Goal: Task Accomplishment & Management: Manage account settings

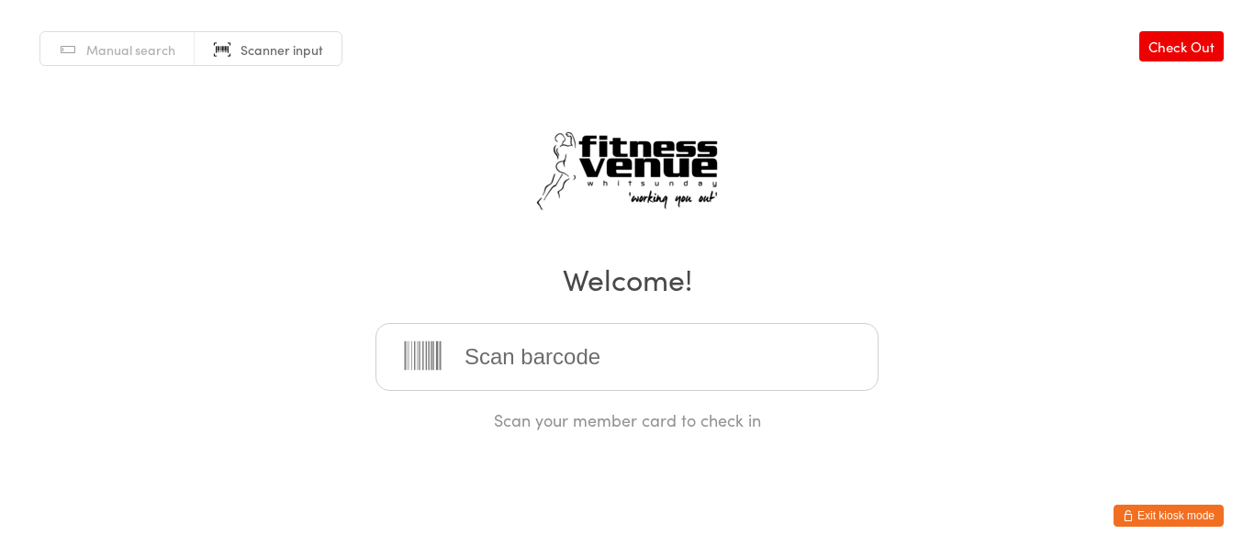
click at [1197, 521] on button "Exit kiosk mode" at bounding box center [1169, 516] width 110 height 22
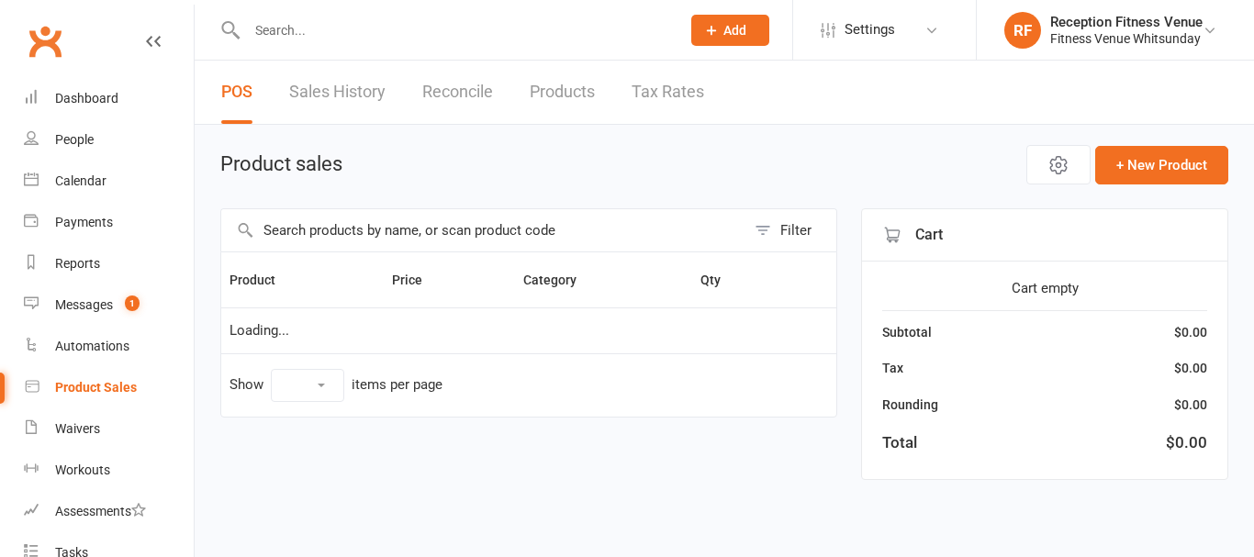
select select "100"
click at [326, 221] on input "text" at bounding box center [483, 230] width 524 height 42
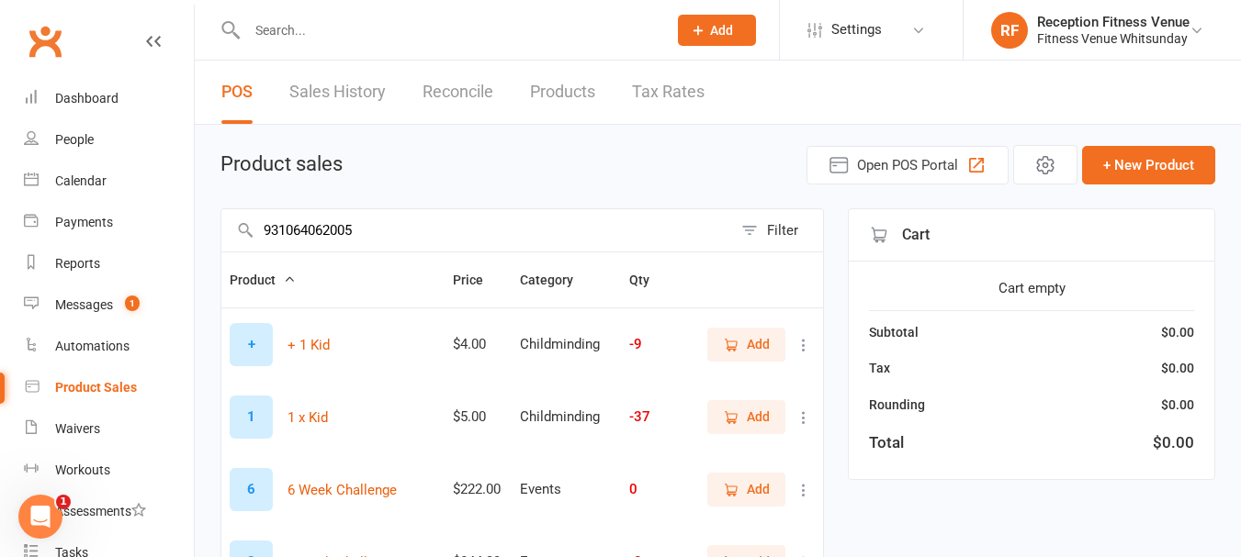
type input "9310640620058"
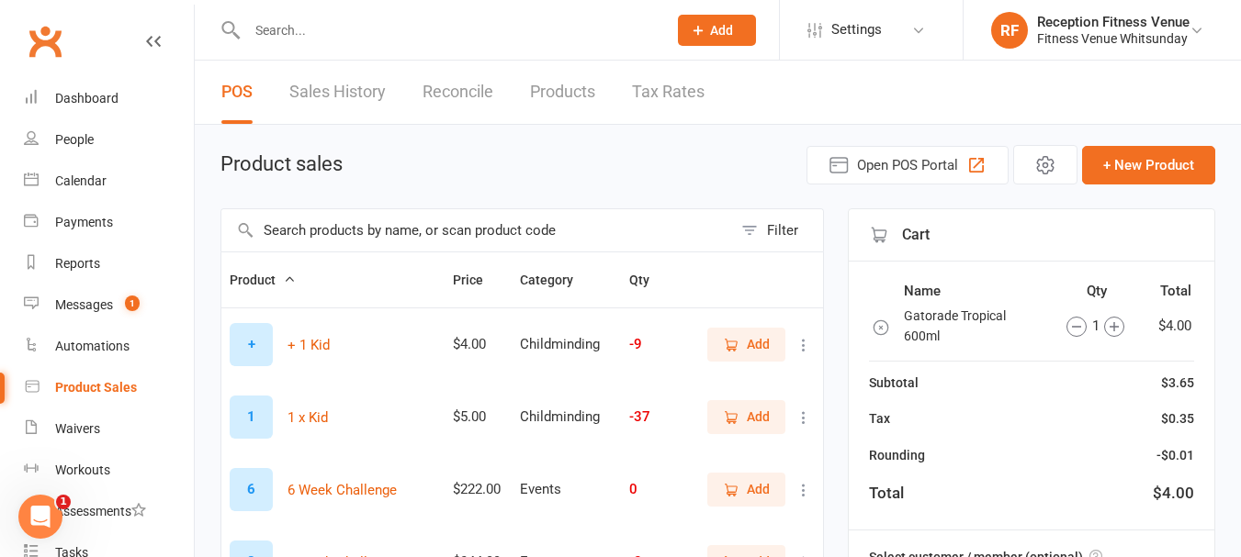
scroll to position [918, 0]
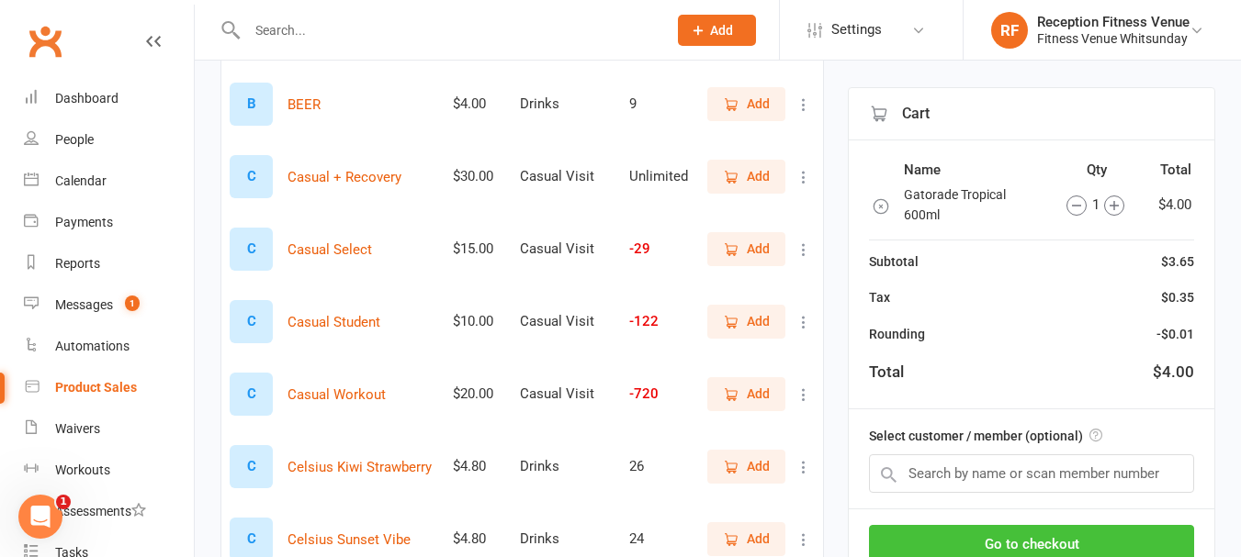
click at [1050, 542] on button "Go to checkout" at bounding box center [1031, 544] width 325 height 39
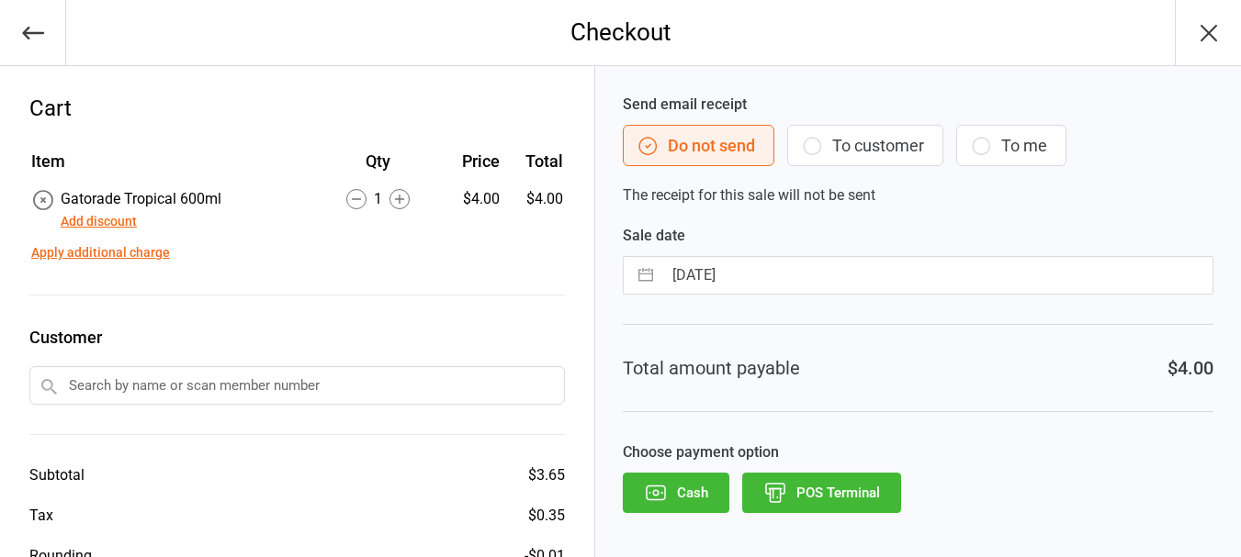
click at [654, 498] on icon "button" at bounding box center [656, 493] width 24 height 24
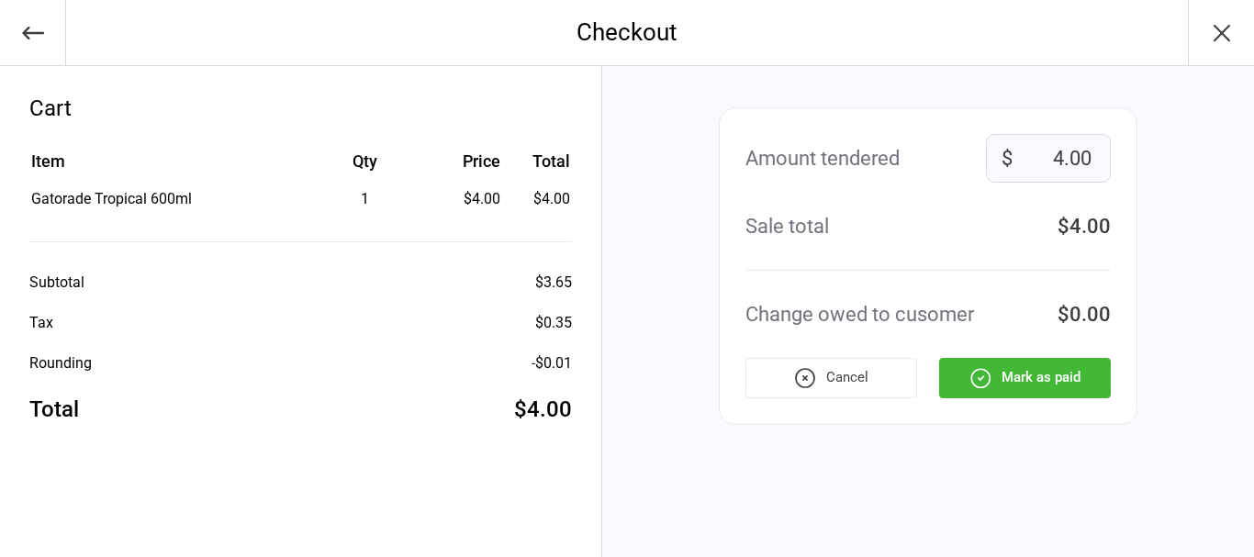
click at [979, 366] on icon "button" at bounding box center [981, 378] width 24 height 24
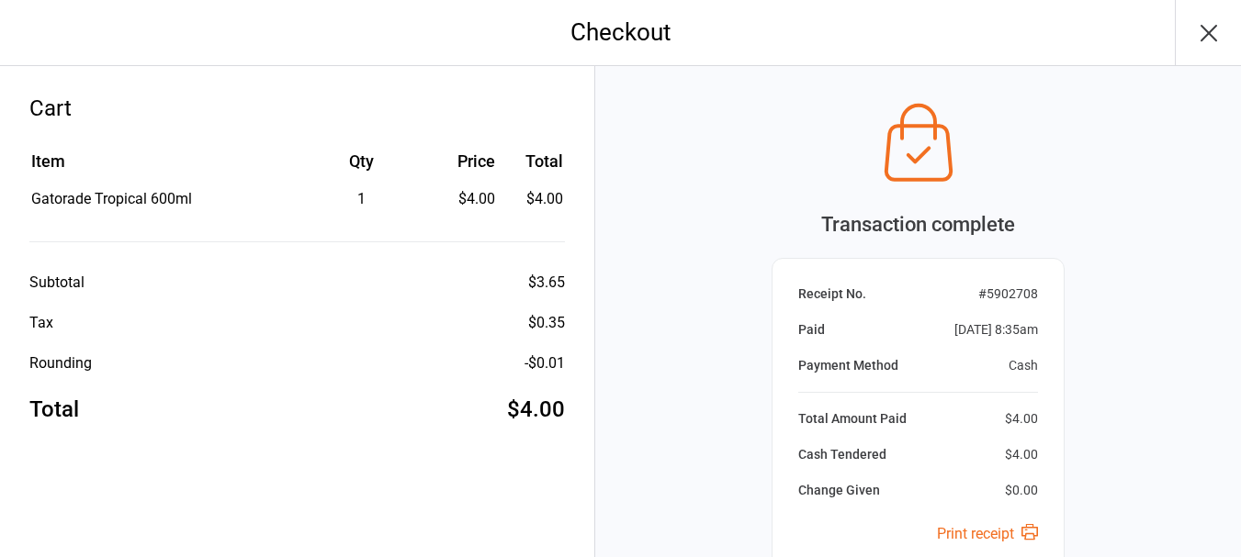
scroll to position [193, 0]
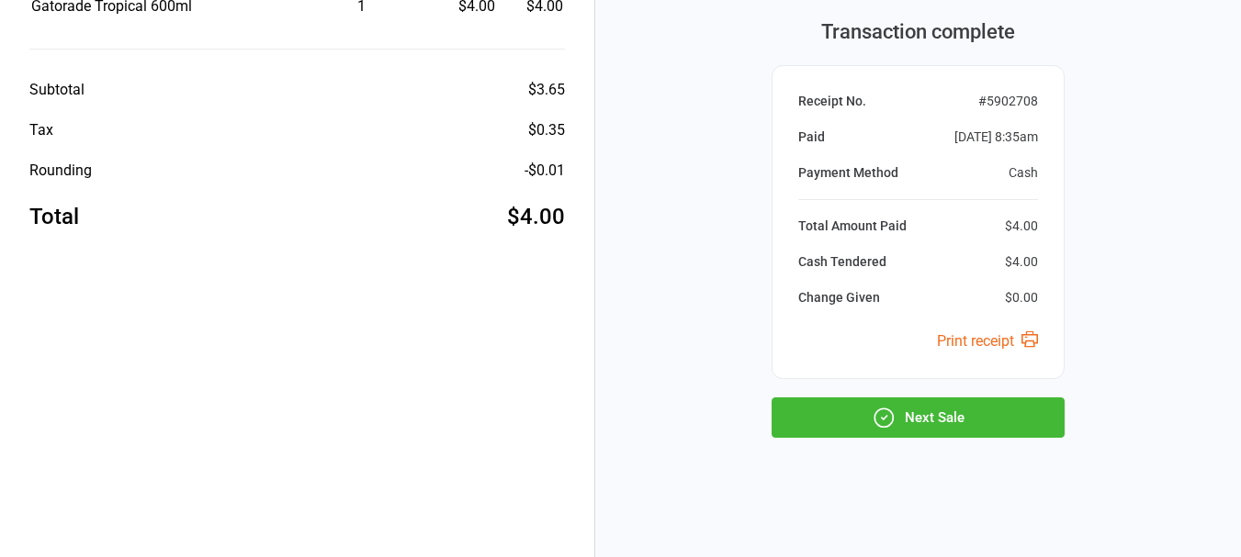
click at [972, 427] on button "Next Sale" at bounding box center [917, 418] width 293 height 40
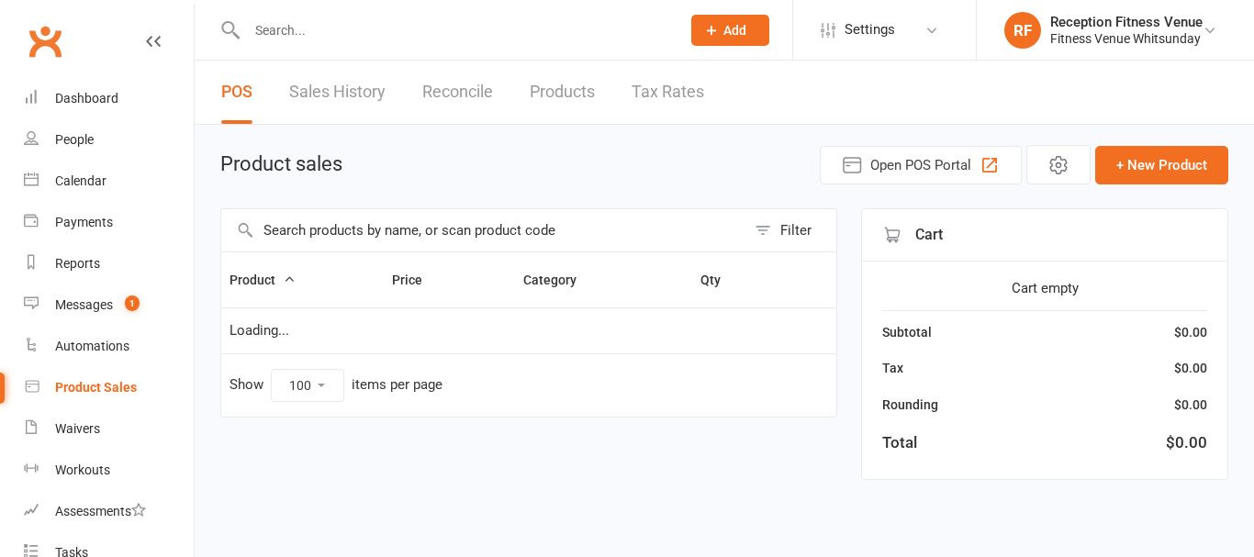
select select "100"
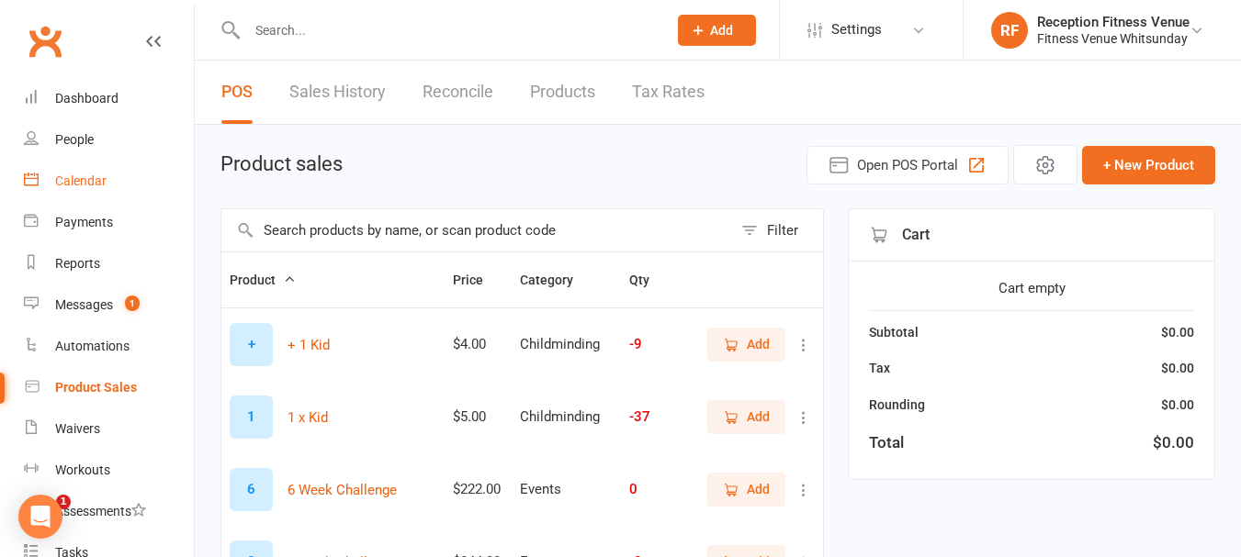
click at [97, 169] on link "Calendar" at bounding box center [109, 181] width 170 height 41
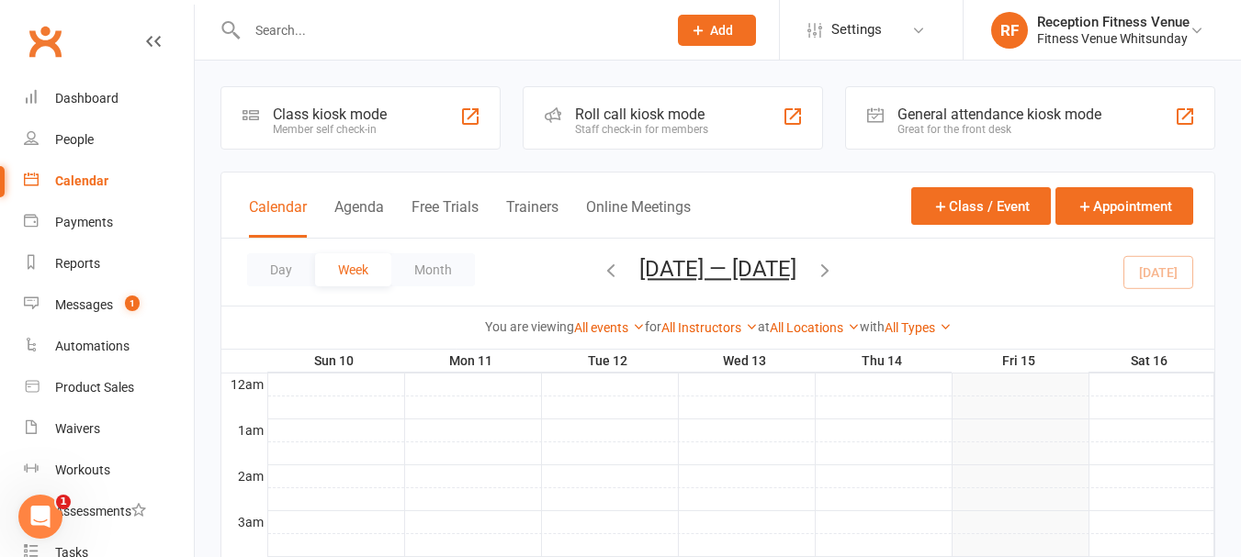
click at [945, 132] on div "Great for the front desk" at bounding box center [999, 129] width 204 height 13
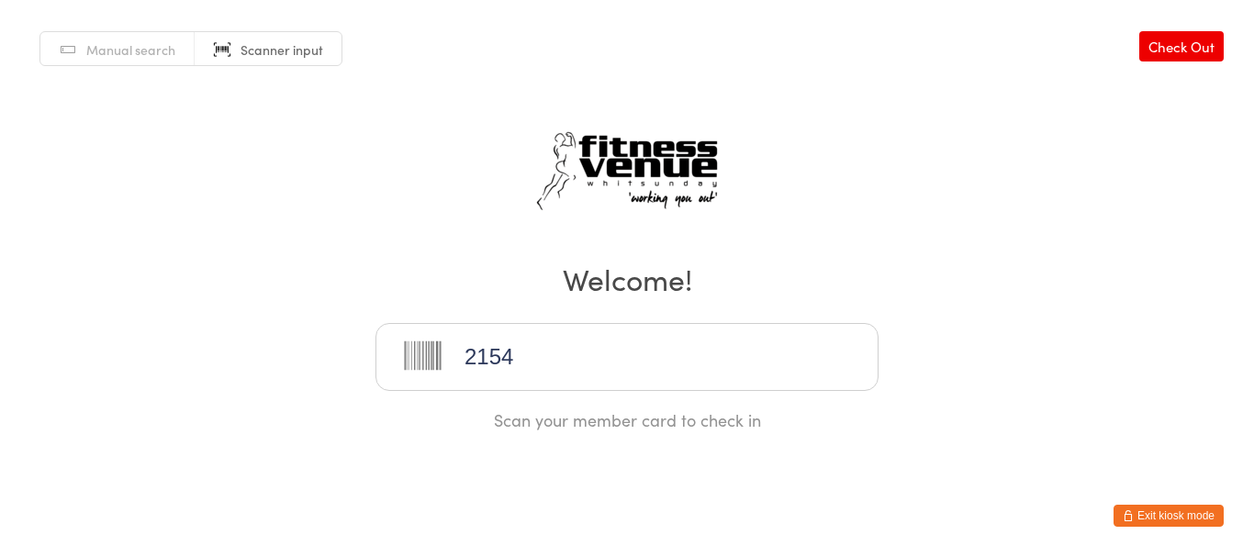
type input "21545"
click at [1180, 518] on button "Exit kiosk mode" at bounding box center [1169, 516] width 110 height 22
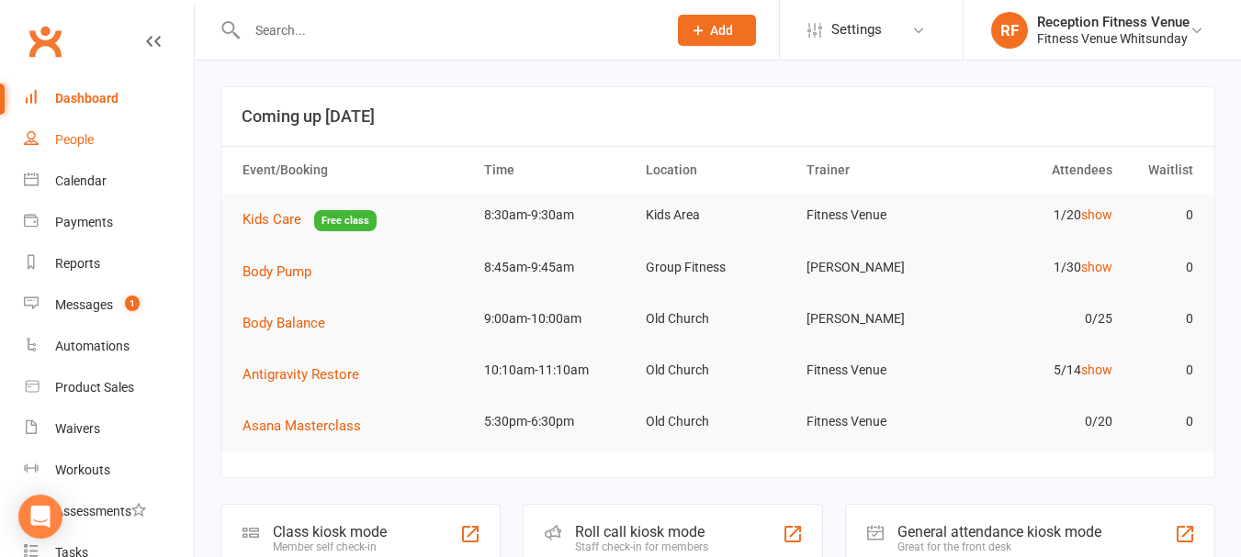
click at [79, 140] on div "People" at bounding box center [74, 139] width 39 height 15
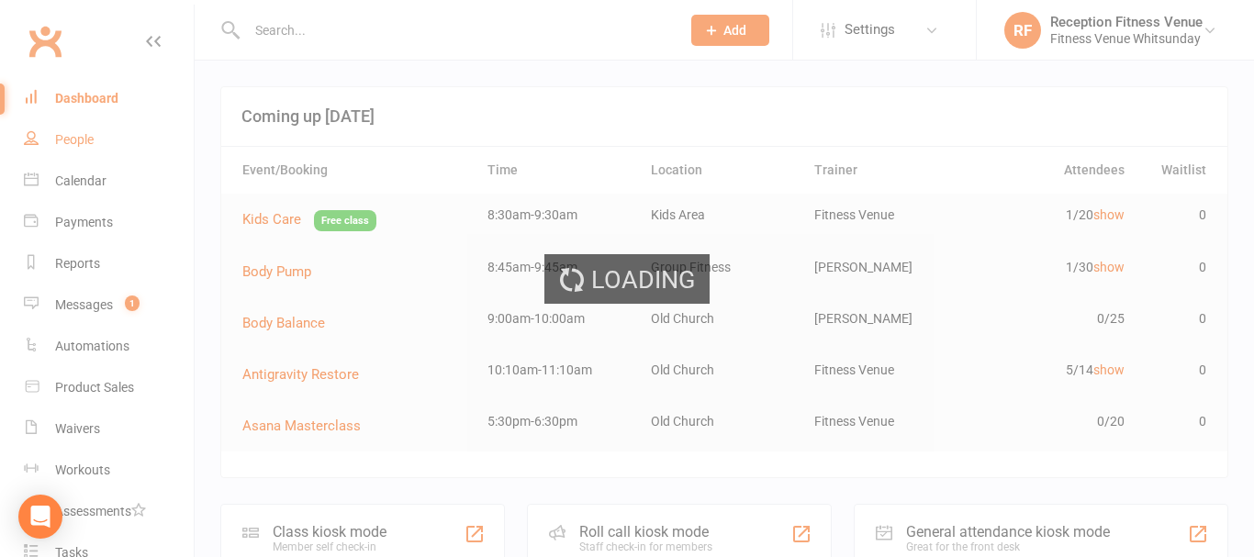
select select "100"
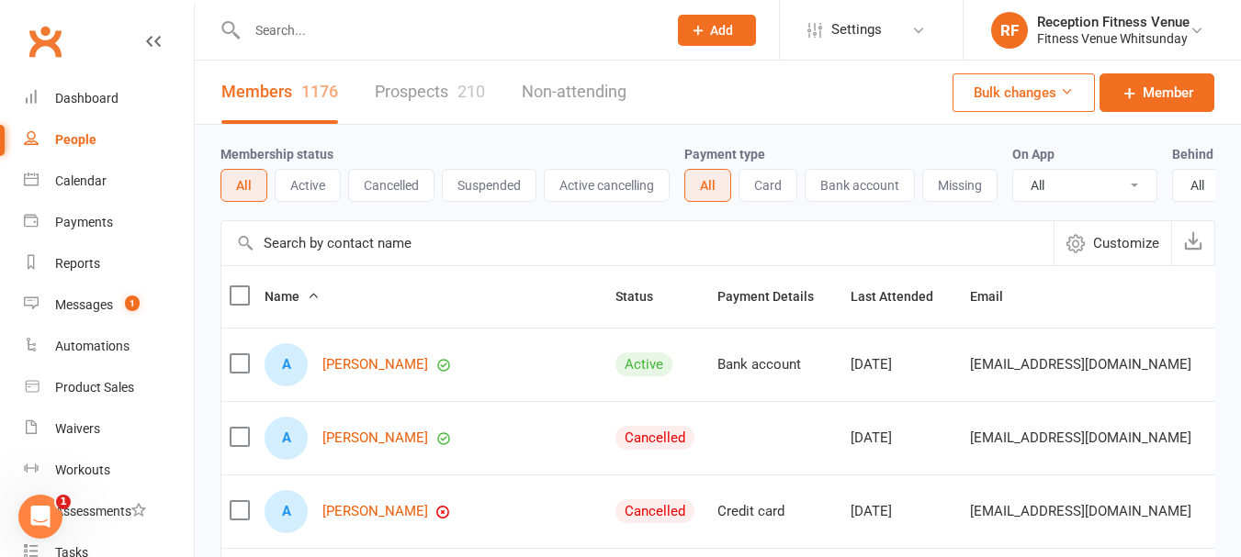
click at [305, 35] on input "text" at bounding box center [448, 30] width 412 height 26
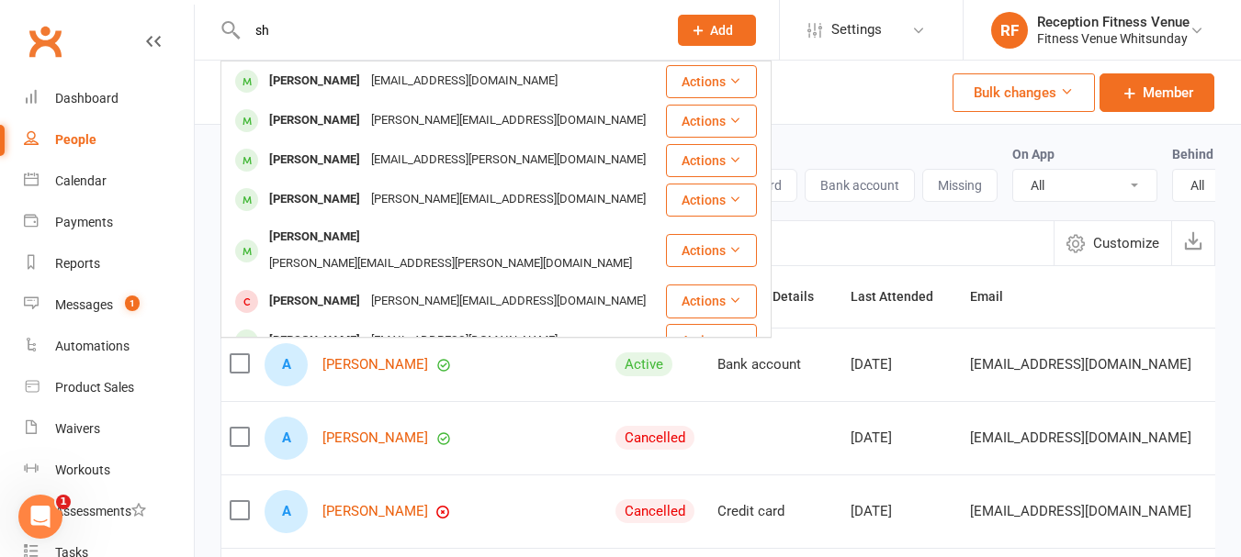
type input "s"
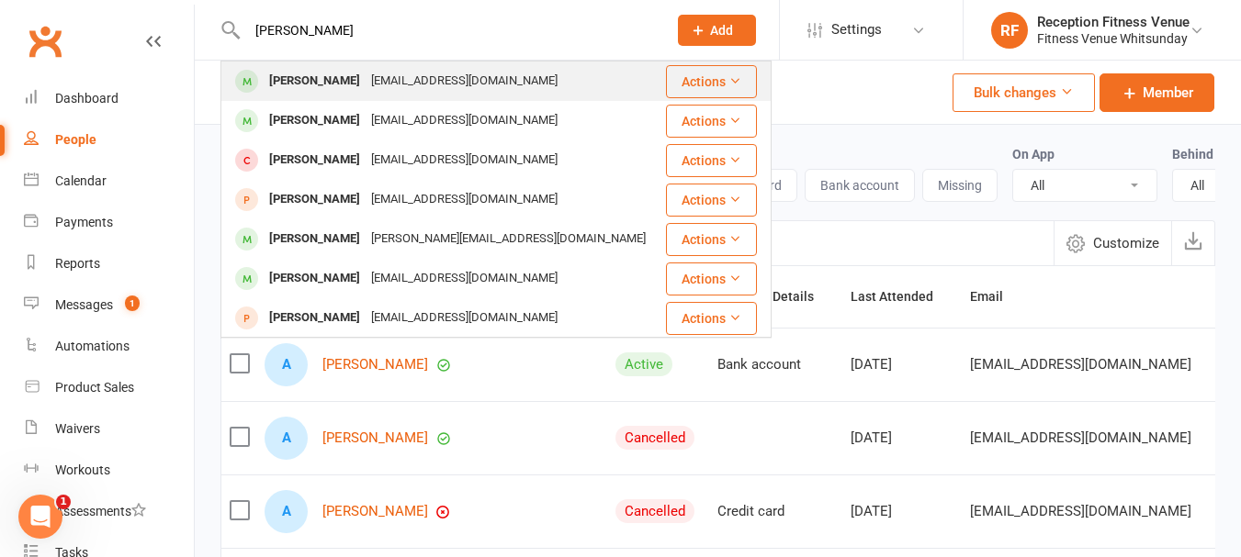
type input "allan"
click at [290, 80] on div "Shane Allan" at bounding box center [315, 81] width 102 height 27
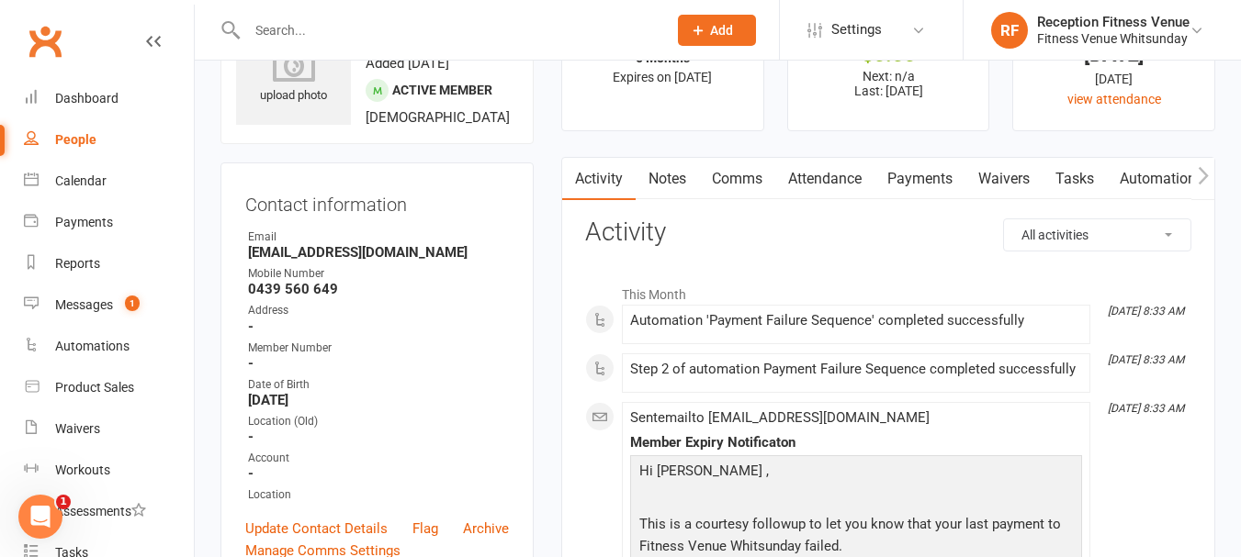
scroll to position [184, 0]
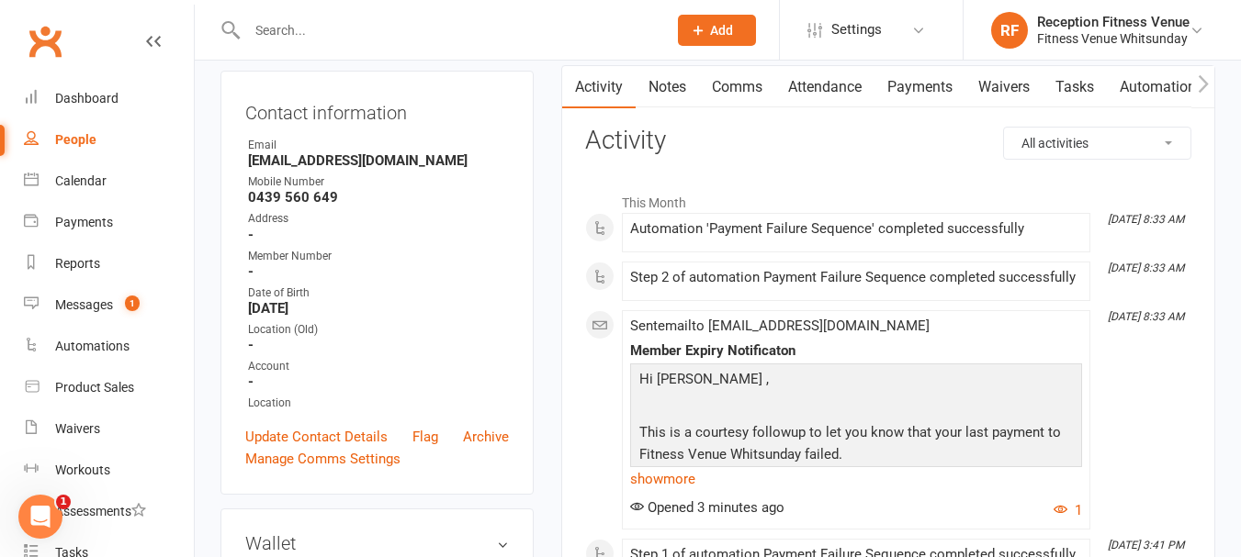
click at [916, 78] on link "Payments" at bounding box center [919, 87] width 91 height 42
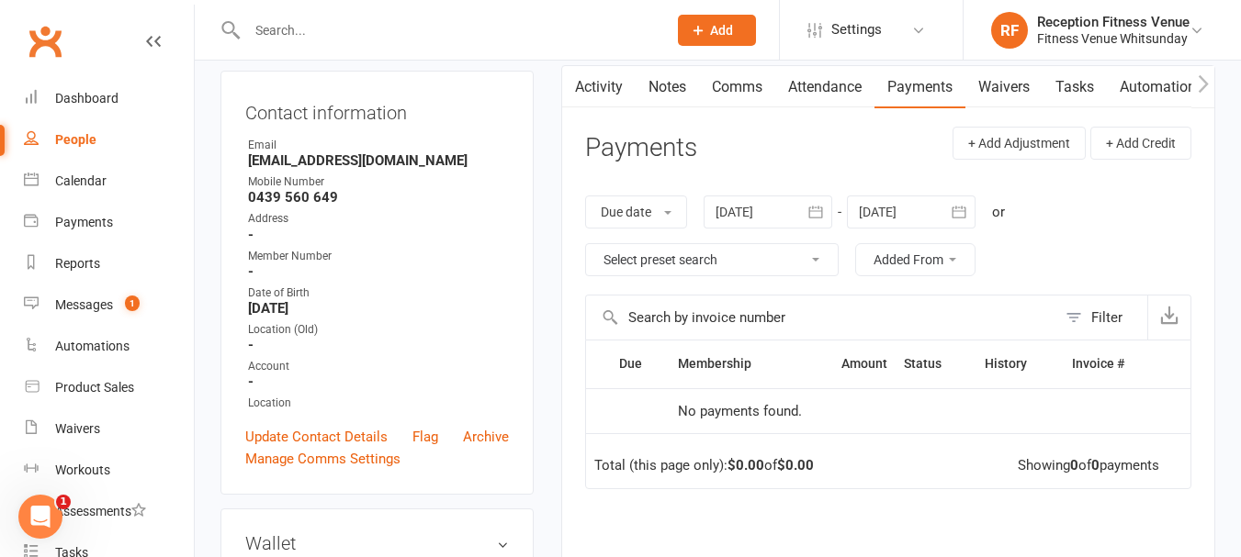
scroll to position [275, 0]
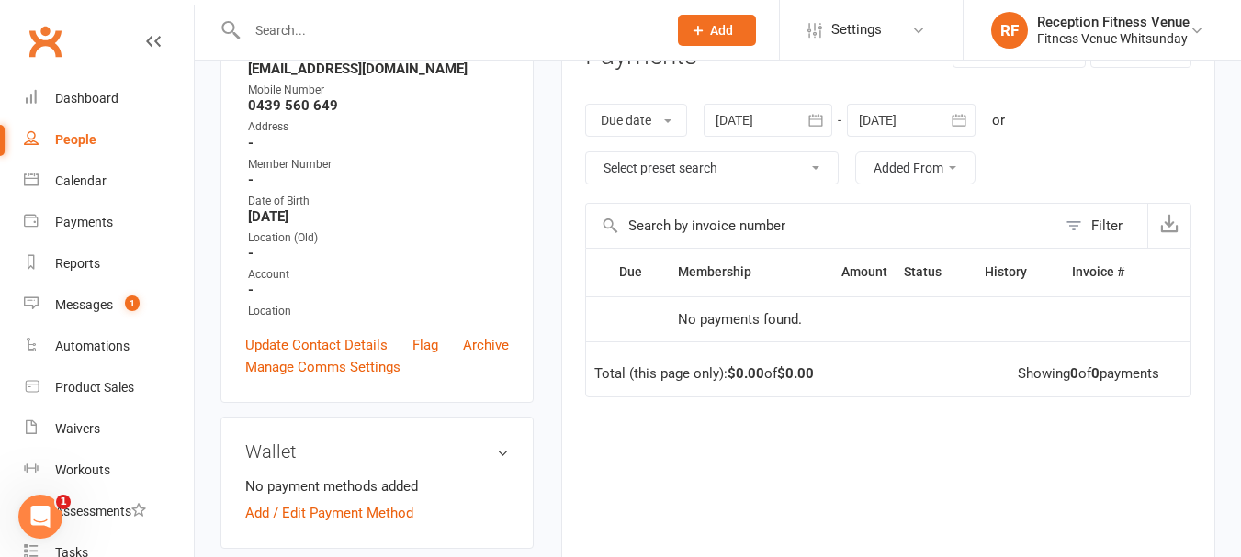
click at [809, 118] on icon "button" at bounding box center [815, 120] width 18 height 18
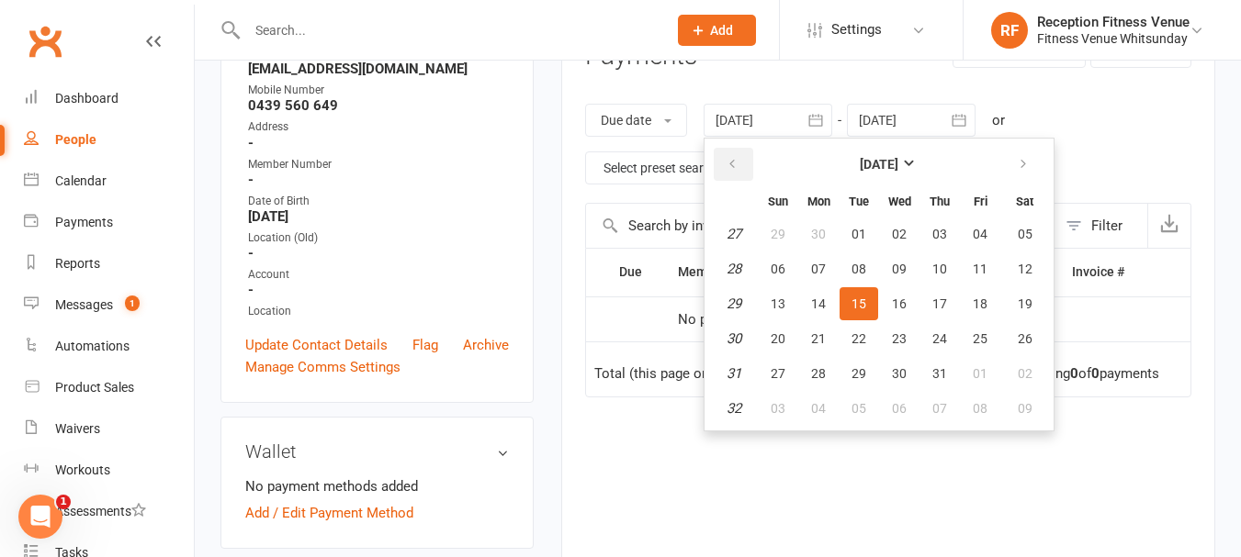
click at [734, 163] on icon "button" at bounding box center [731, 164] width 13 height 15
click at [776, 236] on span "01" at bounding box center [777, 234] width 15 height 15
type input "01 Jun 2025"
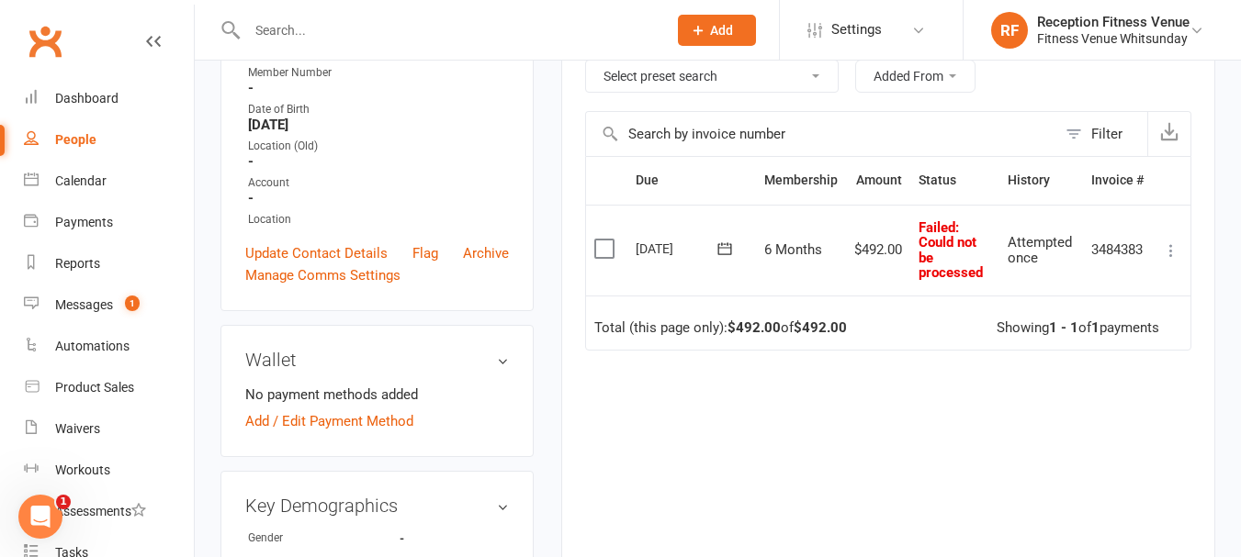
scroll to position [459, 0]
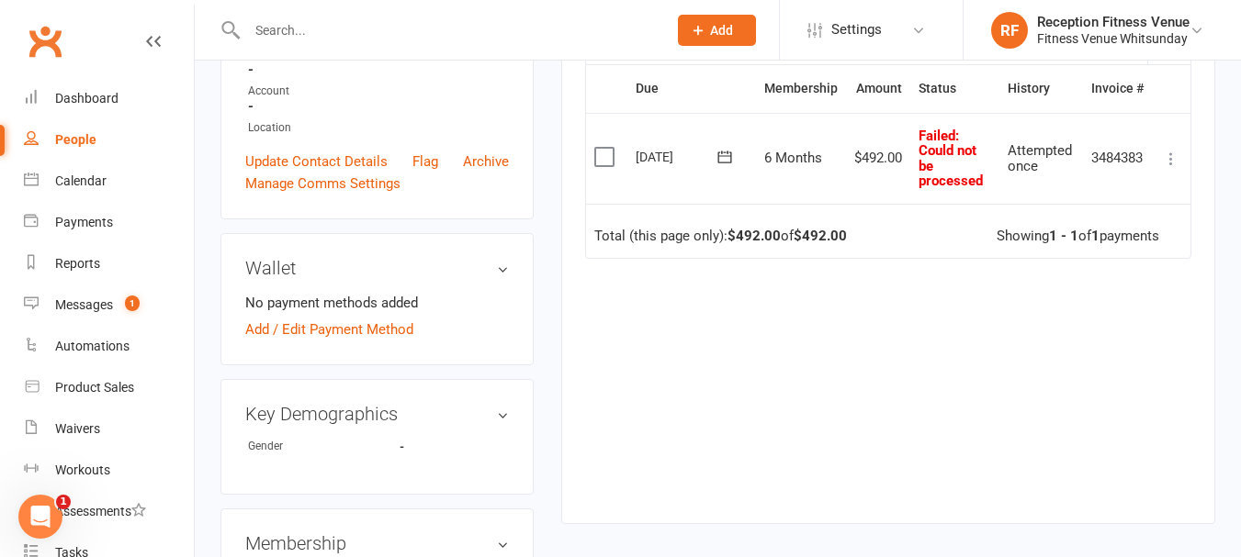
click at [719, 163] on icon at bounding box center [724, 157] width 18 height 18
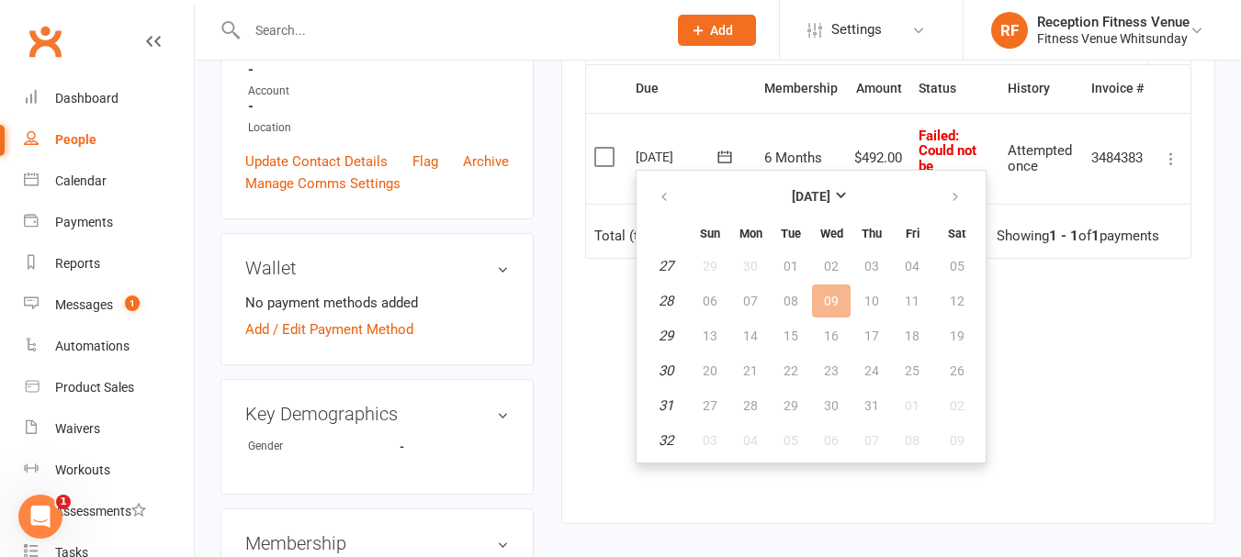
click at [1079, 297] on div "Due Contact Membership Amount Status History Invoice # Select this 09 Jul 2025 …" at bounding box center [888, 280] width 606 height 432
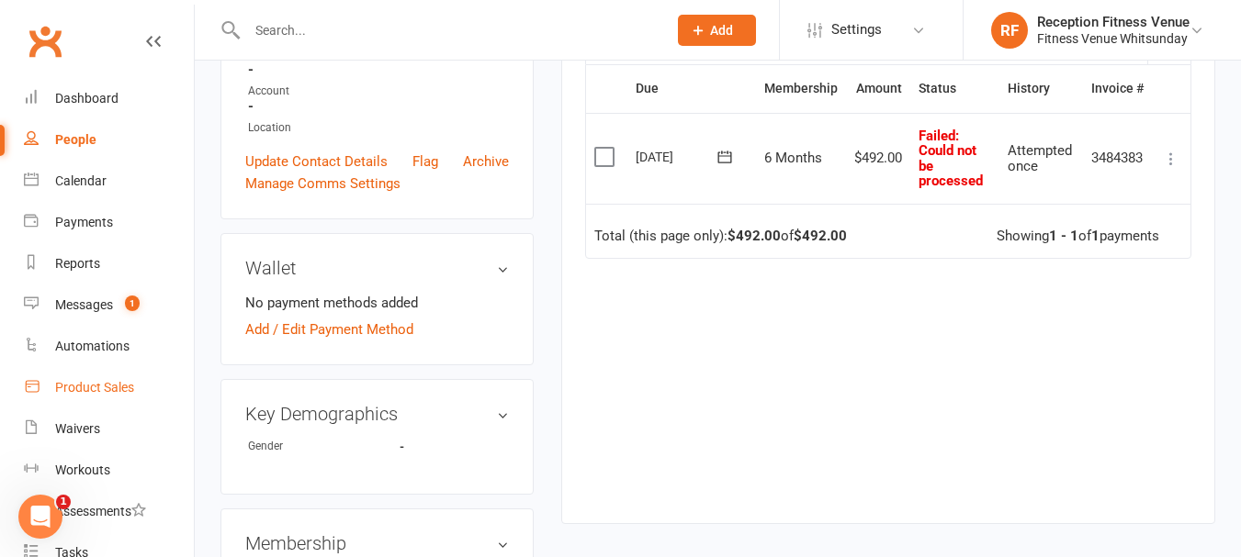
click at [47, 390] on link "Product Sales" at bounding box center [109, 387] width 170 height 41
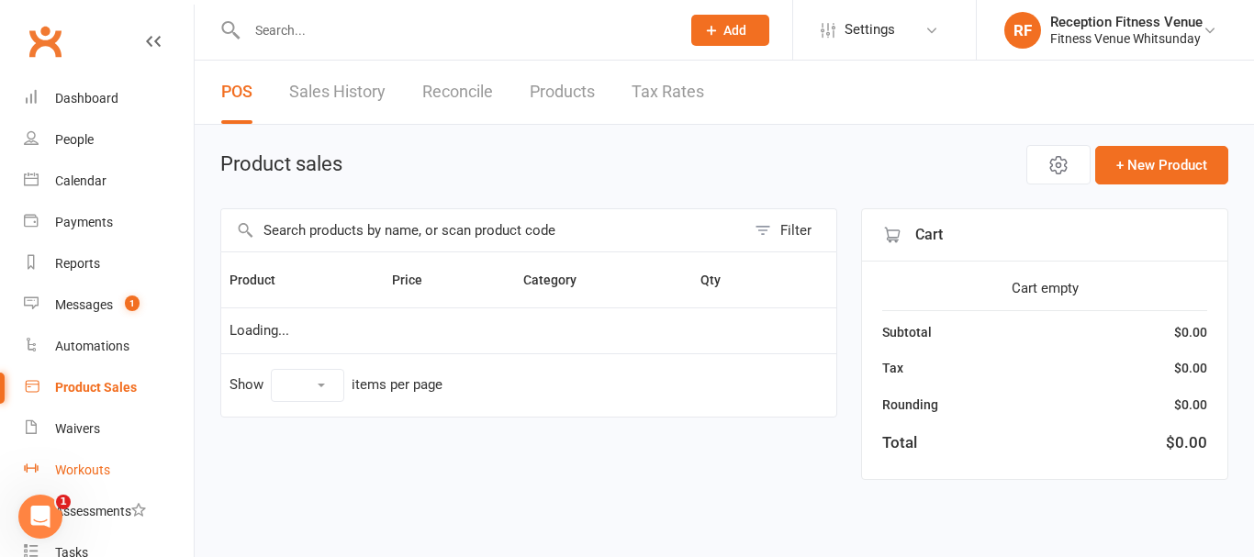
select select "100"
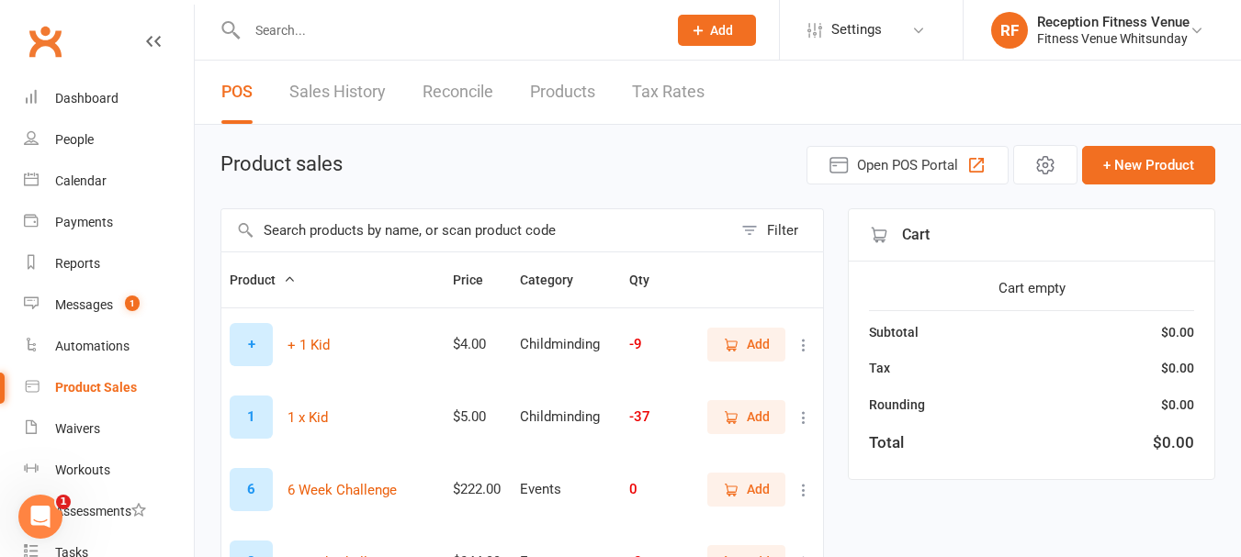
click at [399, 242] on input "text" at bounding box center [476, 230] width 511 height 42
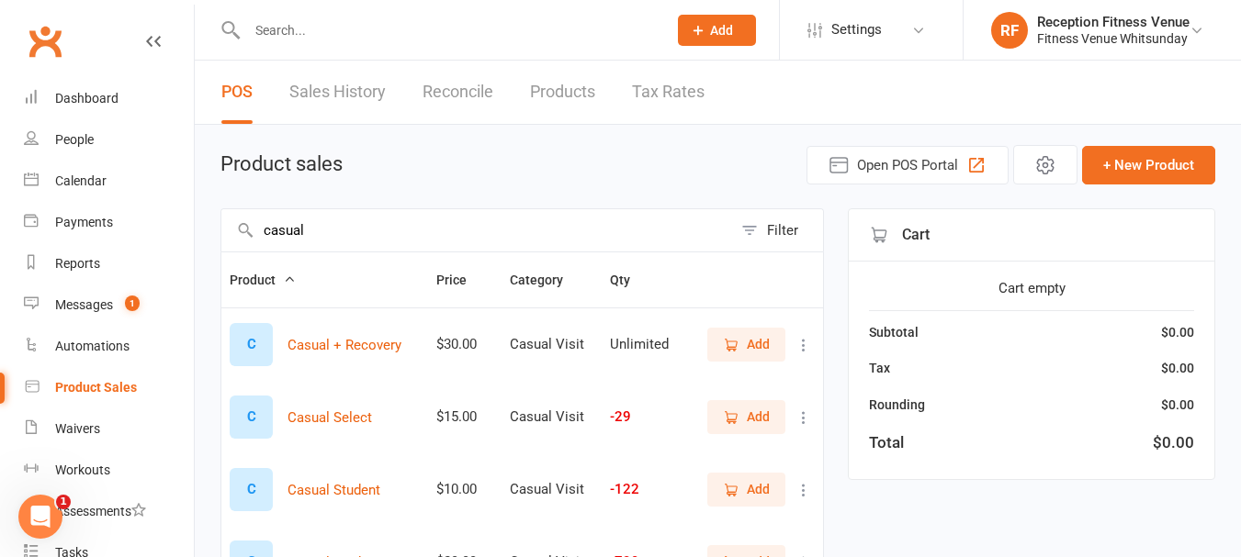
scroll to position [184, 0]
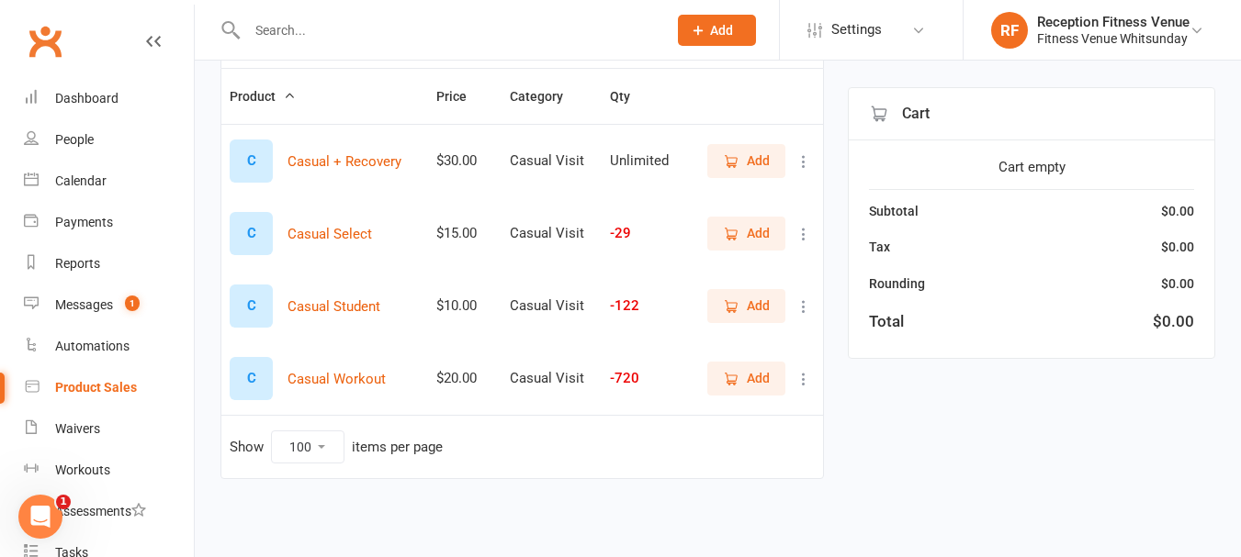
click at [759, 366] on button "Add" at bounding box center [746, 378] width 78 height 33
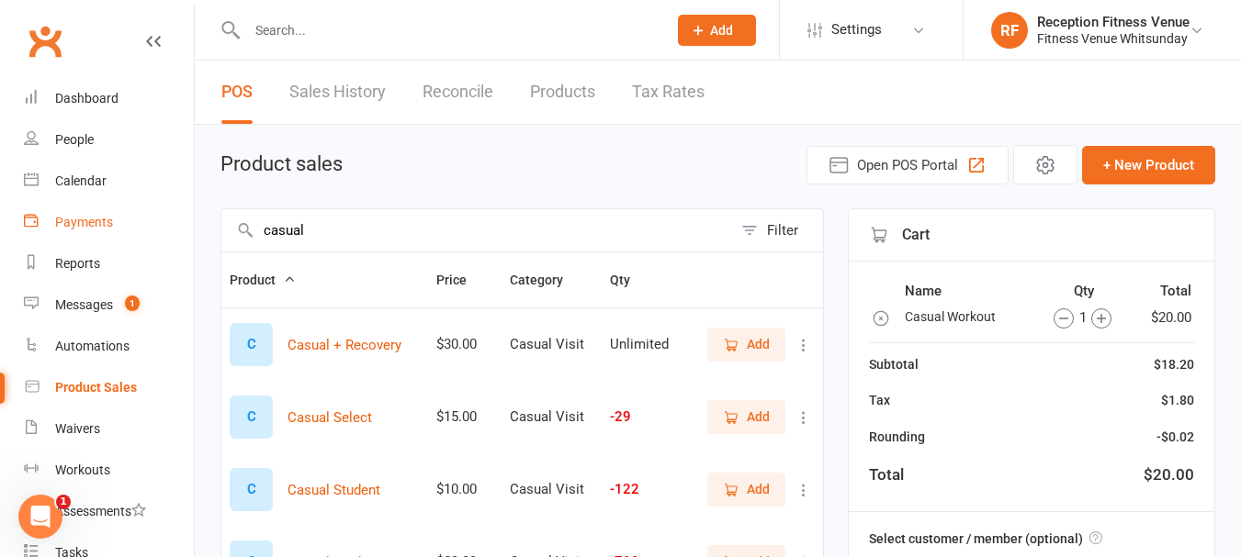
drag, startPoint x: 329, startPoint y: 226, endPoint x: 130, endPoint y: 230, distance: 198.4
click at [130, 230] on ui-view "Prospect Member Non-attending contact Class / event Appointment Task Membership…" at bounding box center [620, 383] width 1241 height 757
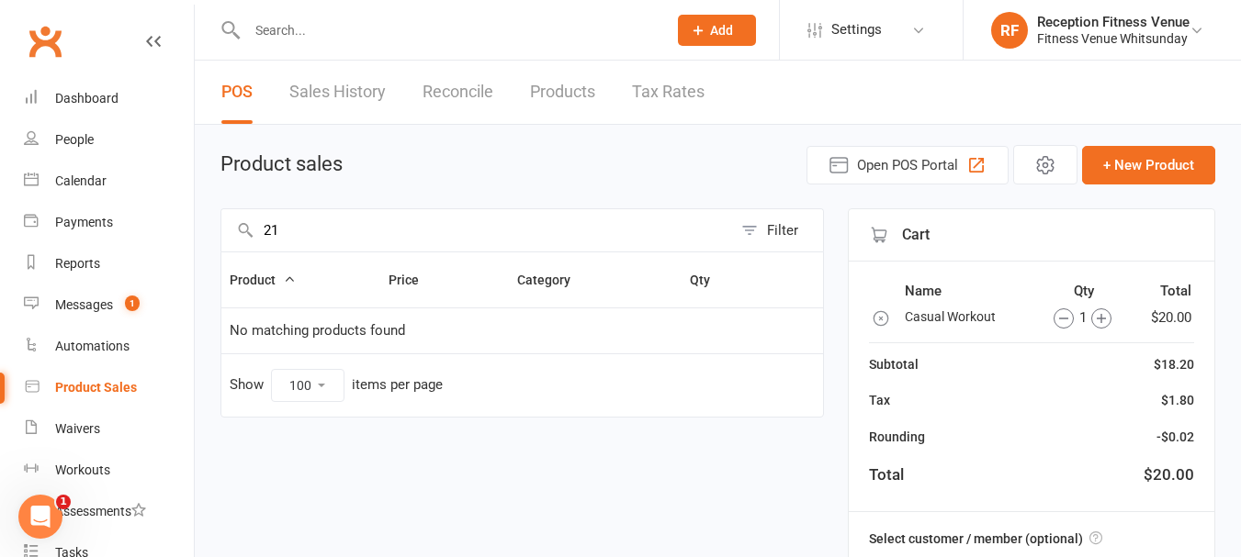
type input "2"
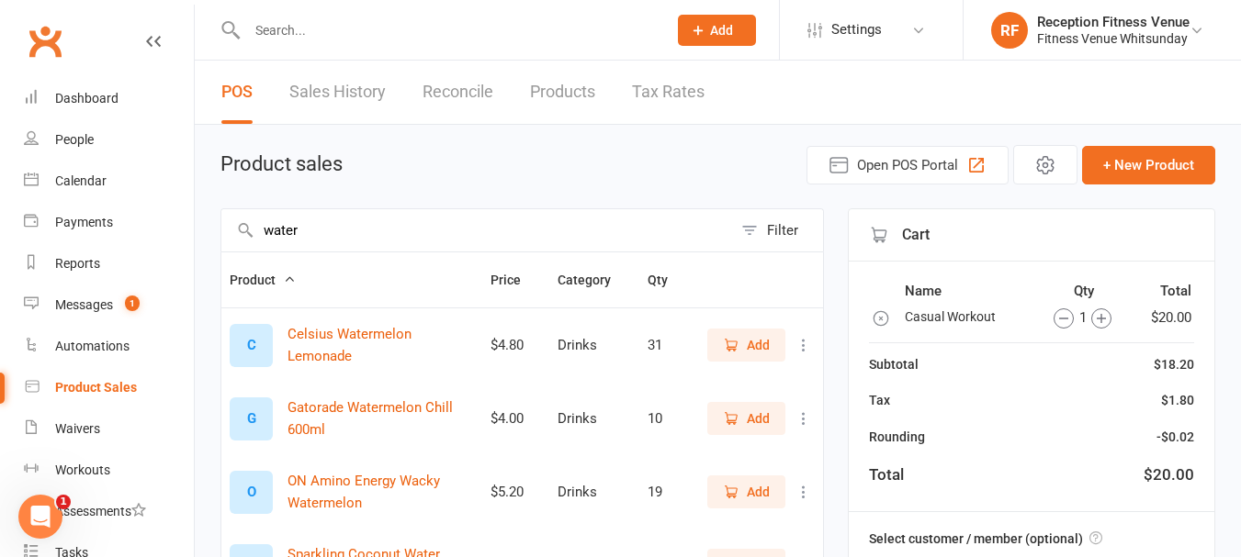
scroll to position [479, 0]
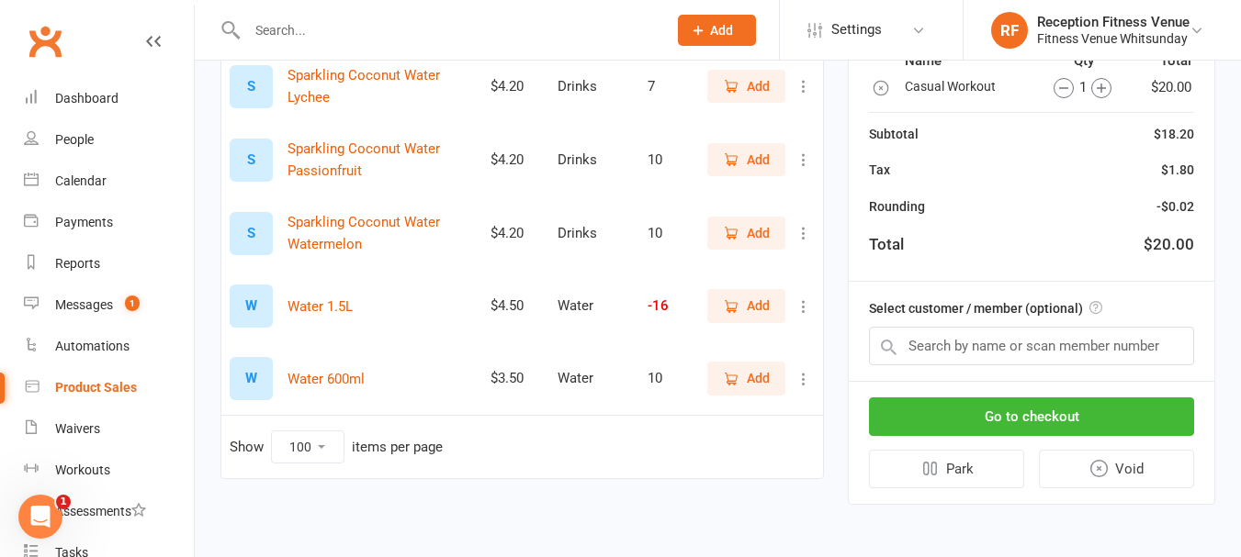
type input "water"
click at [749, 312] on span "Add" at bounding box center [758, 306] width 23 height 20
click at [1115, 401] on button "Go to checkout" at bounding box center [1031, 417] width 325 height 39
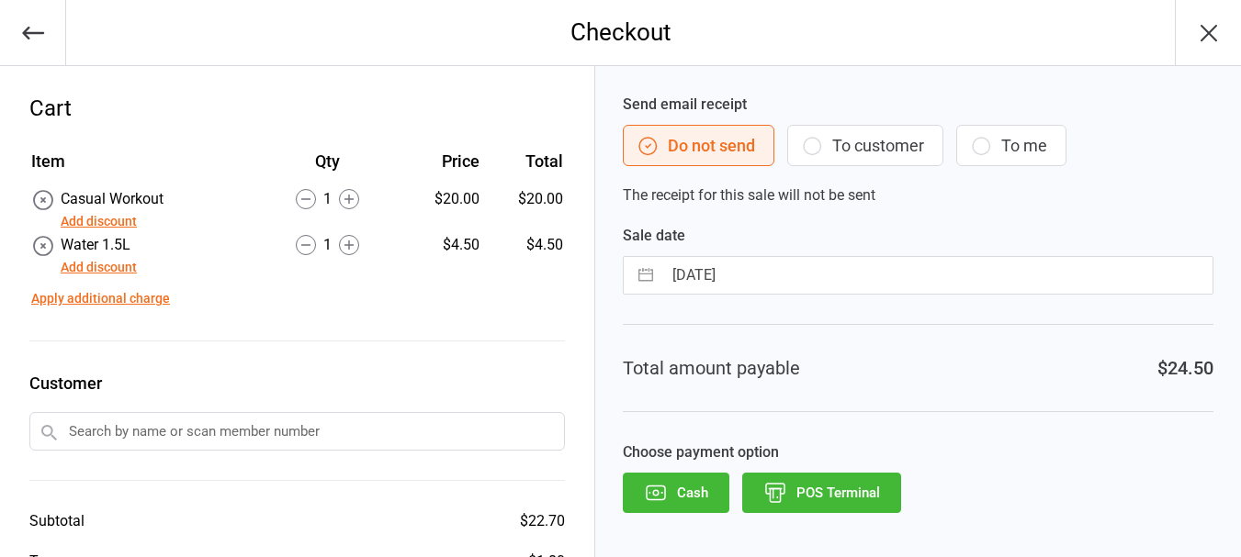
click at [657, 504] on icon "button" at bounding box center [656, 493] width 24 height 24
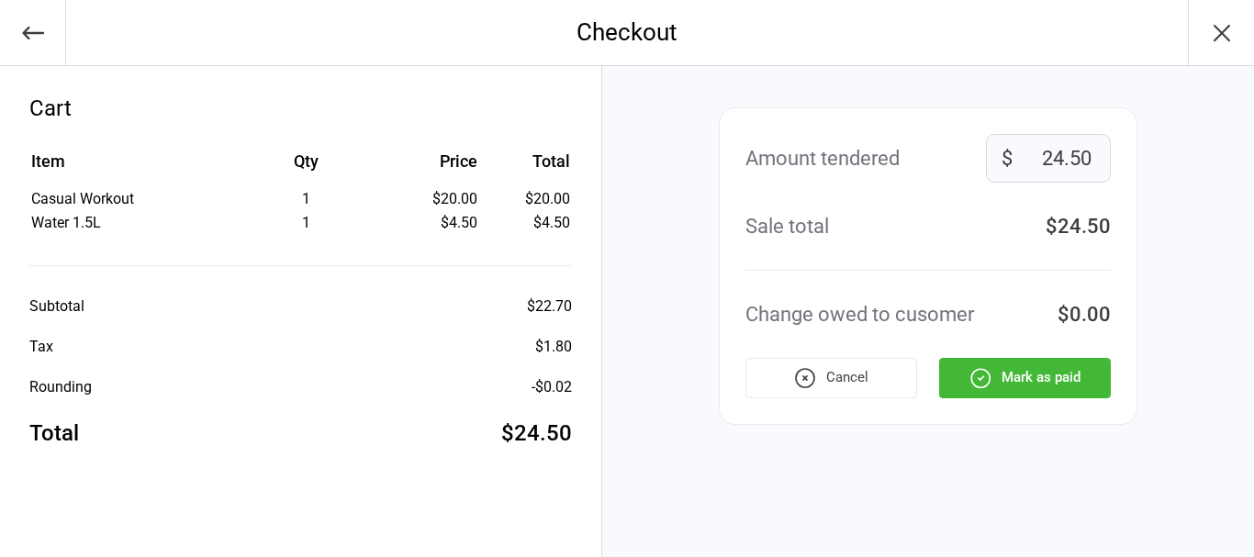
click at [1043, 388] on button "Mark as paid" at bounding box center [1025, 378] width 172 height 40
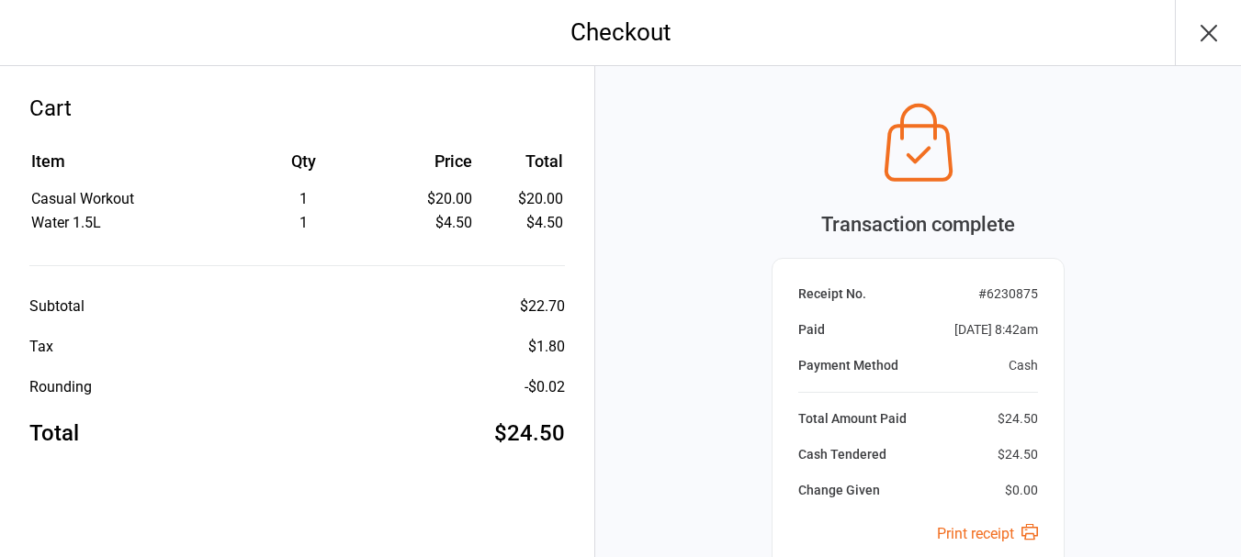
scroll to position [193, 0]
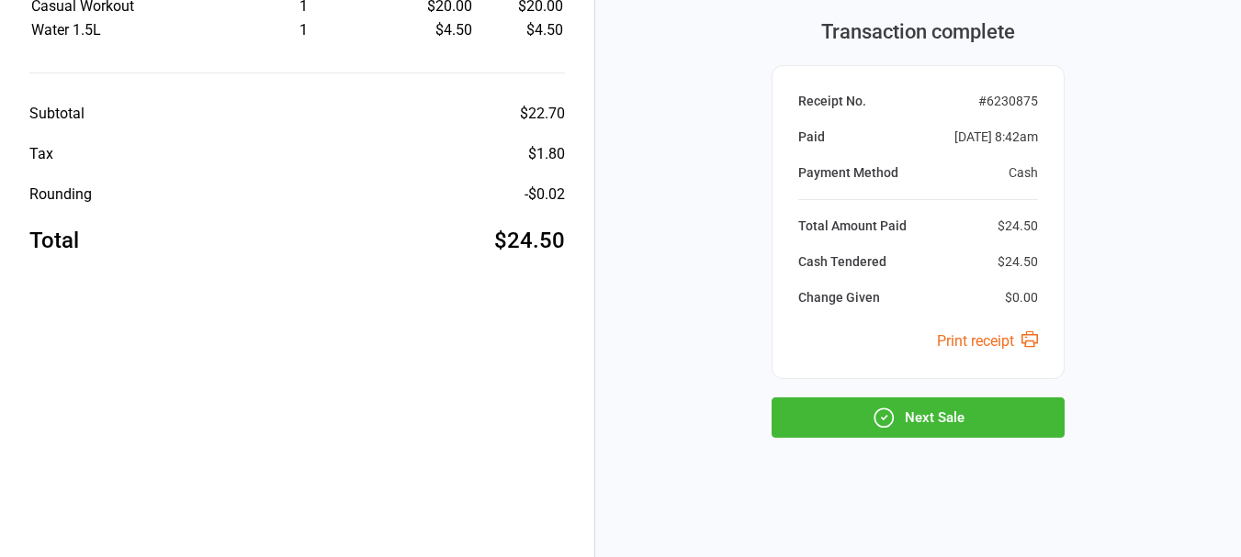
click at [958, 422] on button "Next Sale" at bounding box center [917, 418] width 293 height 40
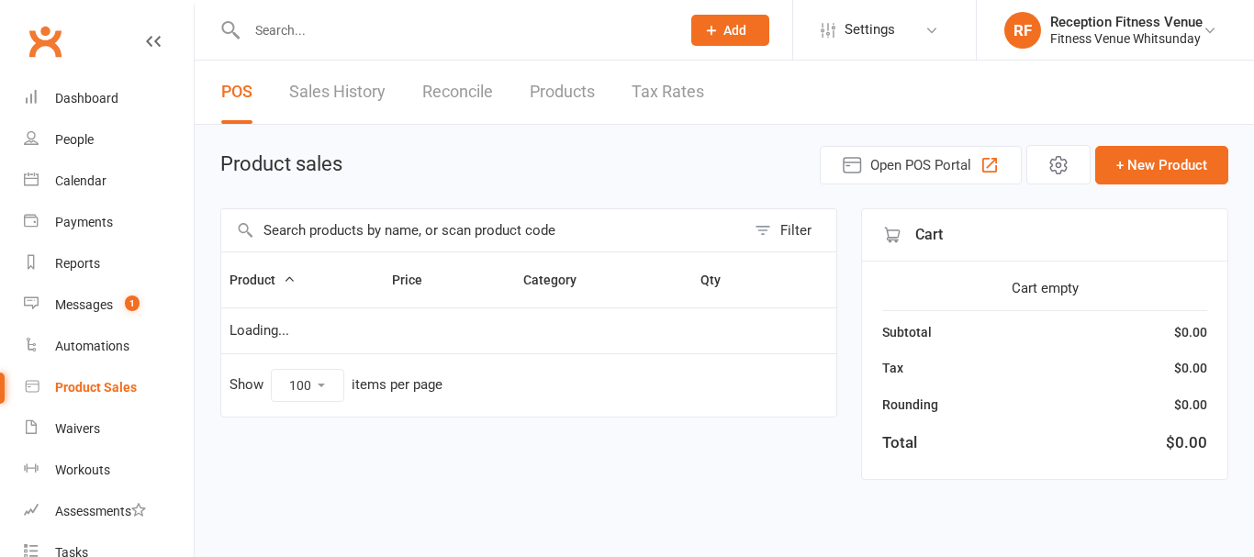
select select "100"
click at [358, 226] on input "text" at bounding box center [483, 230] width 524 height 42
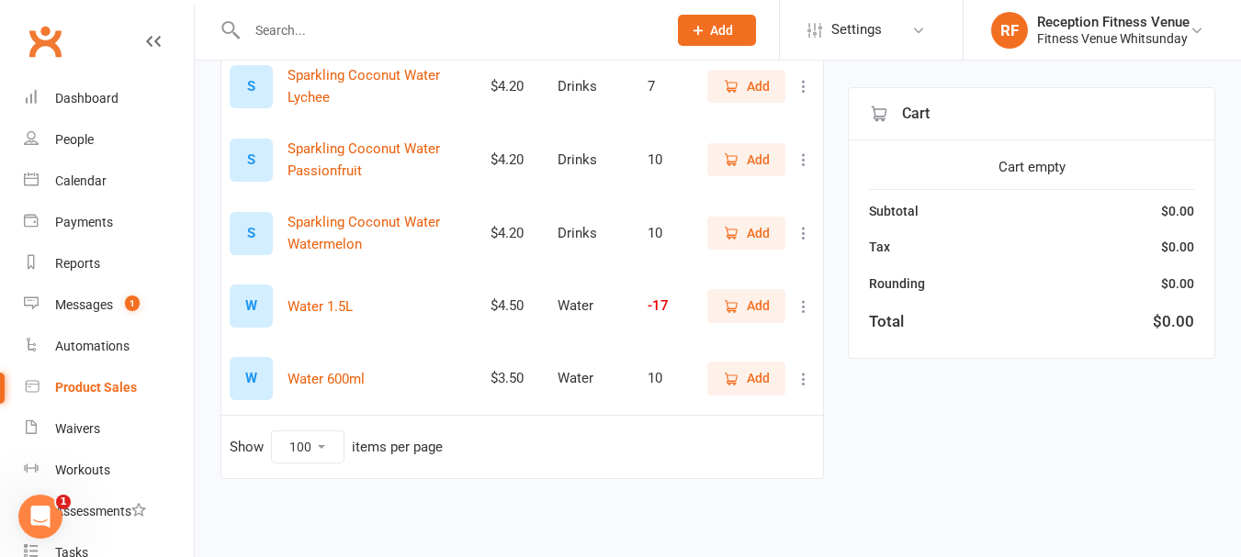
type input "water"
click at [755, 297] on span "Add" at bounding box center [758, 306] width 23 height 20
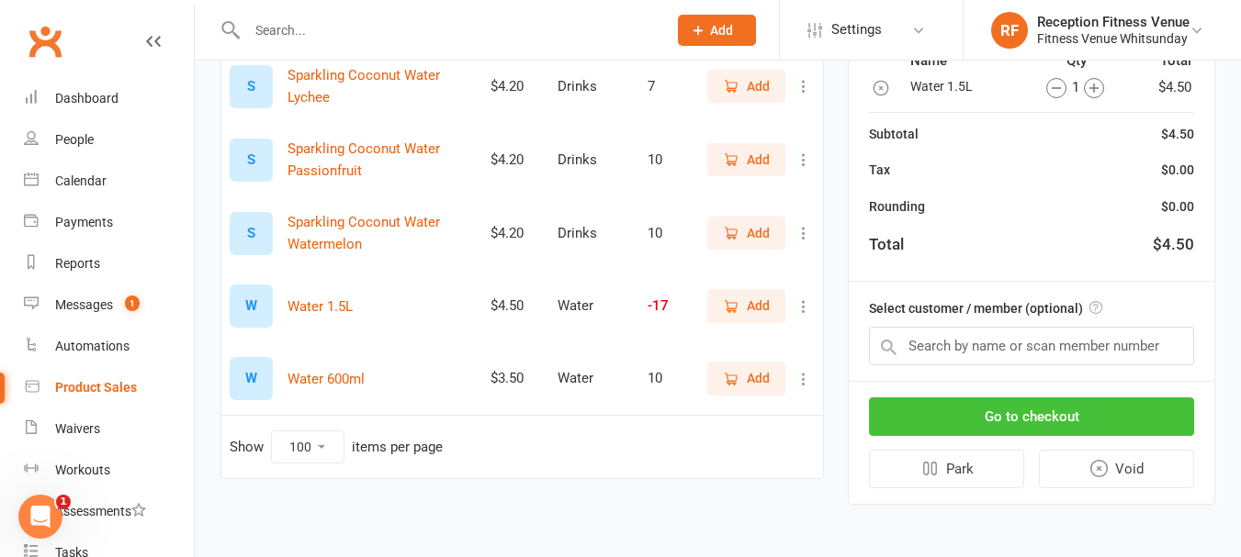
click at [941, 411] on button "Go to checkout" at bounding box center [1031, 417] width 325 height 39
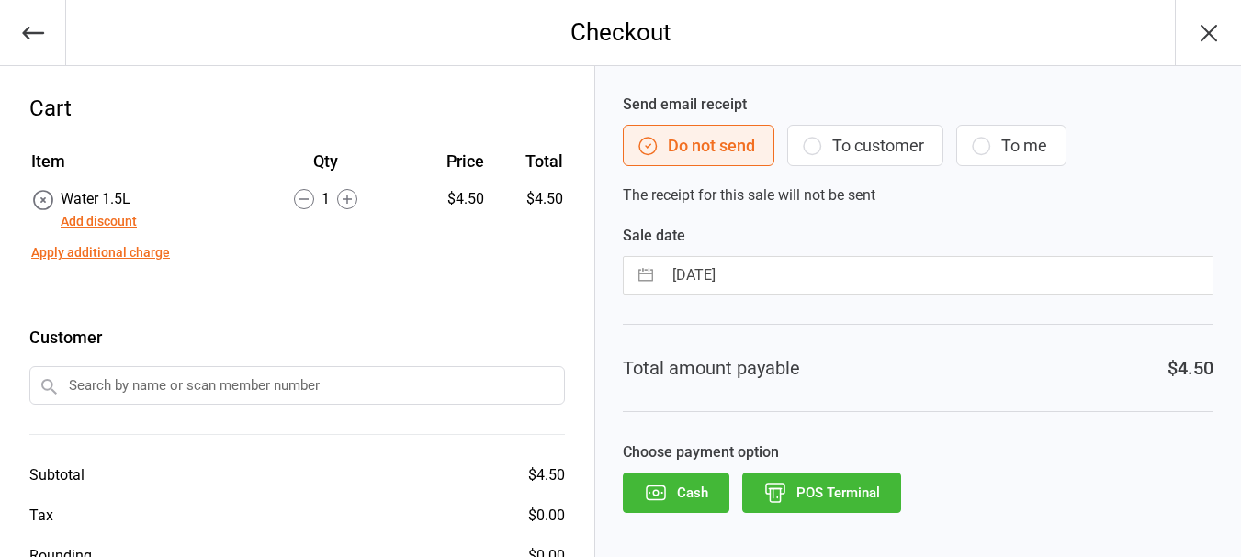
click at [801, 500] on button "POS Terminal" at bounding box center [821, 493] width 159 height 40
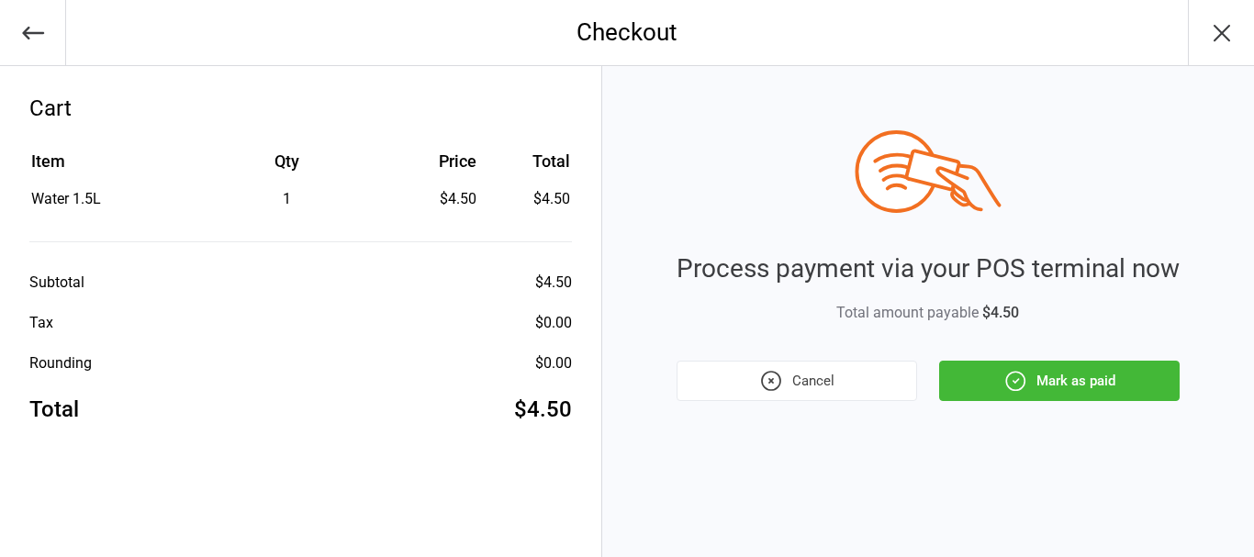
click at [1043, 374] on button "Mark as paid" at bounding box center [1059, 381] width 241 height 40
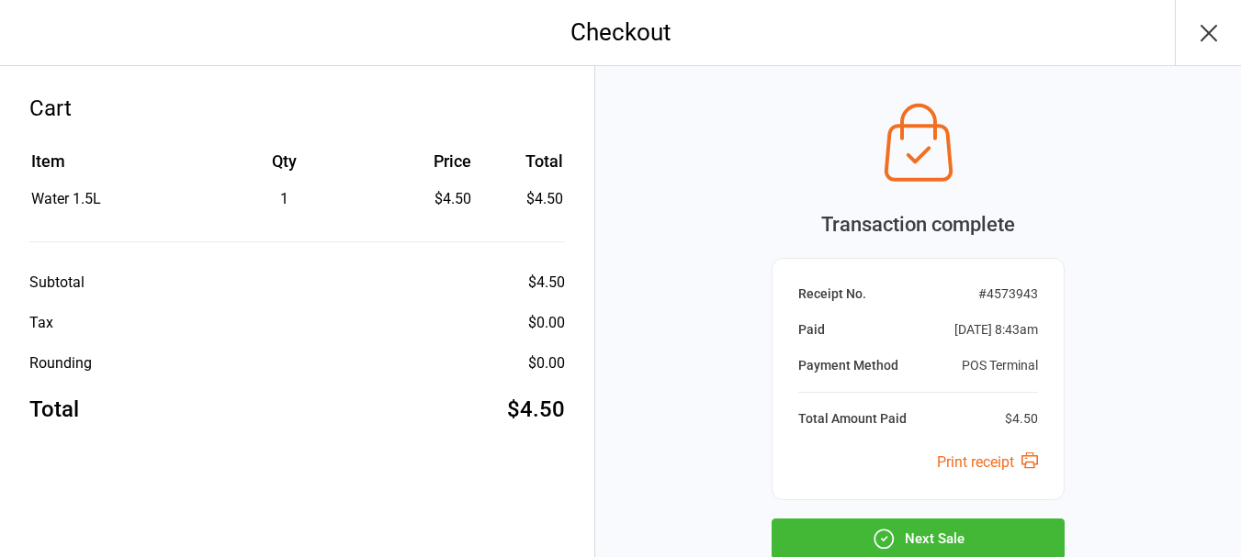
click at [818, 541] on button "Next Sale" at bounding box center [917, 539] width 293 height 40
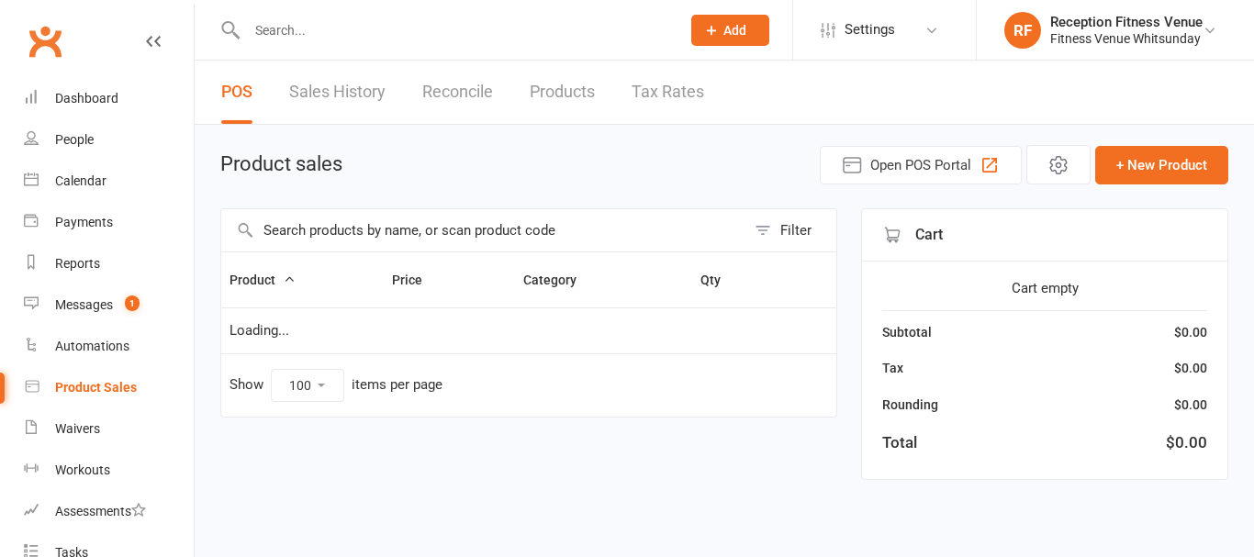
select select "100"
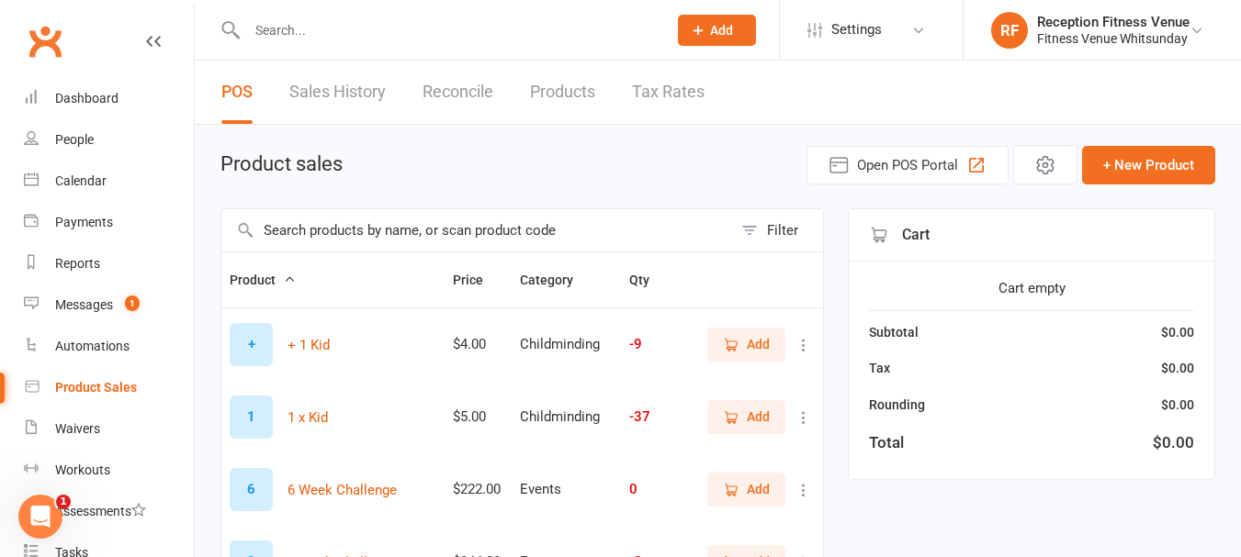
click at [422, 243] on input "text" at bounding box center [476, 230] width 511 height 42
type input "pt"
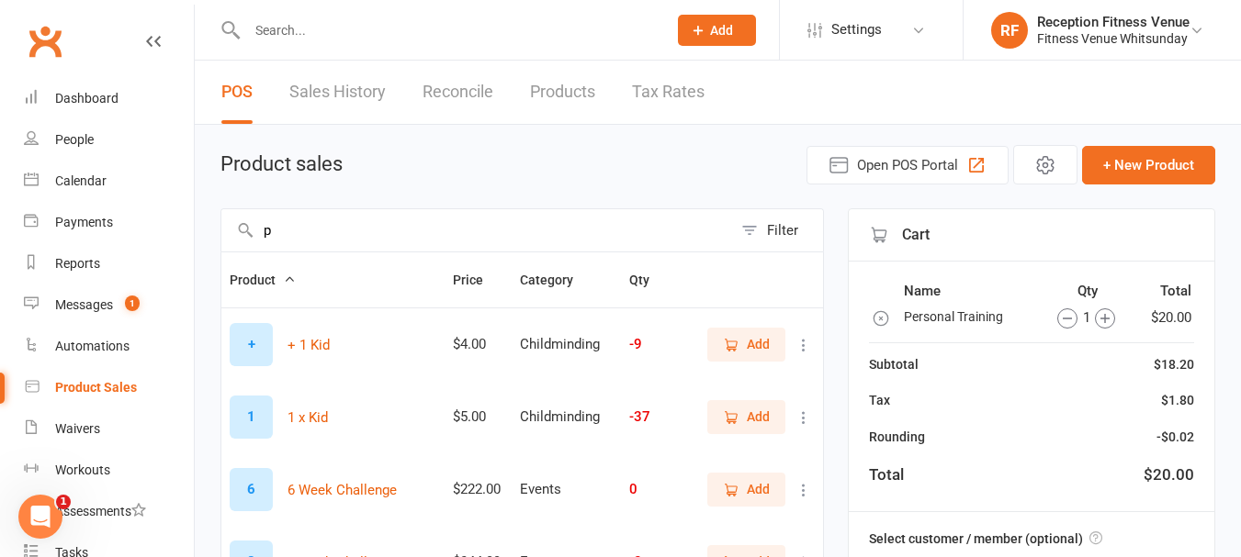
type input "pt"
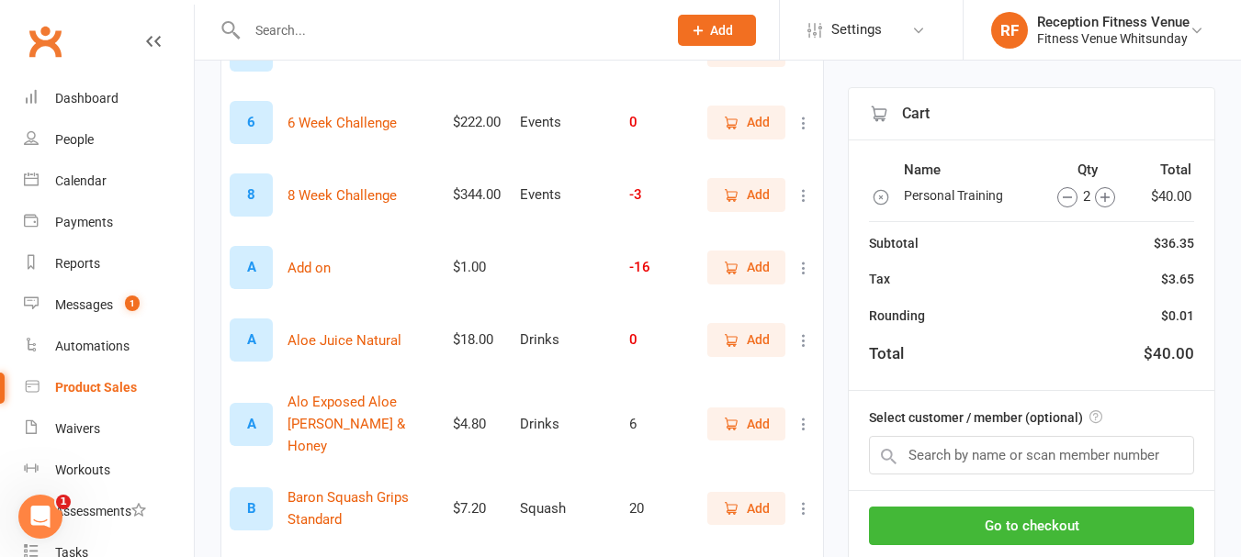
scroll to position [184, 0]
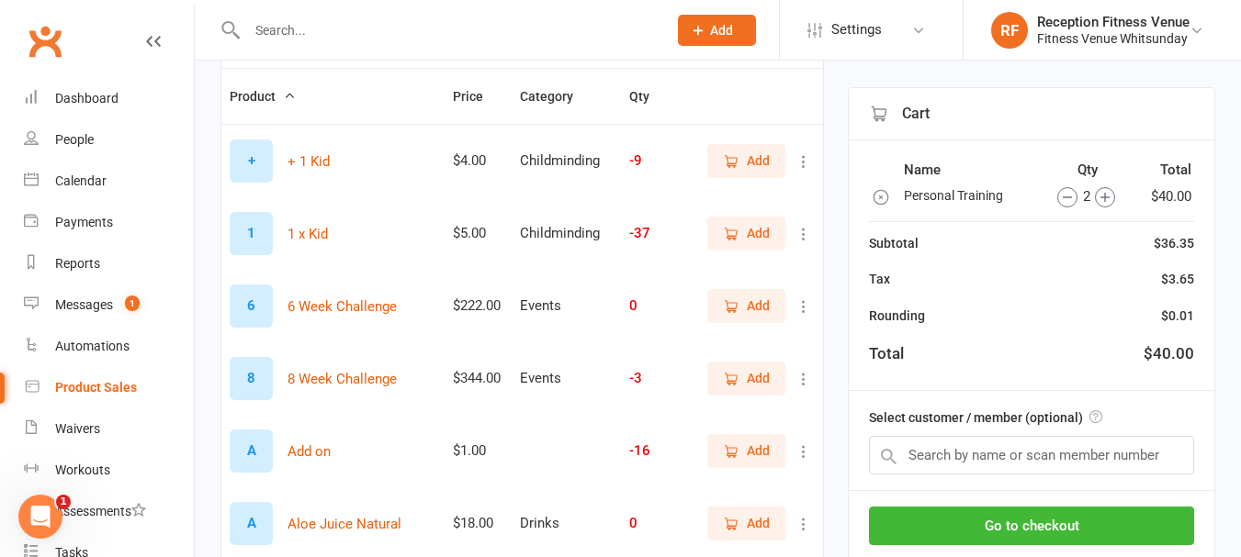
click at [1069, 192] on icon "button" at bounding box center [1067, 197] width 20 height 20
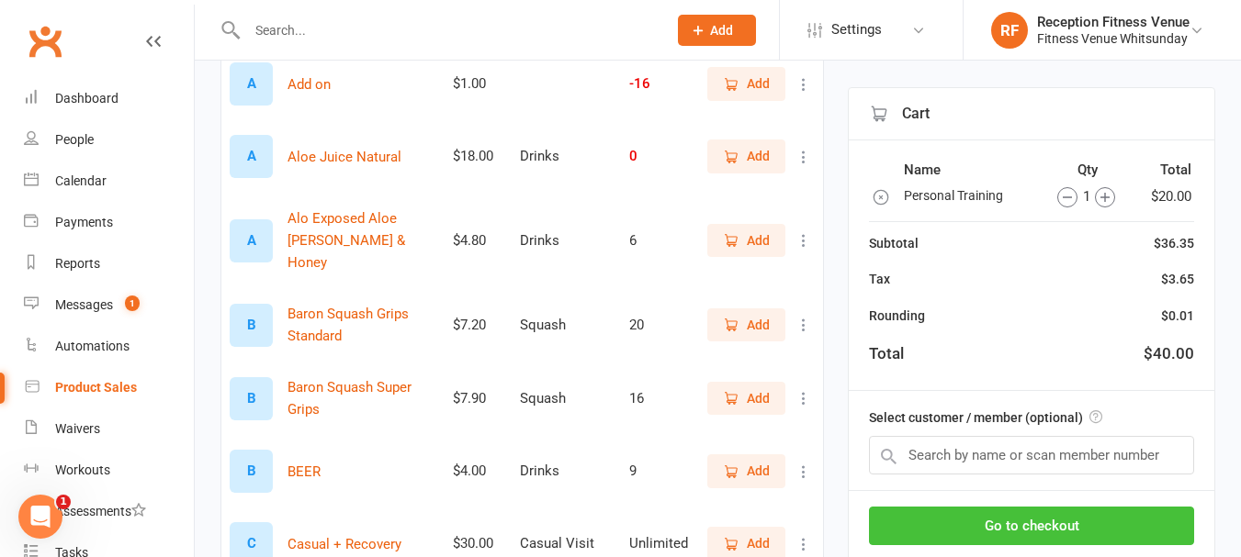
click at [1048, 525] on button "Go to checkout" at bounding box center [1031, 526] width 325 height 39
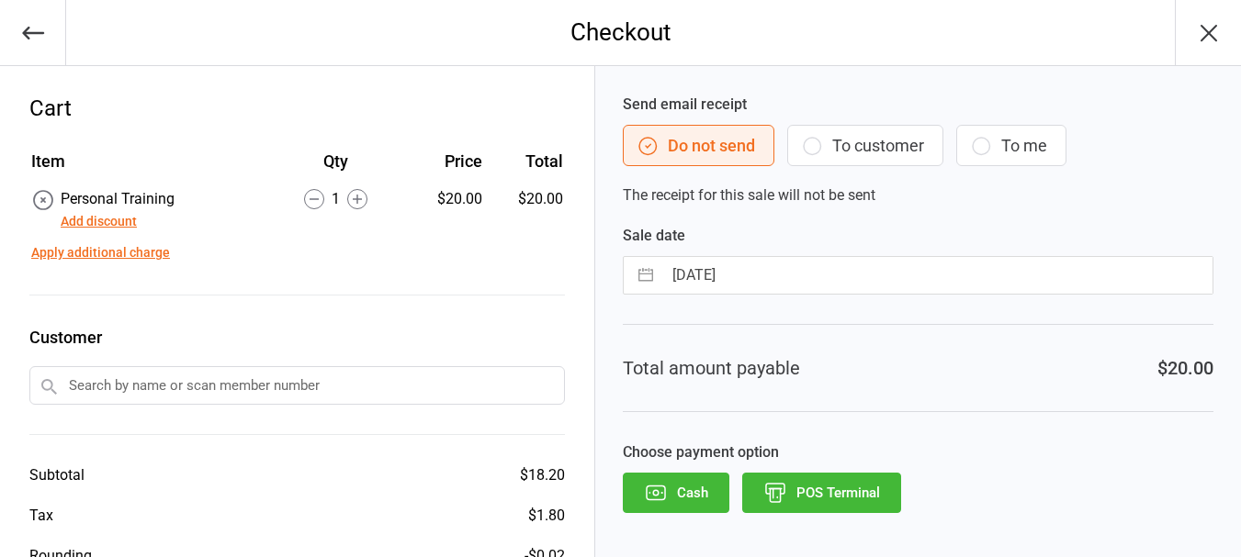
click at [836, 484] on button "POS Terminal" at bounding box center [821, 493] width 159 height 40
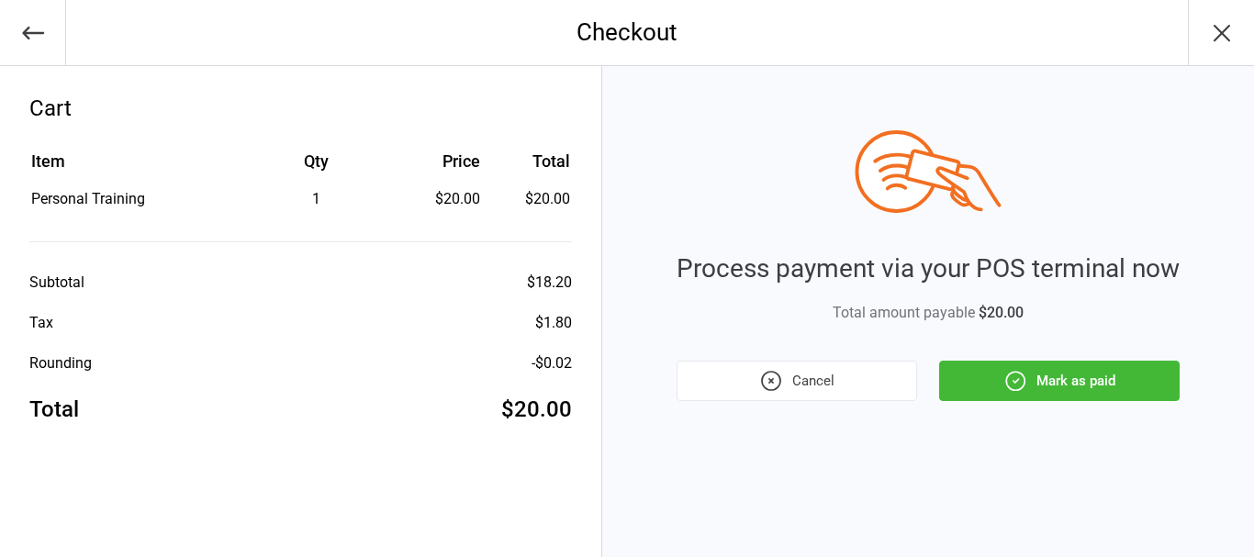
click at [1163, 374] on button "Mark as paid" at bounding box center [1059, 381] width 241 height 40
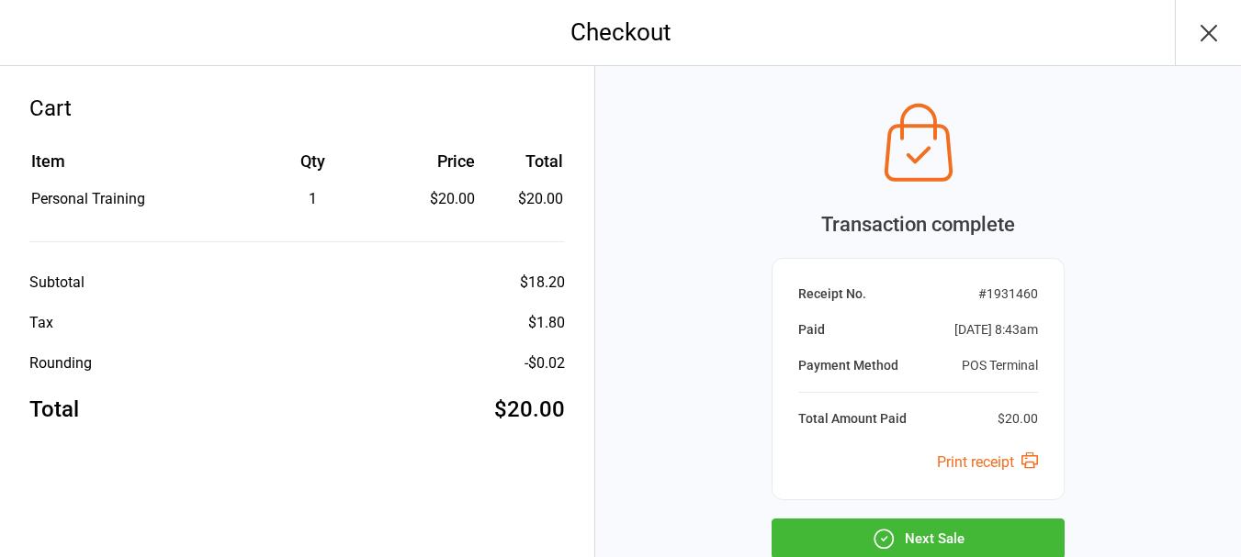
click at [926, 541] on button "Next Sale" at bounding box center [917, 539] width 293 height 40
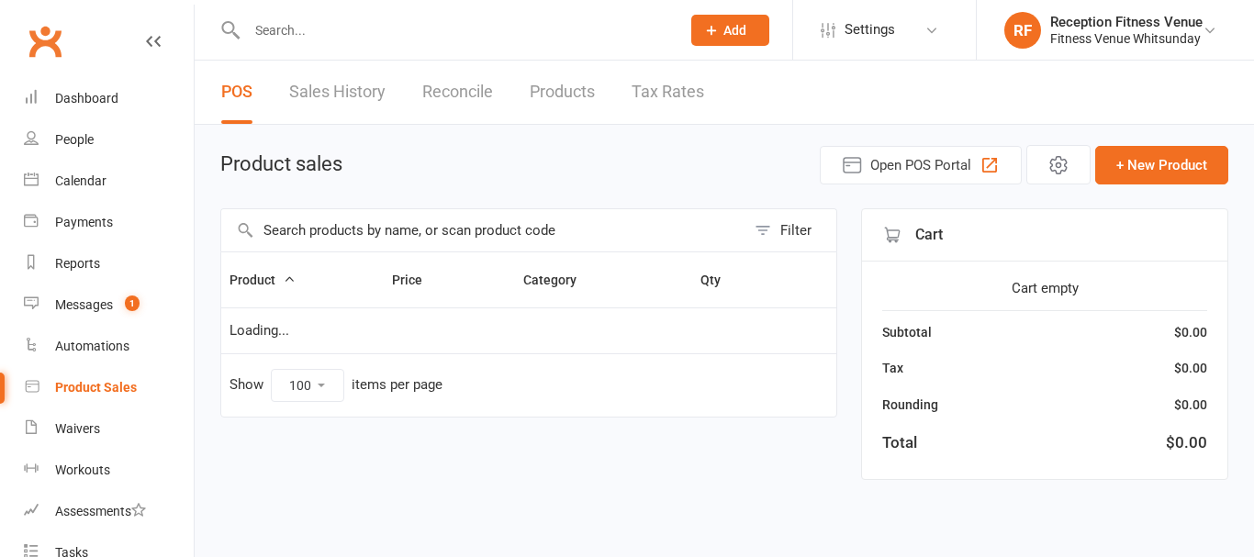
select select "100"
click at [83, 174] on div "Calendar" at bounding box center [80, 181] width 51 height 15
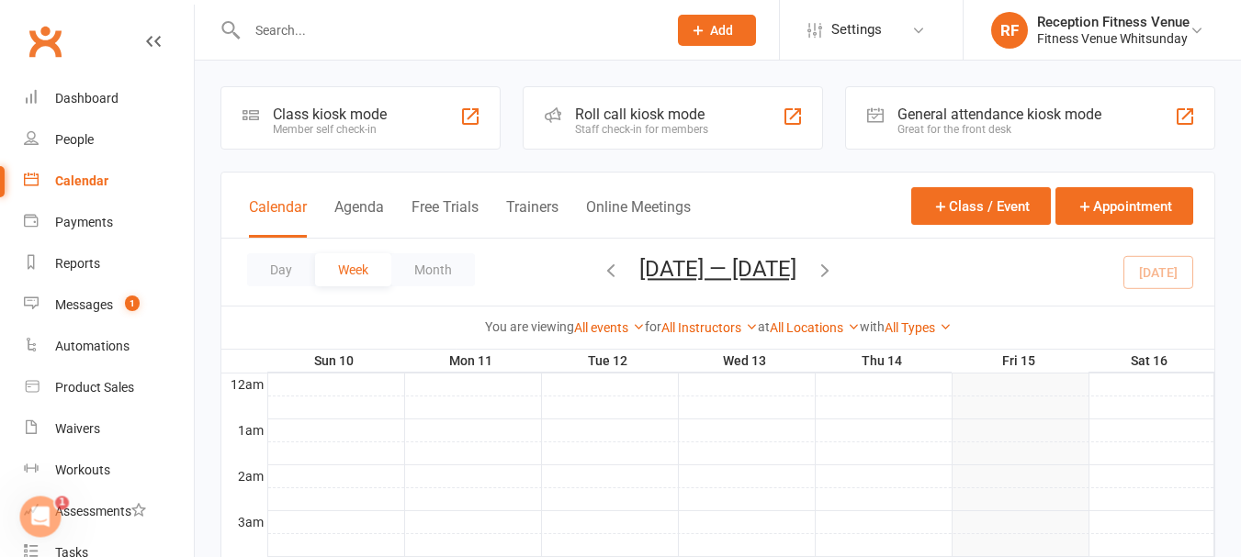
click at [989, 129] on div "Great for the front desk" at bounding box center [999, 129] width 204 height 13
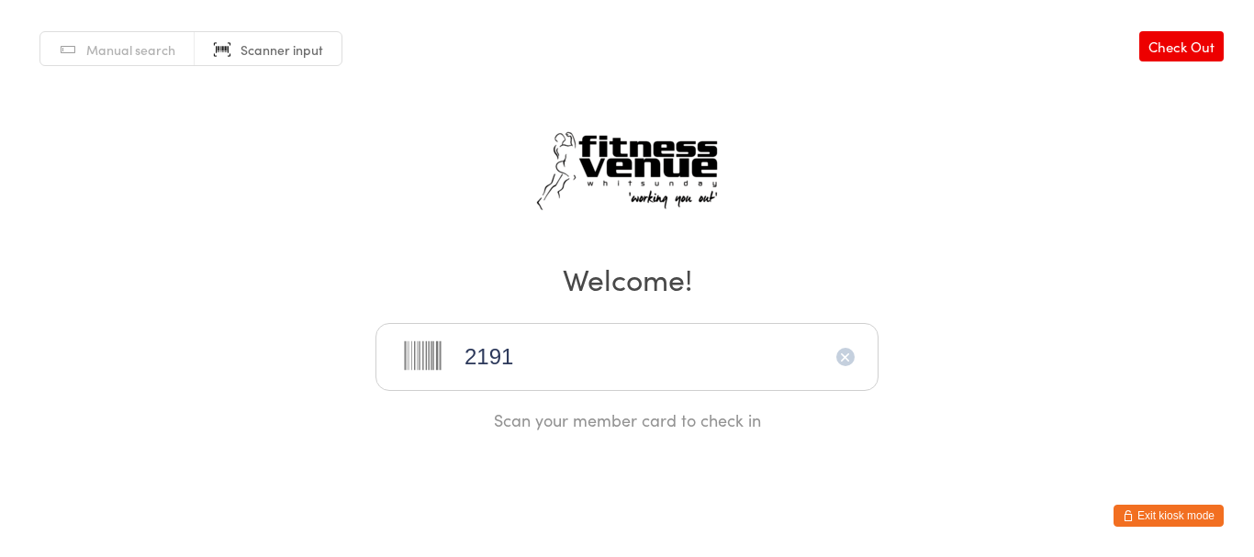
type input "21911"
click at [1196, 514] on button "Exit kiosk mode" at bounding box center [1169, 516] width 110 height 22
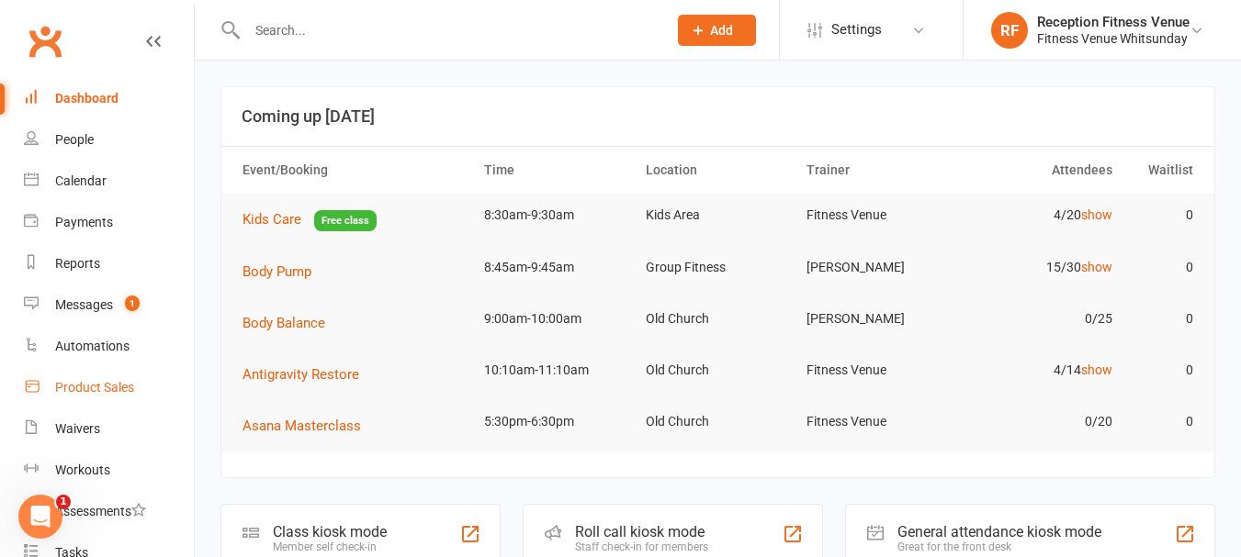
click at [52, 381] on link "Product Sales" at bounding box center [109, 387] width 170 height 41
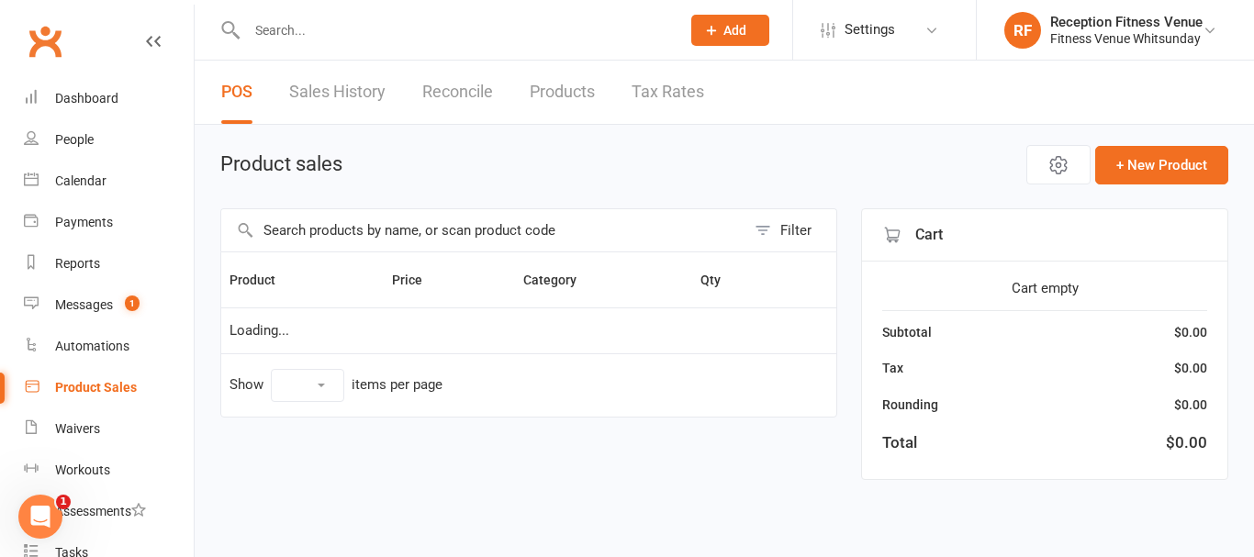
select select "100"
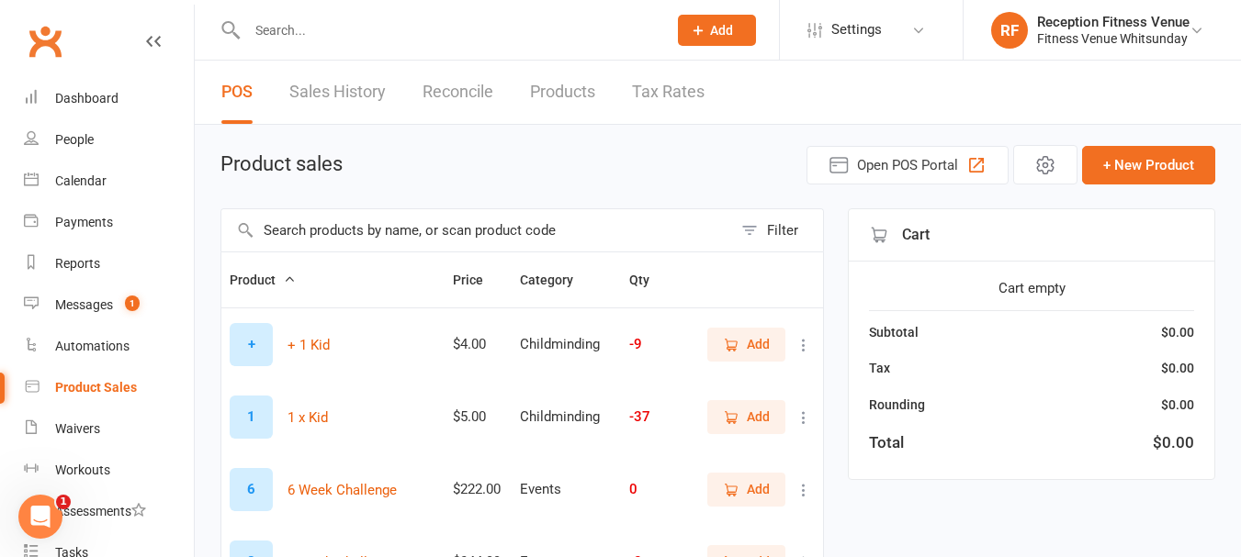
click at [375, 238] on input "text" at bounding box center [476, 230] width 511 height 42
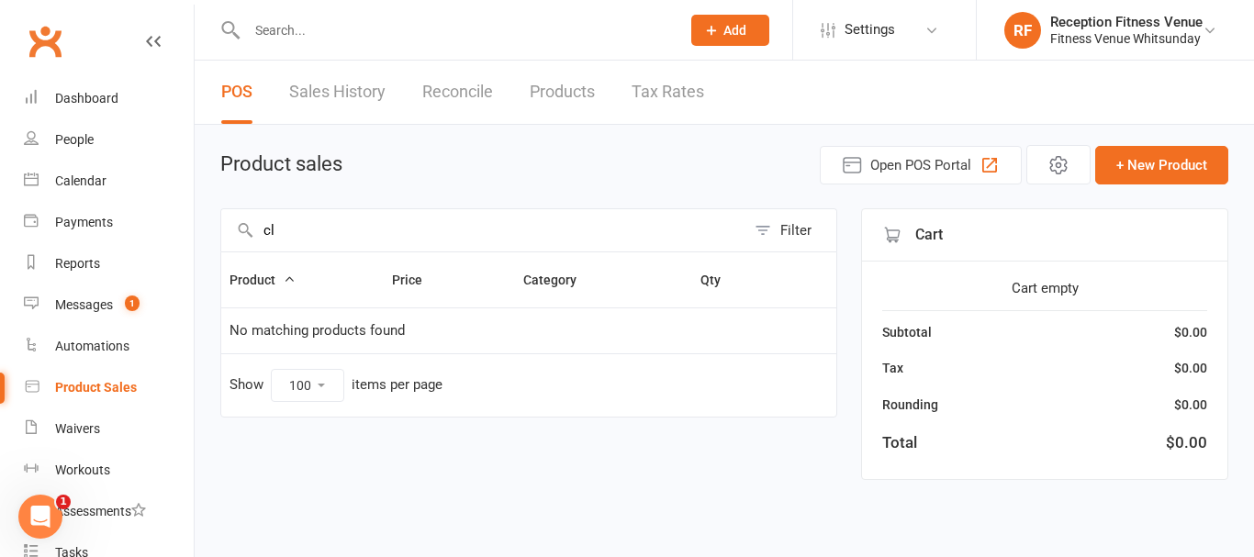
type input "c"
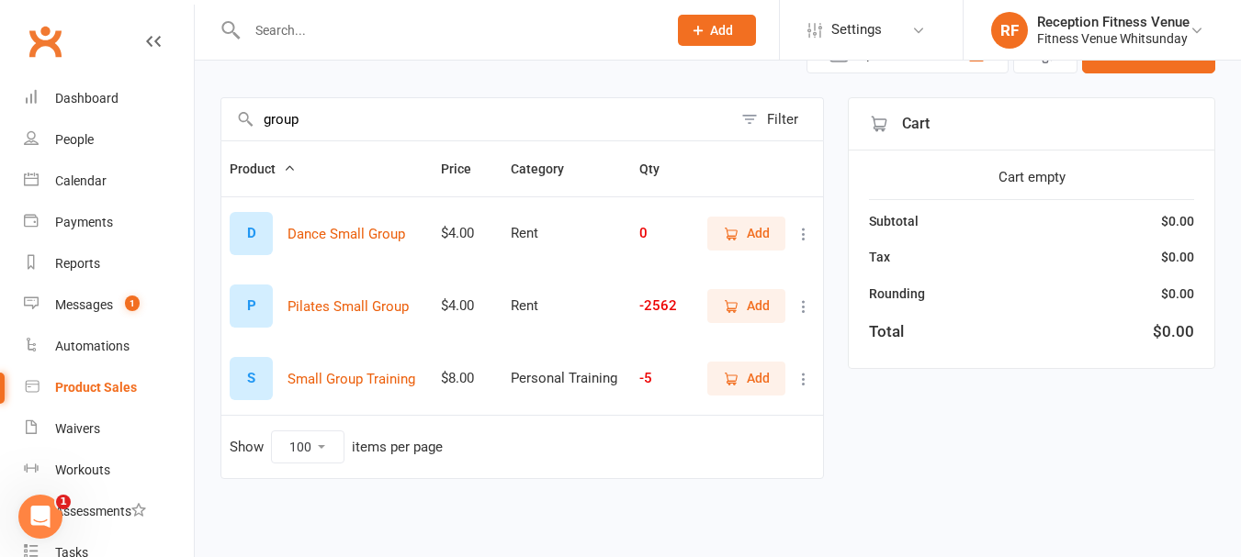
scroll to position [19, 0]
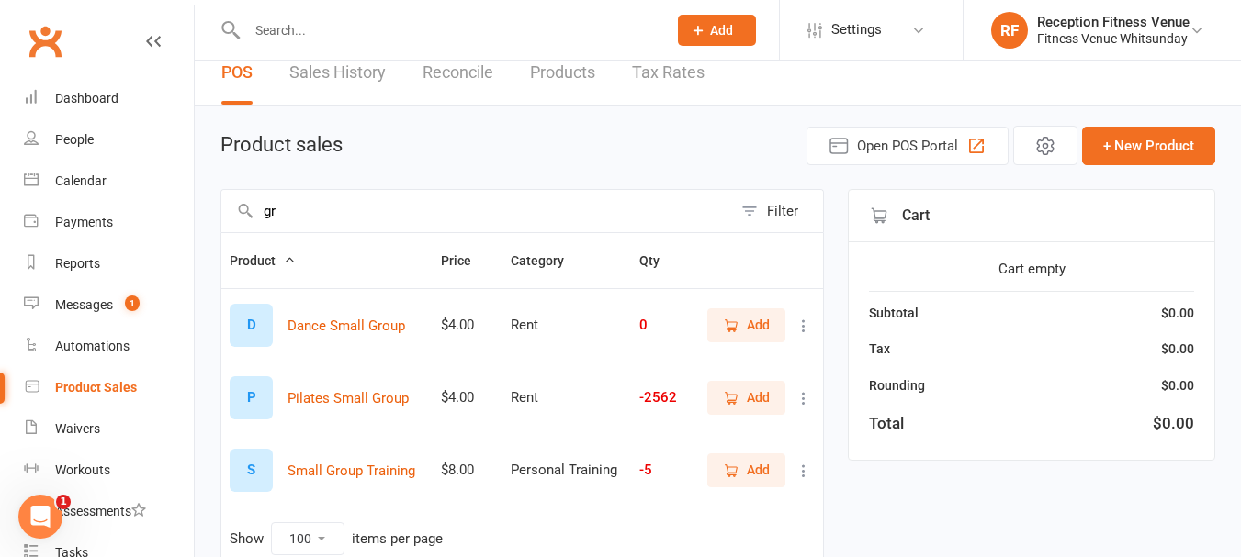
type input "g"
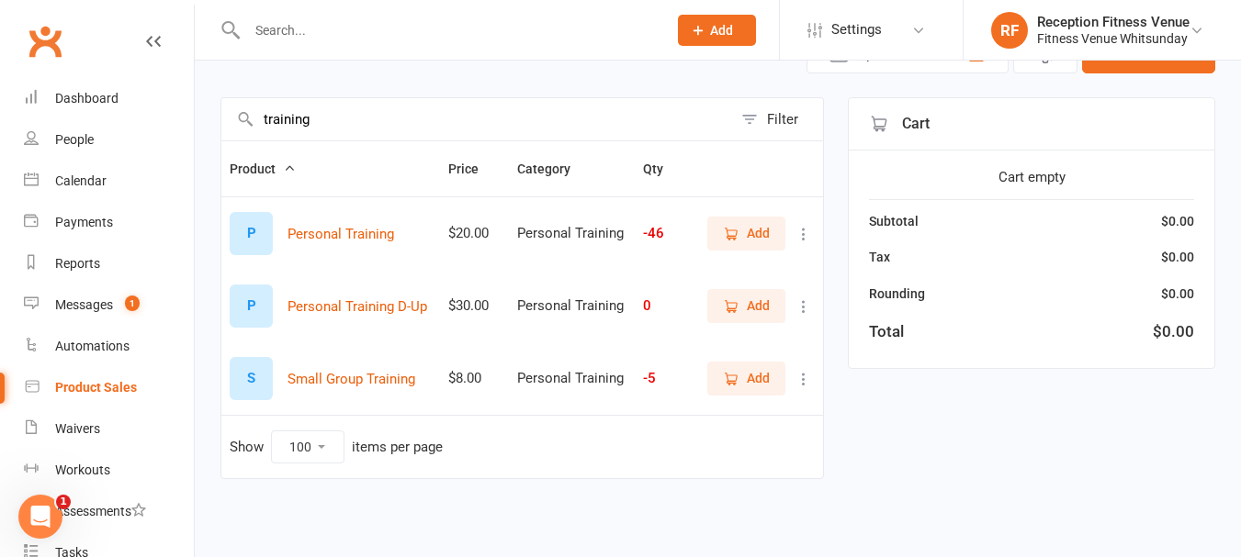
scroll to position [0, 0]
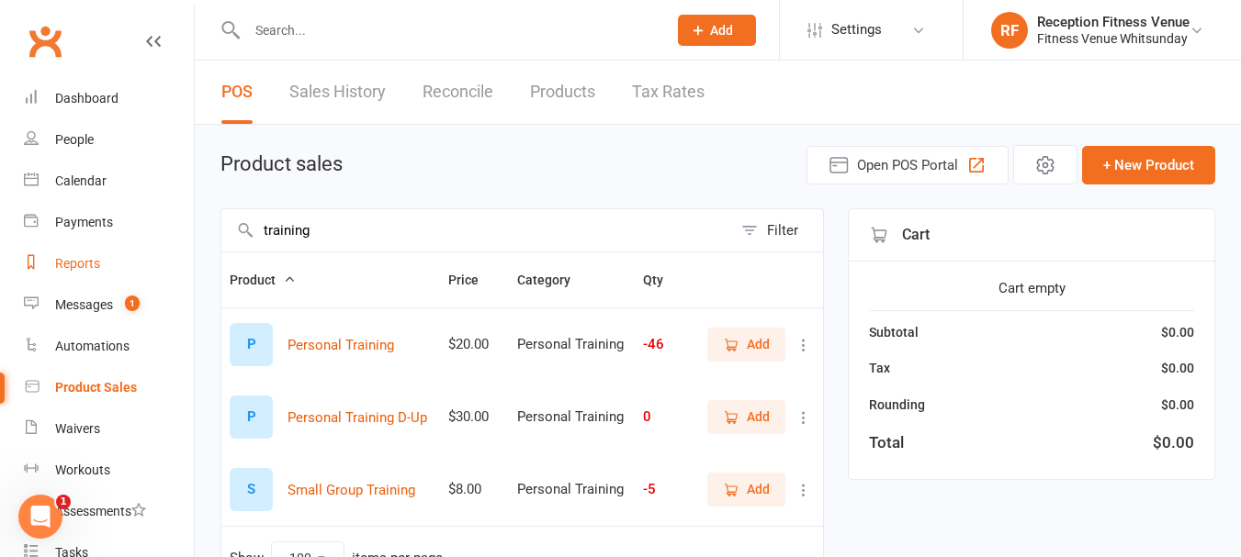
drag, startPoint x: 345, startPoint y: 220, endPoint x: 177, endPoint y: 277, distance: 177.4
click at [177, 277] on ui-view "Prospect Member Non-attending contact Class / event Appointment Task Membership…" at bounding box center [620, 323] width 1241 height 637
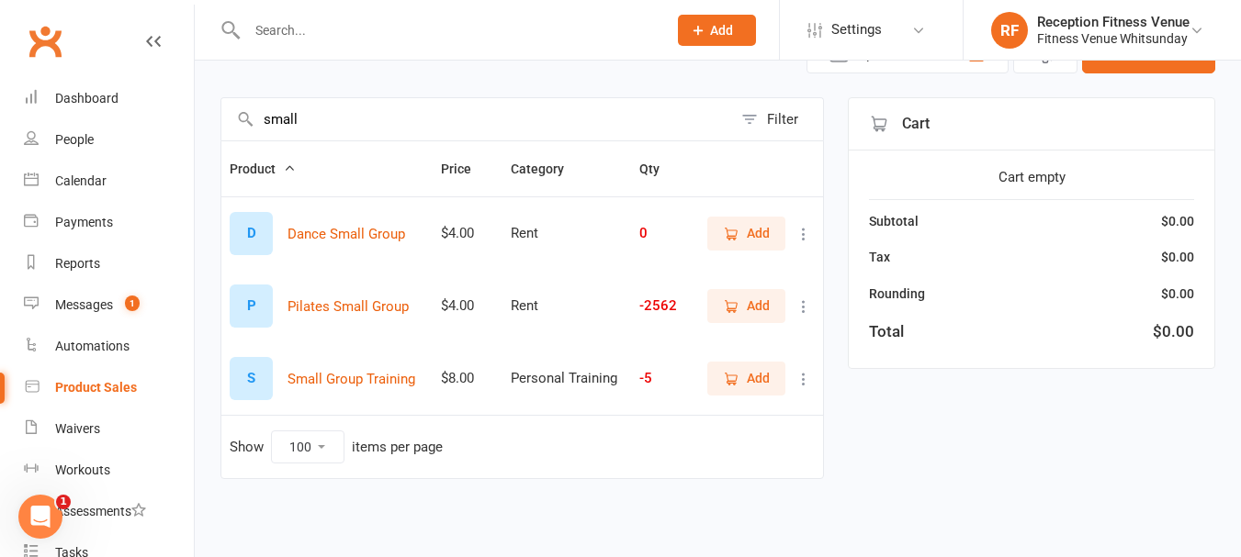
scroll to position [19, 0]
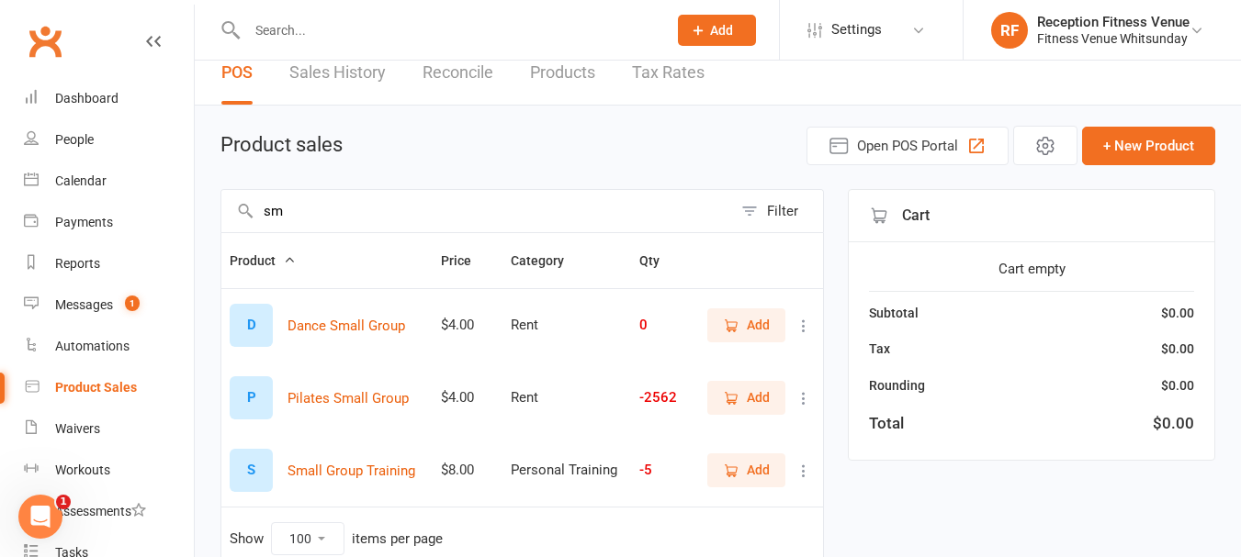
type input "s"
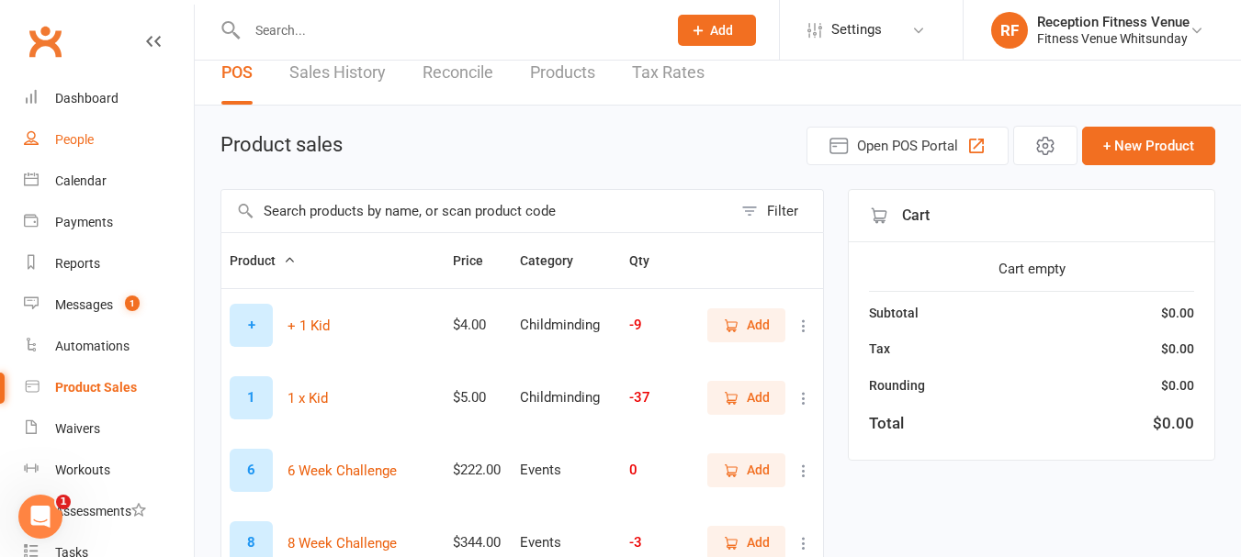
click at [94, 141] on link "People" at bounding box center [109, 139] width 170 height 41
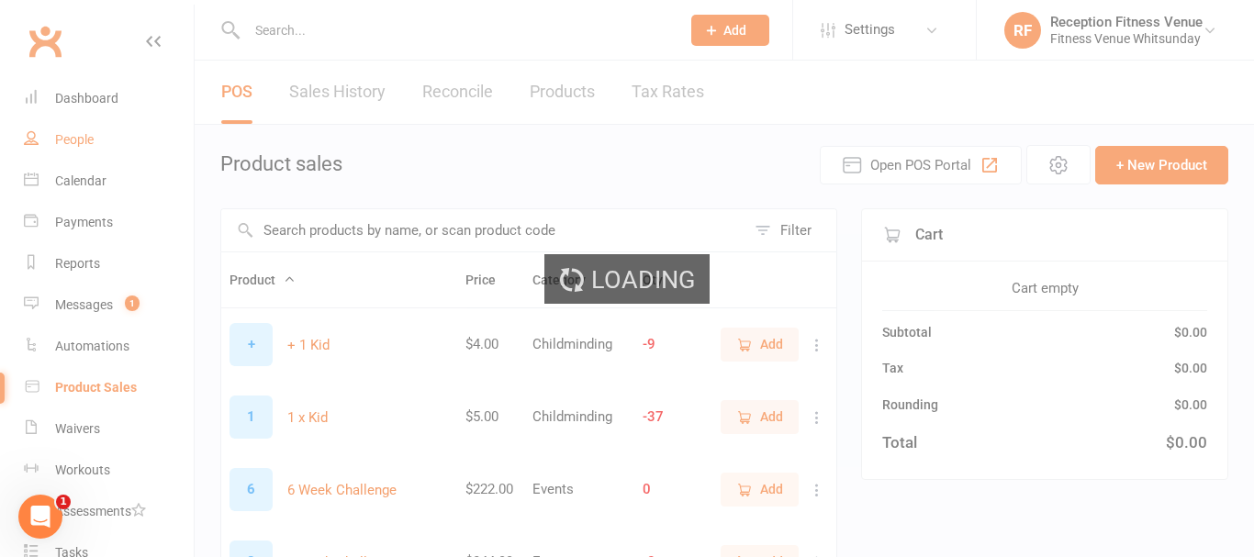
select select "100"
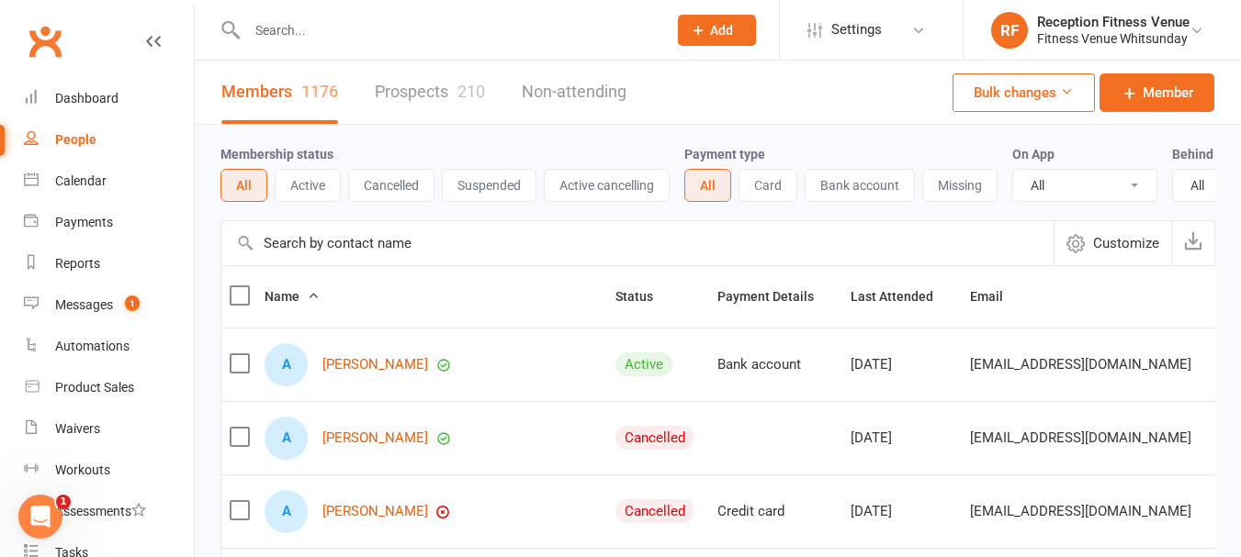
click at [281, 30] on input "text" at bounding box center [448, 30] width 412 height 26
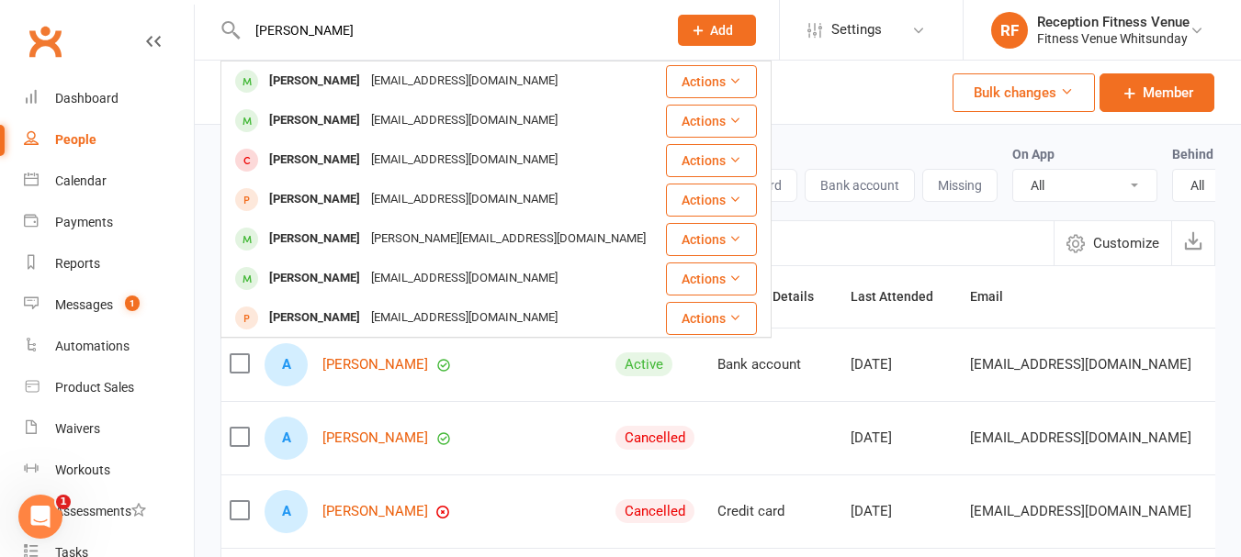
type input "allan"
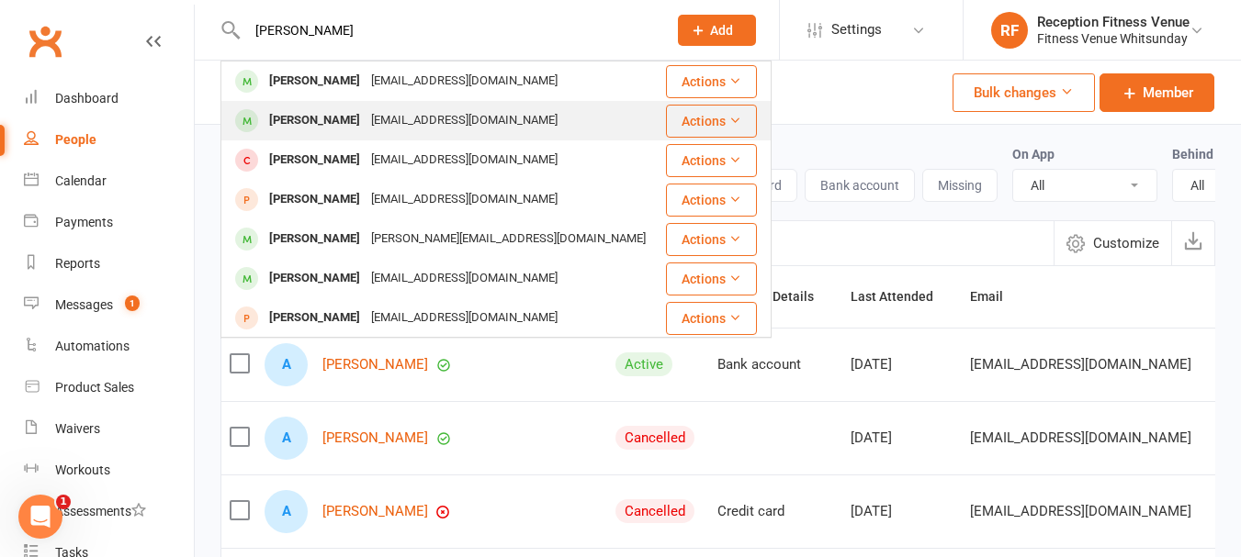
click at [301, 124] on div "Kristy Allan" at bounding box center [315, 120] width 102 height 27
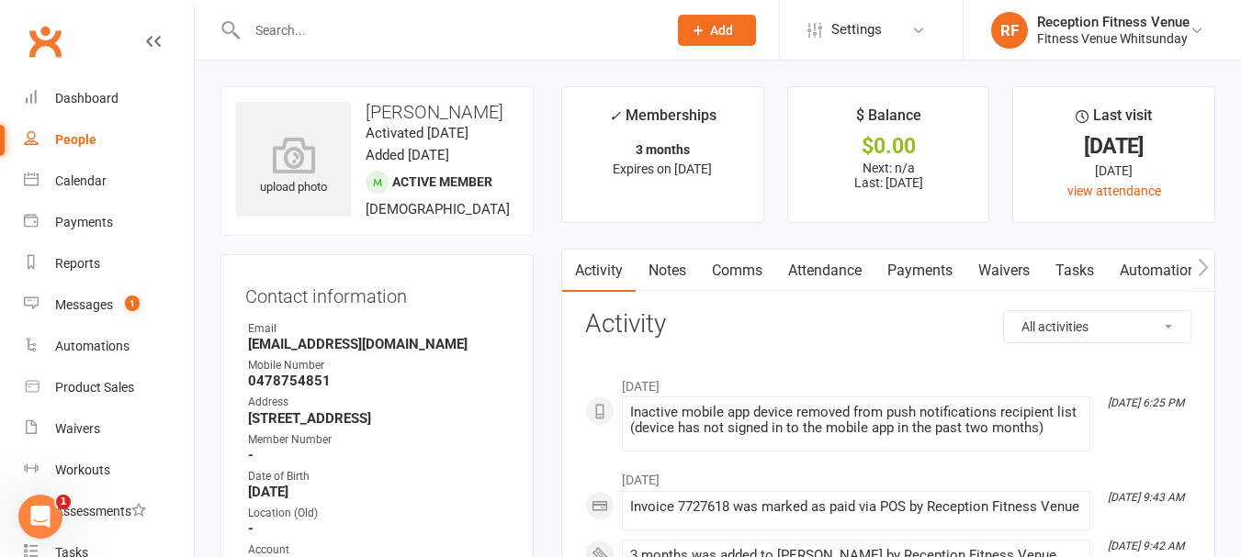
click at [904, 270] on link "Payments" at bounding box center [919, 271] width 91 height 42
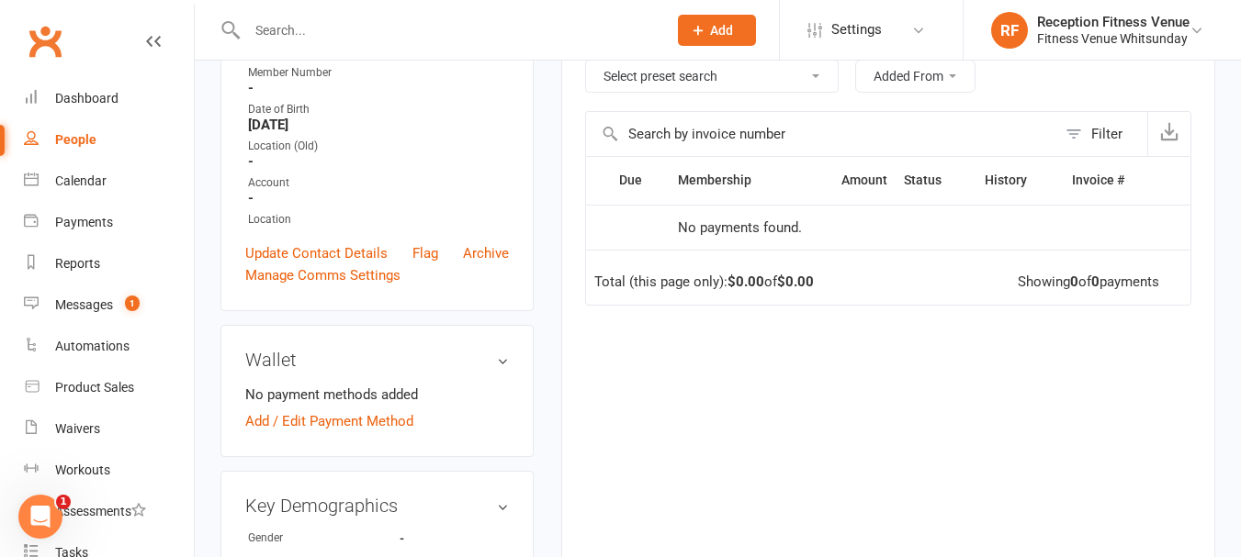
scroll to position [275, 0]
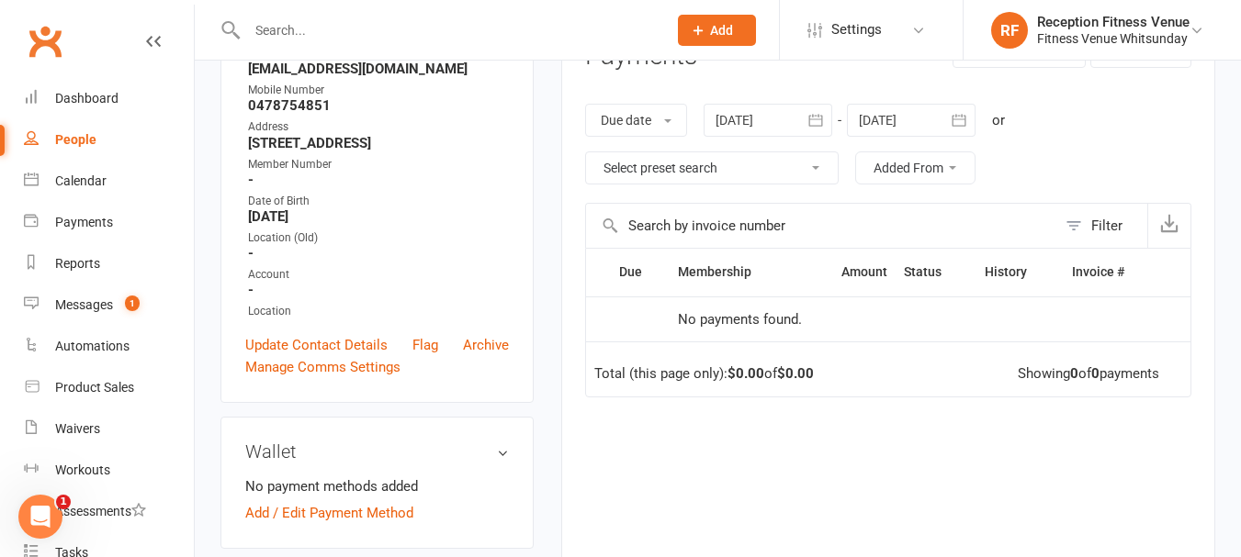
click at [817, 118] on icon "button" at bounding box center [815, 120] width 18 height 18
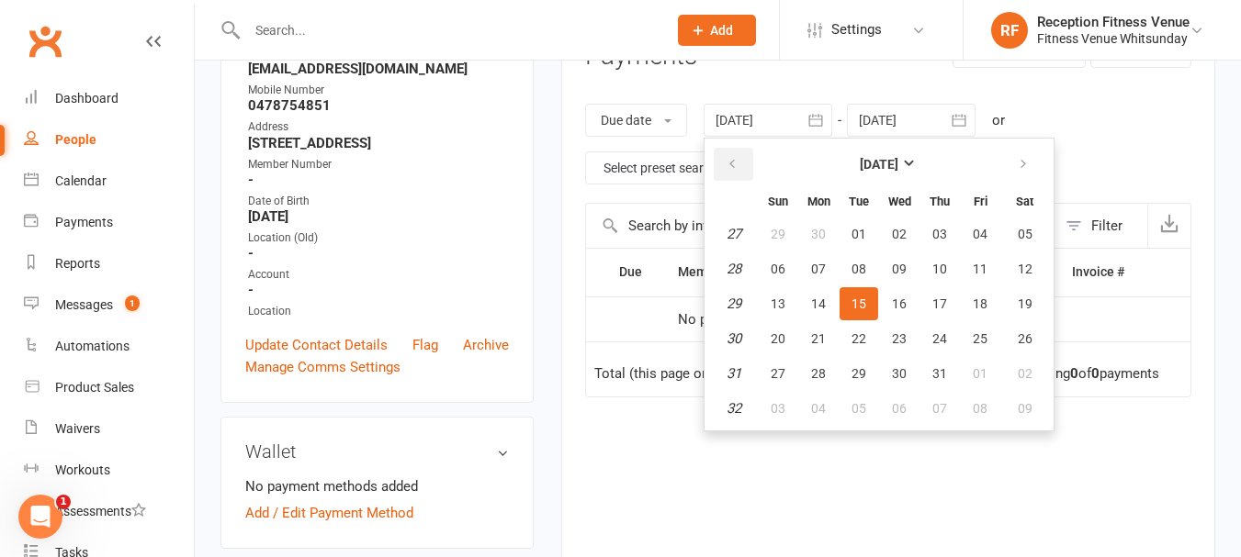
click at [741, 154] on button "button" at bounding box center [733, 164] width 39 height 33
click at [730, 166] on icon "button" at bounding box center [731, 164] width 13 height 15
click at [1054, 224] on ul "March 2025 Sun Mon Tue Wed Thu Fri Sat 9 23 24 25 26 27 28 01 10 02 03 04 05 06…" at bounding box center [878, 285] width 351 height 294
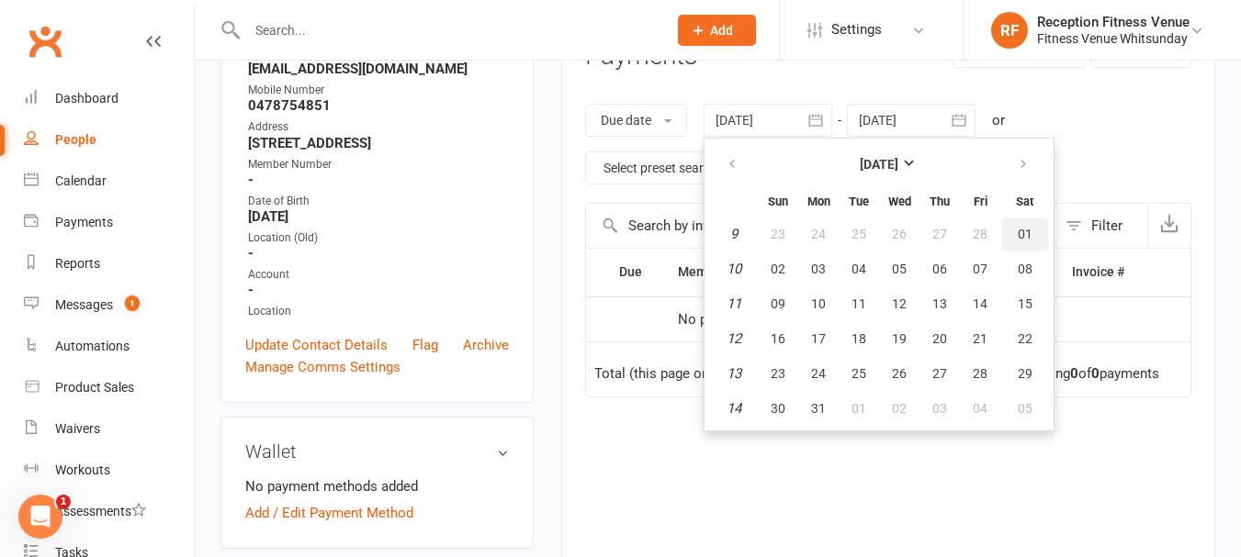
click at [1029, 234] on span "01" at bounding box center [1024, 234] width 15 height 15
type input "01 Mar 2025"
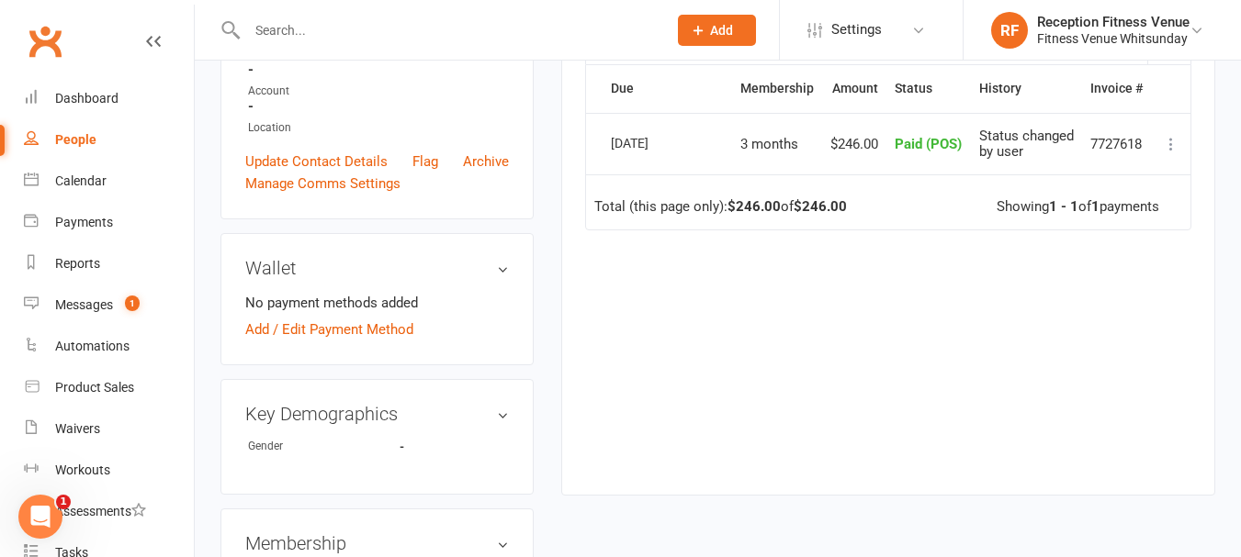
scroll to position [0, 0]
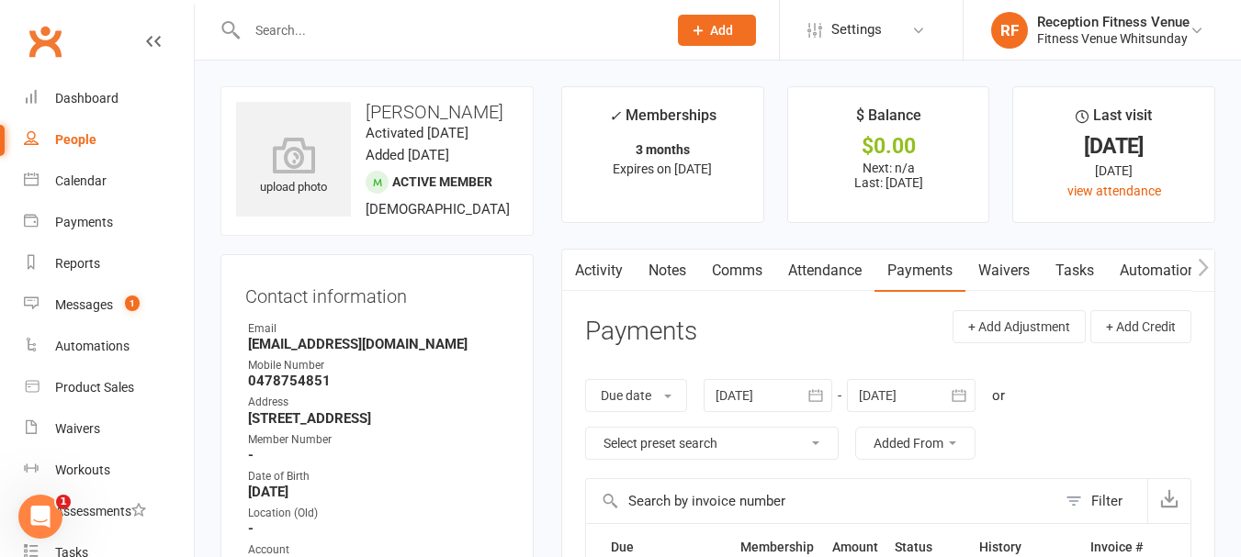
click at [67, 140] on div "People" at bounding box center [75, 139] width 41 height 15
select select "100"
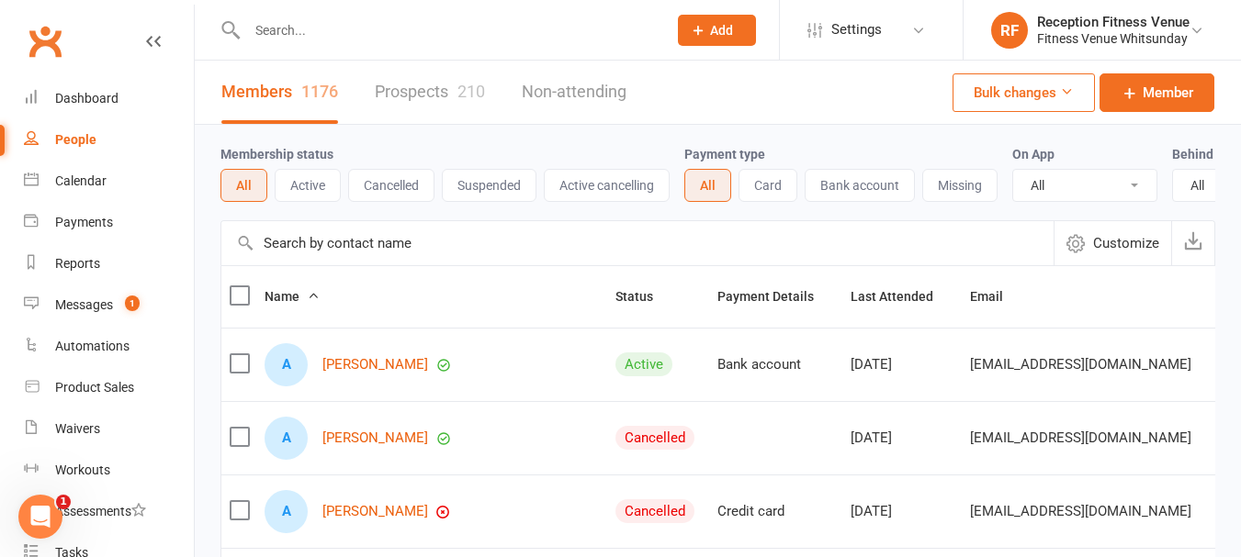
click at [327, 34] on input "text" at bounding box center [448, 30] width 412 height 26
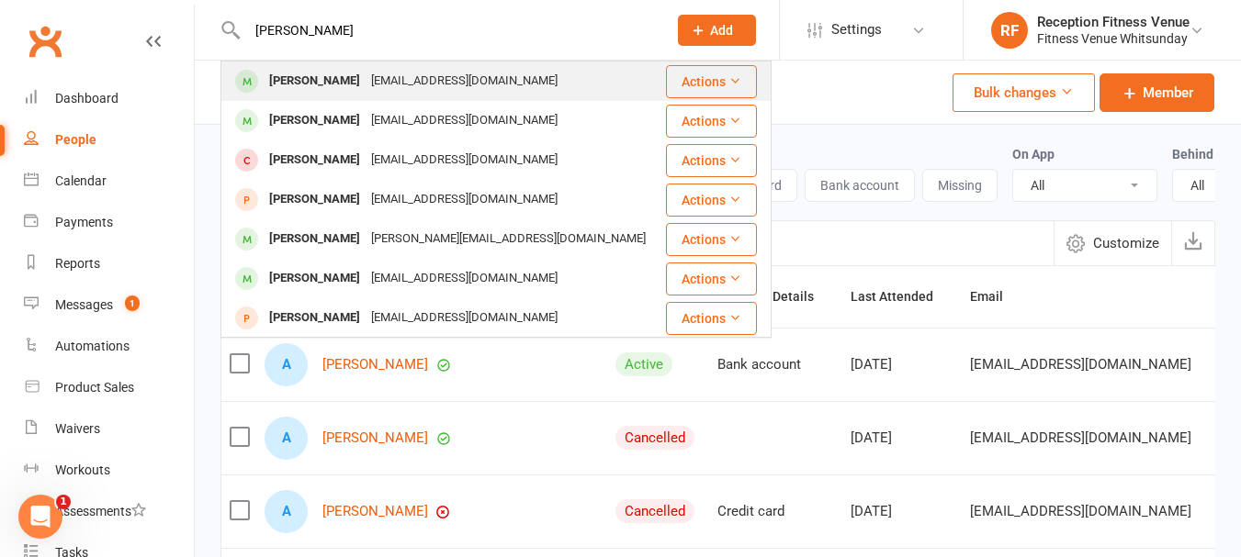
type input "allan"
click at [329, 88] on div "Shane Allan" at bounding box center [315, 81] width 102 height 27
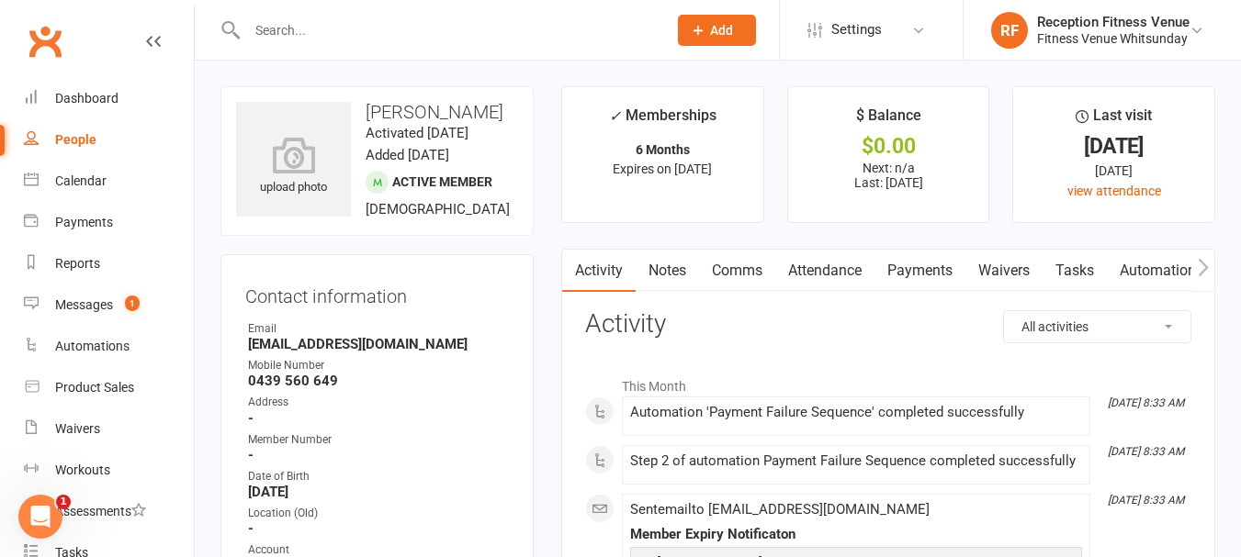
click at [912, 269] on link "Payments" at bounding box center [919, 271] width 91 height 42
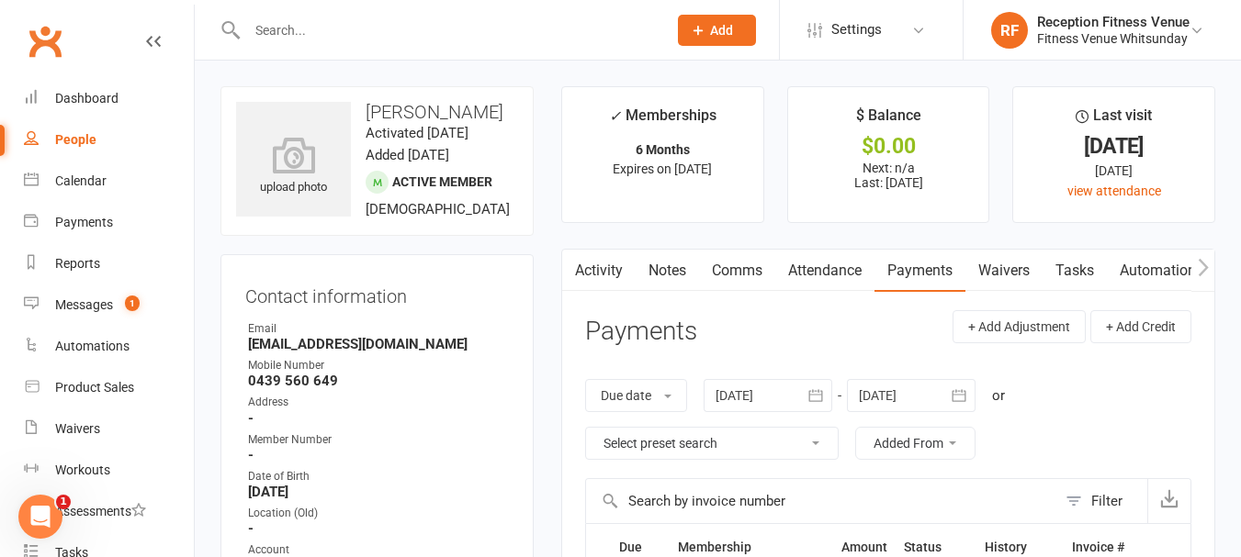
scroll to position [184, 0]
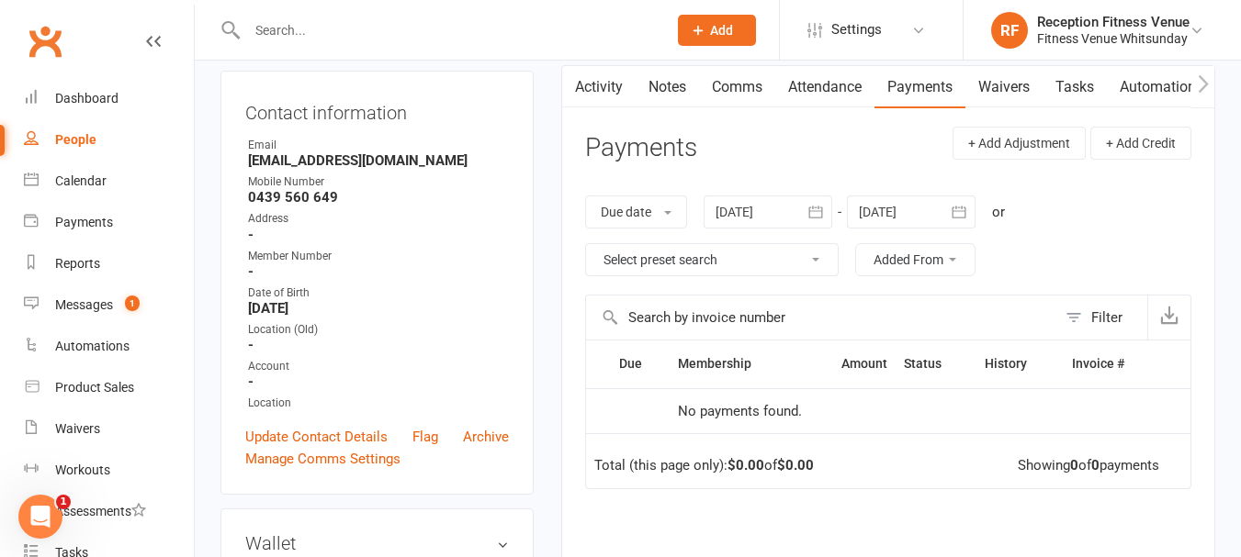
click at [813, 211] on icon "button" at bounding box center [815, 212] width 14 height 12
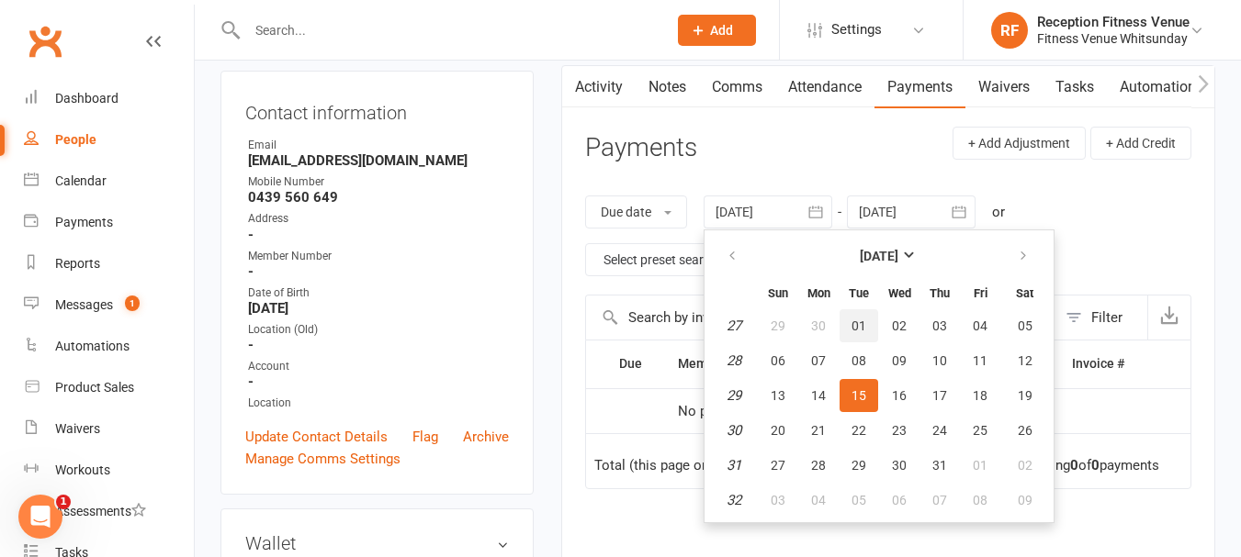
click at [860, 338] on button "01" at bounding box center [858, 325] width 39 height 33
type input "01 Jul 2025"
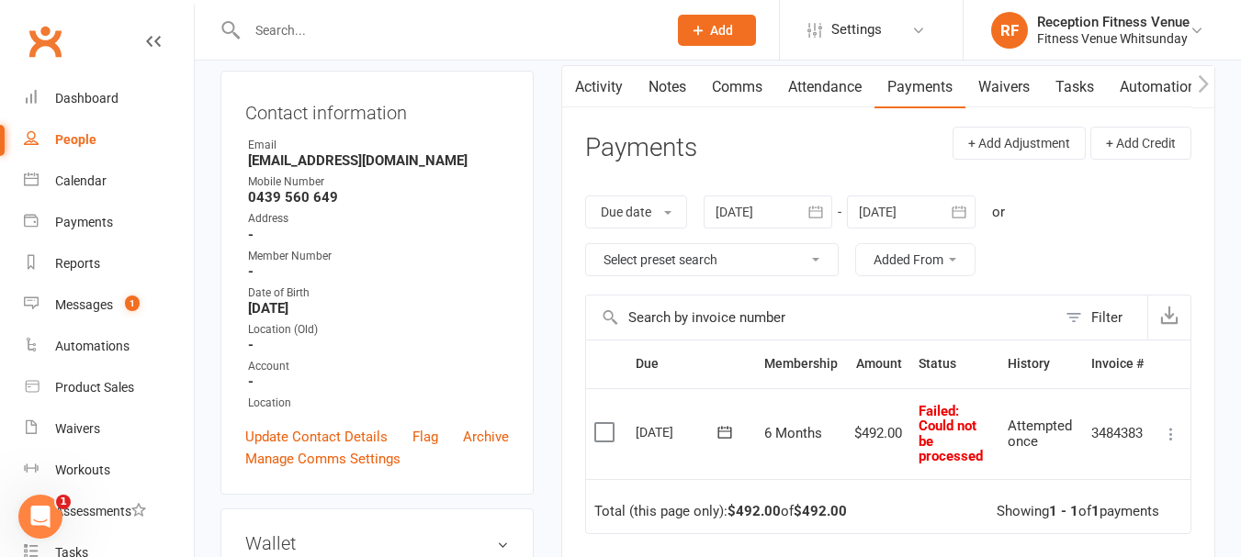
click at [609, 433] on label at bounding box center [606, 432] width 25 height 18
click at [606, 423] on input "checkbox" at bounding box center [600, 423] width 12 height 0
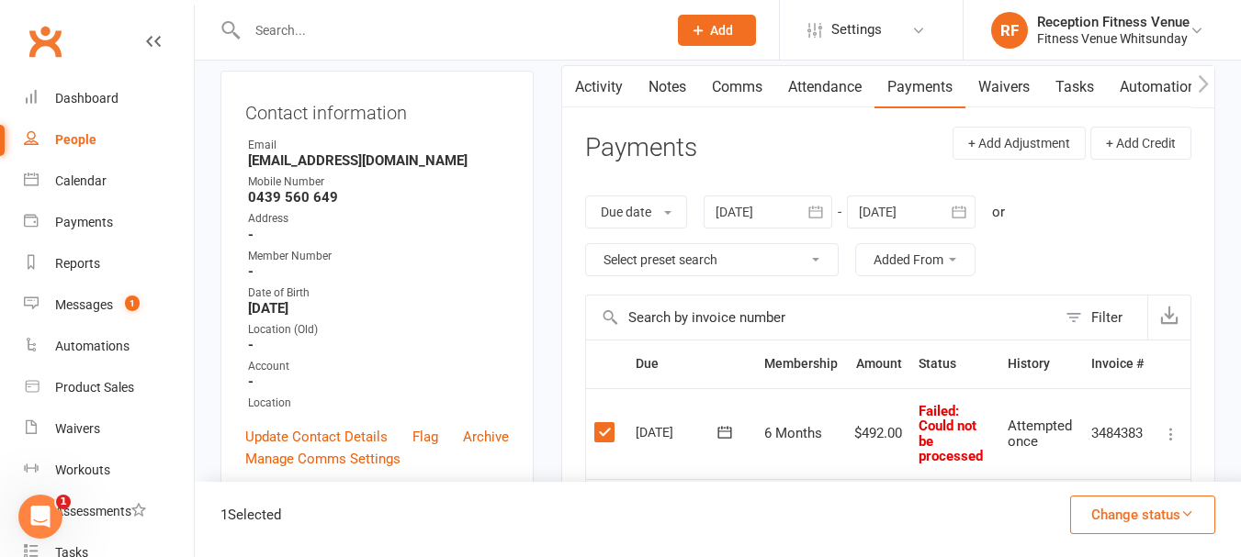
click at [1173, 427] on icon at bounding box center [1171, 434] width 18 height 18
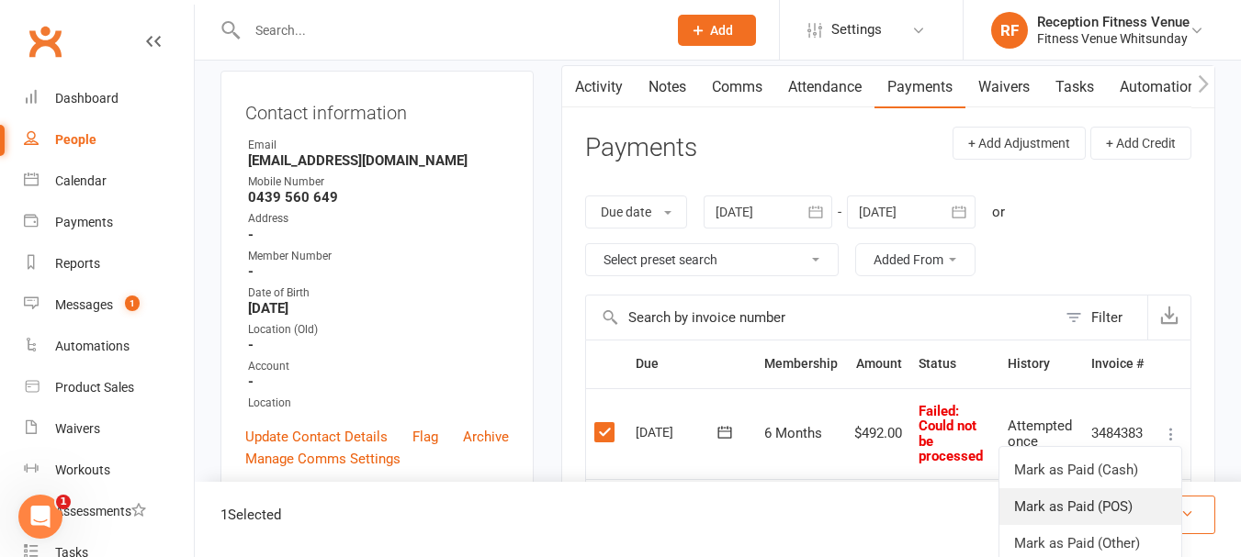
click at [1117, 495] on link "Mark as Paid (POS)" at bounding box center [1090, 507] width 182 height 37
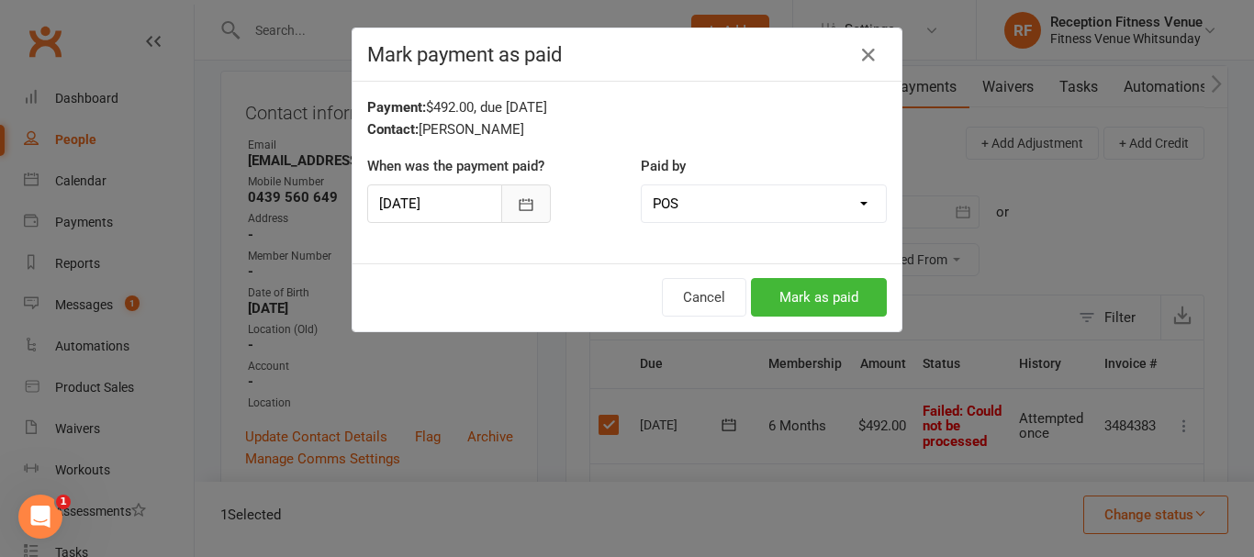
click at [520, 201] on icon "button" at bounding box center [527, 204] width 14 height 12
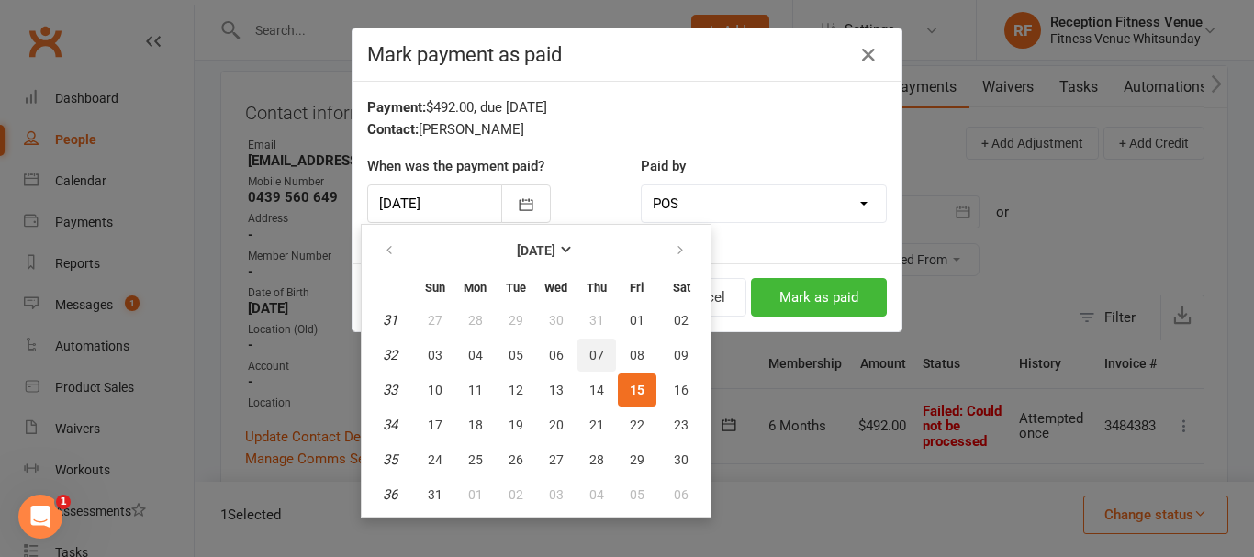
click at [588, 354] on button "07" at bounding box center [597, 355] width 39 height 33
type input "07 Aug 2025"
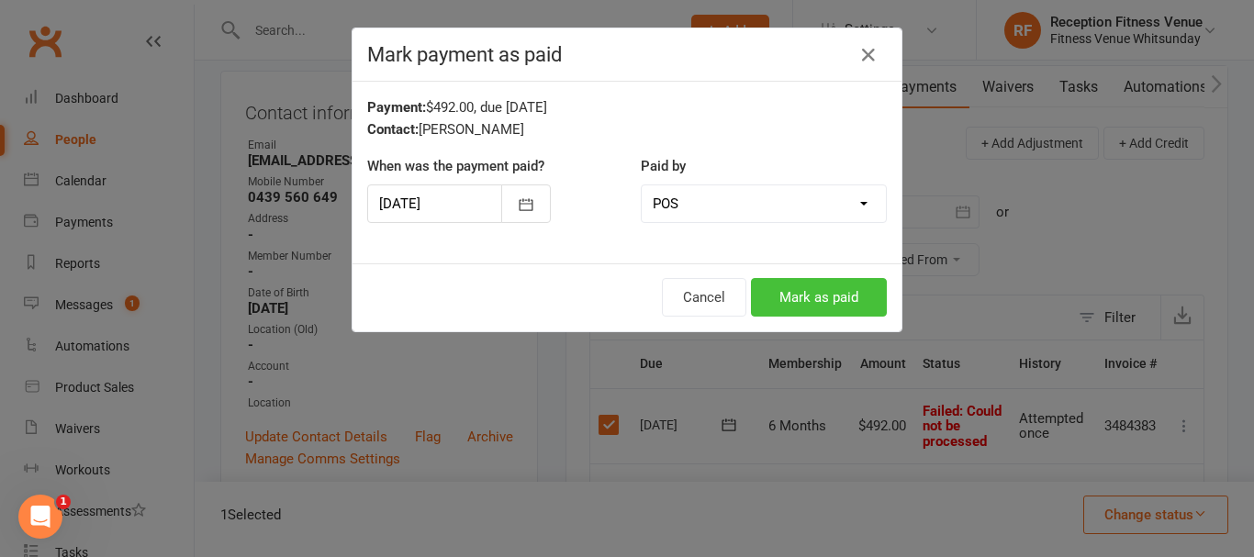
click at [852, 289] on button "Mark as paid" at bounding box center [819, 297] width 136 height 39
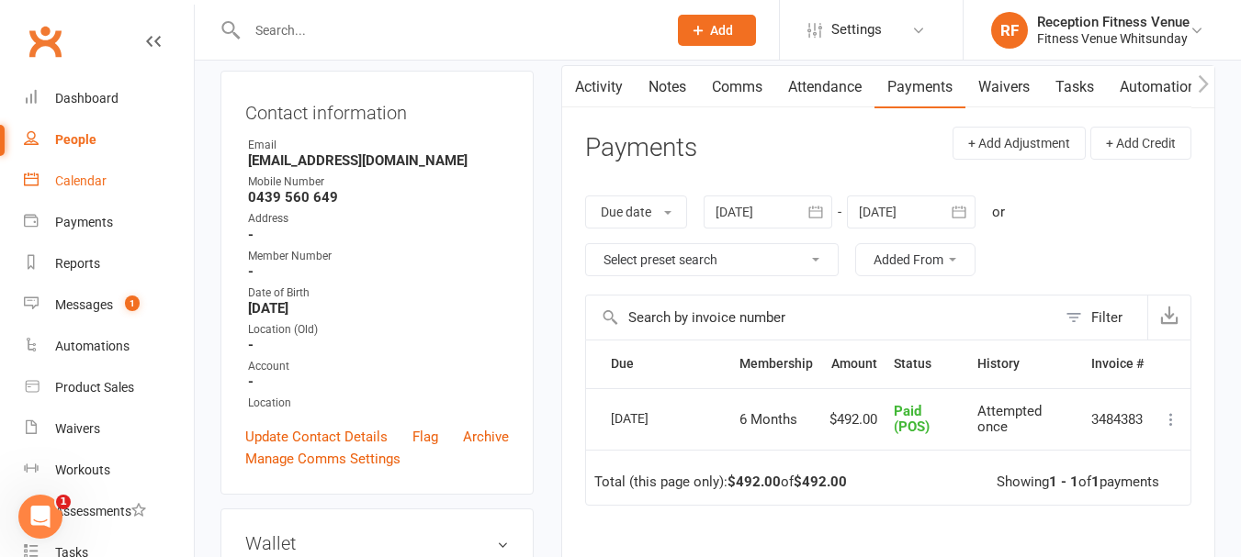
click at [96, 170] on link "Calendar" at bounding box center [109, 181] width 170 height 41
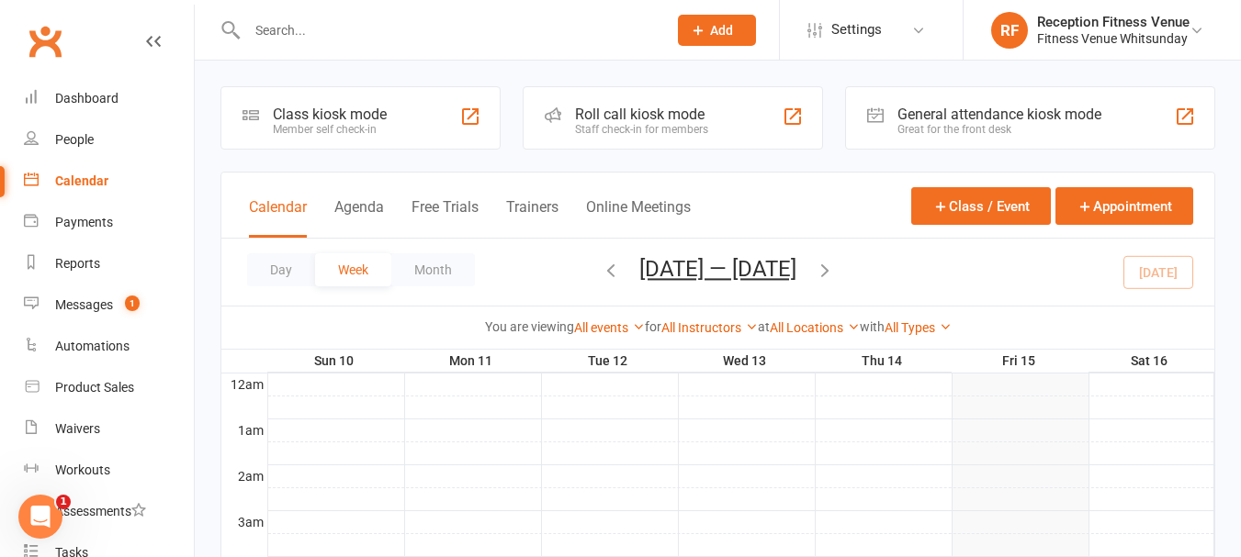
click at [990, 115] on div "General attendance kiosk mode" at bounding box center [999, 114] width 204 height 17
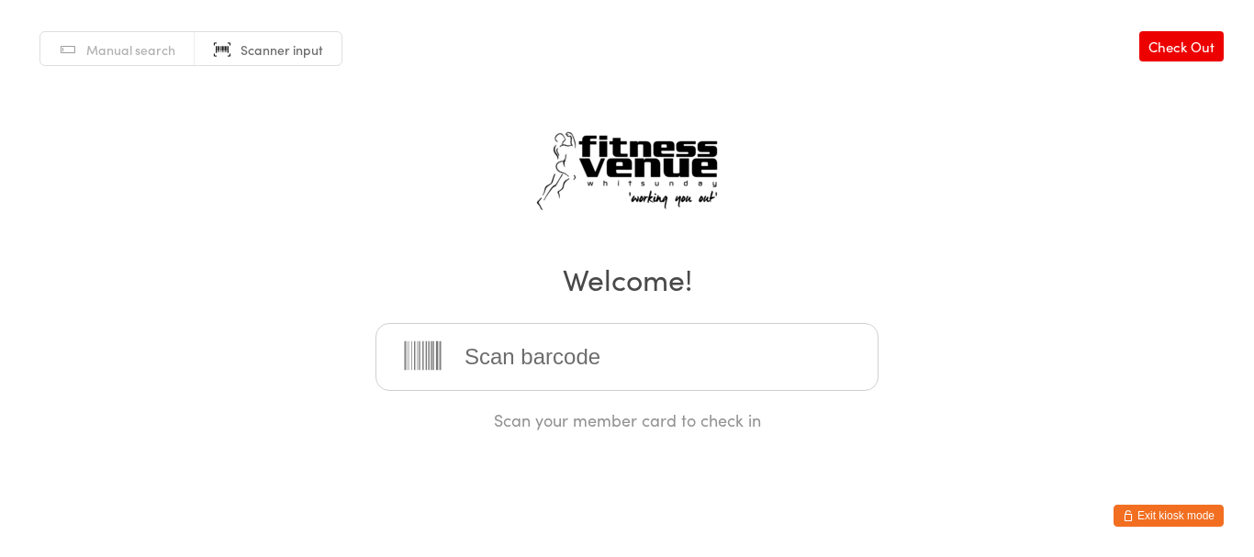
click at [1210, 517] on button "Exit kiosk mode" at bounding box center [1169, 516] width 110 height 22
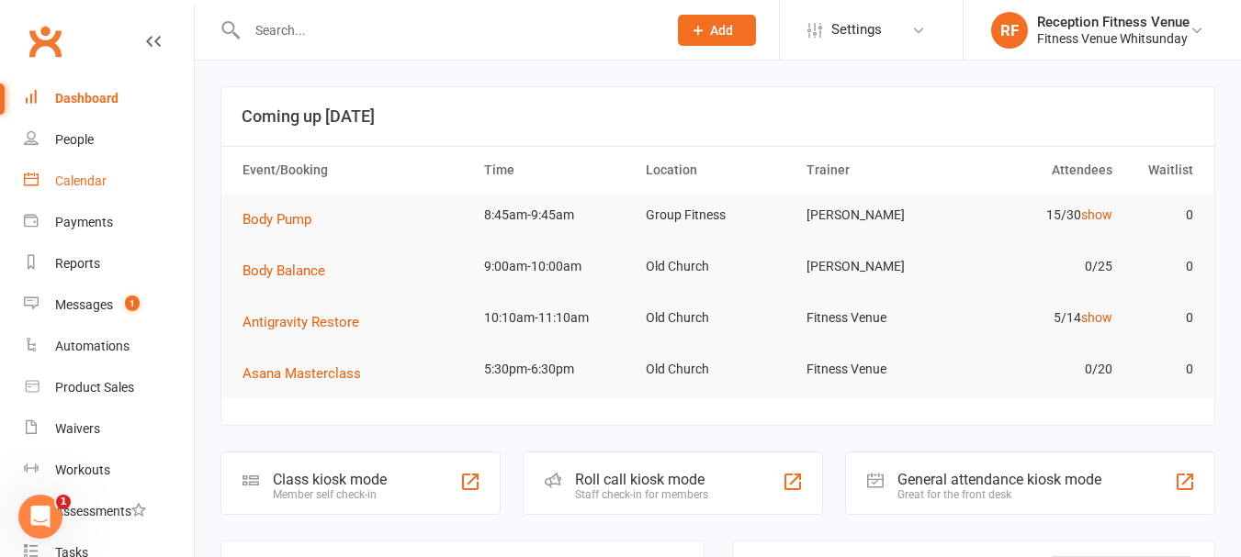
click at [74, 175] on div "Calendar" at bounding box center [80, 181] width 51 height 15
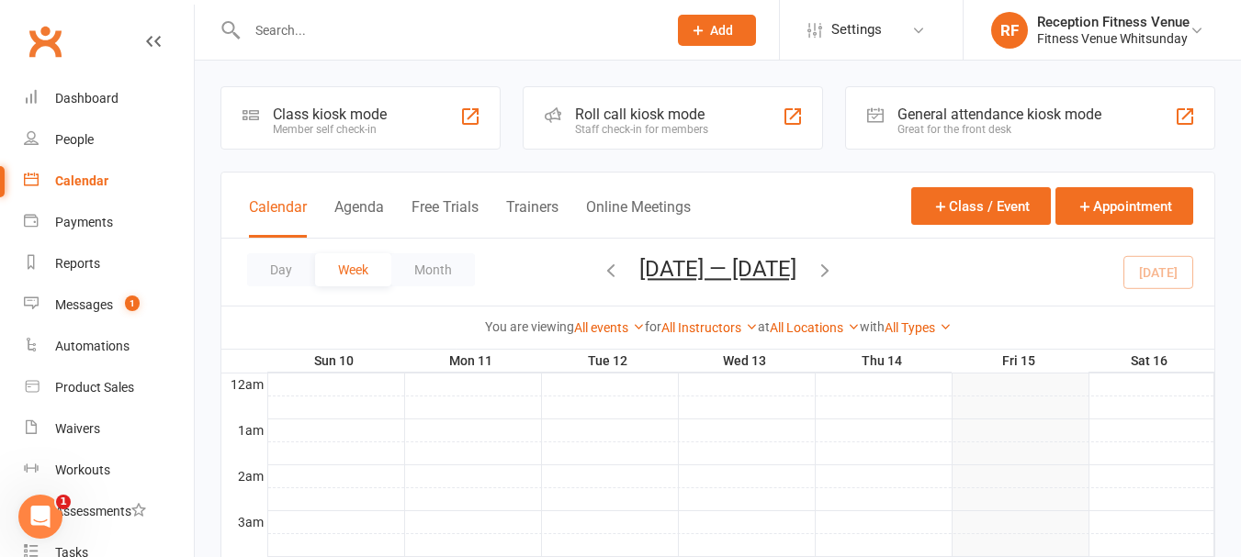
click at [905, 116] on div "General attendance kiosk mode" at bounding box center [999, 114] width 204 height 17
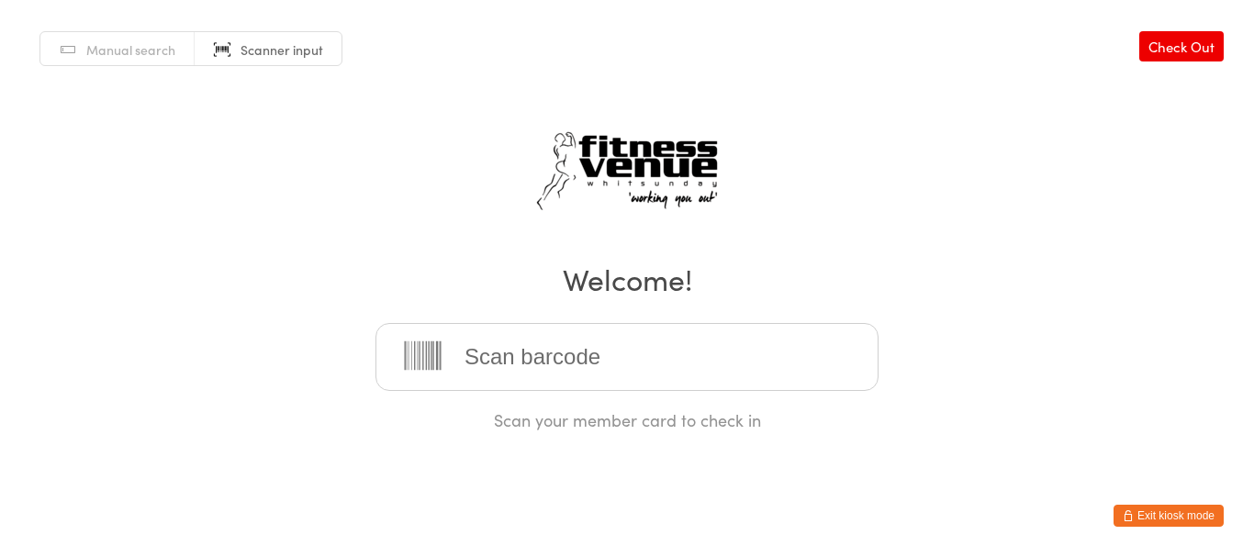
click at [1141, 515] on button "Exit kiosk mode" at bounding box center [1169, 516] width 110 height 22
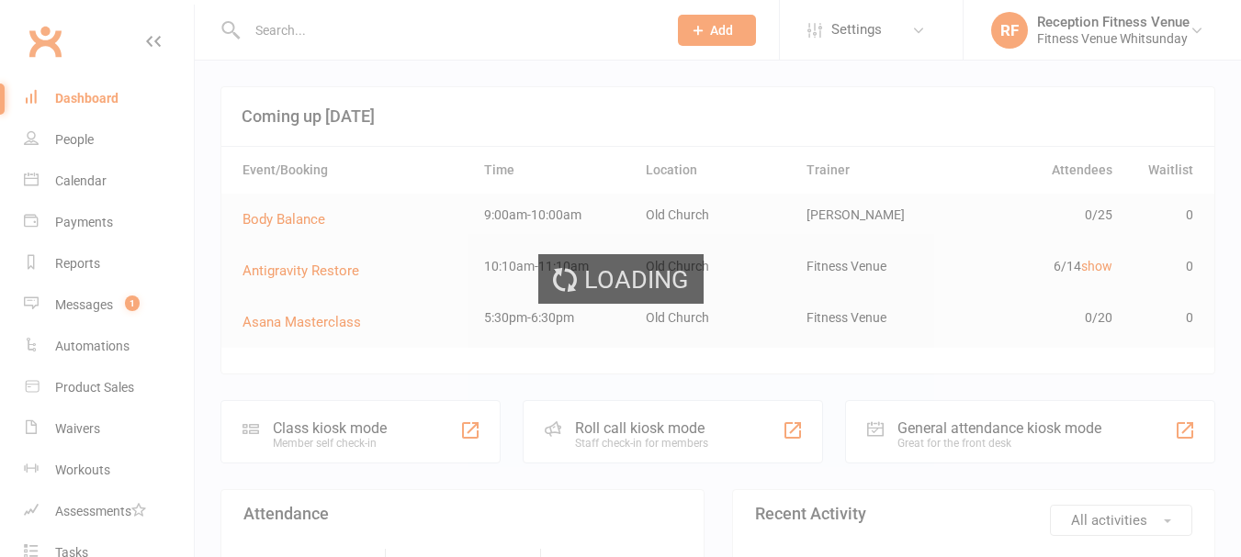
select select "100"
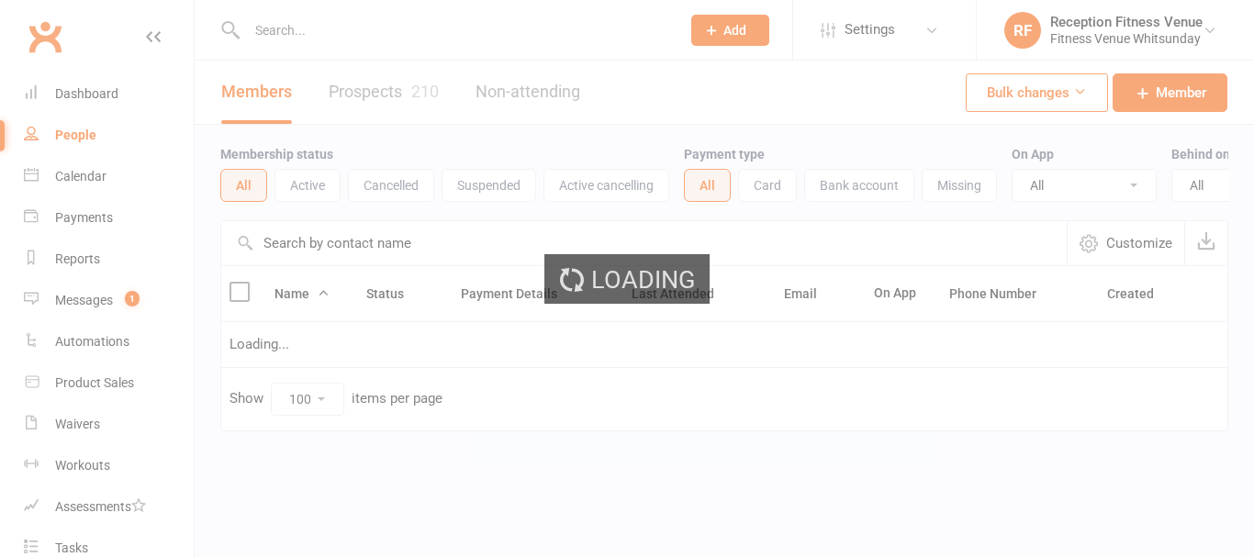
click at [287, 31] on input "text" at bounding box center [455, 30] width 426 height 26
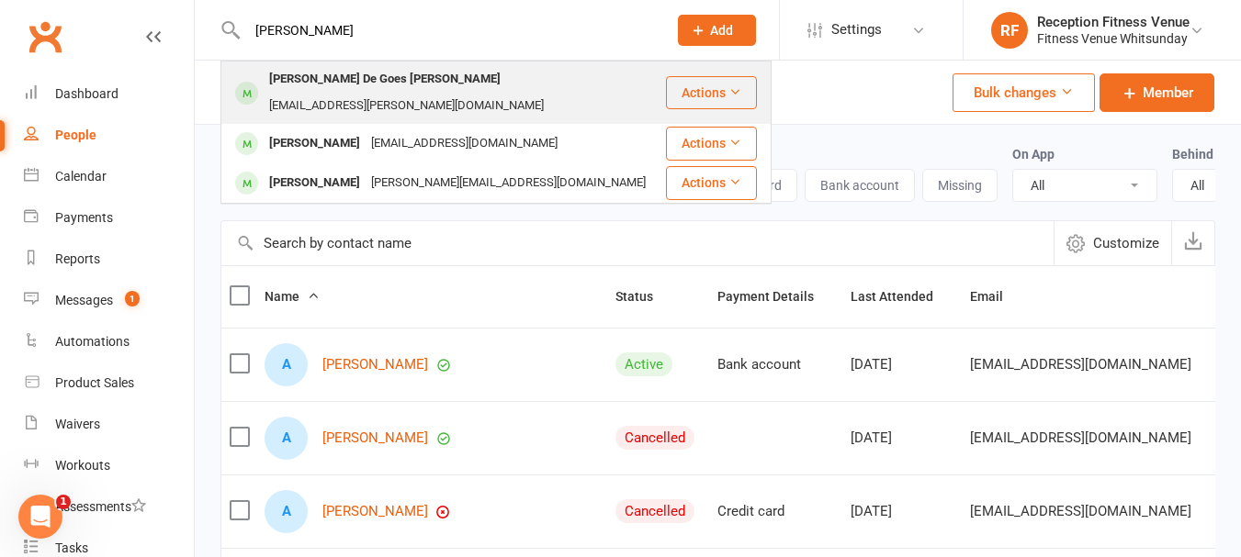
type input "reis"
click at [300, 75] on div "[PERSON_NAME] De Goes [PERSON_NAME]" at bounding box center [385, 79] width 242 height 27
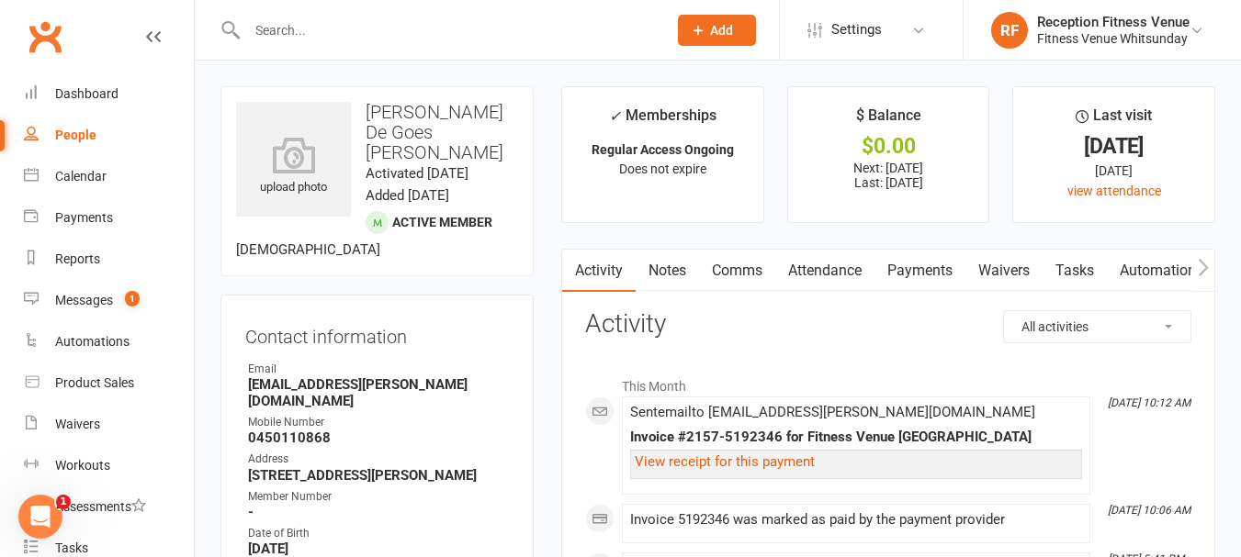
click at [929, 277] on link "Payments" at bounding box center [919, 271] width 91 height 42
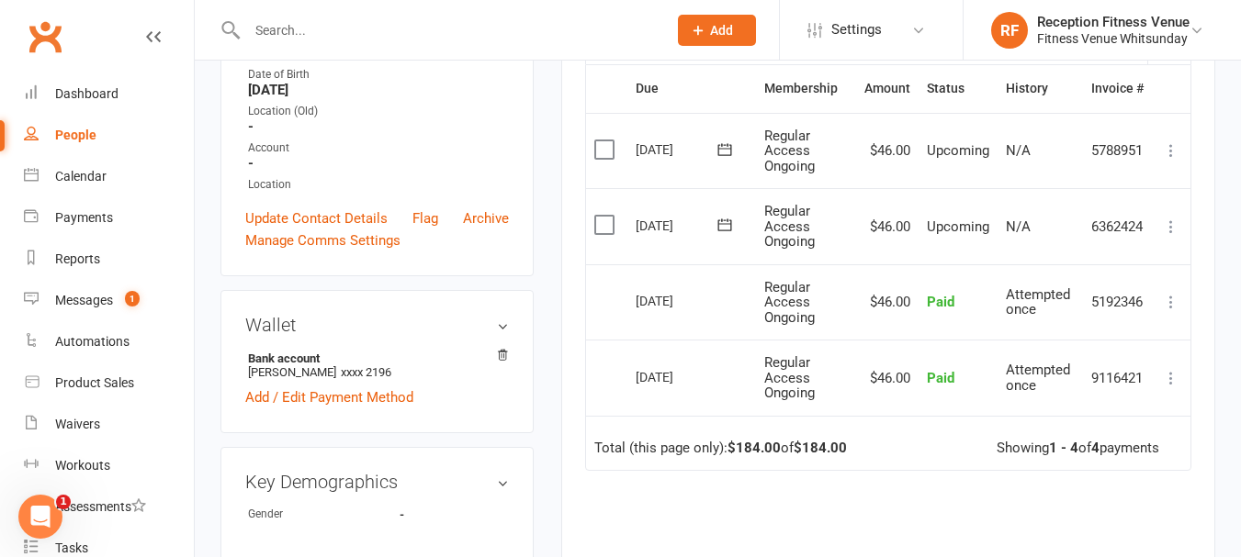
scroll to position [275, 0]
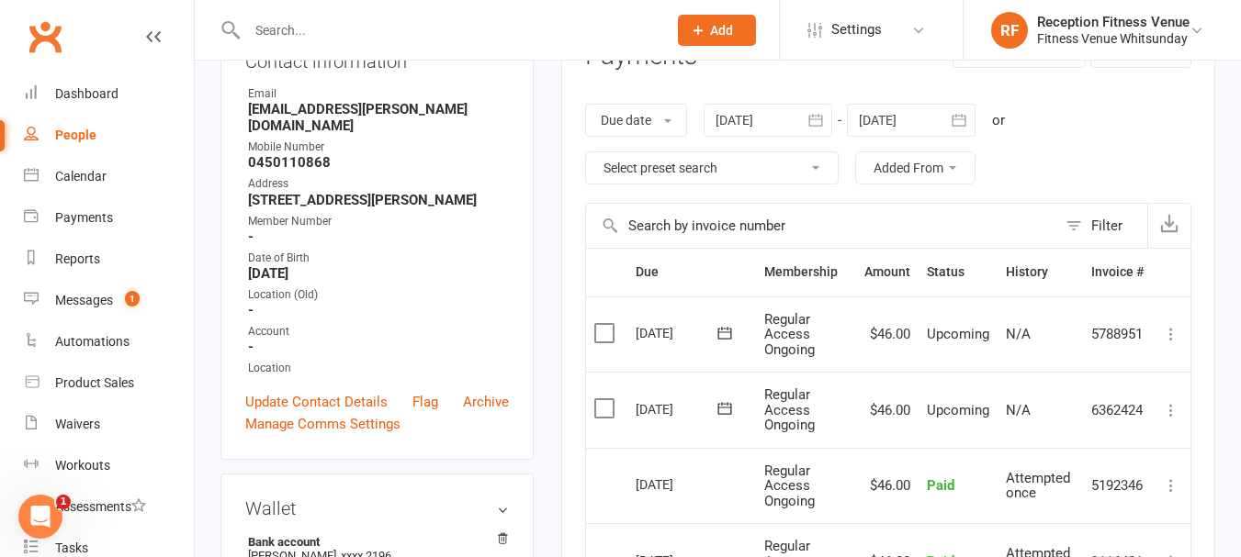
click at [823, 122] on icon "button" at bounding box center [815, 120] width 18 height 18
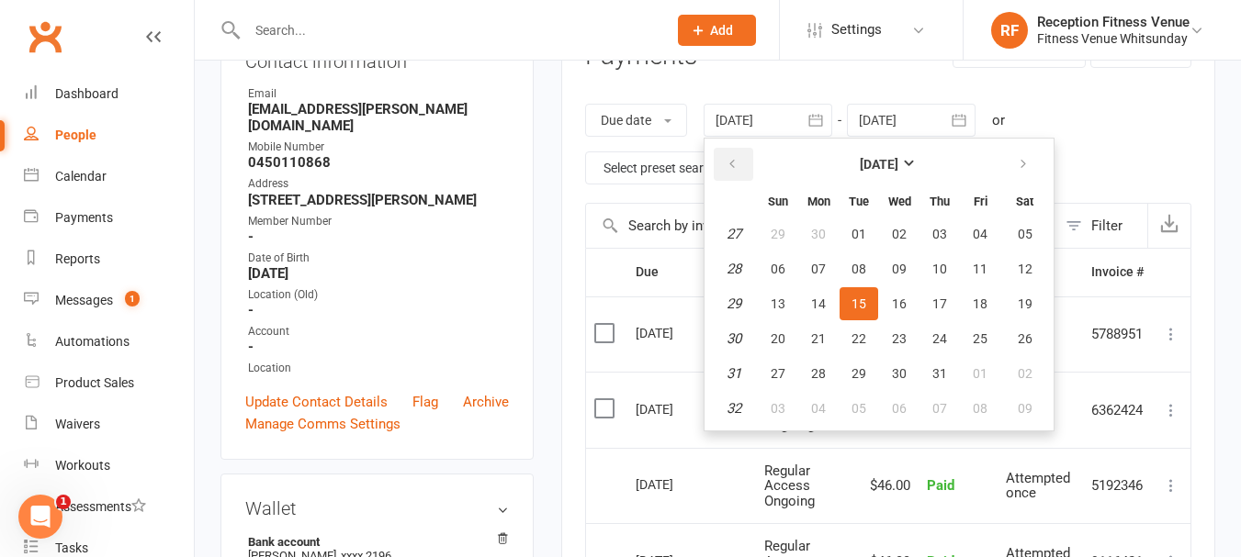
click at [737, 161] on icon "button" at bounding box center [731, 164] width 13 height 15
click at [942, 221] on button "01" at bounding box center [939, 234] width 39 height 33
type input "01 May 2025"
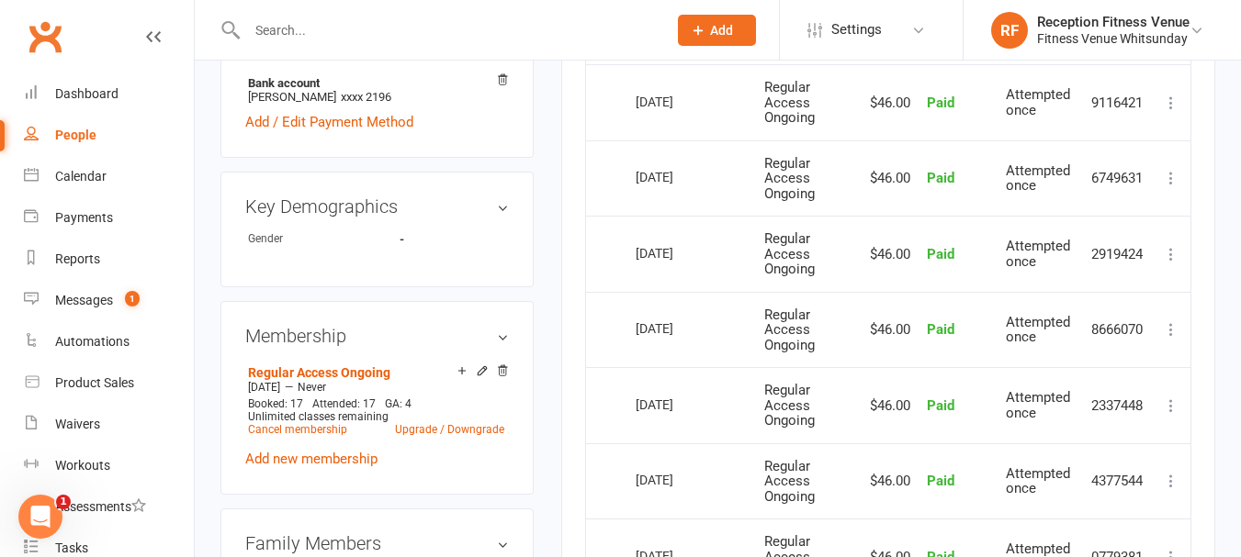
scroll to position [826, 0]
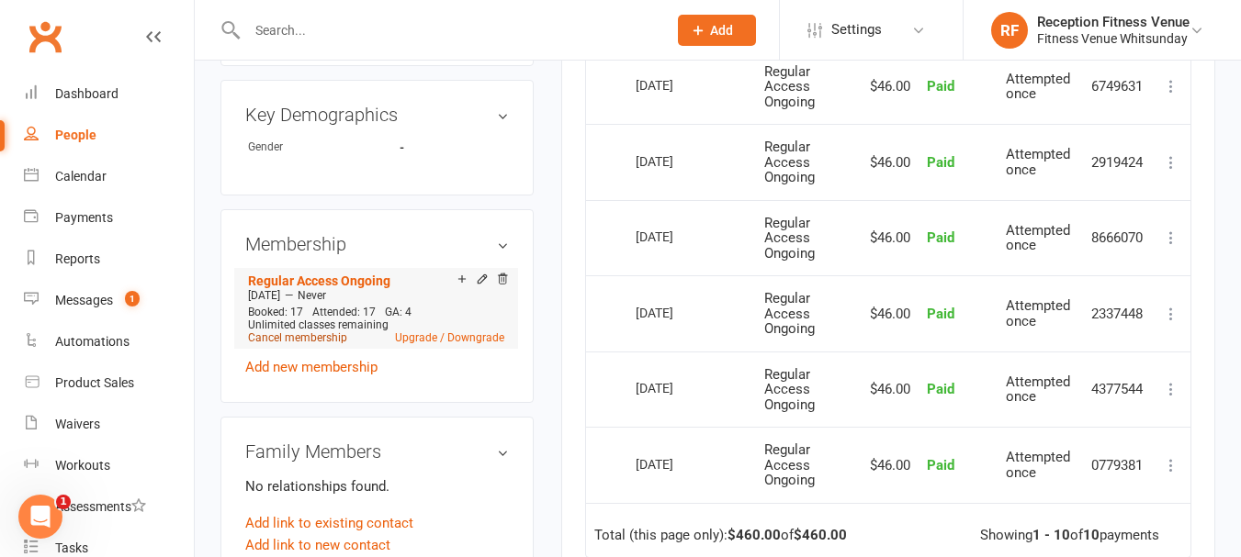
click at [320, 332] on link "Cancel membership" at bounding box center [297, 338] width 99 height 13
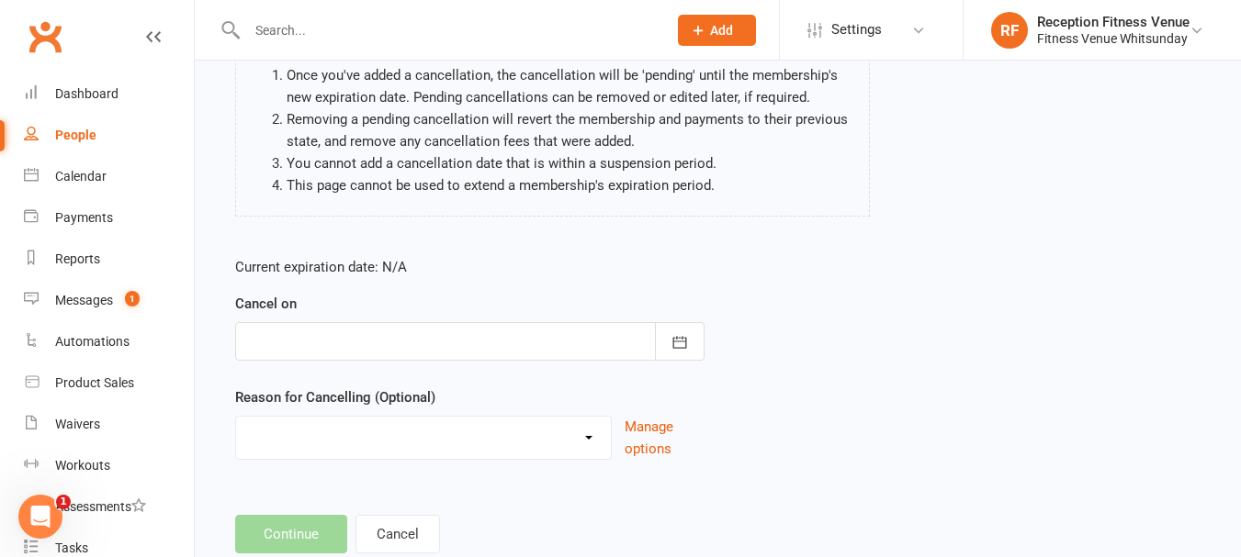
scroll to position [236, 0]
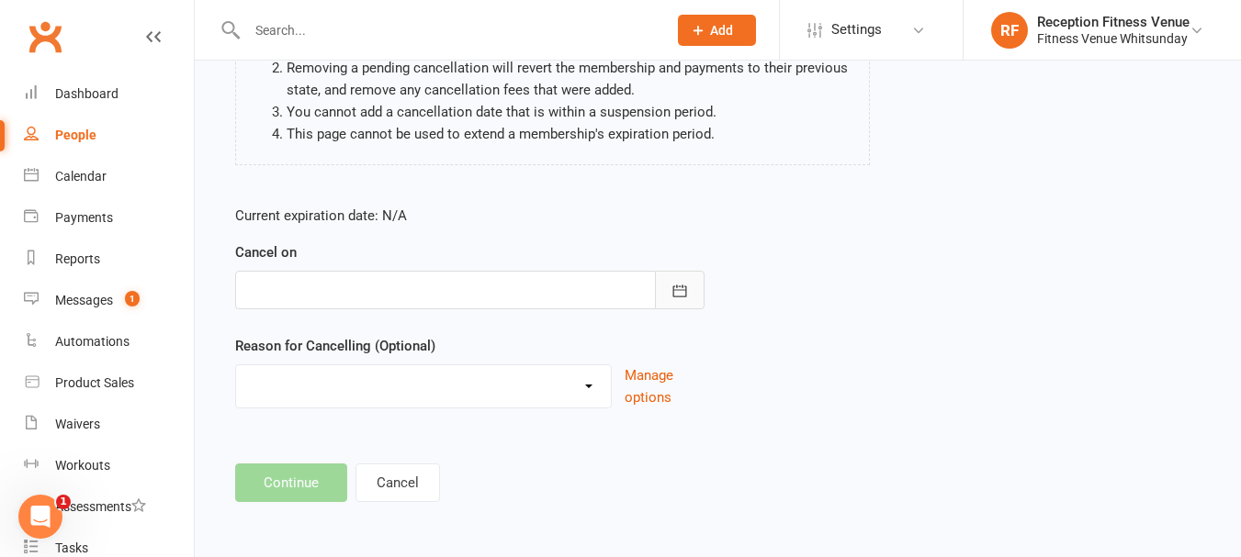
click at [682, 290] on icon "button" at bounding box center [679, 291] width 18 height 18
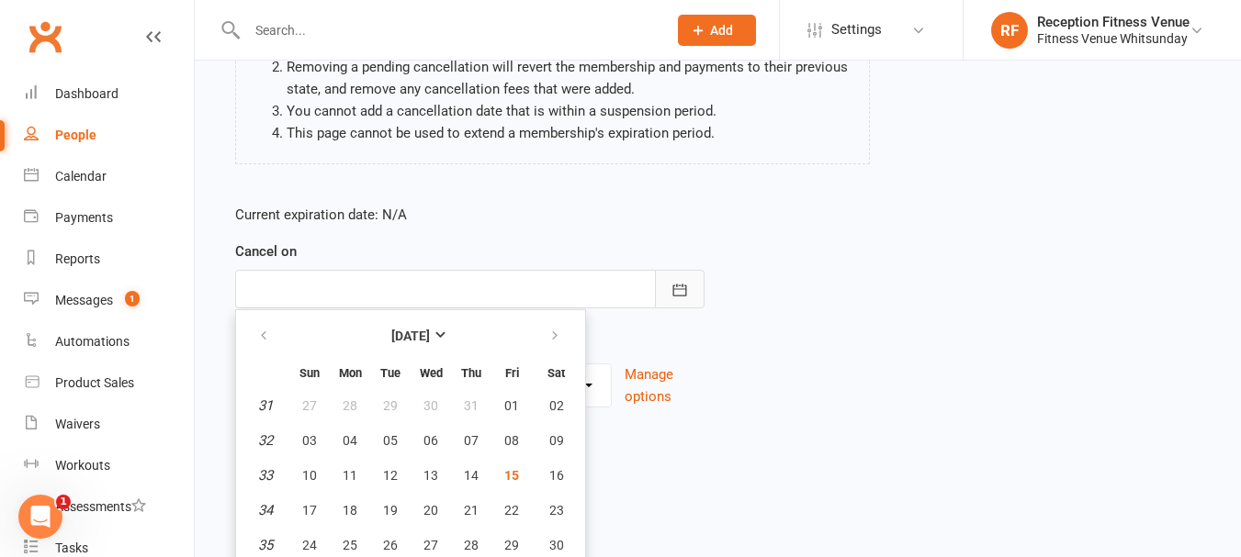
scroll to position [277, 0]
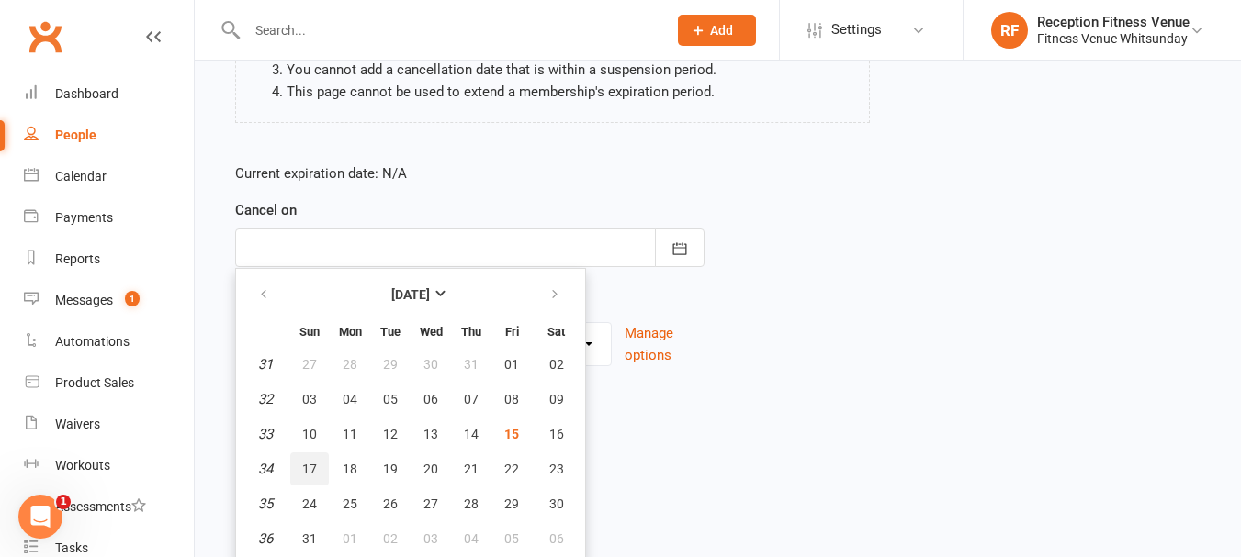
click at [301, 464] on button "17" at bounding box center [309, 469] width 39 height 33
type input "17 Aug 2025"
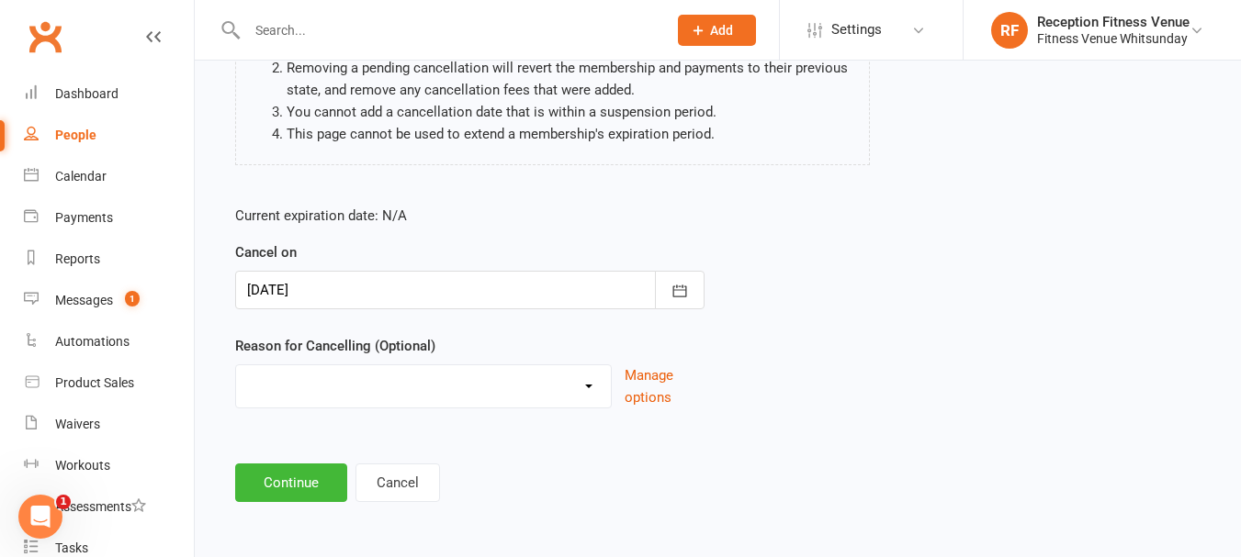
click at [587, 384] on select "Email request Excessive defaults Holiday Injury Leaving town Other reason" at bounding box center [423, 383] width 375 height 37
select select "4"
click at [236, 365] on select "Email request Excessive defaults Holiday Injury Leaving town Other reason" at bounding box center [423, 383] width 375 height 37
click at [286, 478] on button "Continue" at bounding box center [291, 483] width 112 height 39
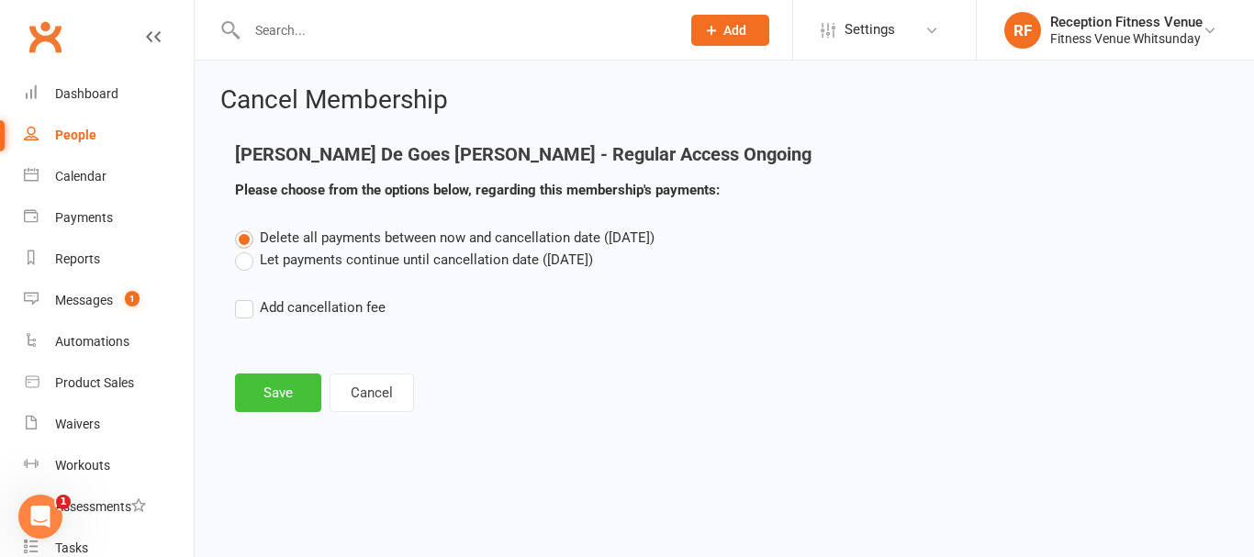
click at [293, 394] on button "Save" at bounding box center [278, 393] width 86 height 39
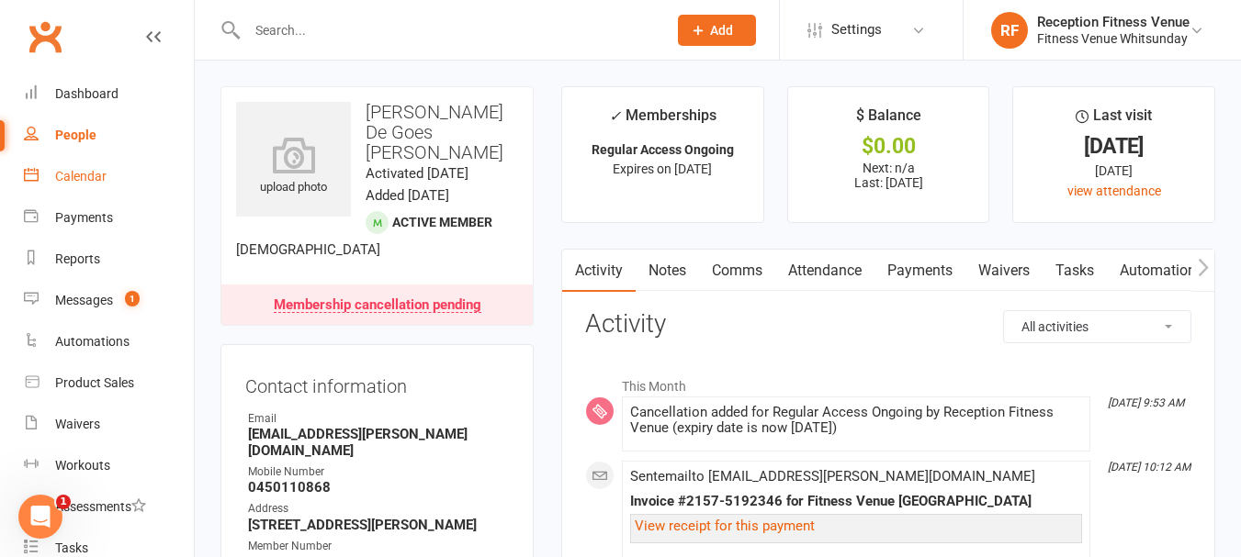
click at [83, 184] on div "Calendar" at bounding box center [80, 176] width 51 height 15
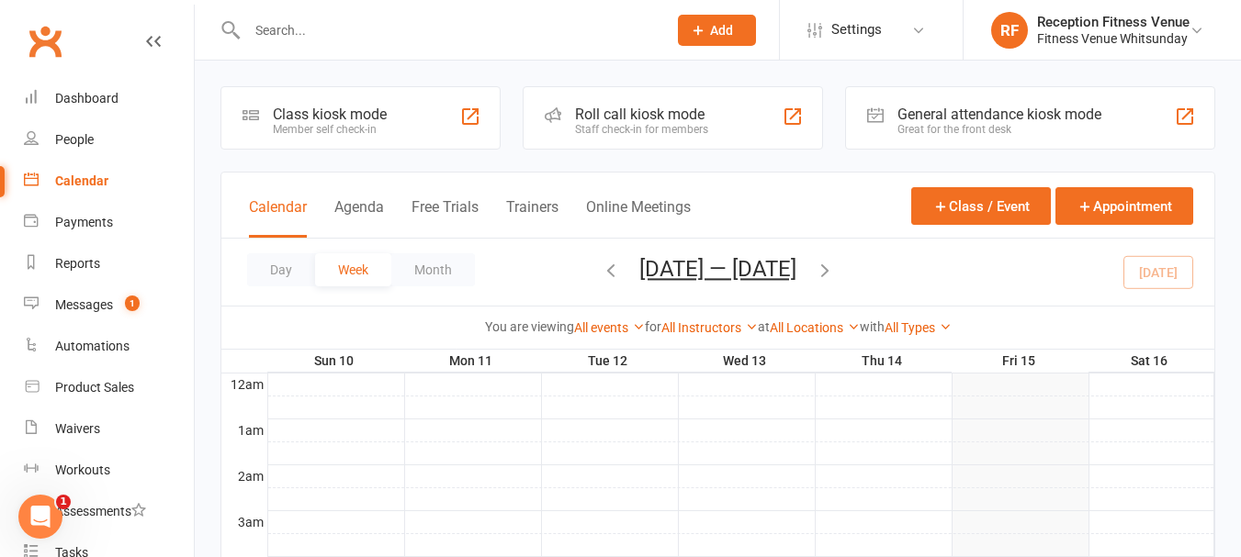
click at [918, 99] on div "General attendance kiosk mode Great for the front desk" at bounding box center [1030, 117] width 370 height 63
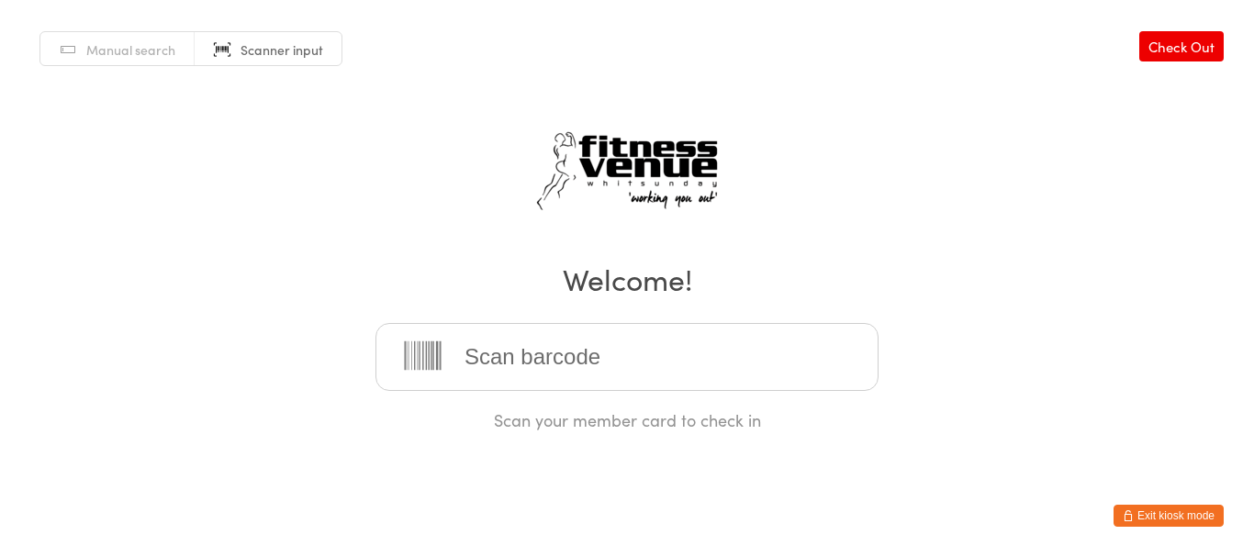
click at [1135, 509] on button "Exit kiosk mode" at bounding box center [1169, 516] width 110 height 22
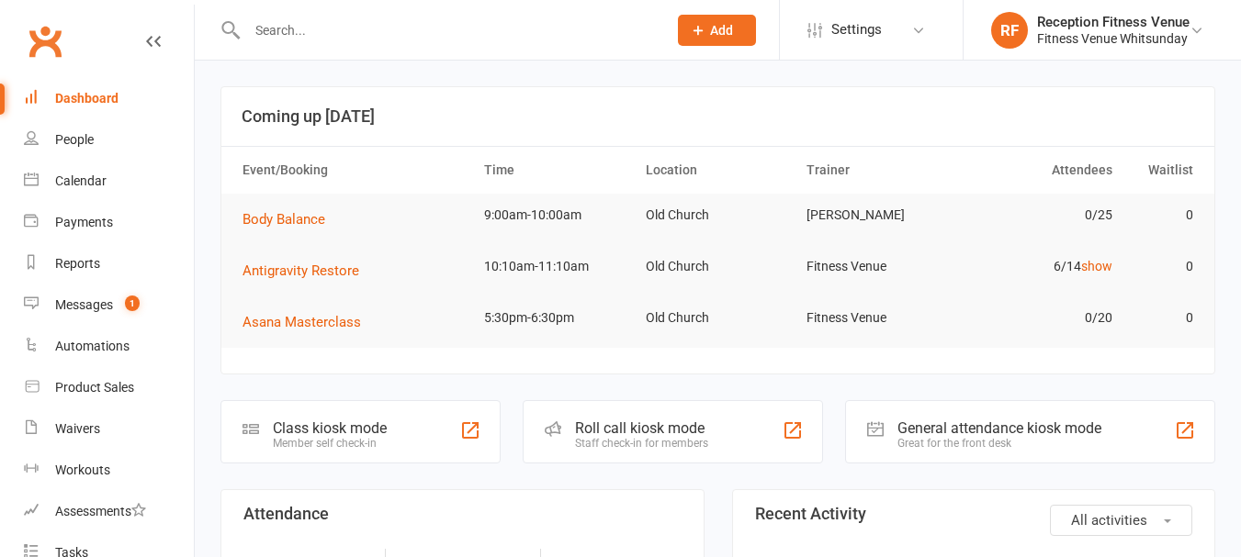
click at [107, 392] on div "Product Sales" at bounding box center [94, 387] width 79 height 15
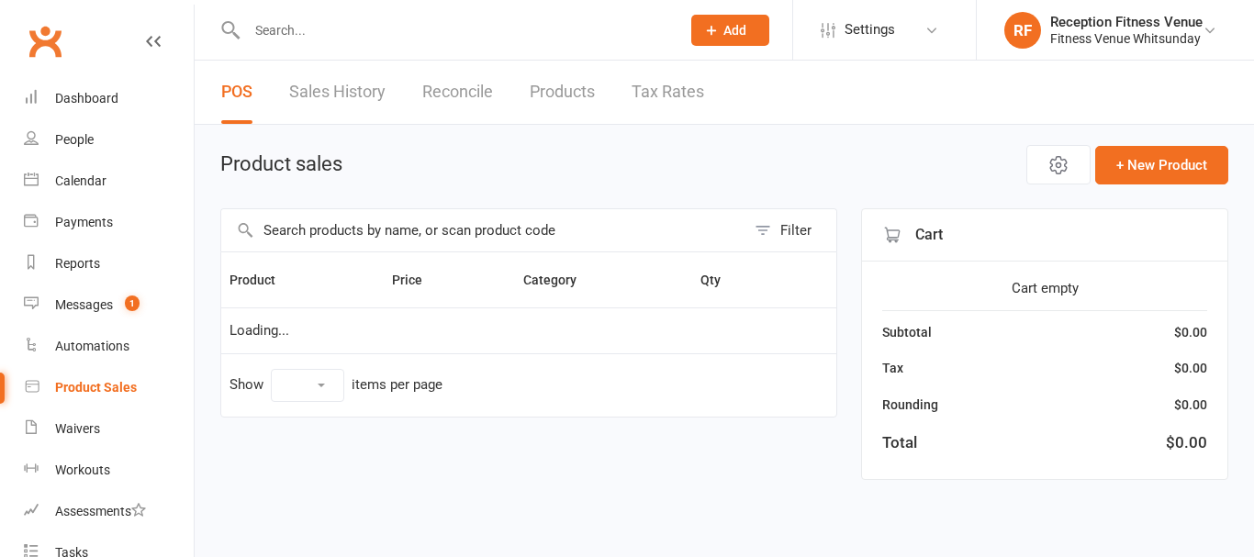
select select "100"
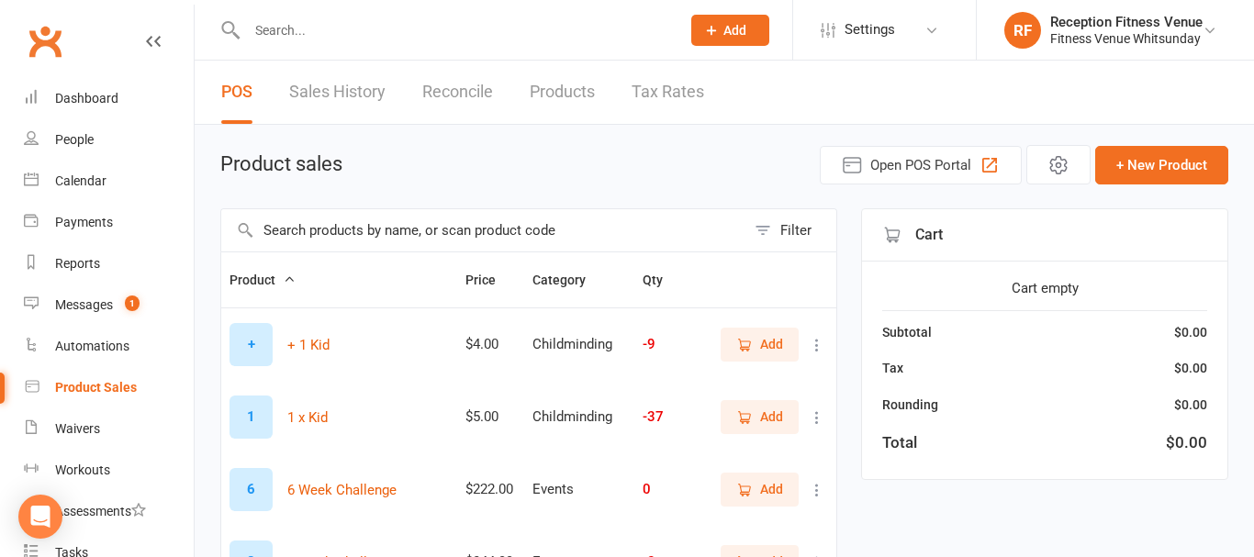
click at [385, 237] on input "text" at bounding box center [483, 230] width 524 height 42
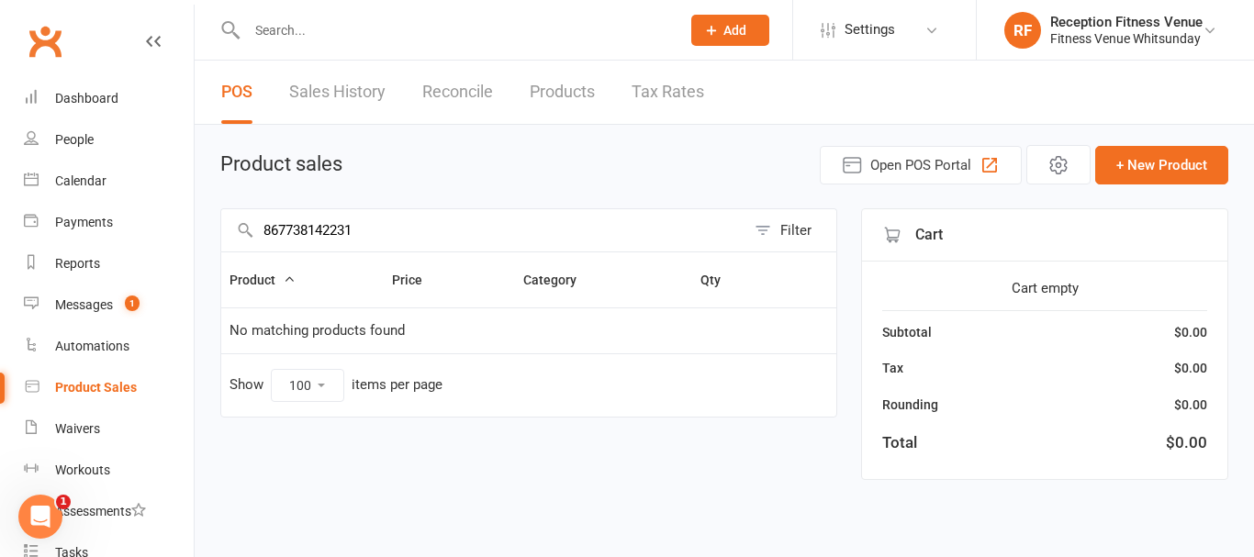
drag, startPoint x: 385, startPoint y: 237, endPoint x: 0, endPoint y: 220, distance: 385.1
click at [0, 220] on ui-view "Prospect Member Non-attending contact Class / event Appointment Task Membership…" at bounding box center [627, 255] width 1254 height 501
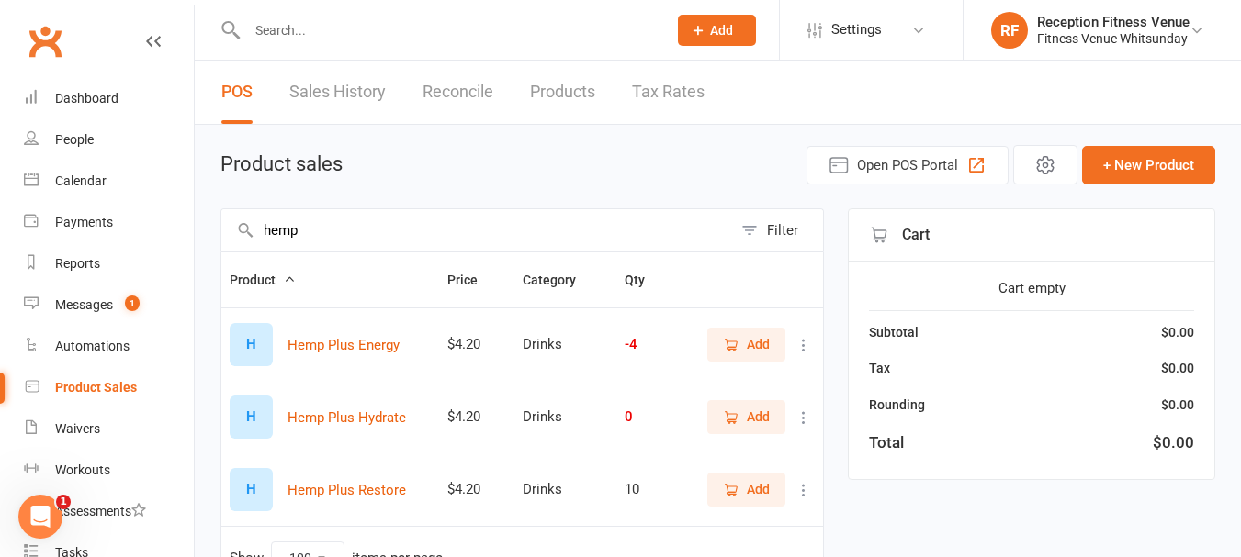
scroll to position [111, 0]
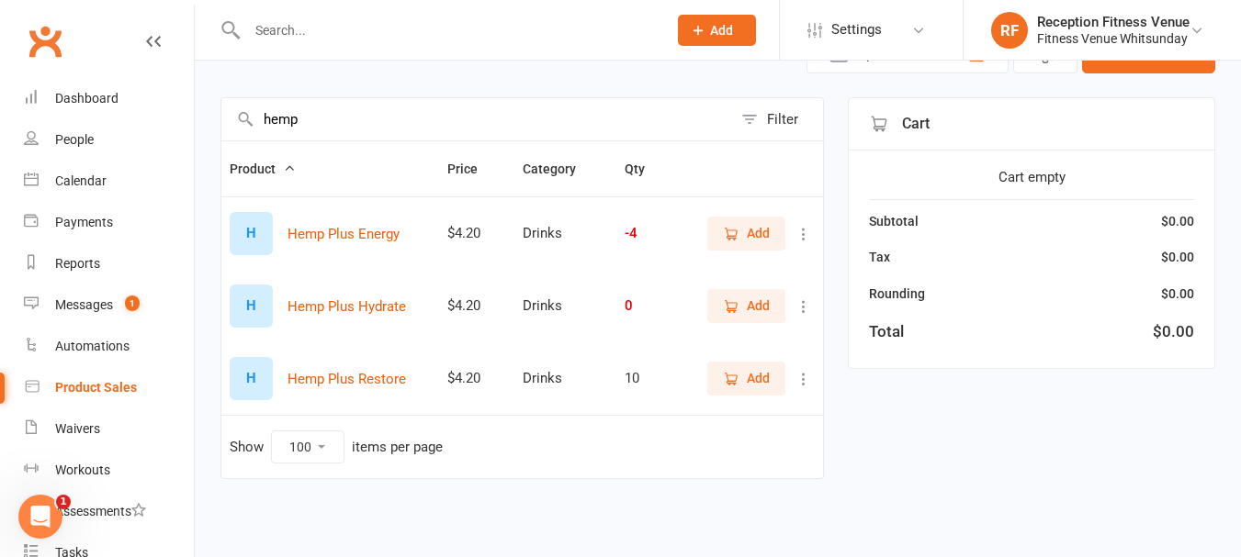
type input "hemp"
click at [744, 375] on span "Add" at bounding box center [746, 378] width 47 height 20
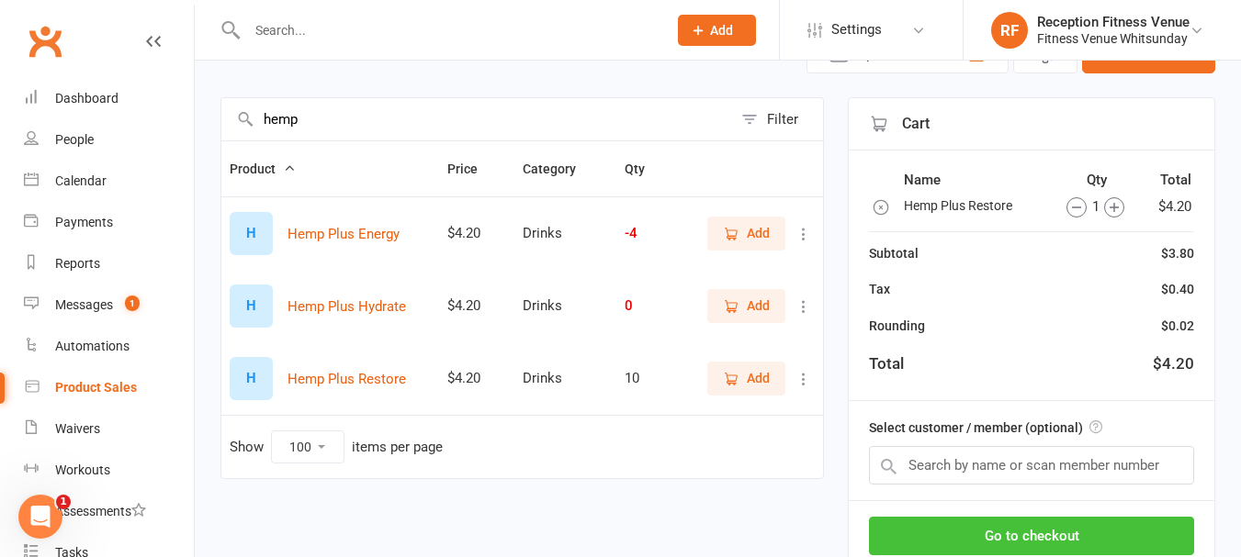
click at [1064, 524] on button "Go to checkout" at bounding box center [1031, 536] width 325 height 39
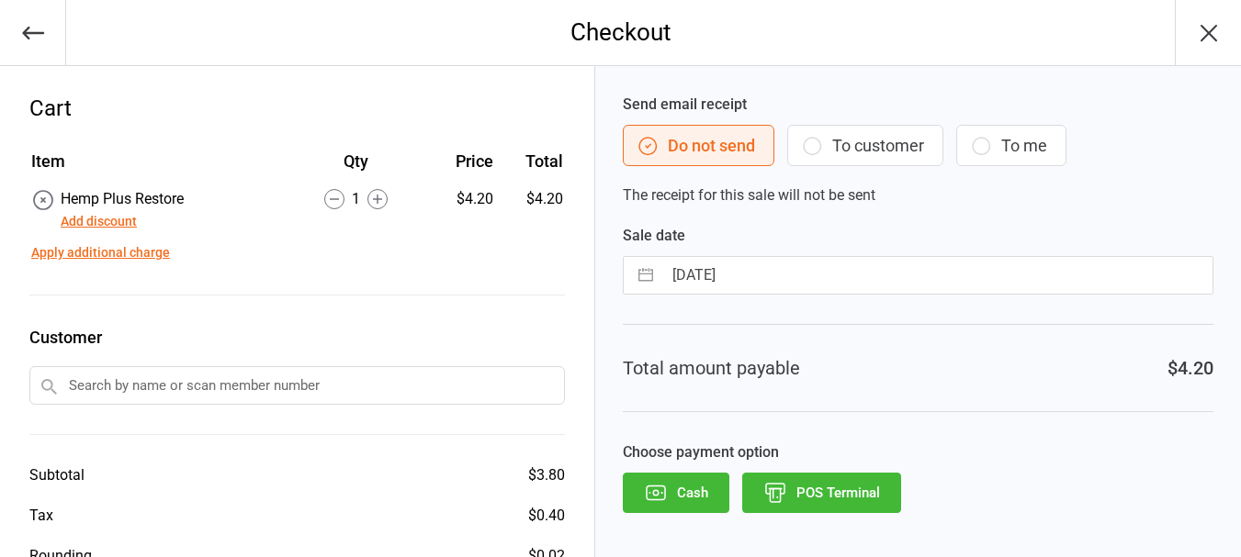
click at [840, 498] on button "POS Terminal" at bounding box center [821, 493] width 159 height 40
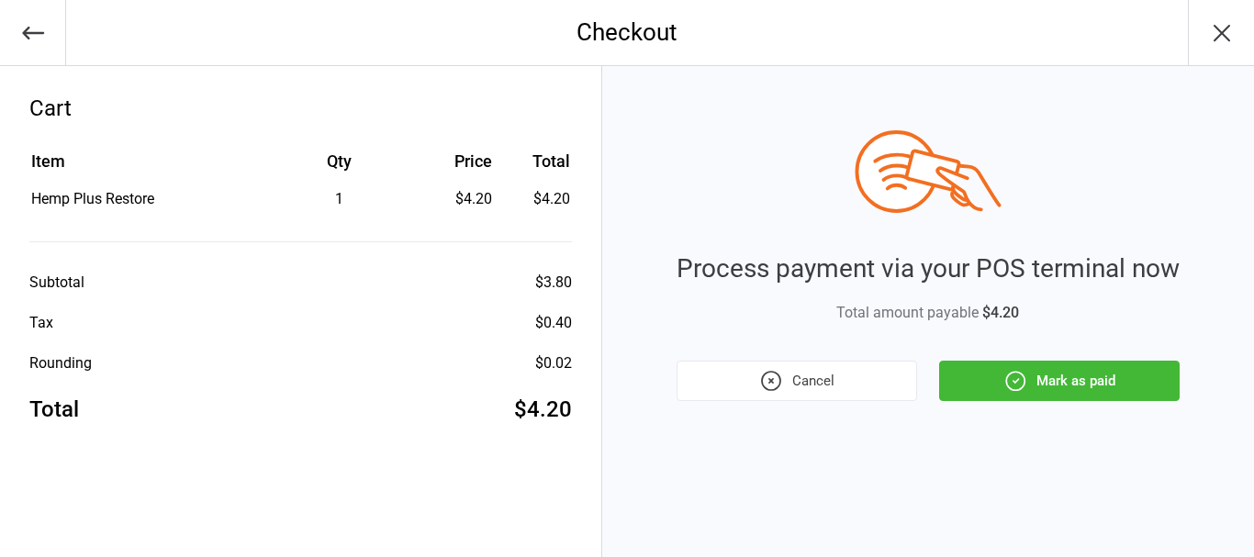
click at [1023, 386] on icon "button" at bounding box center [1016, 381] width 24 height 24
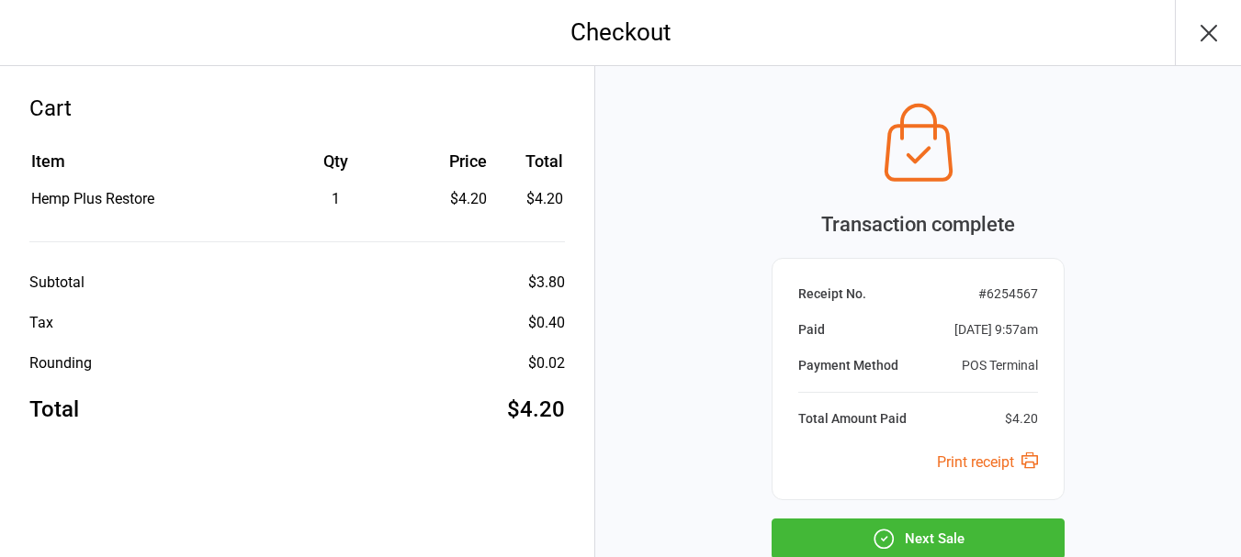
click at [950, 546] on button "Next Sale" at bounding box center [917, 539] width 293 height 40
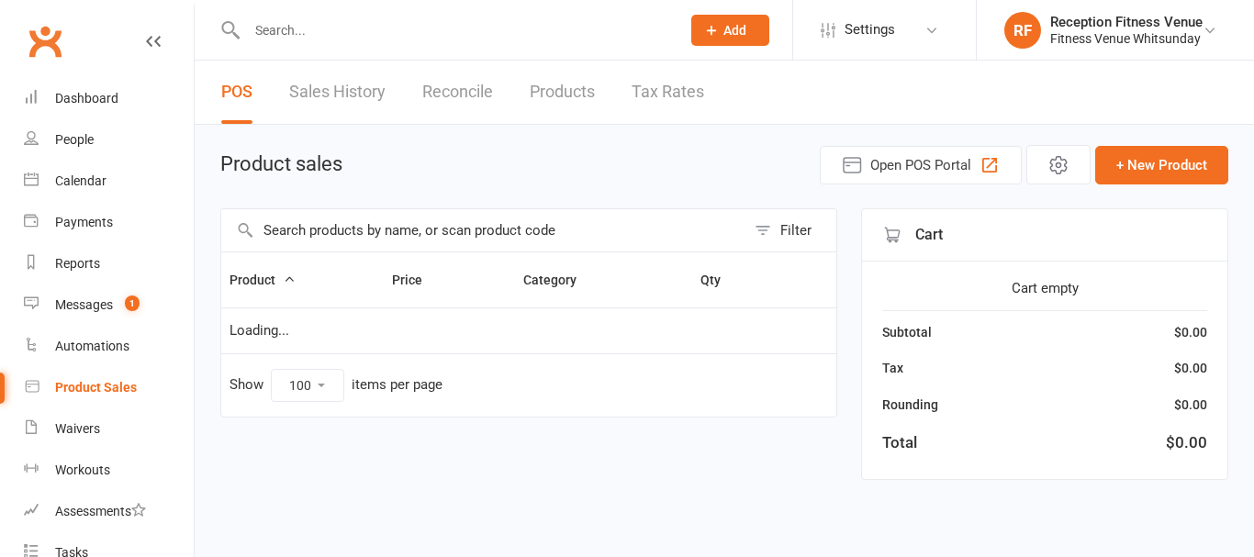
select select "100"
click at [306, 222] on input "text" at bounding box center [483, 230] width 524 height 42
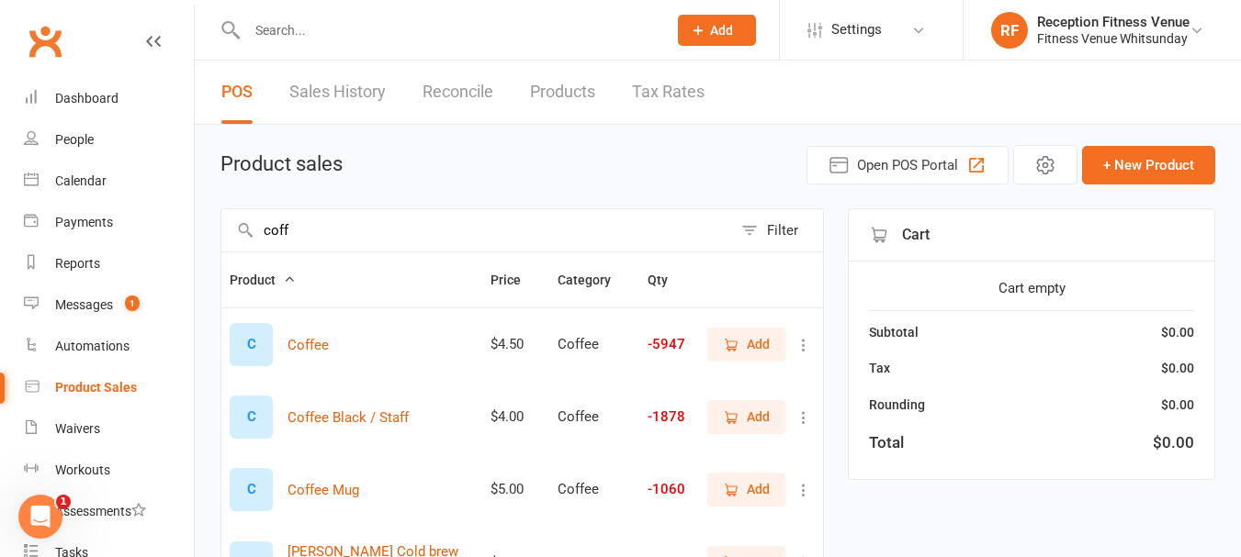
scroll to position [184, 0]
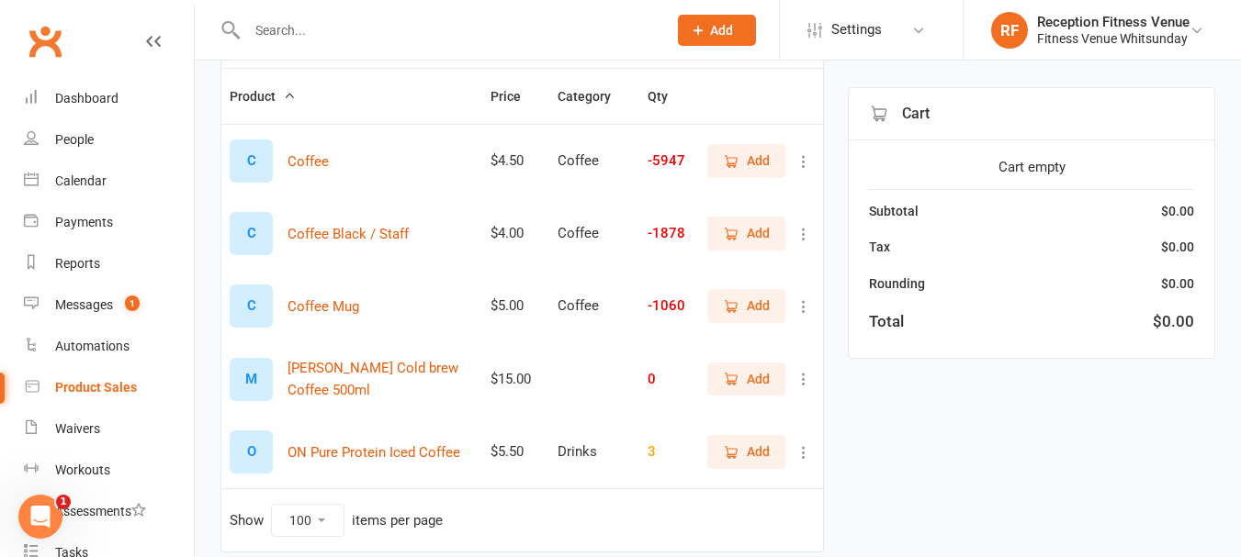
type input "coff"
click at [757, 159] on span "Add" at bounding box center [758, 161] width 23 height 20
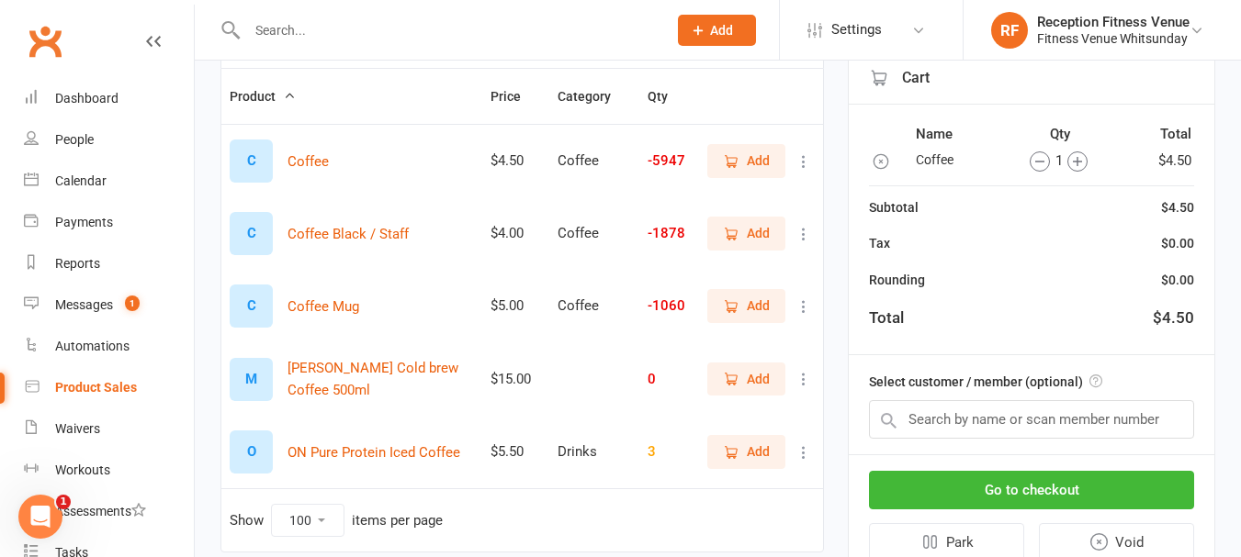
click at [770, 294] on button "Add" at bounding box center [746, 305] width 78 height 33
click at [1141, 481] on button "Go to checkout" at bounding box center [1031, 490] width 325 height 39
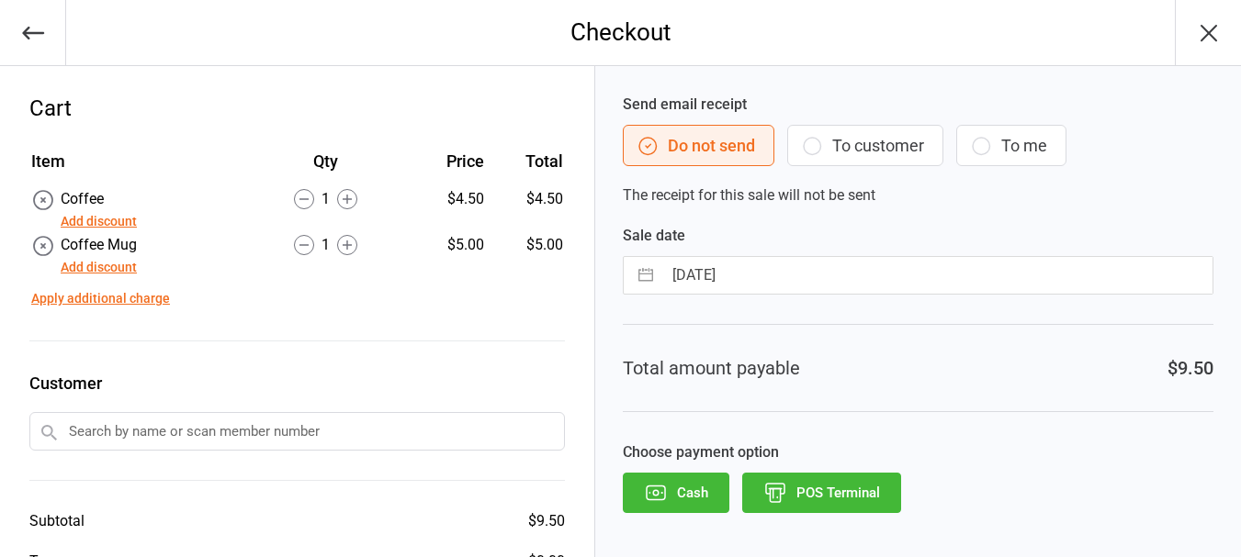
click at [664, 481] on icon "button" at bounding box center [656, 493] width 24 height 24
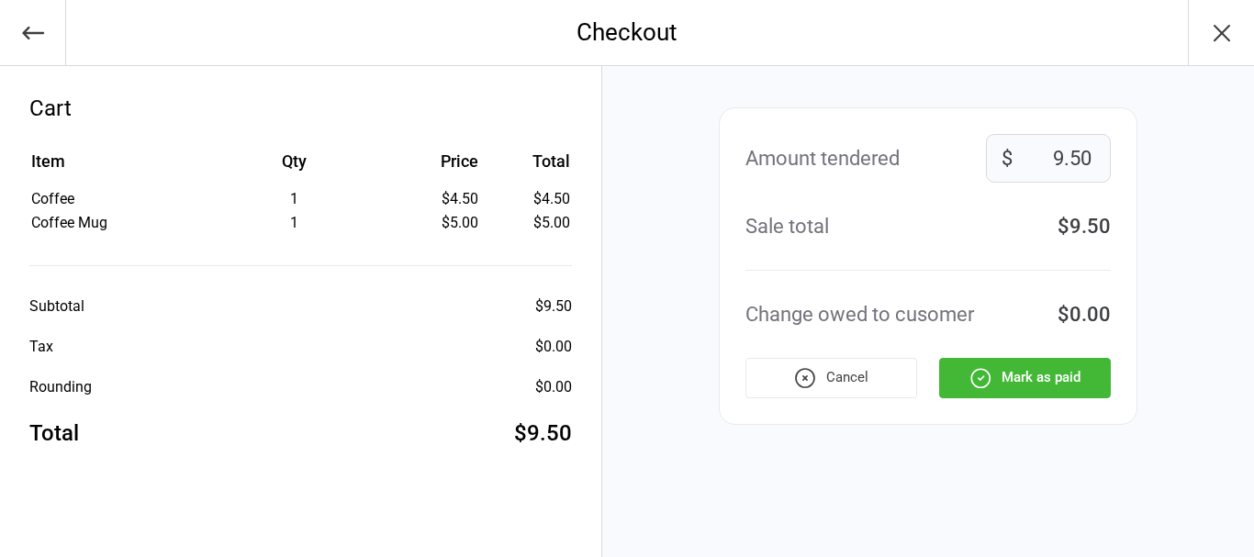
click at [994, 387] on button "Mark as paid" at bounding box center [1025, 378] width 172 height 40
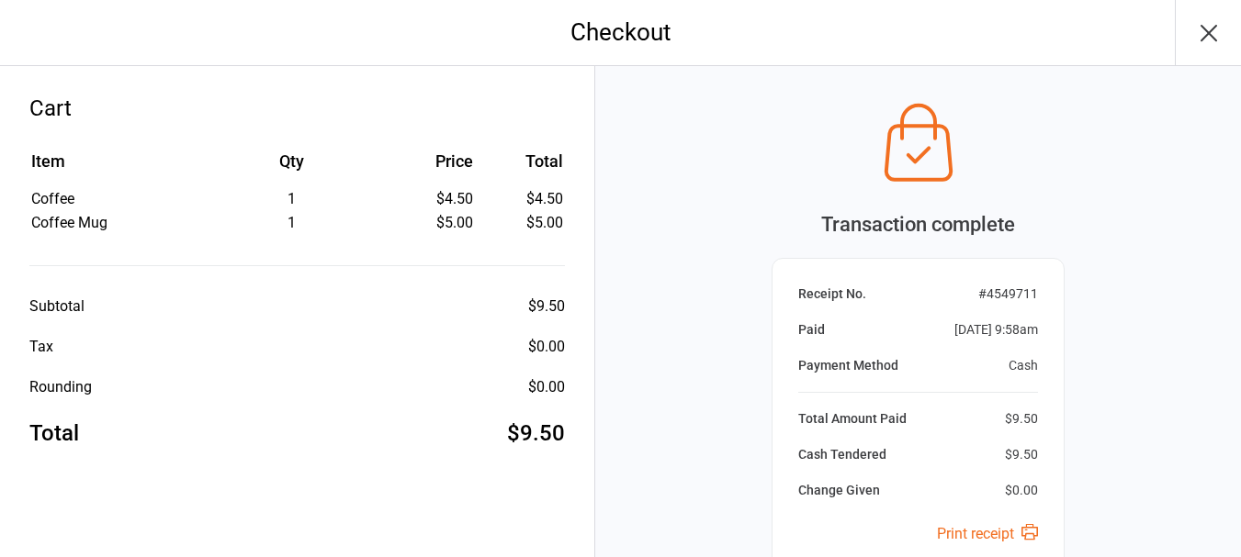
scroll to position [193, 0]
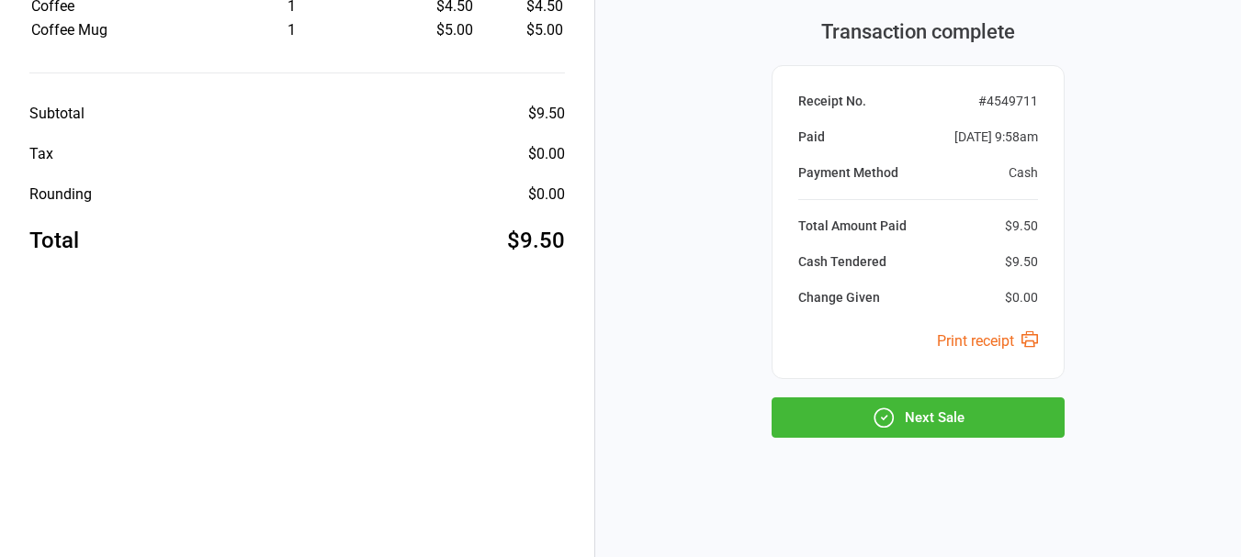
click at [983, 414] on button "Next Sale" at bounding box center [917, 418] width 293 height 40
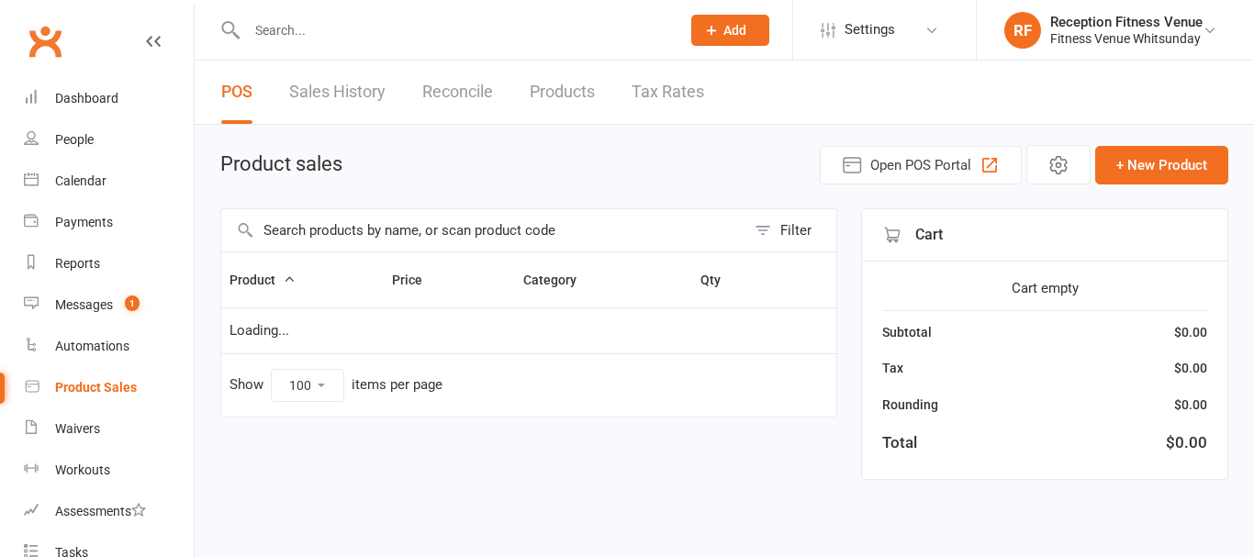
select select "100"
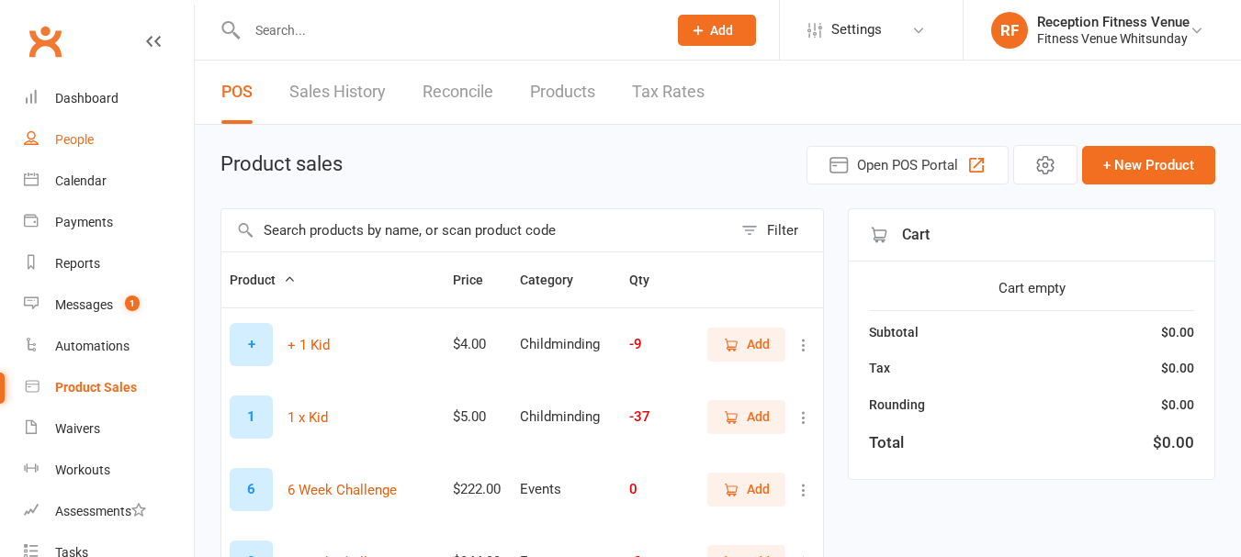
click at [54, 129] on link "People" at bounding box center [109, 139] width 170 height 41
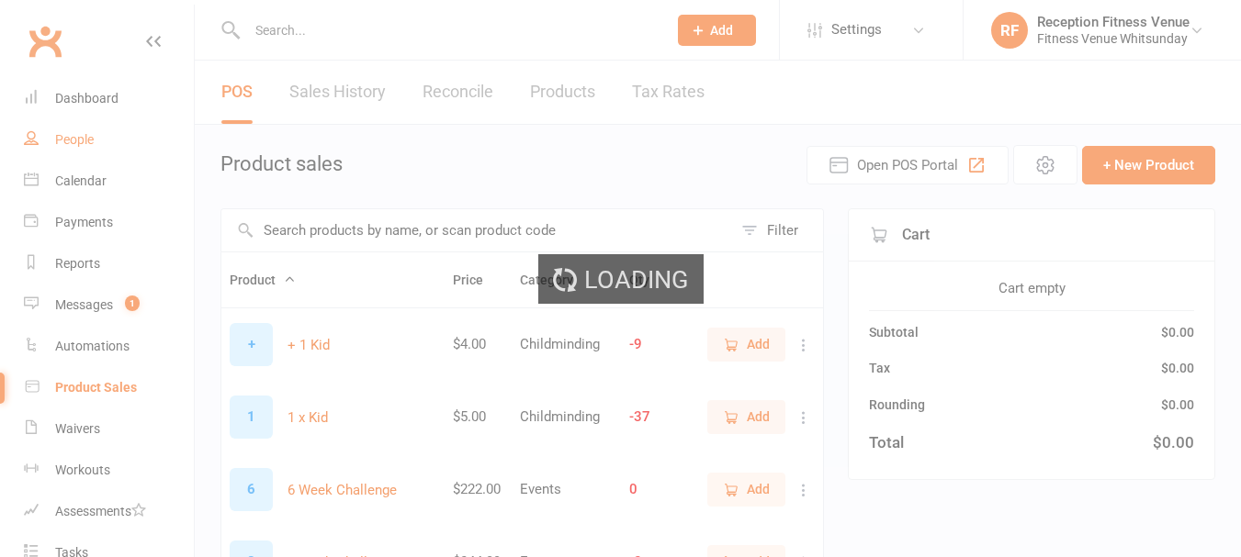
select select "100"
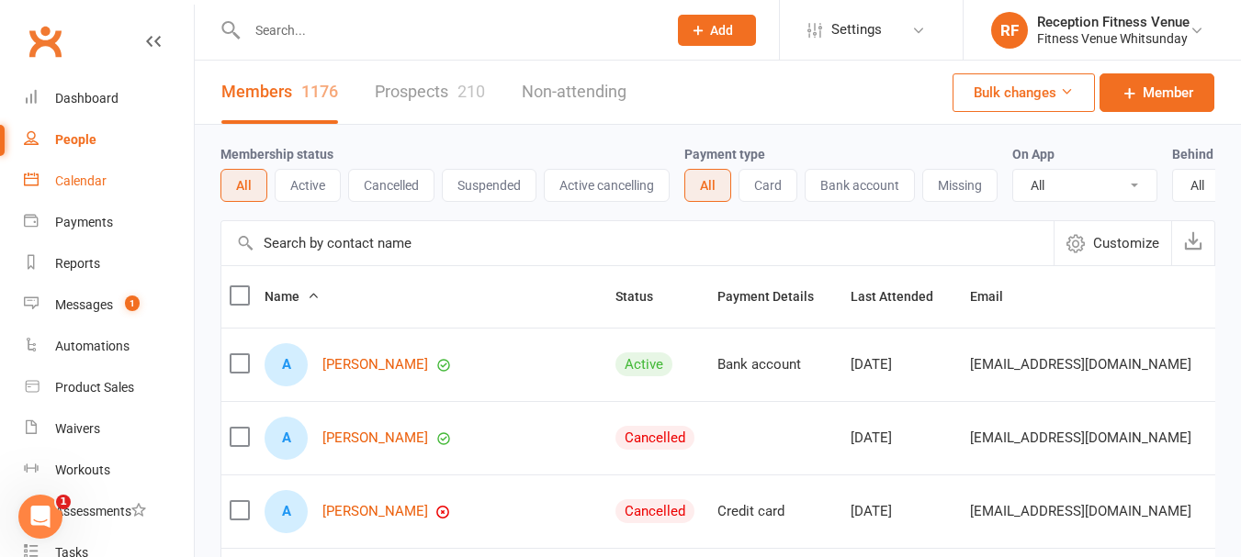
click at [48, 181] on link "Calendar" at bounding box center [109, 181] width 170 height 41
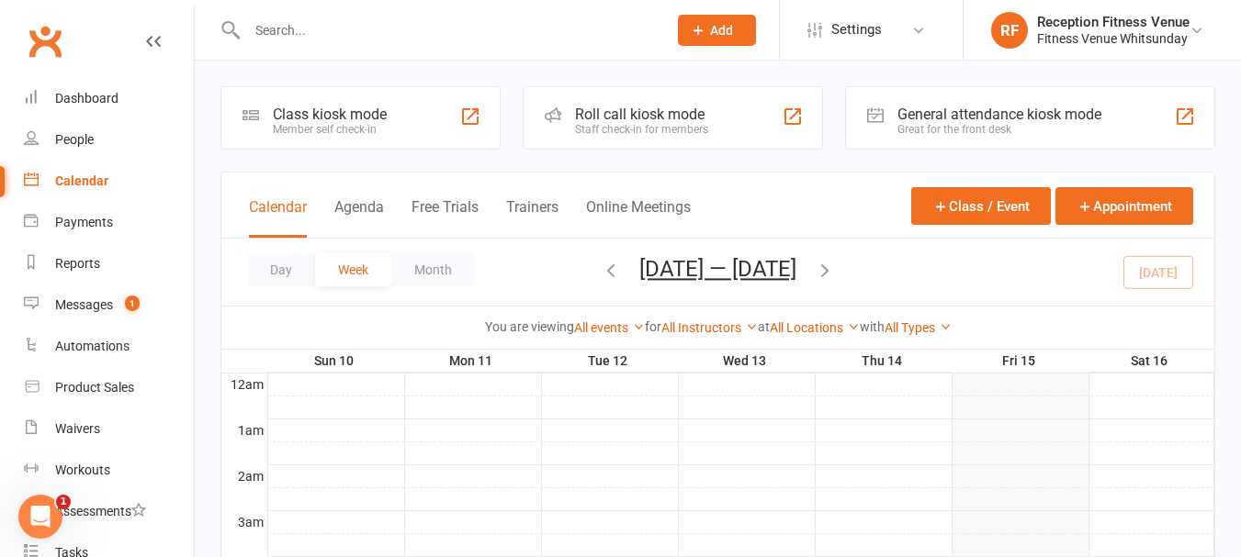
click at [957, 101] on div "General attendance kiosk mode Great for the front desk" at bounding box center [1030, 117] width 370 height 63
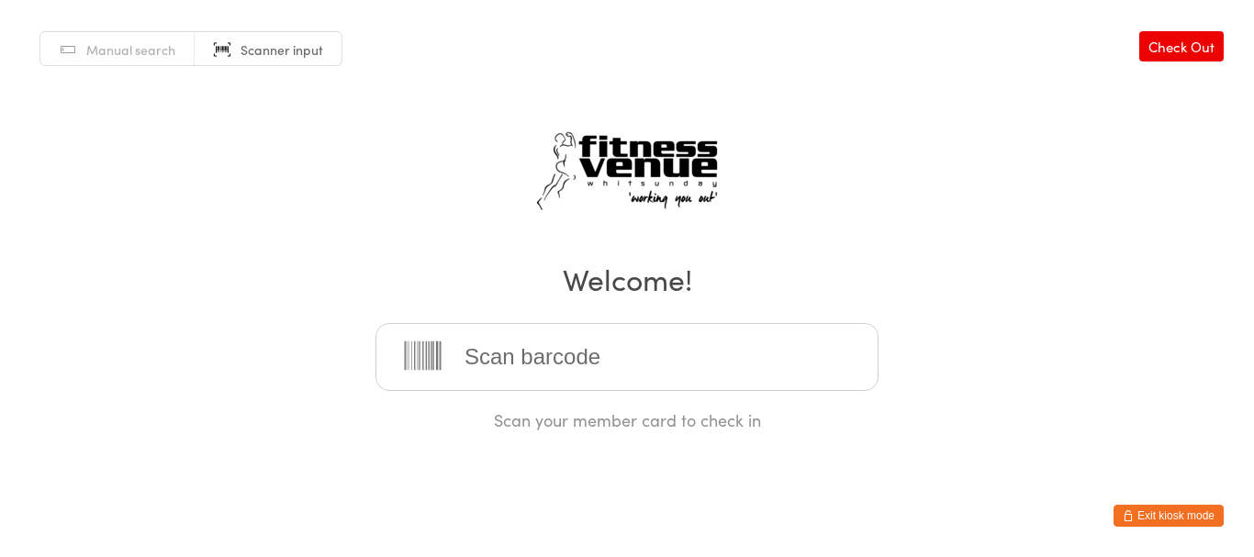
click at [1189, 516] on button "Exit kiosk mode" at bounding box center [1169, 516] width 110 height 22
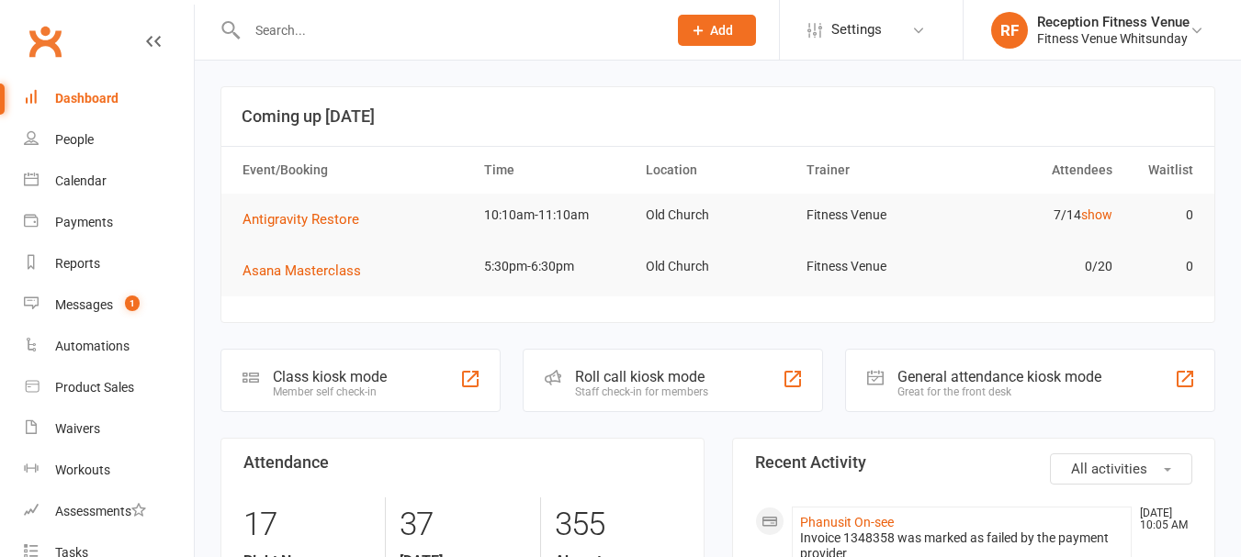
click at [39, 146] on link "People" at bounding box center [109, 139] width 170 height 41
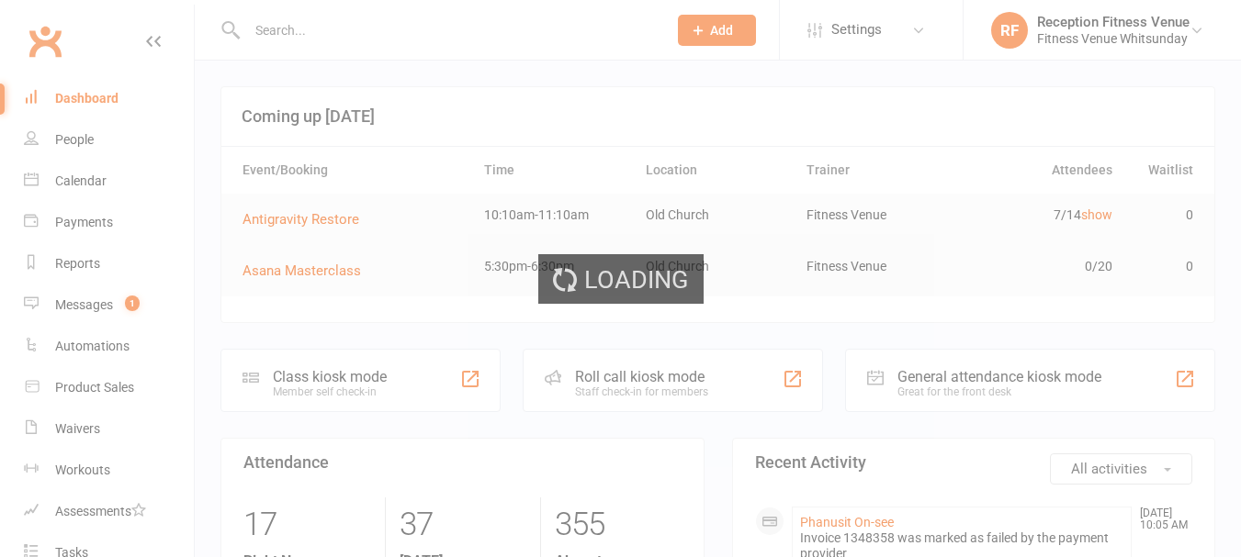
select select "100"
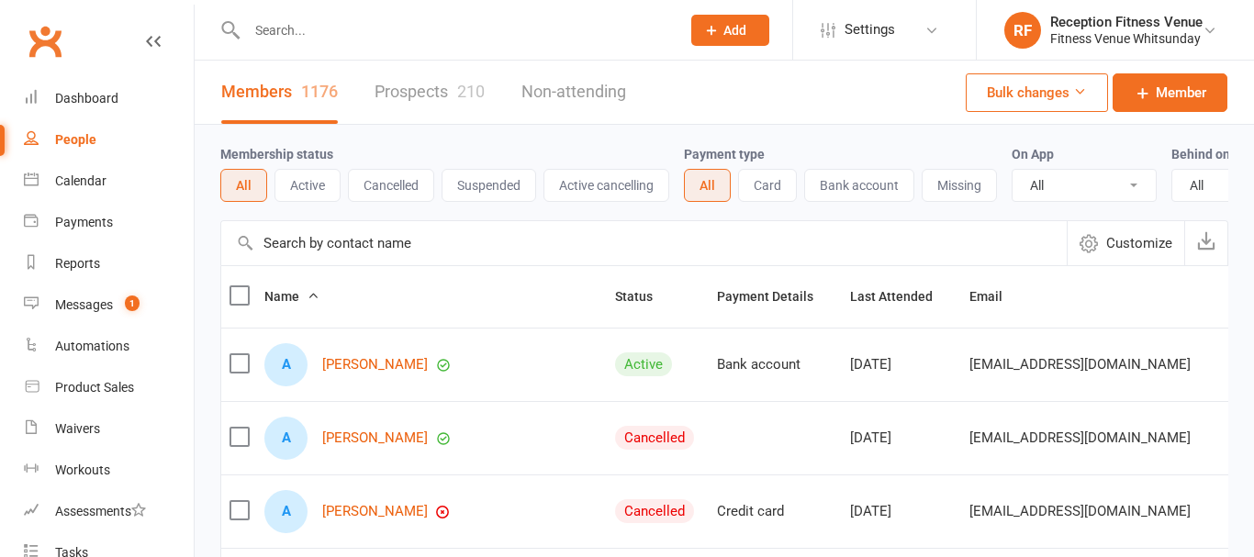
click at [309, 37] on input "text" at bounding box center [455, 30] width 426 height 26
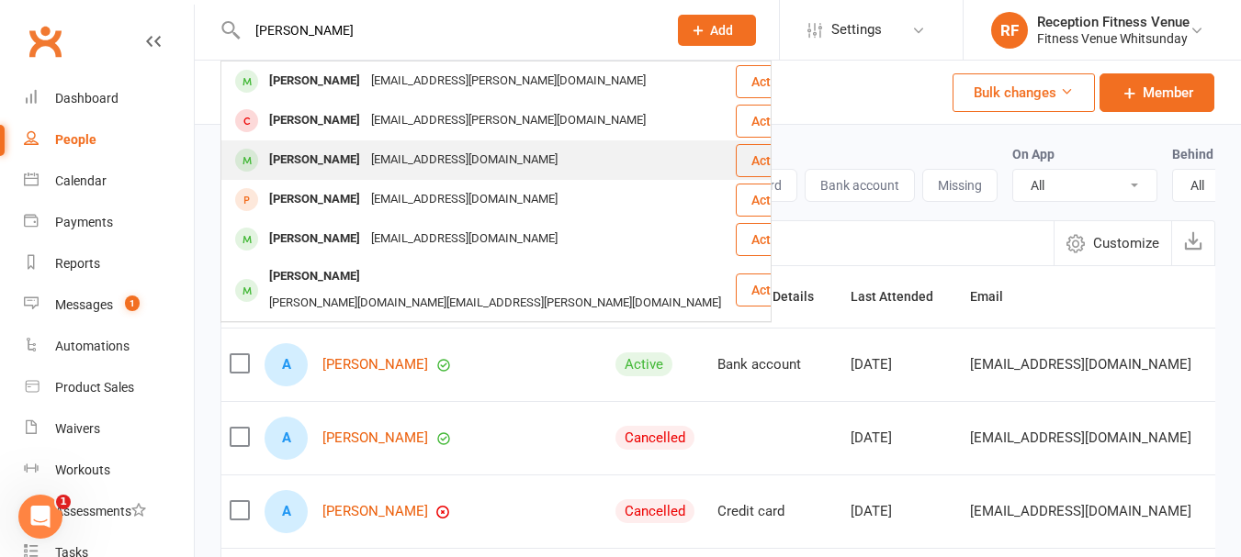
type input "walsh"
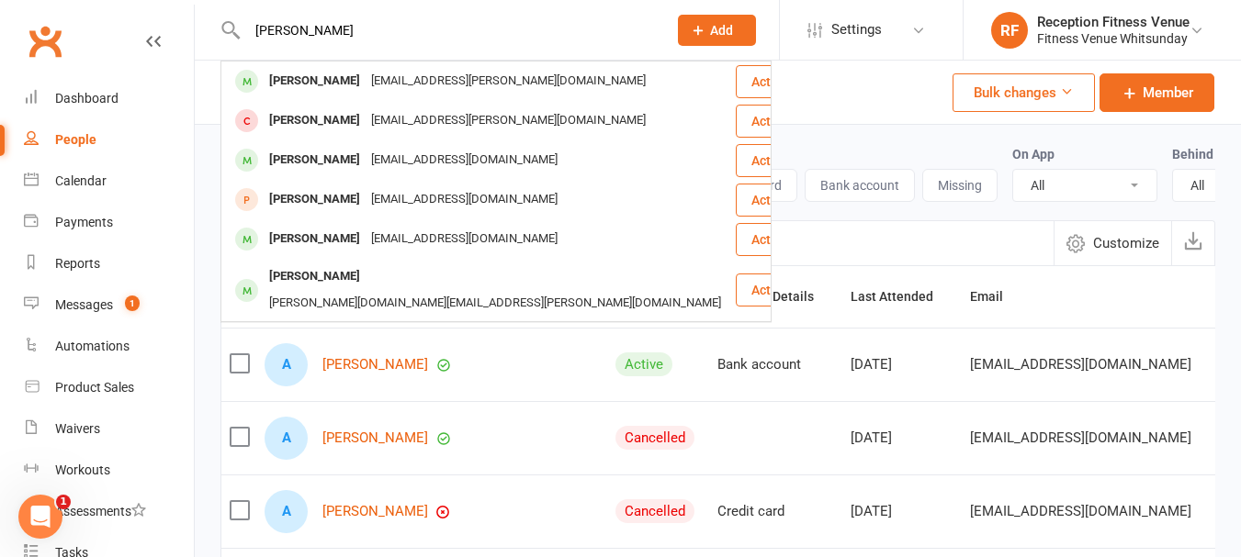
click at [305, 163] on div "[PERSON_NAME]" at bounding box center [315, 160] width 102 height 27
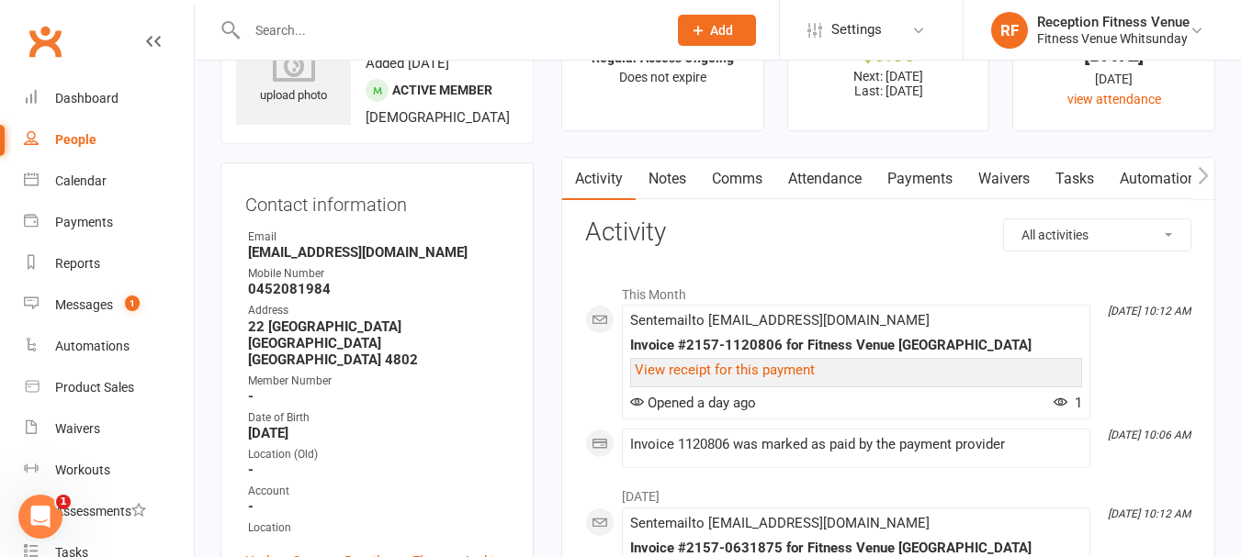
scroll to position [184, 0]
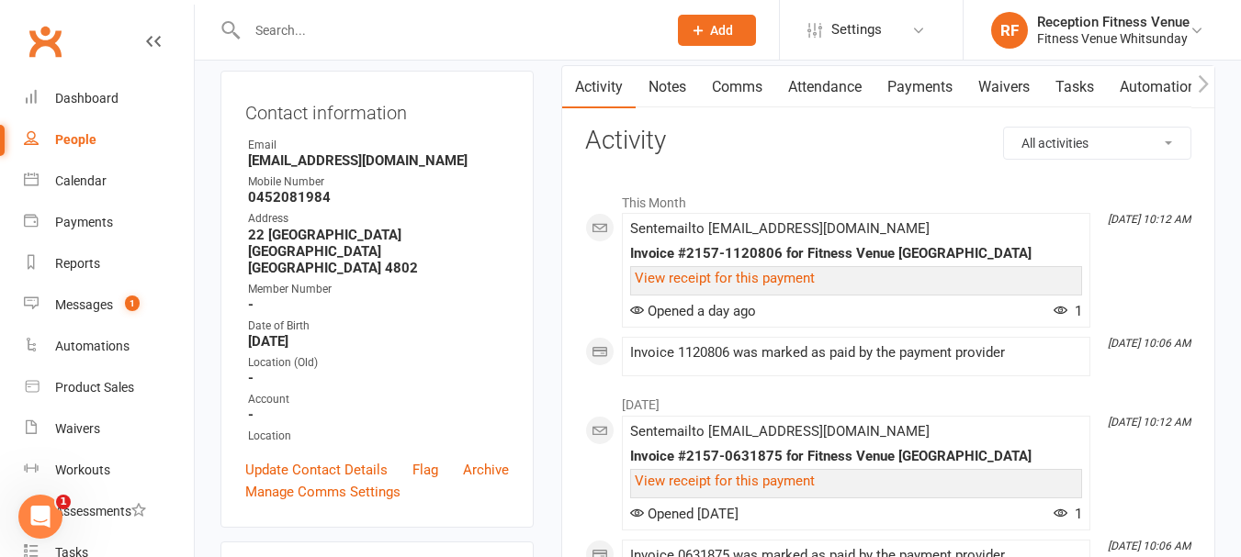
click at [943, 88] on link "Payments" at bounding box center [919, 87] width 91 height 42
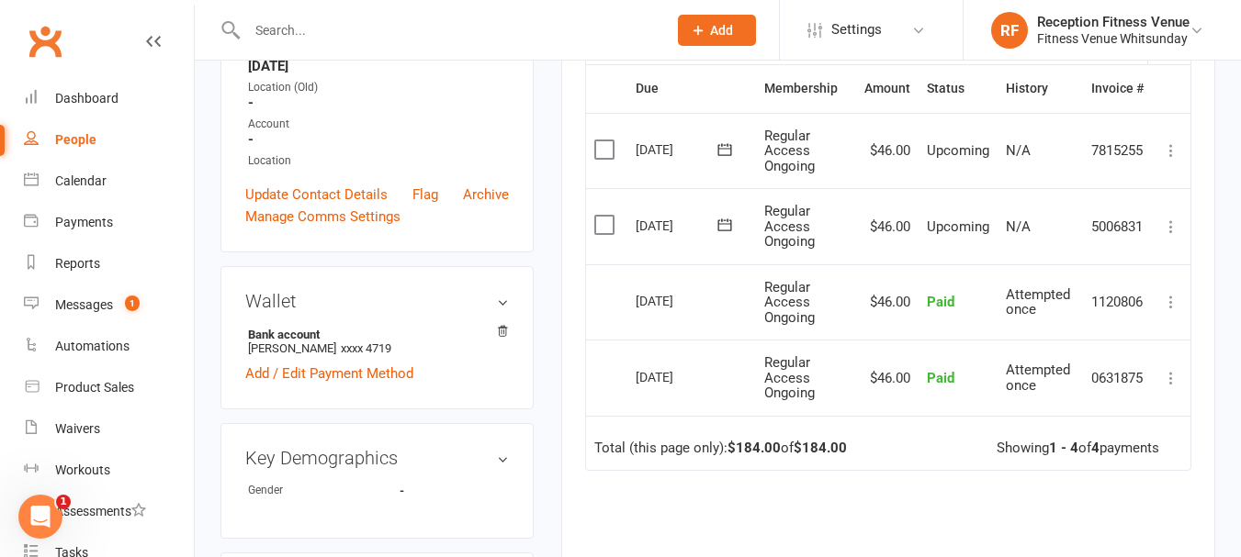
scroll to position [275, 0]
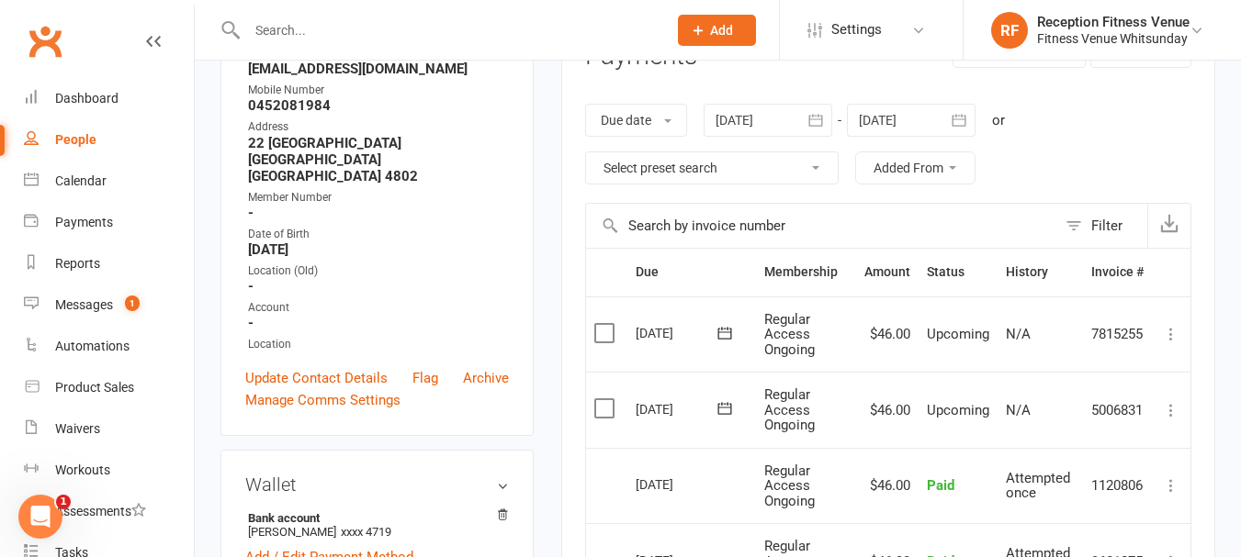
click at [823, 122] on icon "button" at bounding box center [815, 120] width 18 height 18
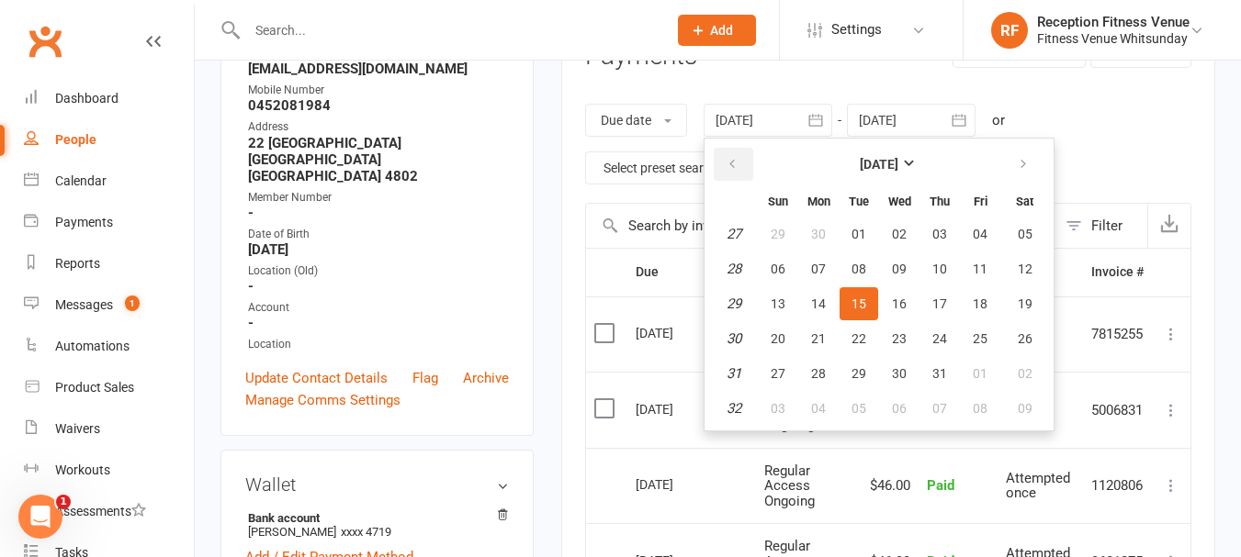
click at [731, 161] on icon "button" at bounding box center [731, 164] width 13 height 15
click at [735, 161] on icon "button" at bounding box center [731, 164] width 13 height 15
click at [736, 161] on icon "button" at bounding box center [731, 164] width 13 height 15
click at [860, 230] on span "01" at bounding box center [858, 234] width 15 height 15
type input "01 Apr 2025"
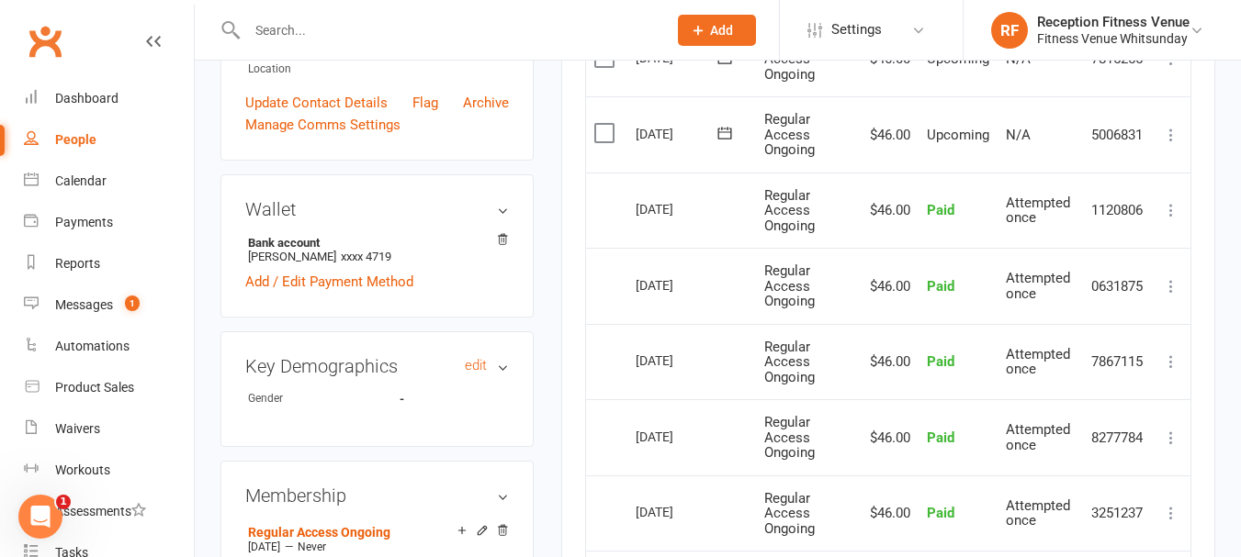
scroll to position [735, 0]
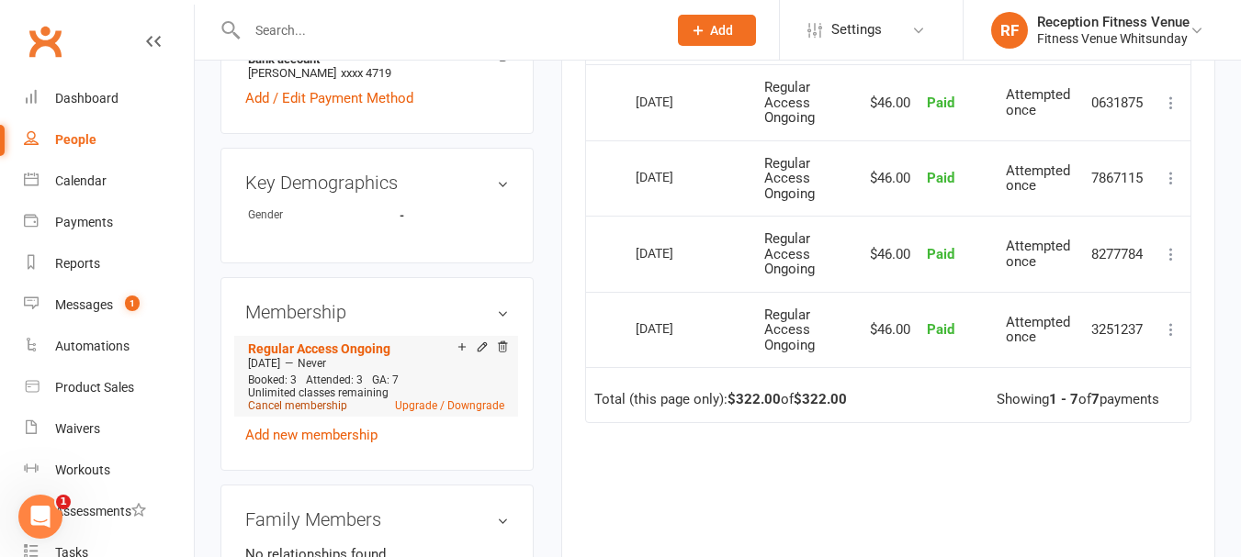
click at [308, 399] on link "Cancel membership" at bounding box center [297, 405] width 99 height 13
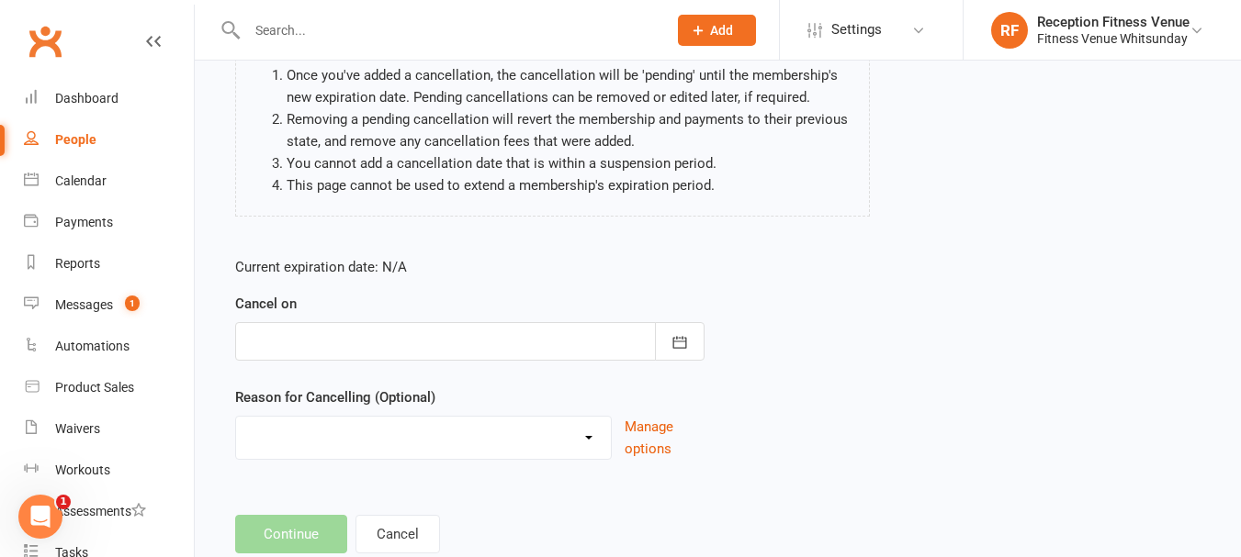
scroll to position [236, 0]
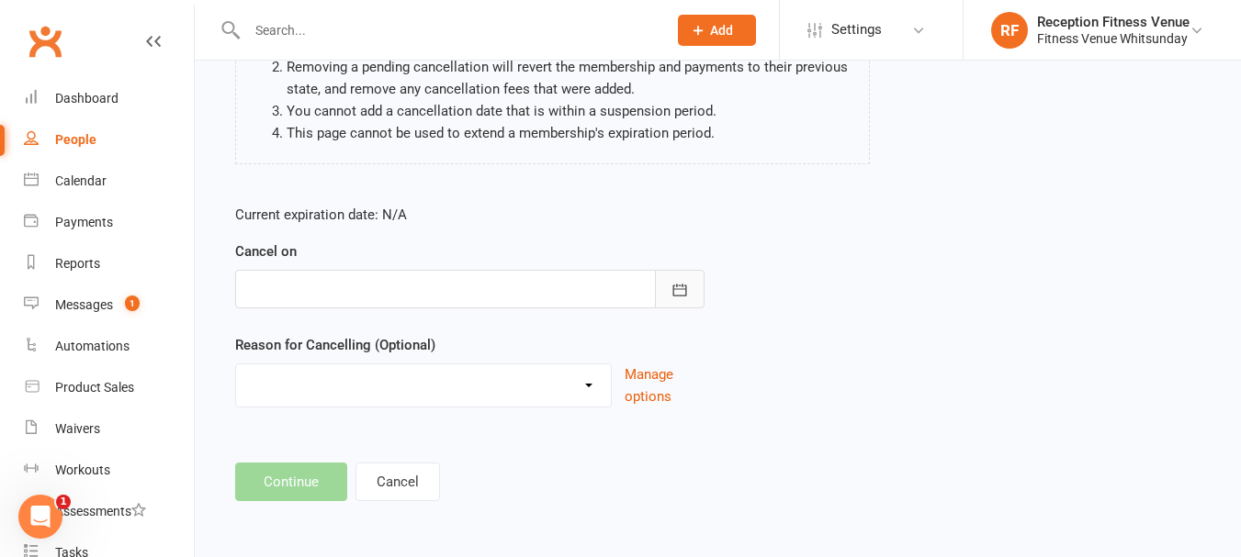
click at [672, 286] on icon "button" at bounding box center [679, 290] width 18 height 18
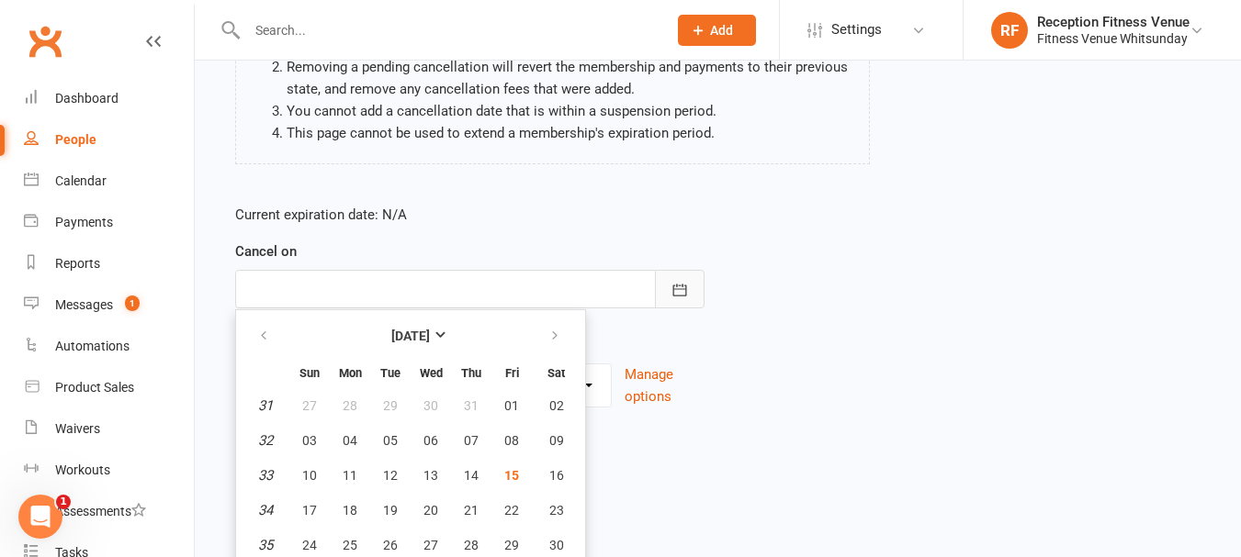
scroll to position [277, 0]
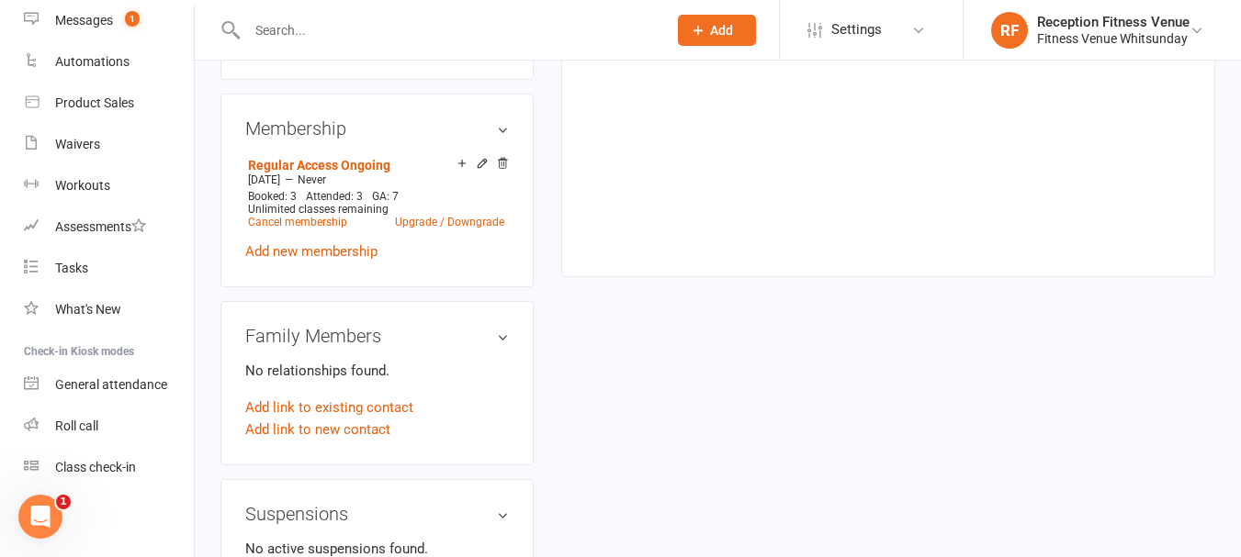
scroll to position [1010, 0]
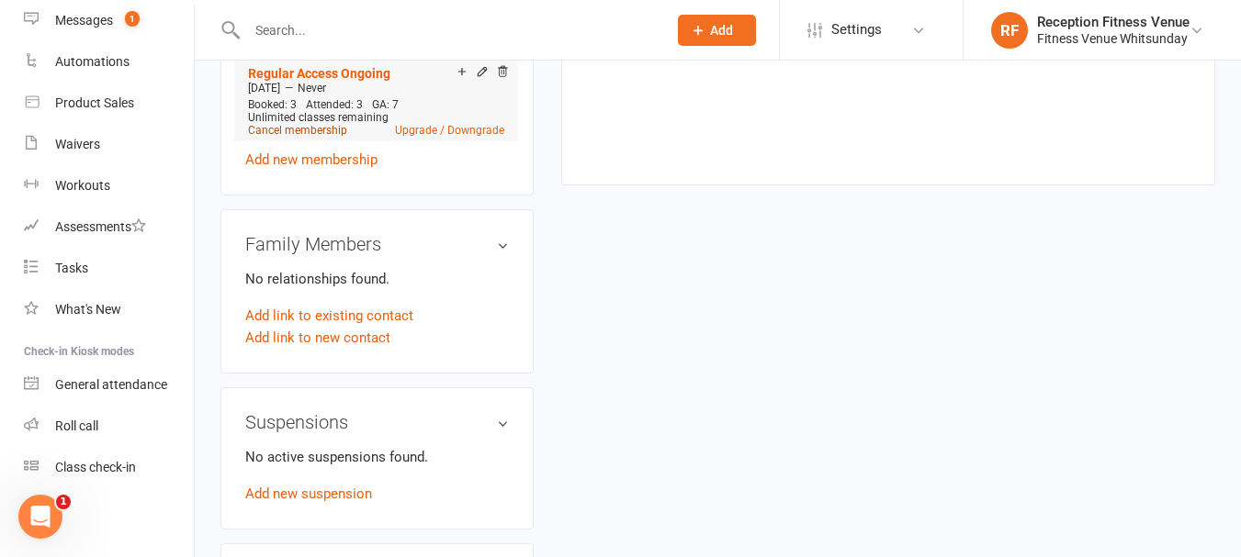
click at [310, 124] on link "Cancel membership" at bounding box center [297, 130] width 99 height 13
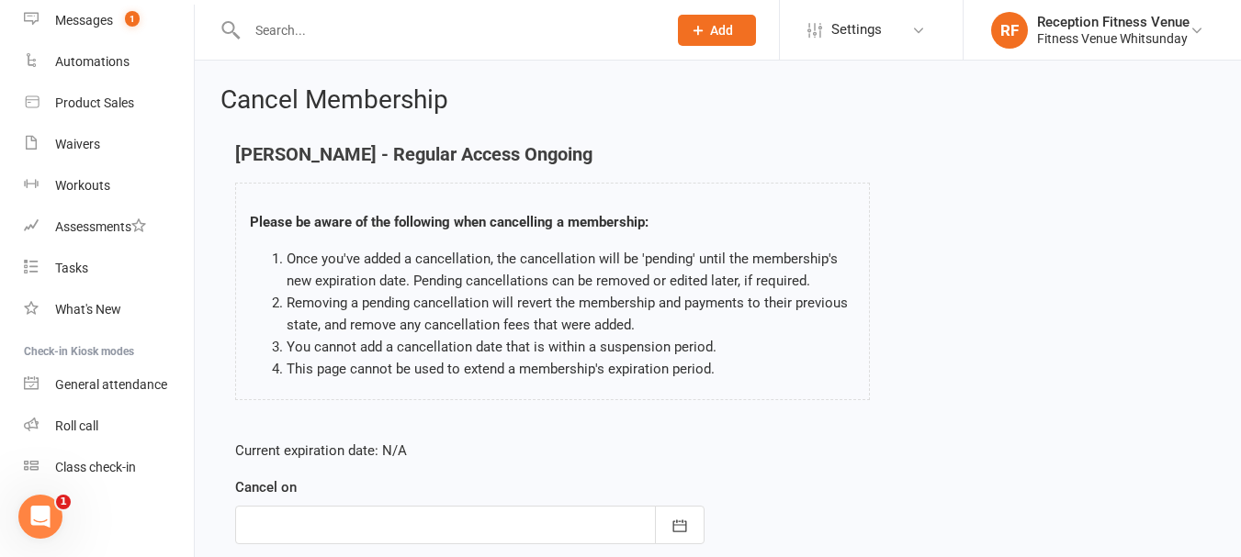
scroll to position [184, 0]
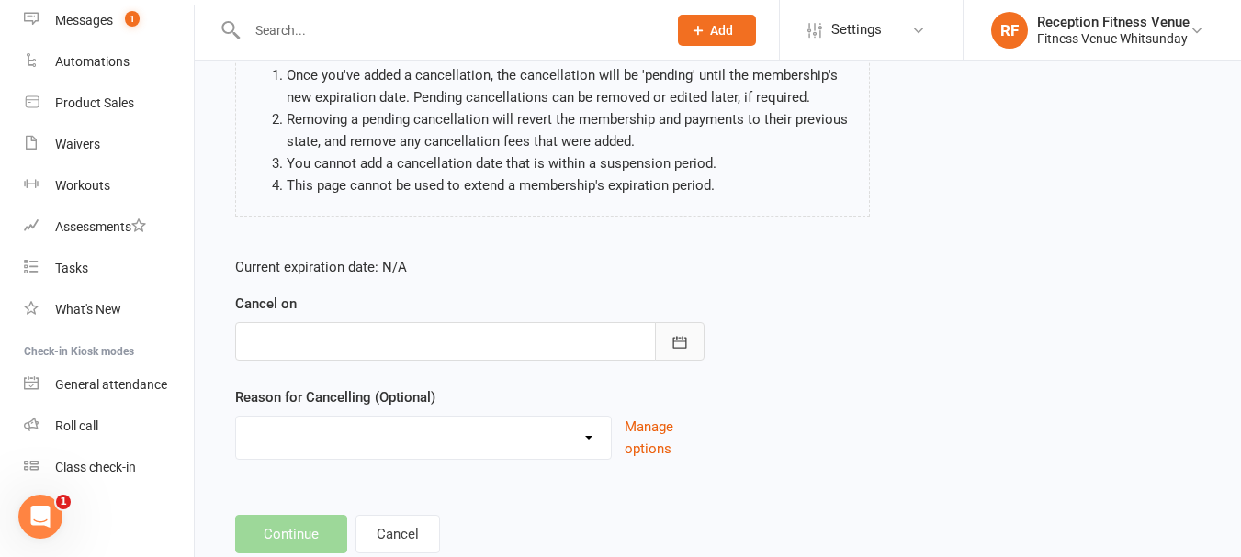
click at [677, 335] on icon "button" at bounding box center [679, 342] width 18 height 18
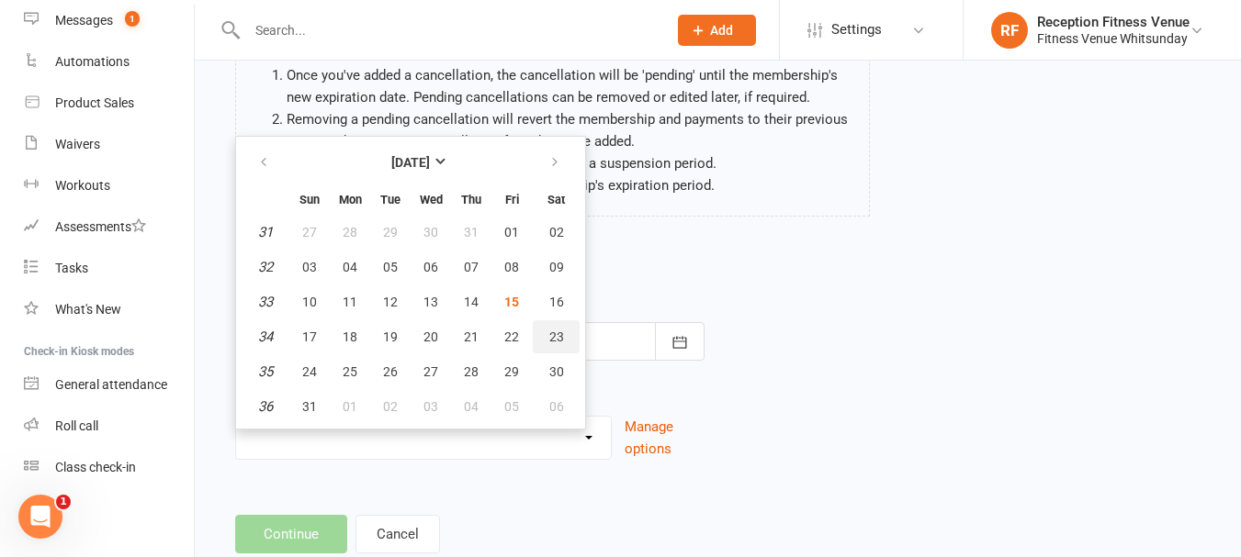
click at [555, 332] on span "23" at bounding box center [556, 337] width 15 height 15
type input "23 Aug 2025"
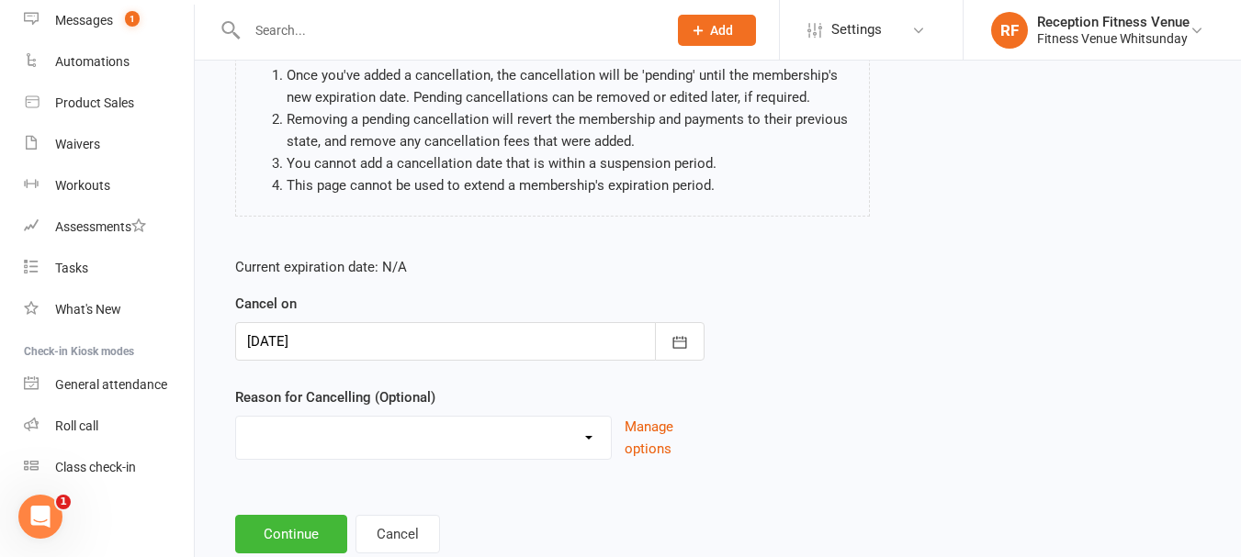
click at [588, 446] on select "Email request Excessive defaults Holiday Injury Leaving town Other reason" at bounding box center [423, 435] width 375 height 37
select select "4"
click at [236, 417] on select "Email request Excessive defaults Holiday Injury Leaving town Other reason" at bounding box center [423, 435] width 375 height 37
click at [298, 526] on button "Continue" at bounding box center [291, 534] width 112 height 39
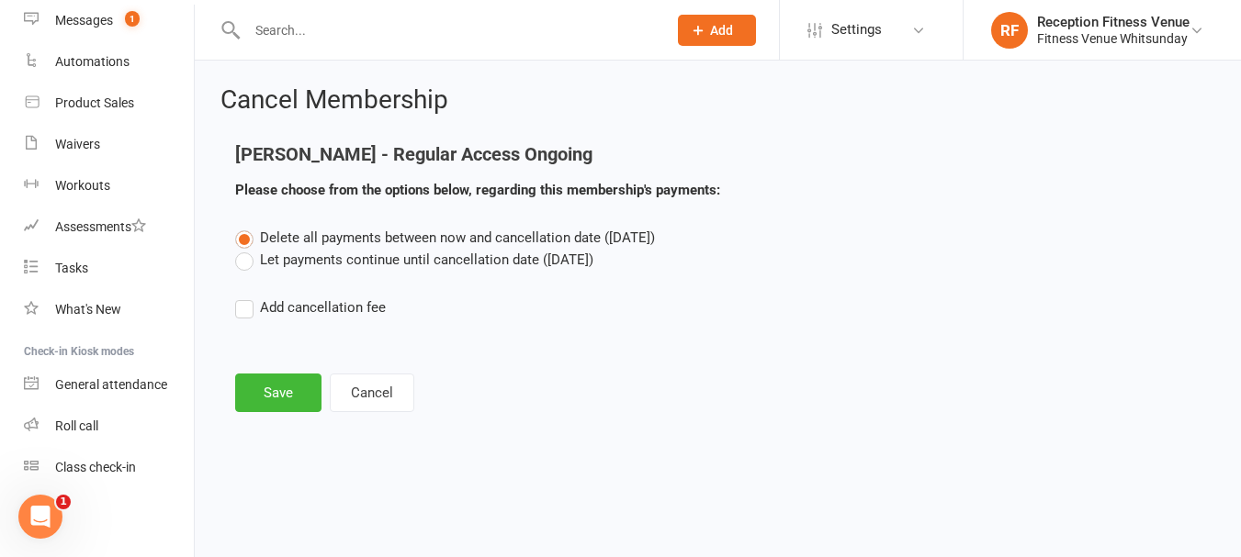
scroll to position [0, 0]
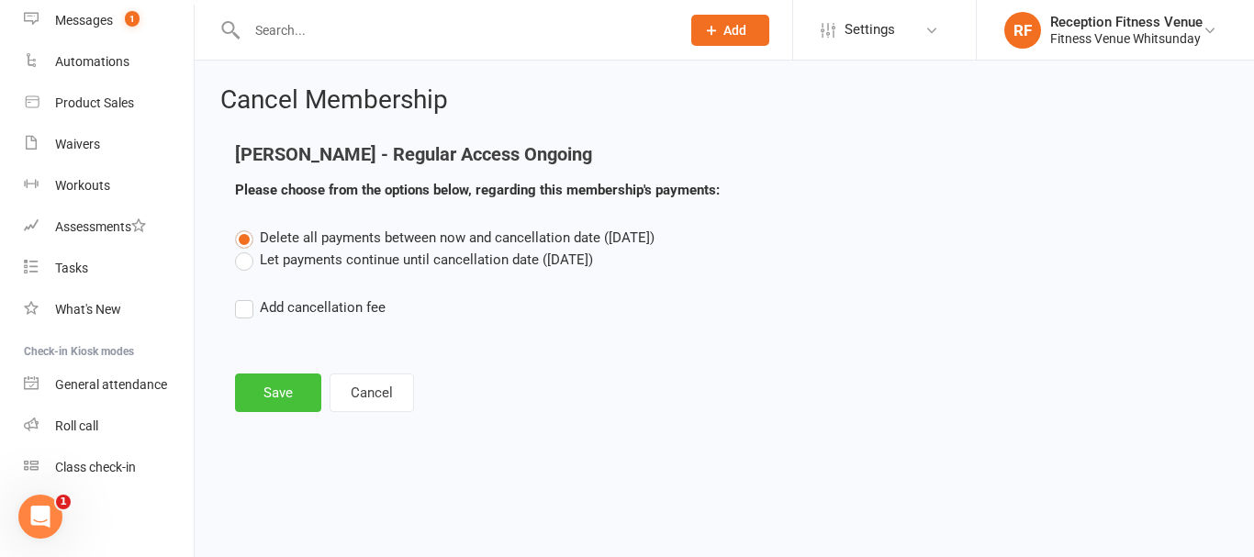
click at [280, 381] on button "Save" at bounding box center [278, 393] width 86 height 39
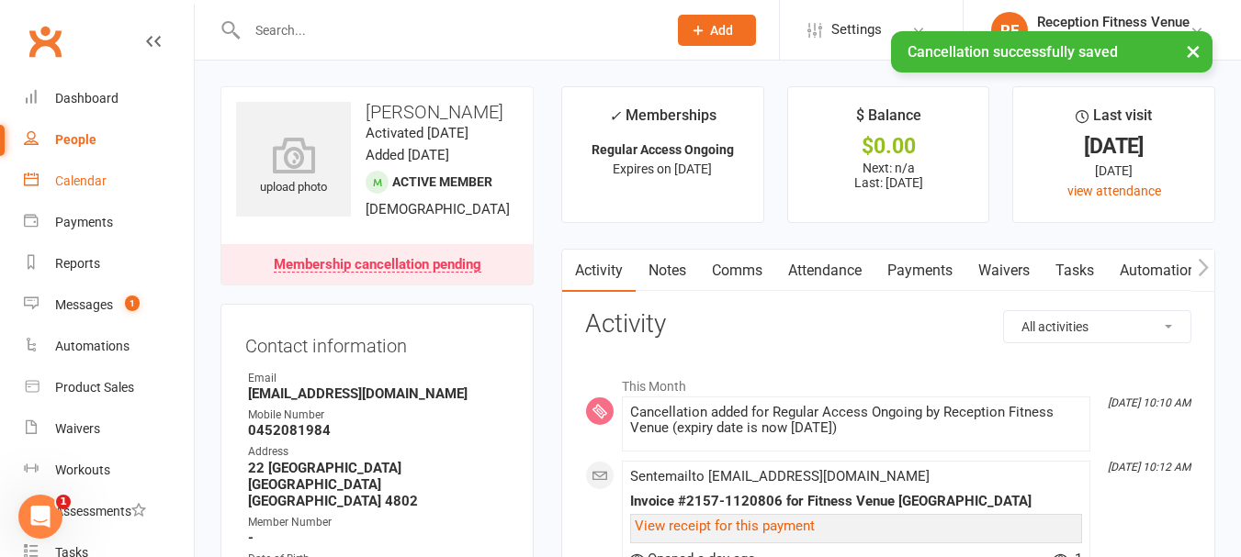
click at [69, 182] on div "Calendar" at bounding box center [80, 181] width 51 height 15
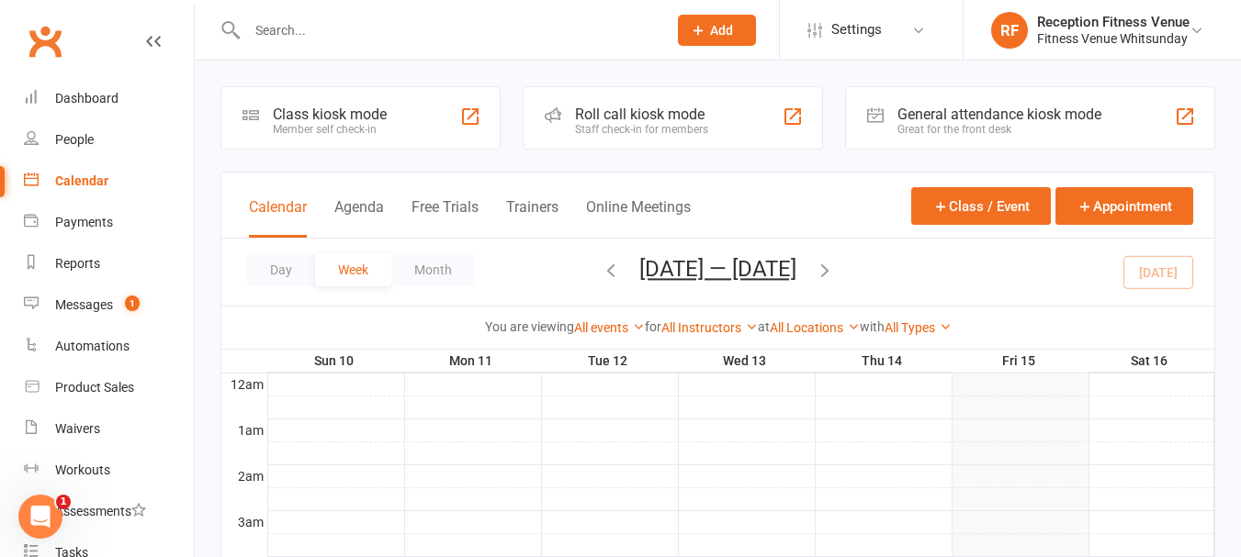
click at [949, 129] on div "Great for the front desk" at bounding box center [999, 129] width 204 height 13
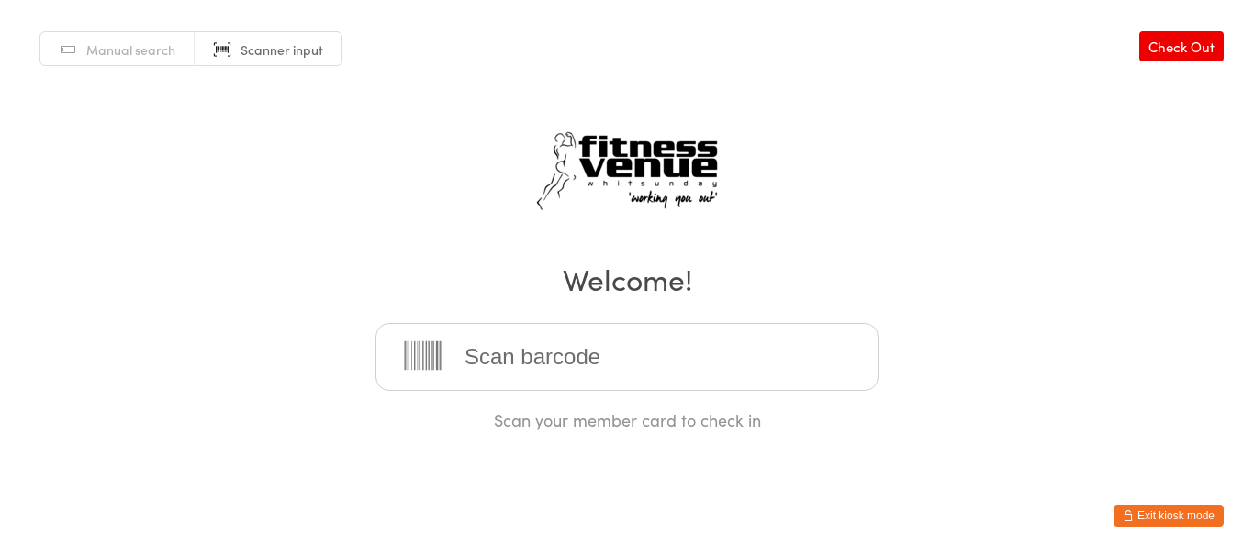
click at [1174, 501] on html "You have now entered Kiosk Mode. Members will be able to check themselves in us…" at bounding box center [627, 278] width 1254 height 557
click at [1177, 517] on button "Exit kiosk mode" at bounding box center [1169, 516] width 110 height 22
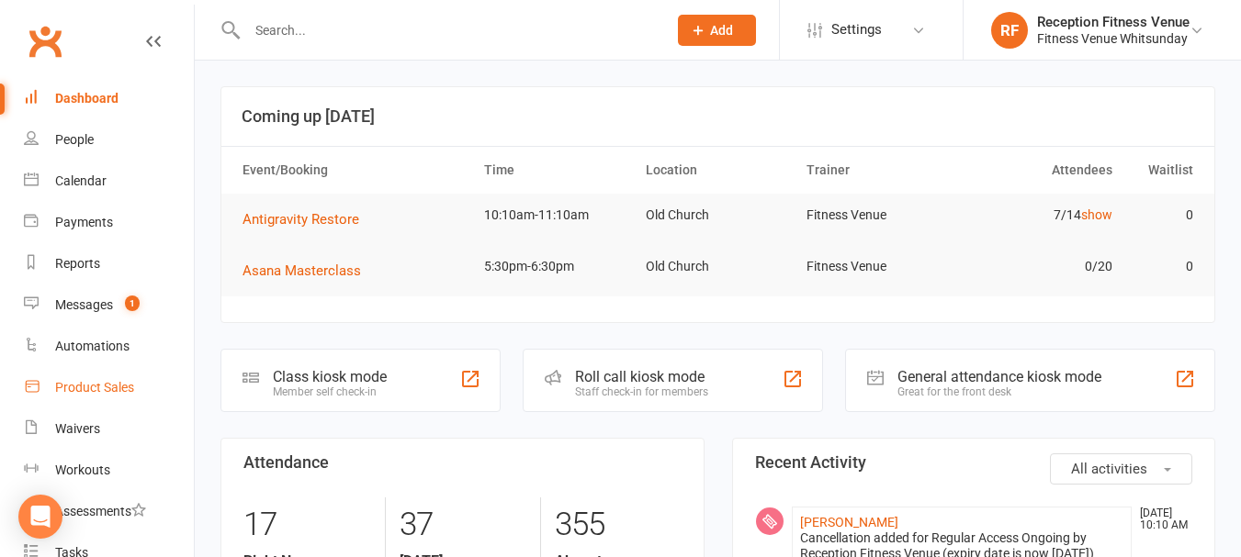
click at [78, 387] on div "Product Sales" at bounding box center [94, 387] width 79 height 15
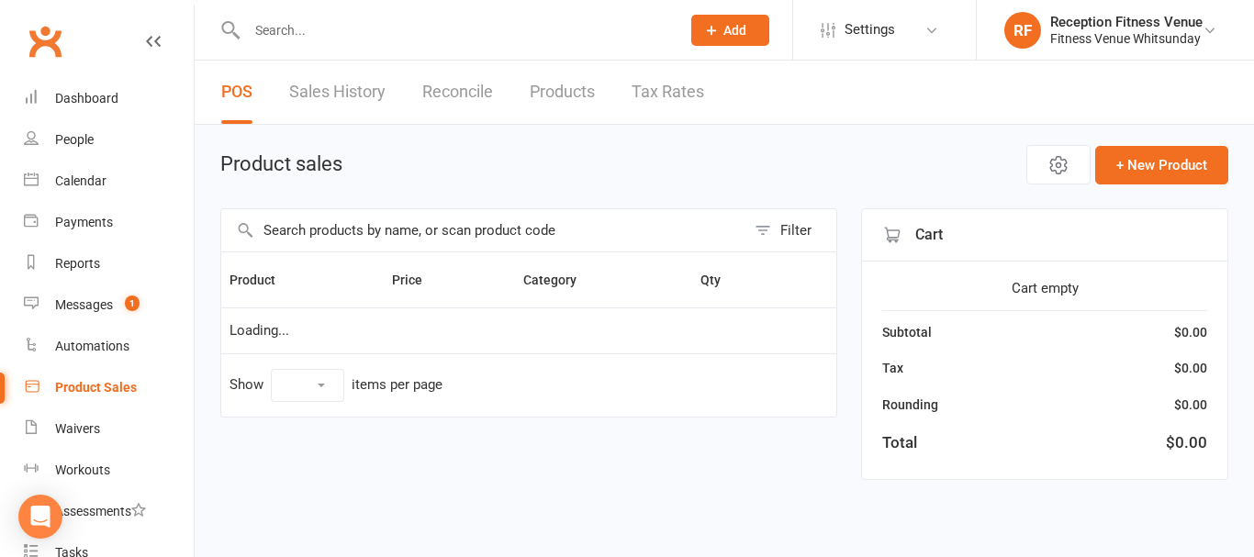
select select "100"
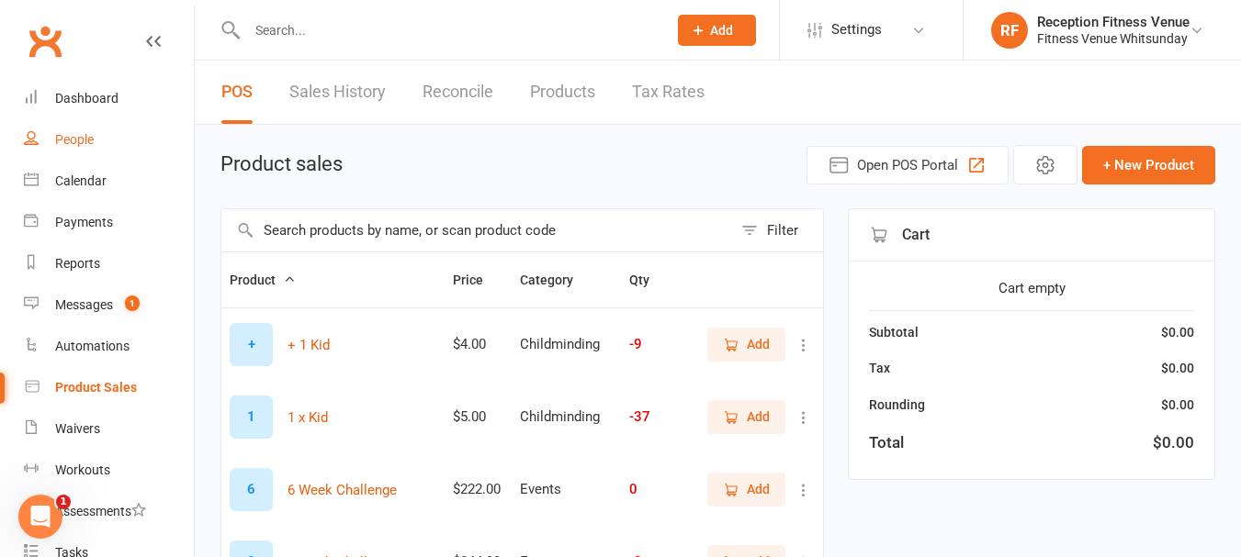
click at [76, 133] on div "People" at bounding box center [74, 139] width 39 height 15
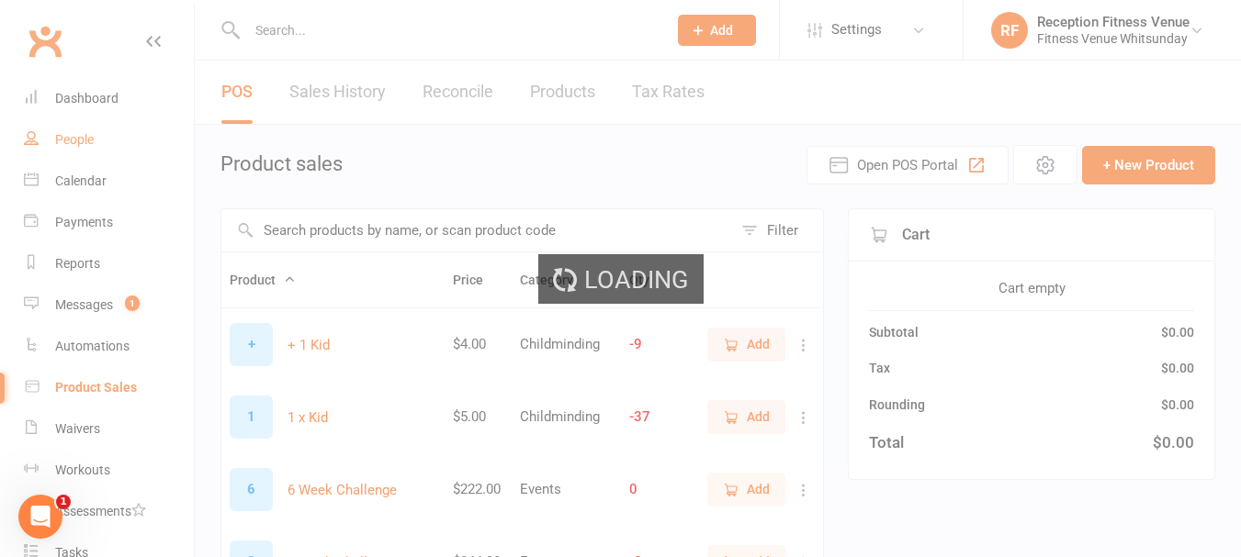
select select "100"
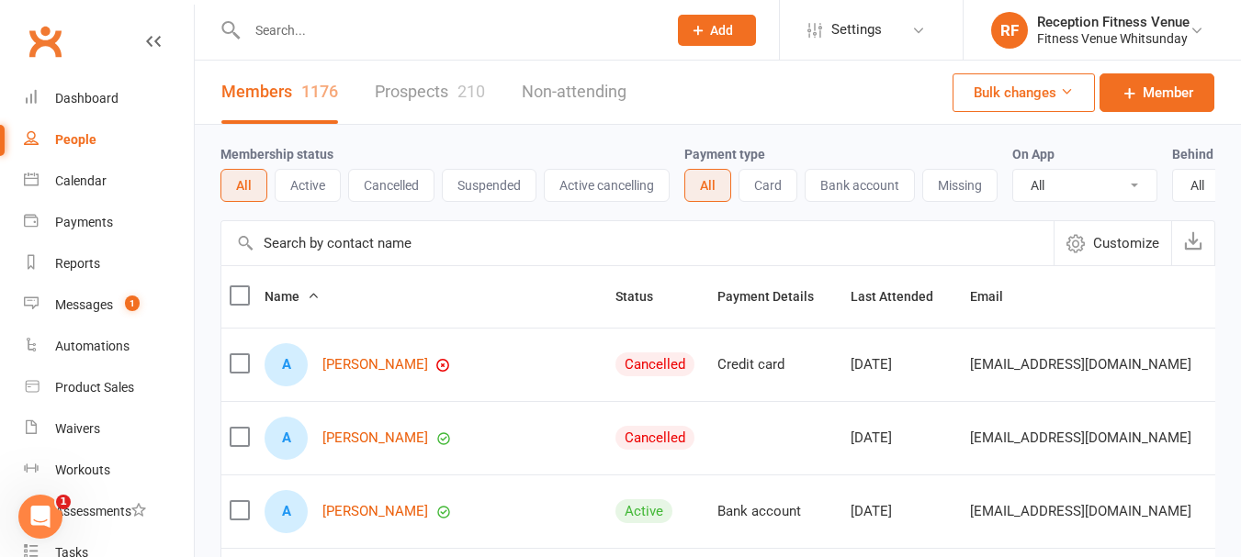
click at [305, 28] on input "text" at bounding box center [448, 30] width 412 height 26
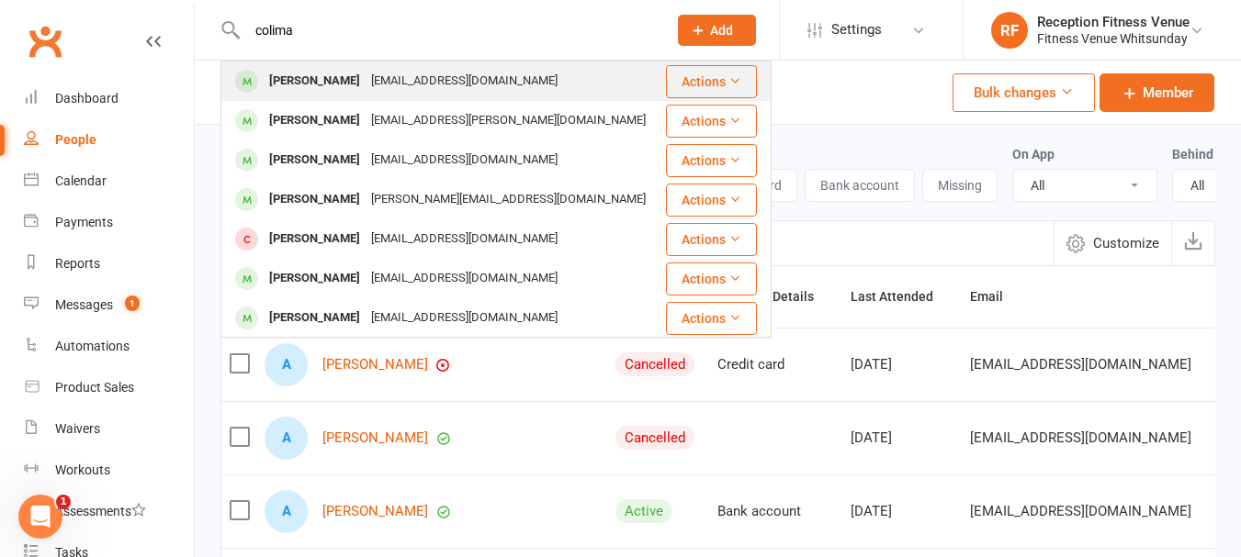
type input "colima"
click at [287, 79] on div "Trinidad Colima" at bounding box center [315, 81] width 102 height 27
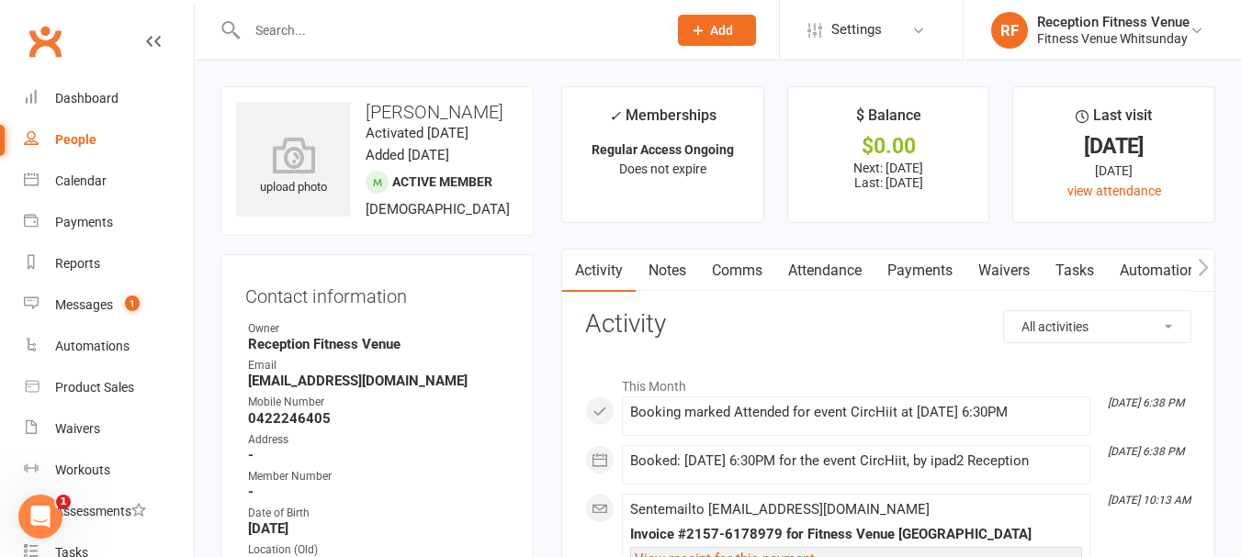
click at [916, 274] on link "Payments" at bounding box center [919, 271] width 91 height 42
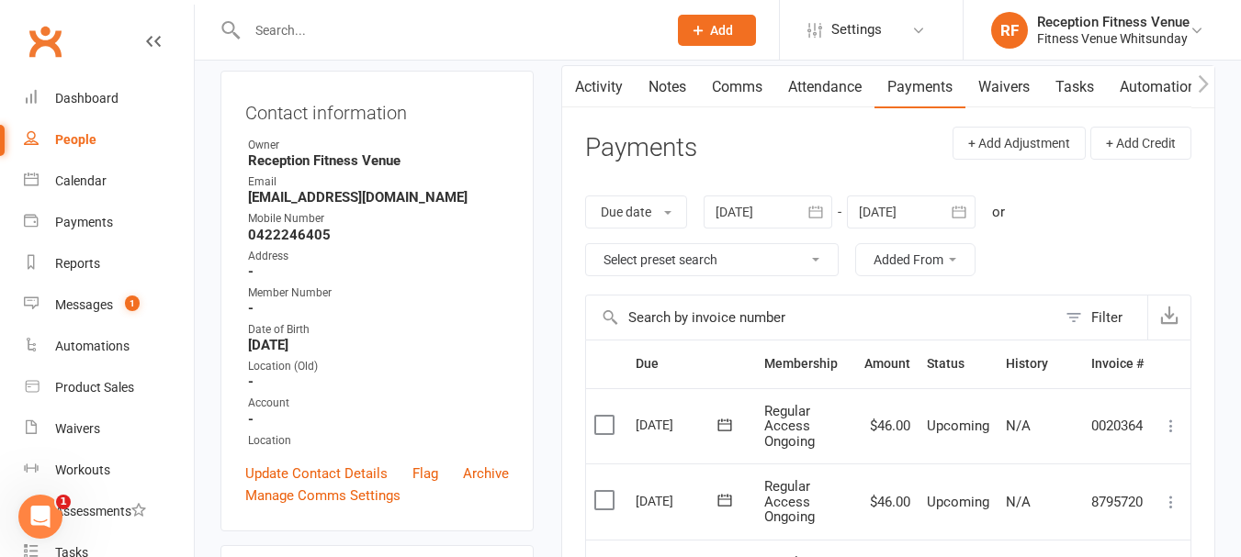
scroll to position [367, 0]
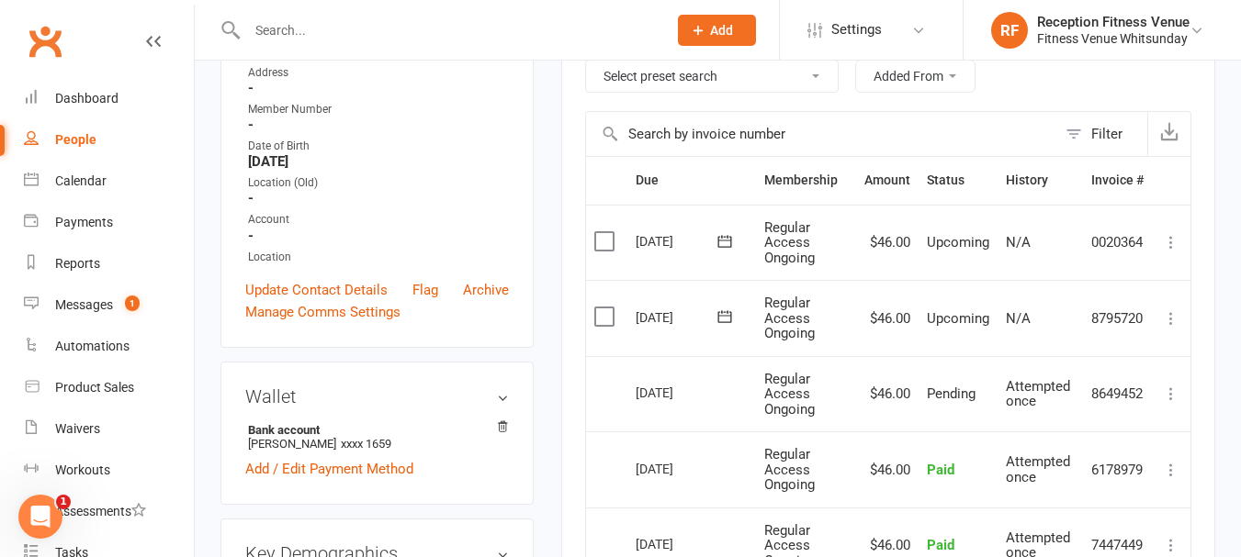
click at [1050, 84] on div "Due date Due date Date paid Date failed Date settled 15 Jul 2025 July 2025 Sun …" at bounding box center [888, 53] width 606 height 118
click at [1028, 73] on div "Due date Due date Date paid Date failed Date settled 15 Jul 2025 July 2025 Sun …" at bounding box center [888, 53] width 606 height 118
click at [69, 172] on link "Calendar" at bounding box center [109, 181] width 170 height 41
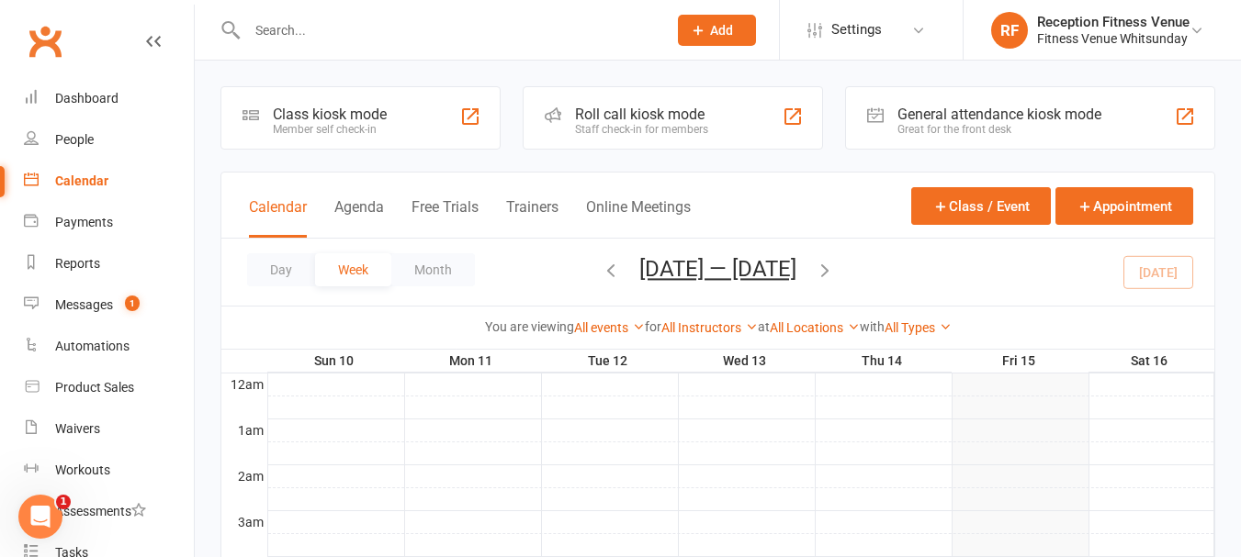
click at [978, 118] on div "General attendance kiosk mode" at bounding box center [999, 114] width 204 height 17
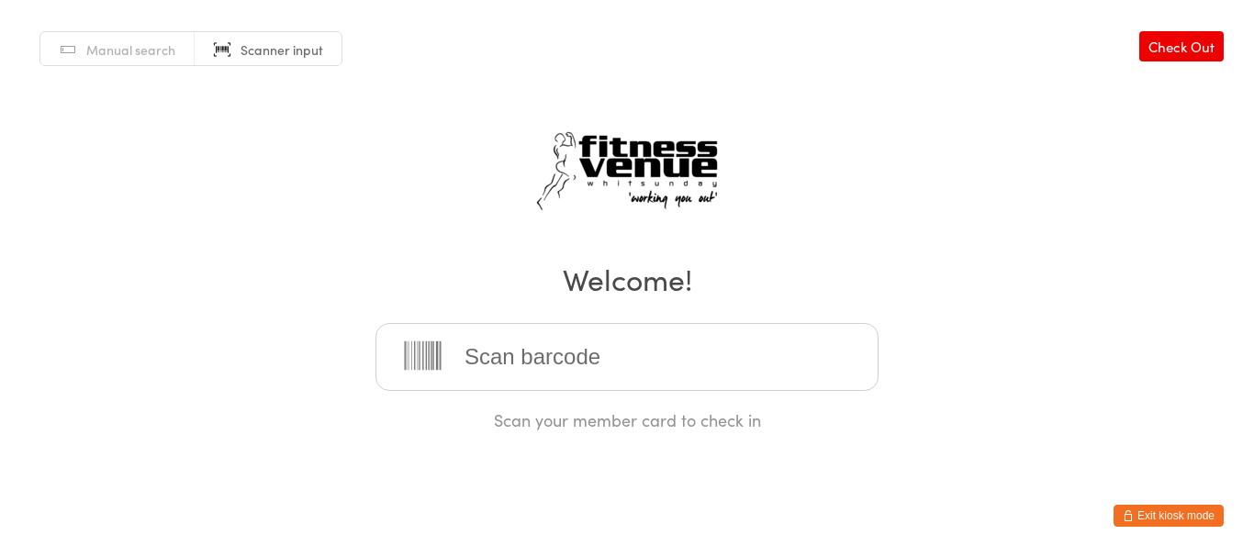
click at [1180, 505] on button "Exit kiosk mode" at bounding box center [1169, 516] width 110 height 22
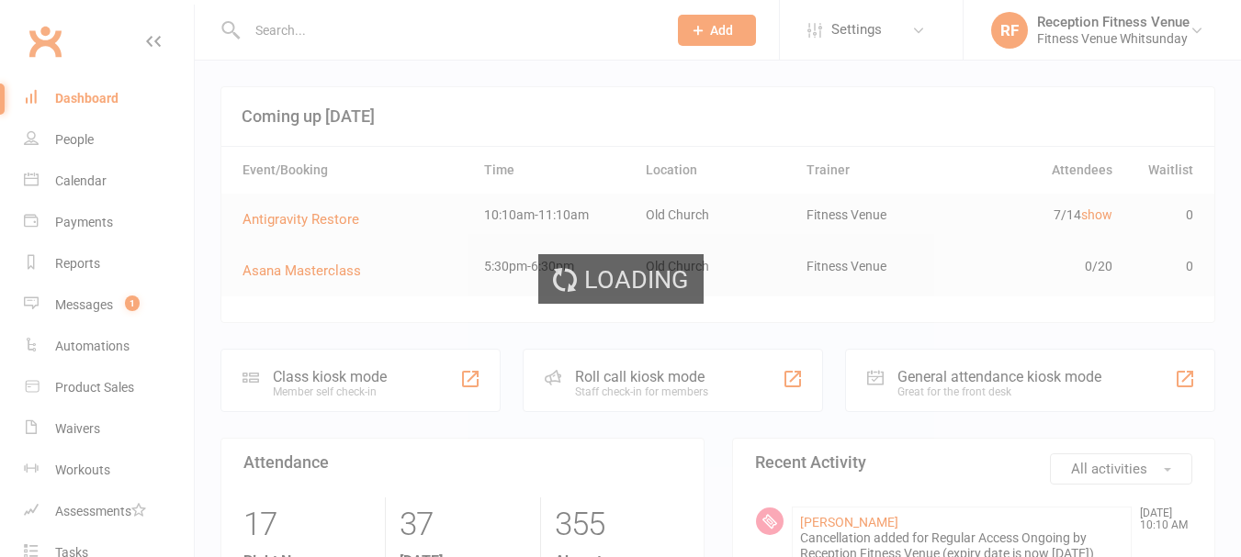
select select "100"
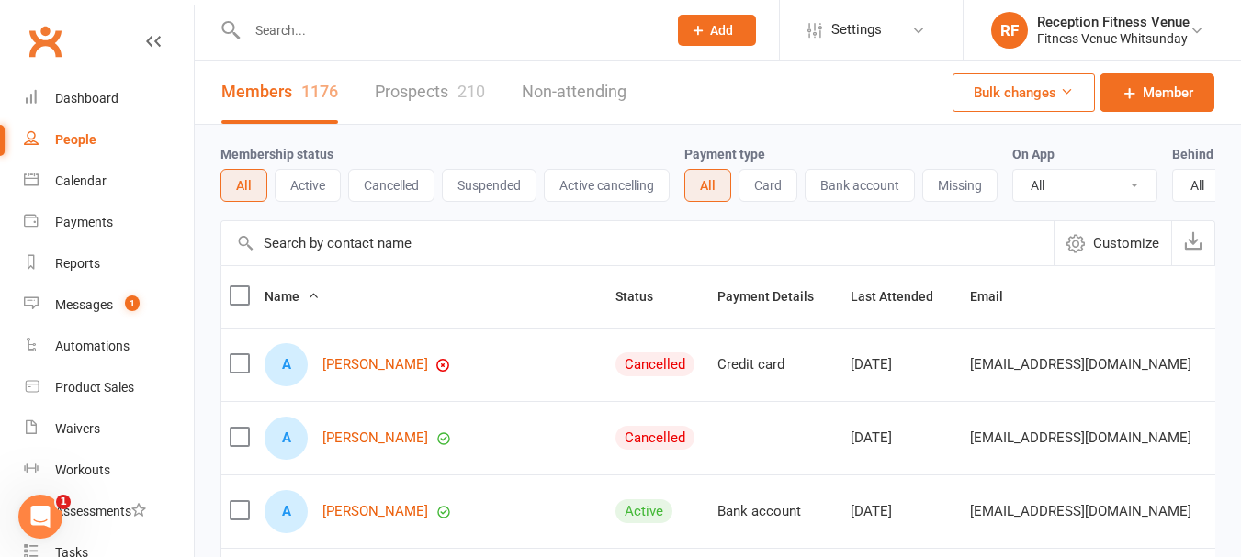
click at [456, 34] on input "text" at bounding box center [448, 30] width 412 height 26
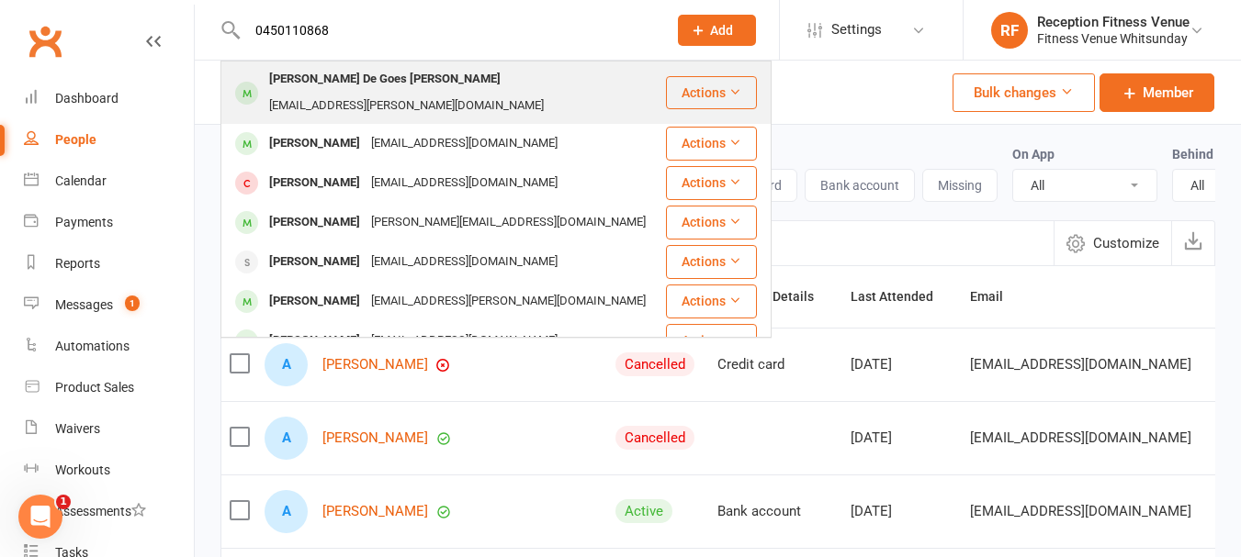
type input "0450110868"
click at [364, 75] on div "Stella Alaide De Goes Reis" at bounding box center [385, 79] width 242 height 27
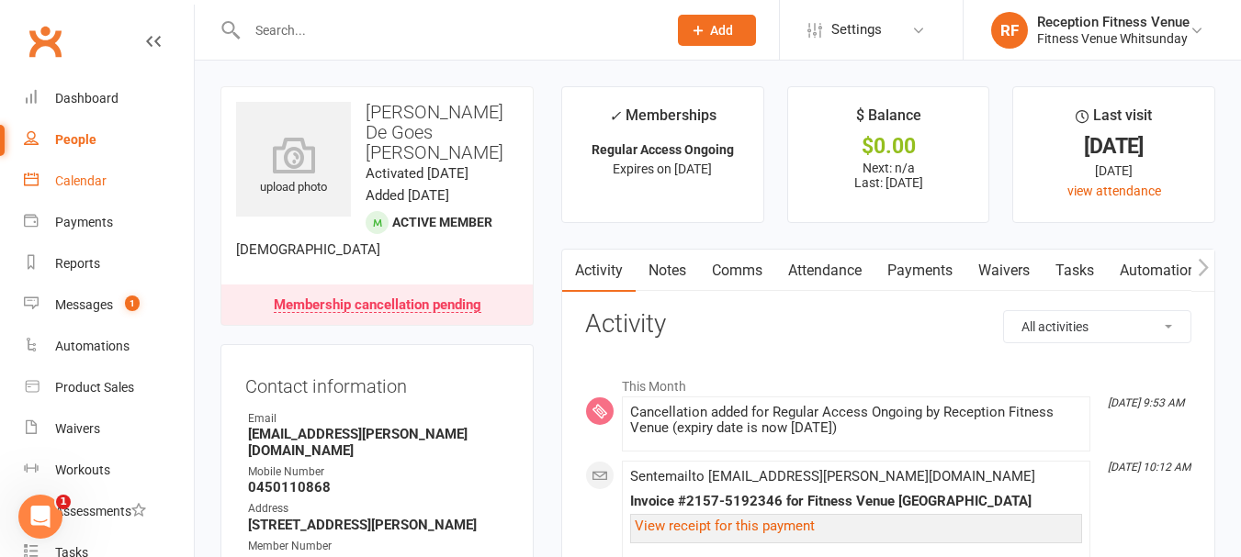
click at [91, 177] on div "Calendar" at bounding box center [80, 181] width 51 height 15
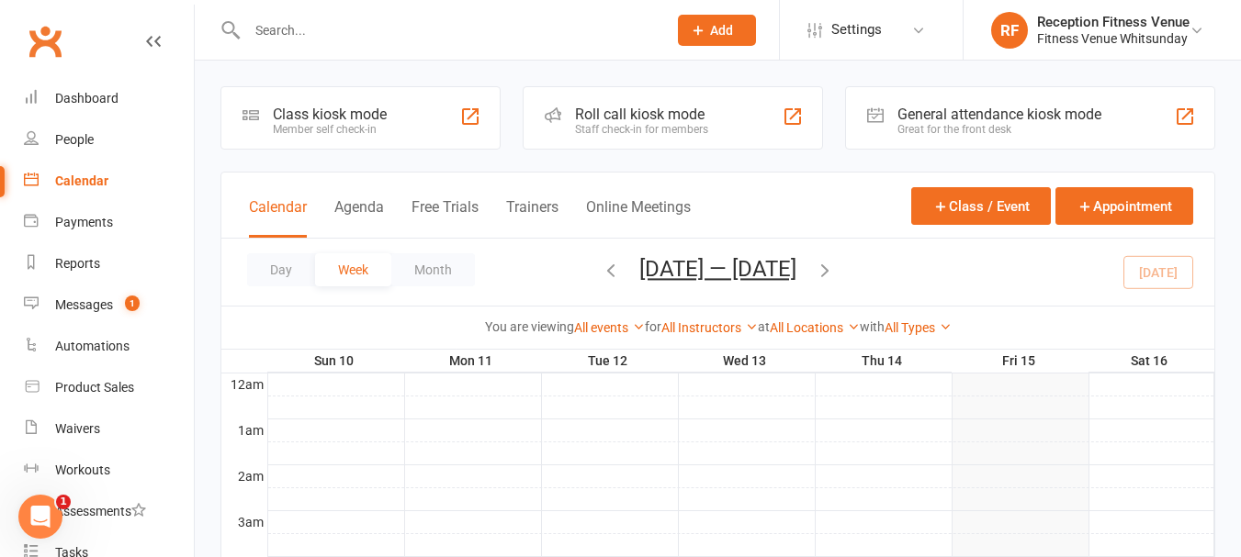
click at [992, 118] on div "General attendance kiosk mode" at bounding box center [999, 114] width 204 height 17
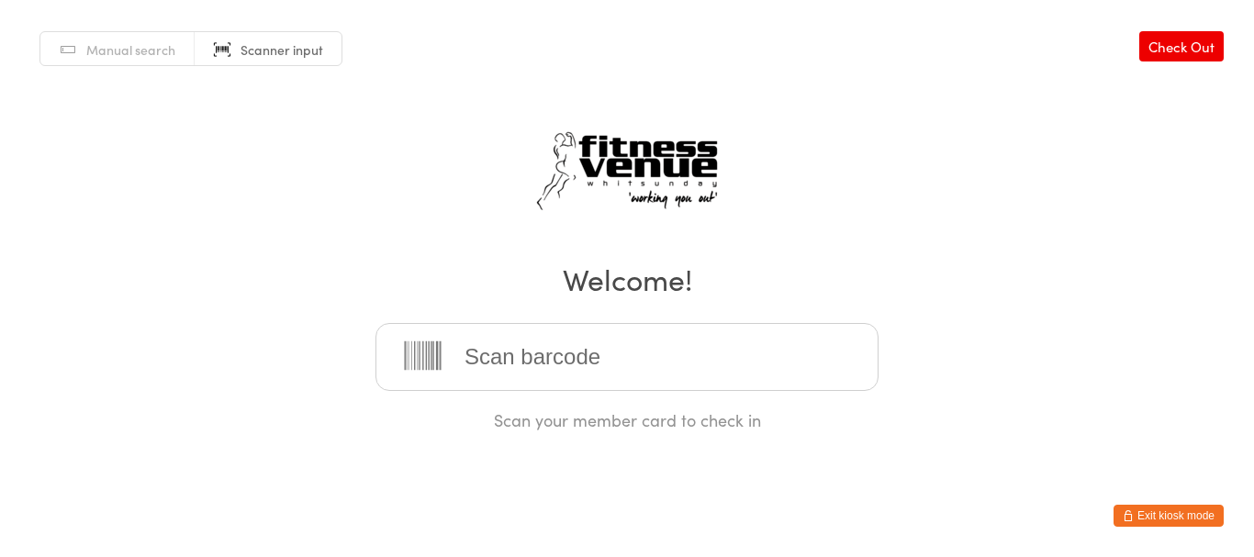
click at [1162, 509] on button "Exit kiosk mode" at bounding box center [1169, 516] width 110 height 22
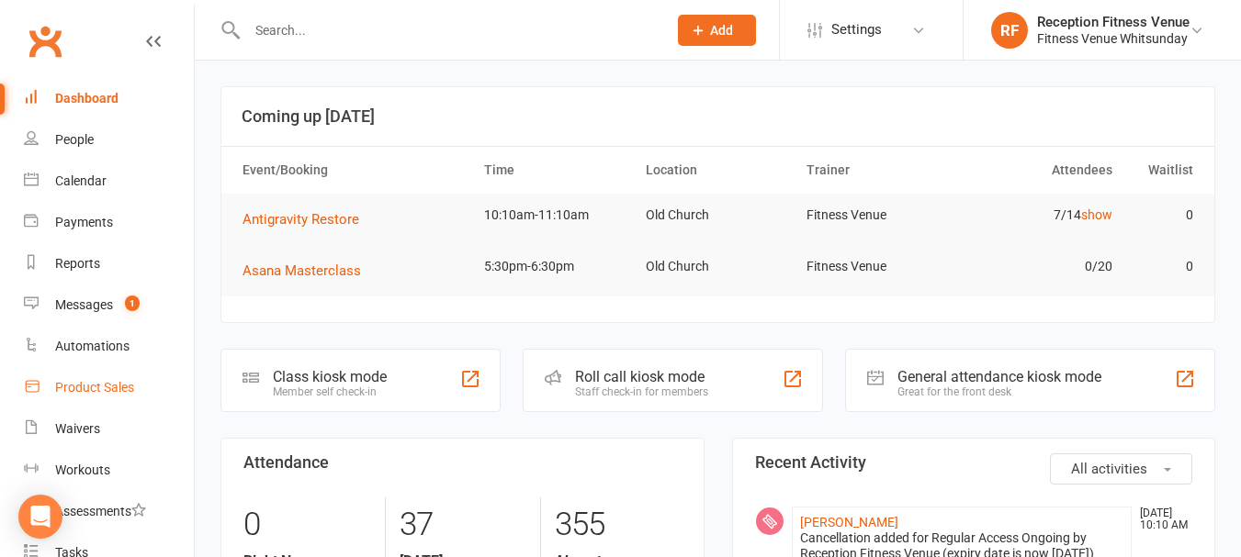
click at [123, 386] on div "Product Sales" at bounding box center [94, 387] width 79 height 15
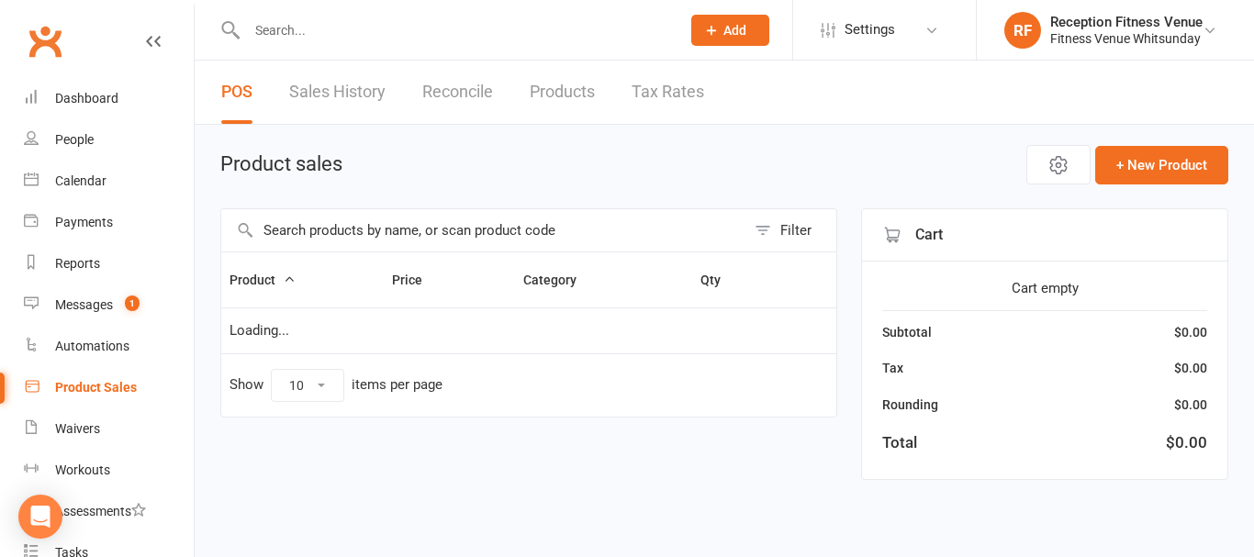
select select "100"
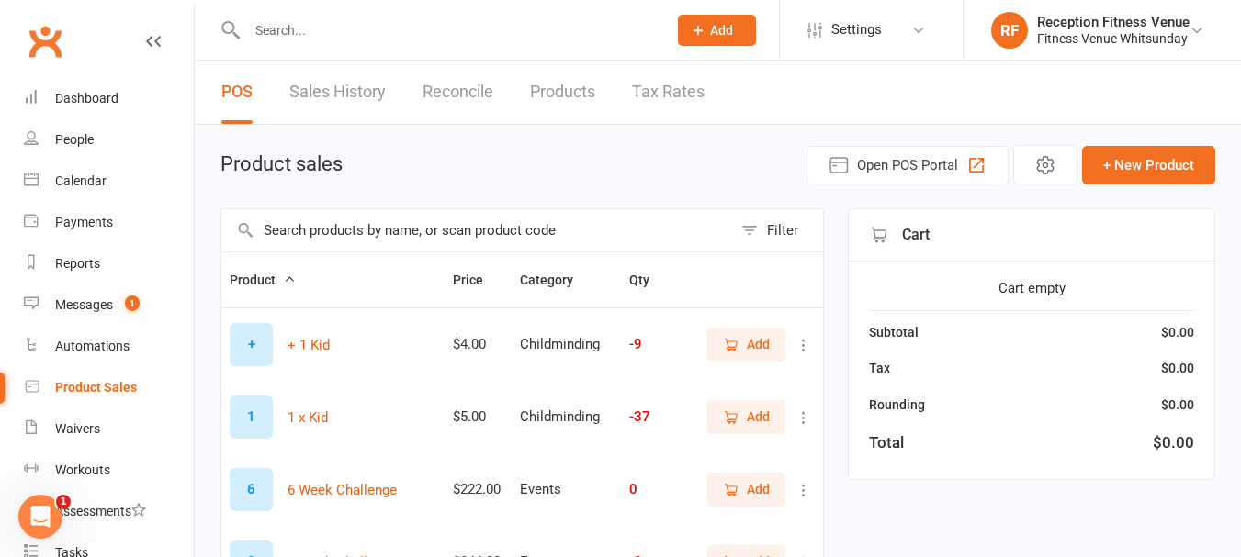
click at [369, 219] on input "text" at bounding box center [476, 230] width 511 height 42
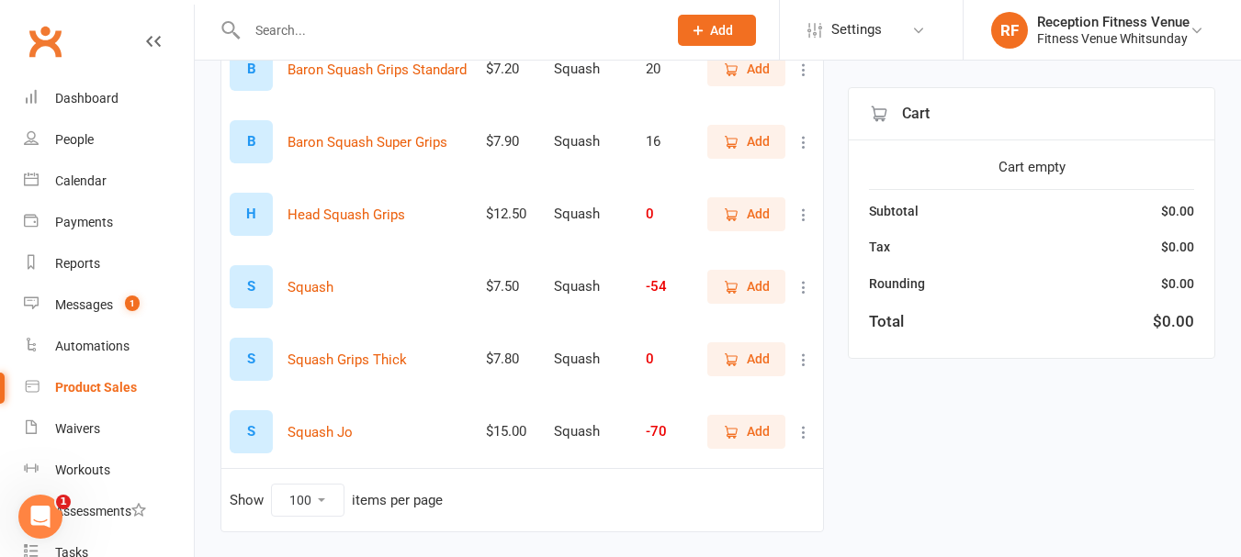
scroll to position [329, 0]
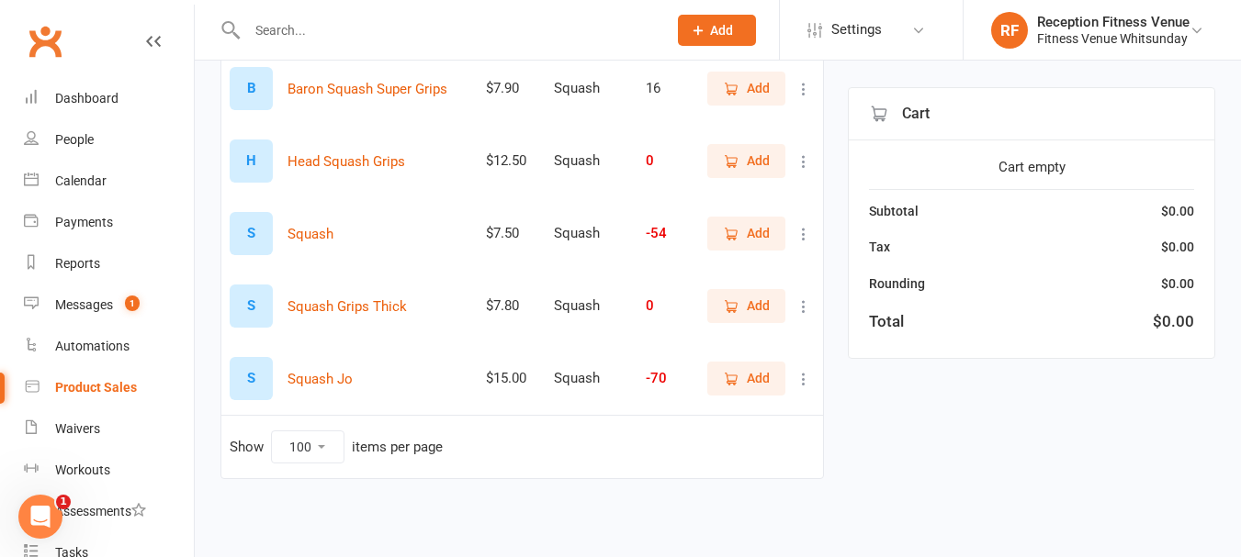
type input "squash"
click at [750, 380] on span "Add" at bounding box center [758, 378] width 23 height 20
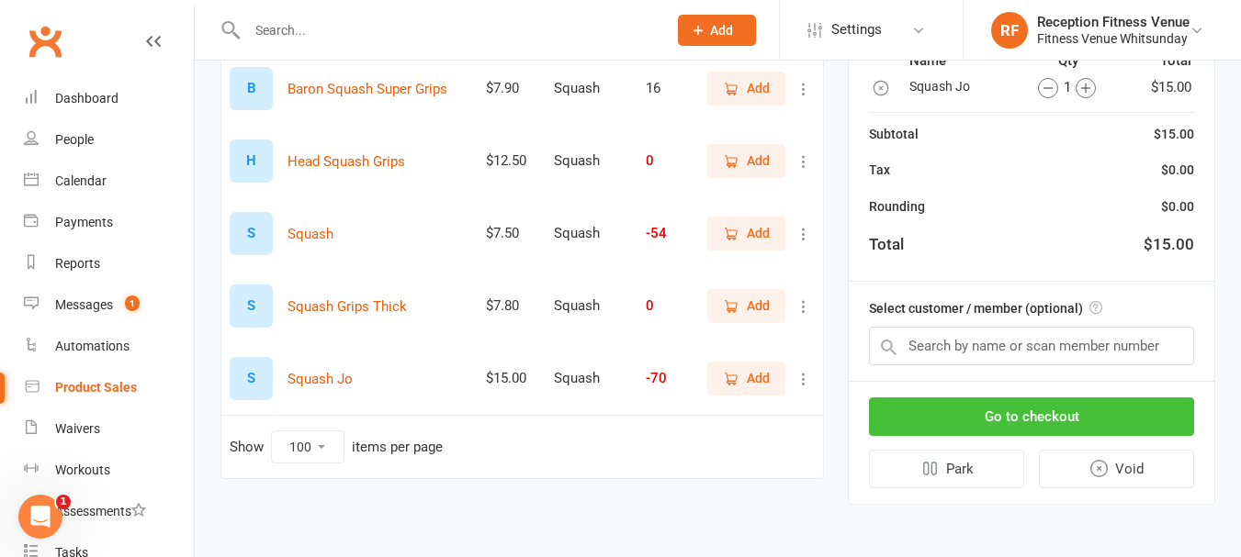
click at [1082, 411] on button "Go to checkout" at bounding box center [1031, 417] width 325 height 39
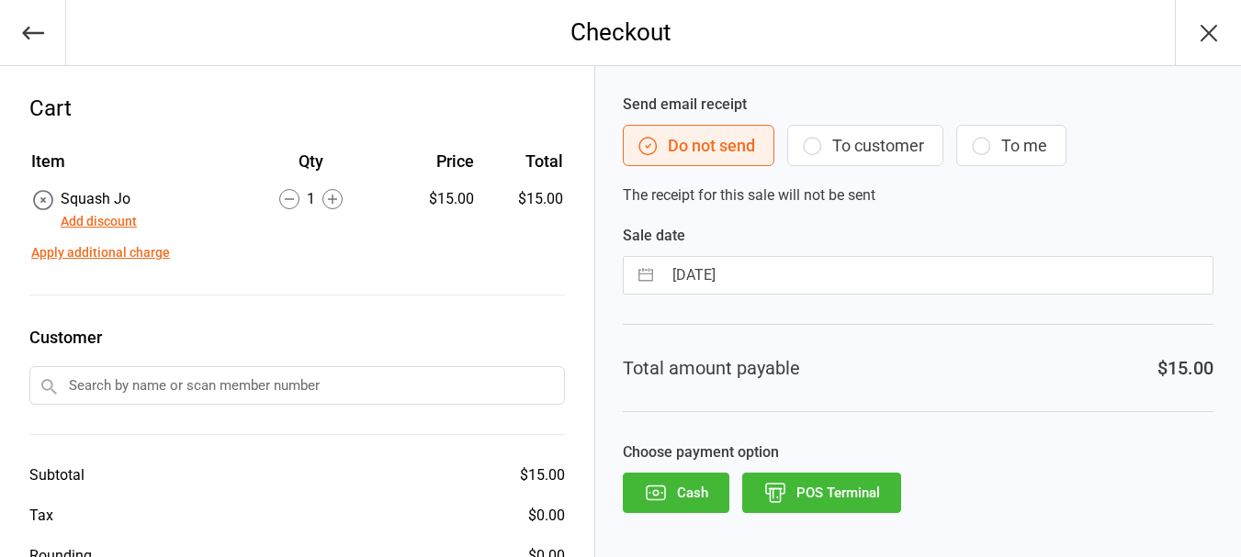
click at [660, 481] on icon "button" at bounding box center [656, 493] width 24 height 24
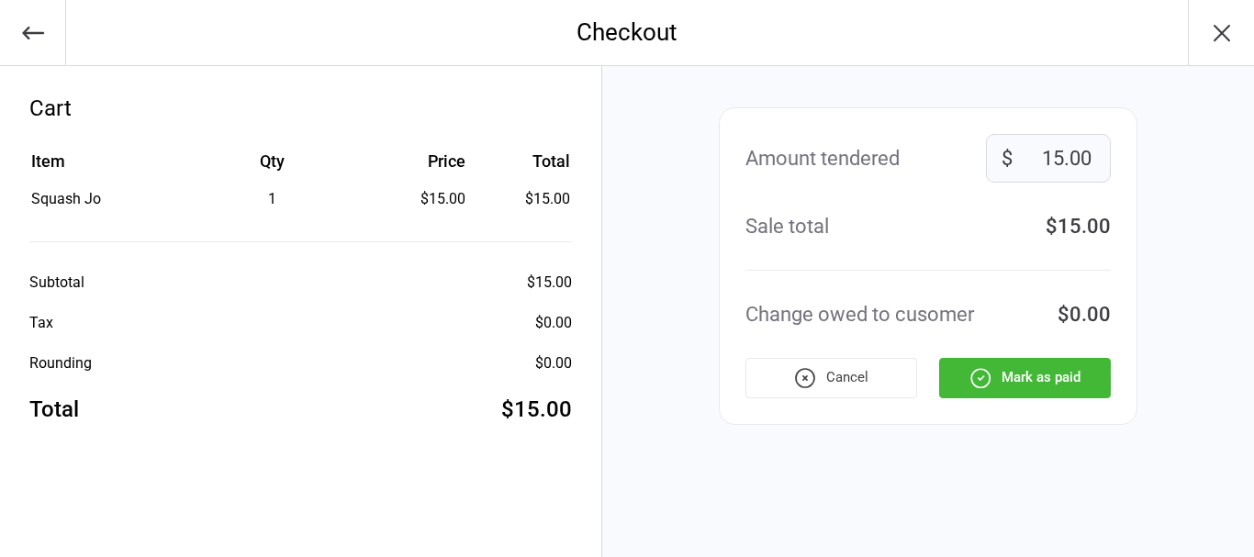
click at [1028, 360] on button "Mark as paid" at bounding box center [1025, 378] width 172 height 40
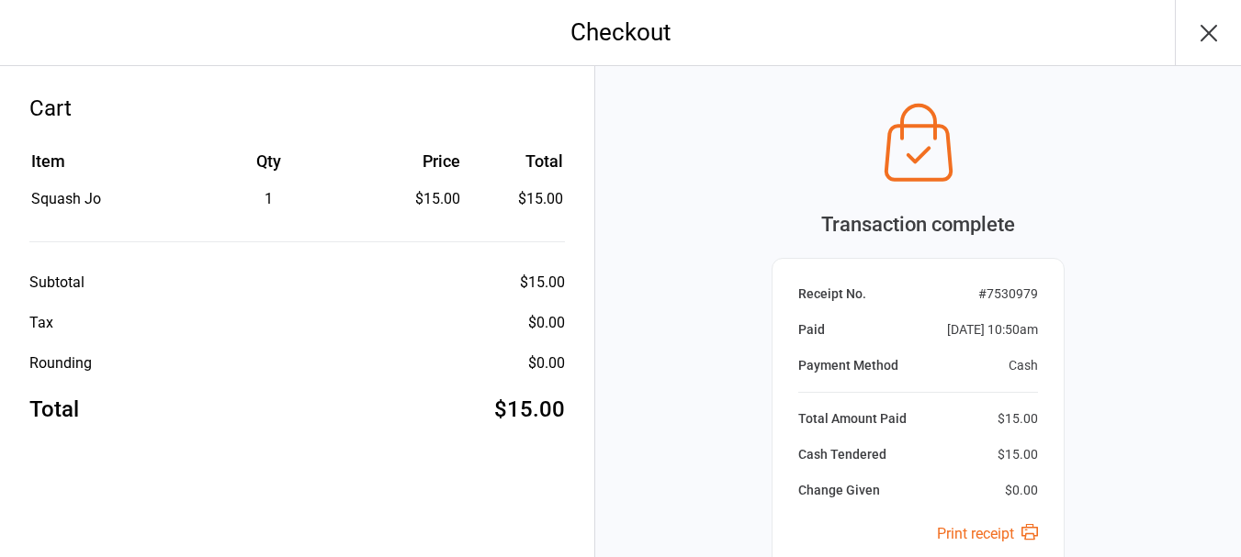
scroll to position [193, 0]
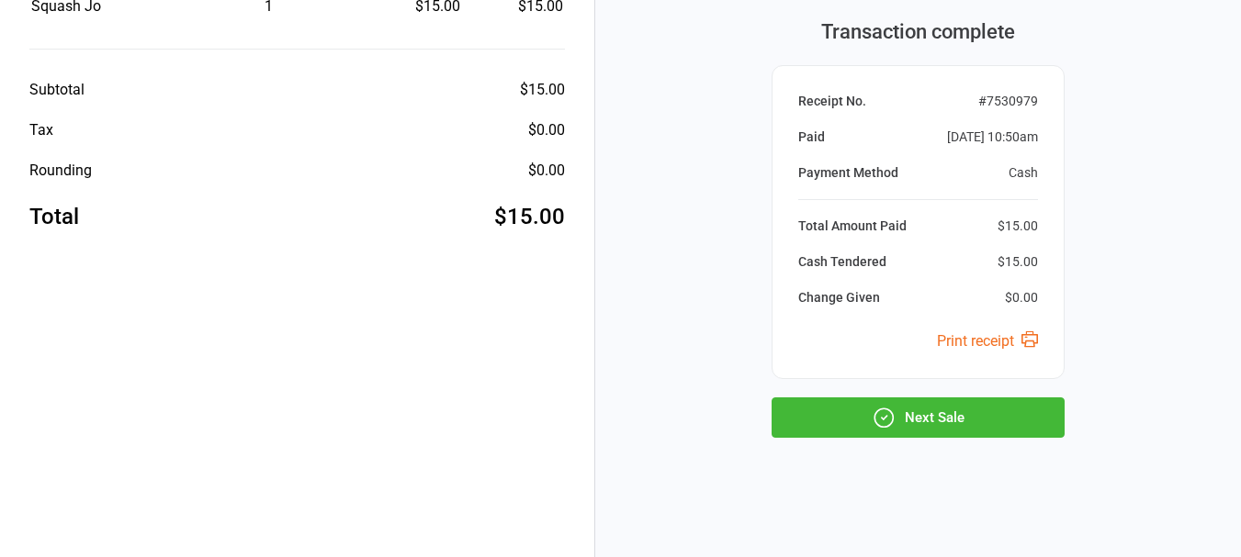
click at [980, 405] on button "Next Sale" at bounding box center [917, 418] width 293 height 40
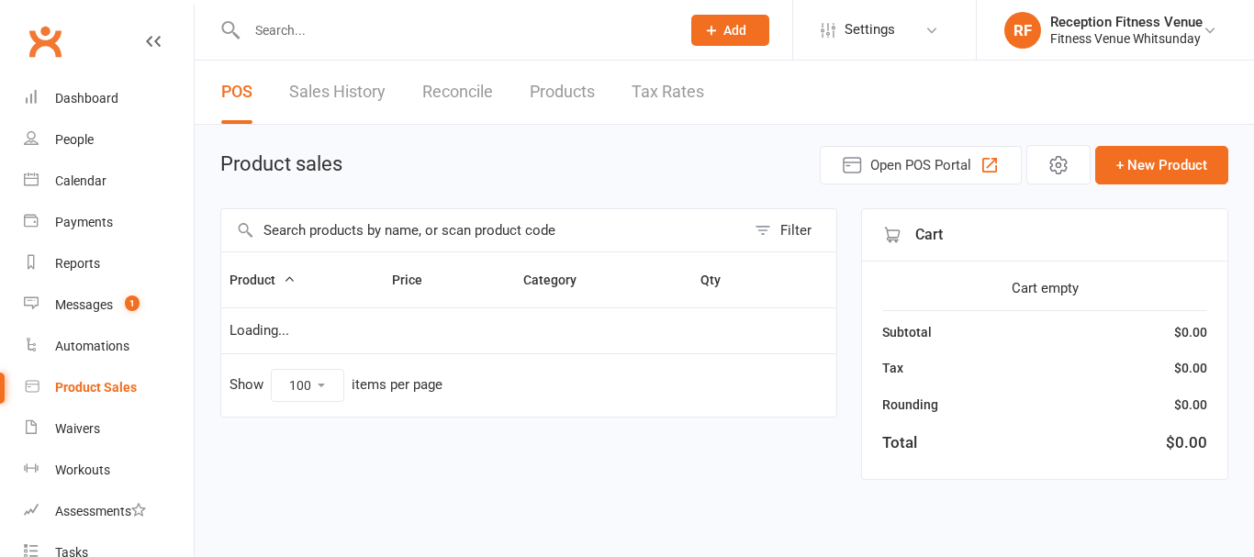
select select "100"
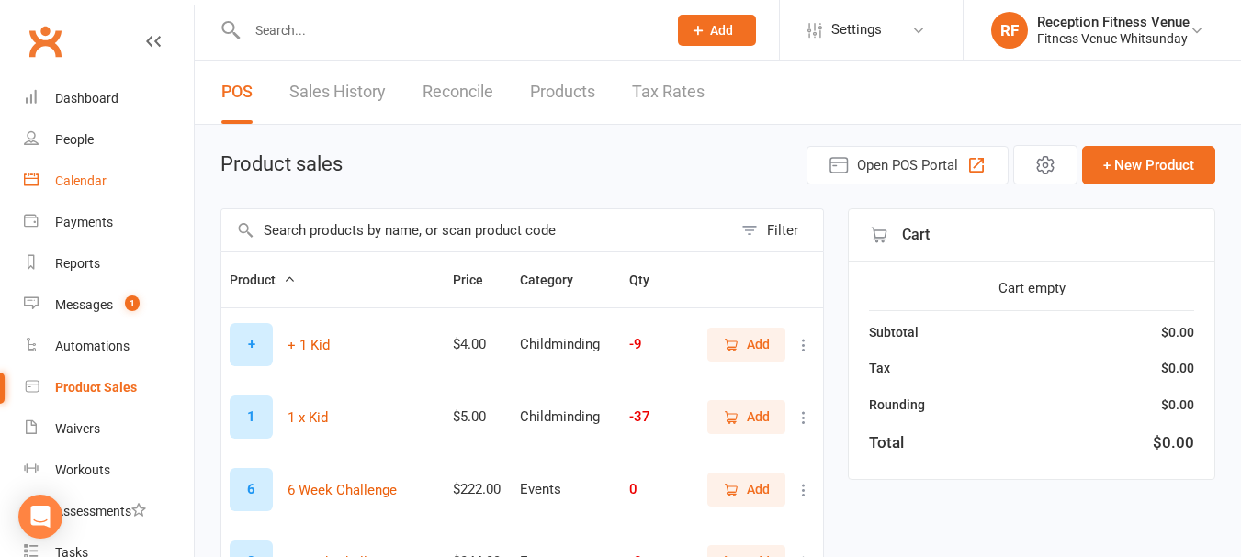
click at [84, 167] on link "Calendar" at bounding box center [109, 181] width 170 height 41
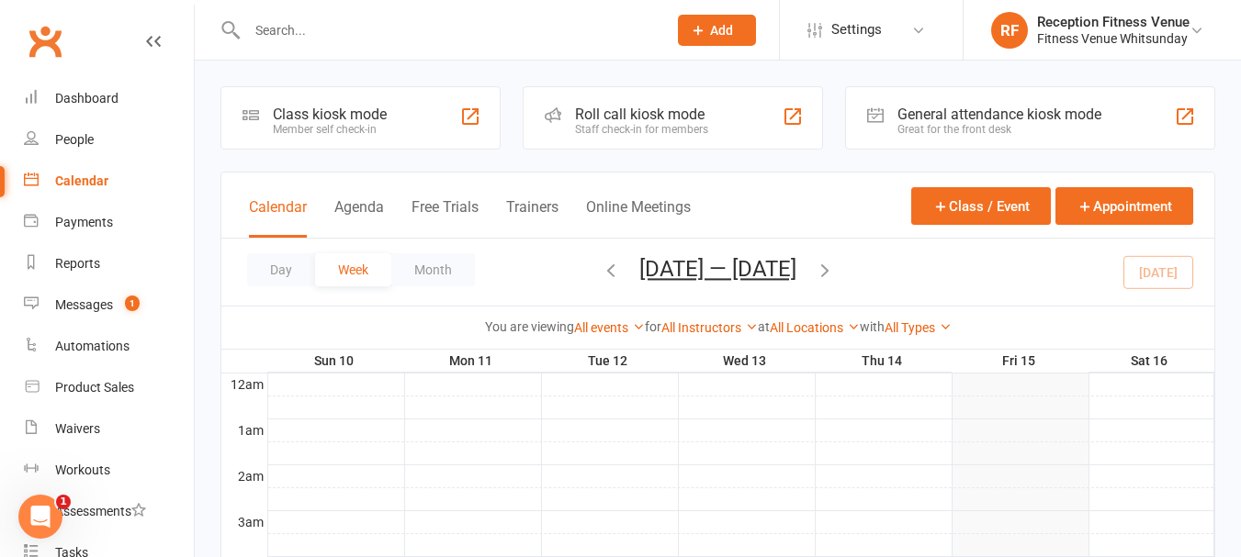
click at [1051, 129] on div "Great for the front desk" at bounding box center [999, 129] width 204 height 13
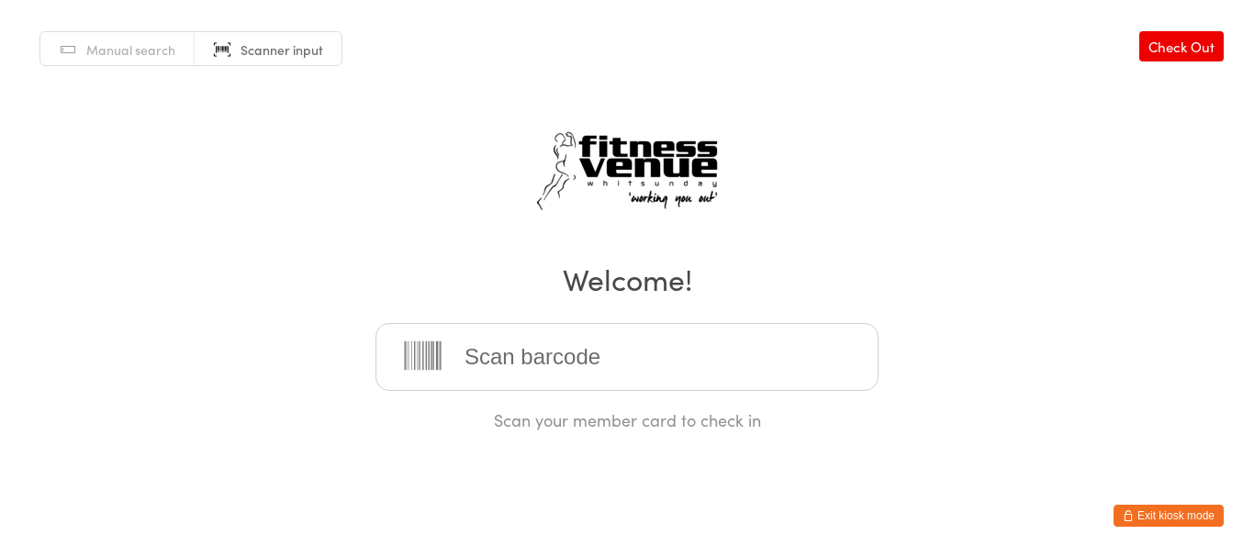
click at [1158, 517] on button "Exit kiosk mode" at bounding box center [1169, 516] width 110 height 22
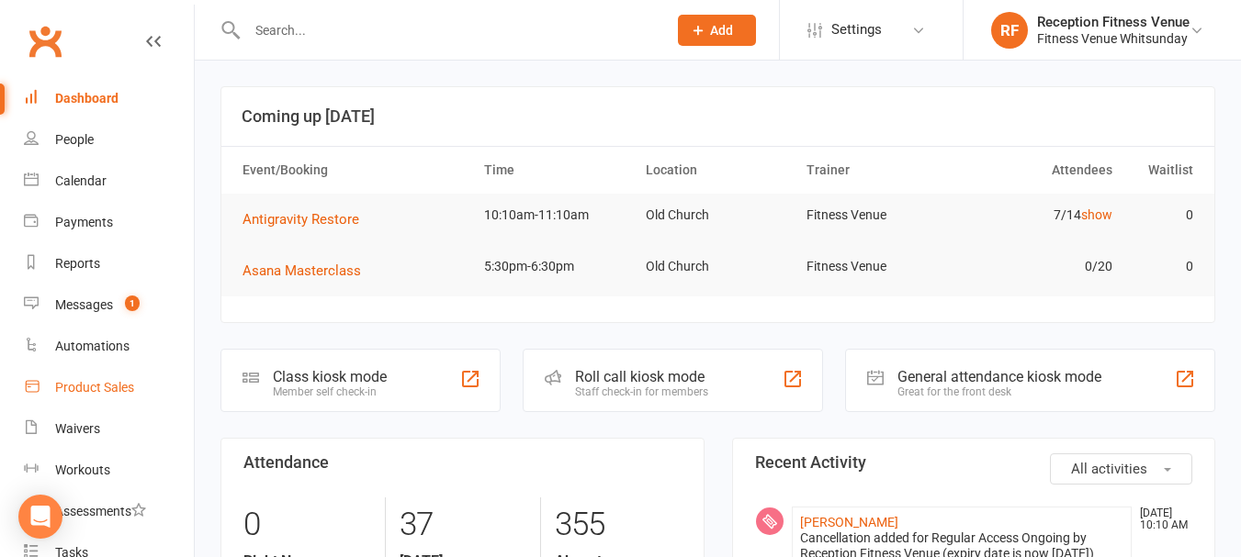
click at [115, 388] on div "Product Sales" at bounding box center [94, 387] width 79 height 15
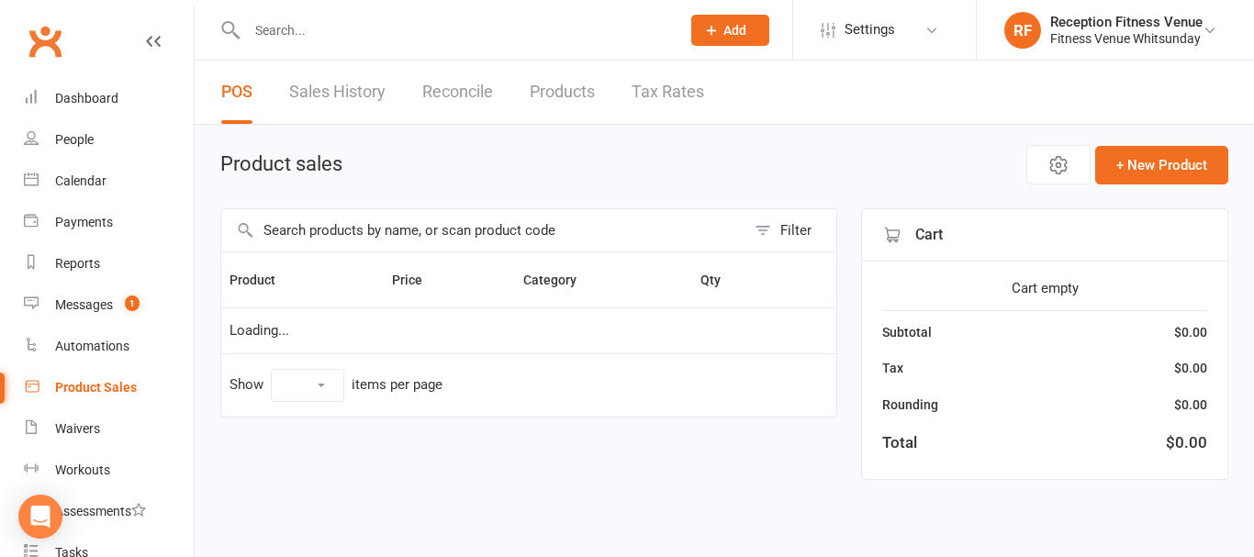
select select "100"
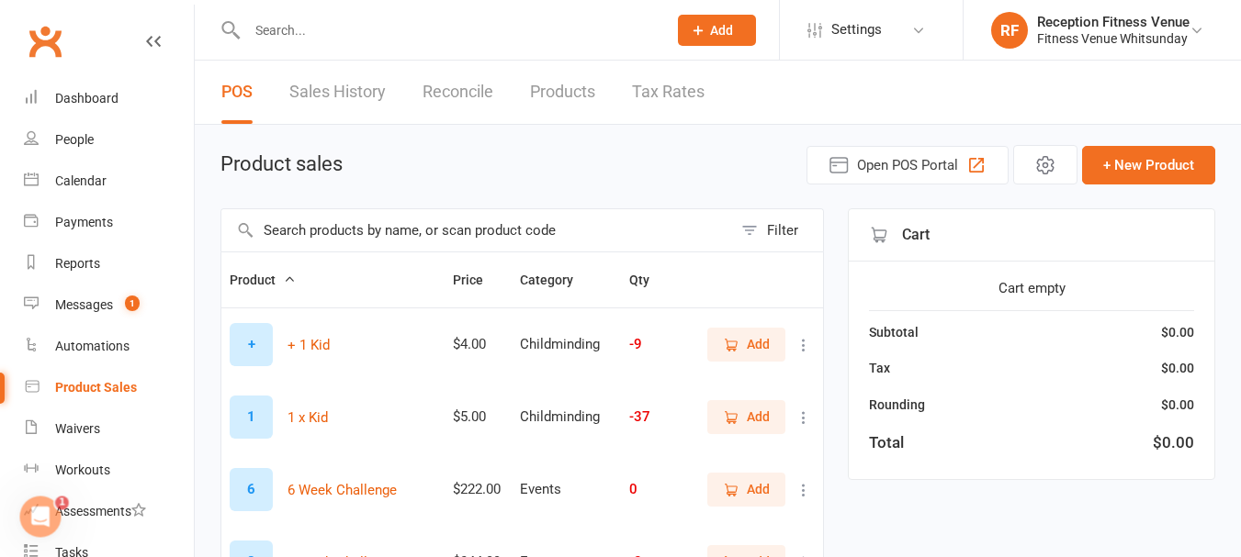
click at [475, 227] on input "text" at bounding box center [476, 230] width 511 height 42
type input "9415767013971"
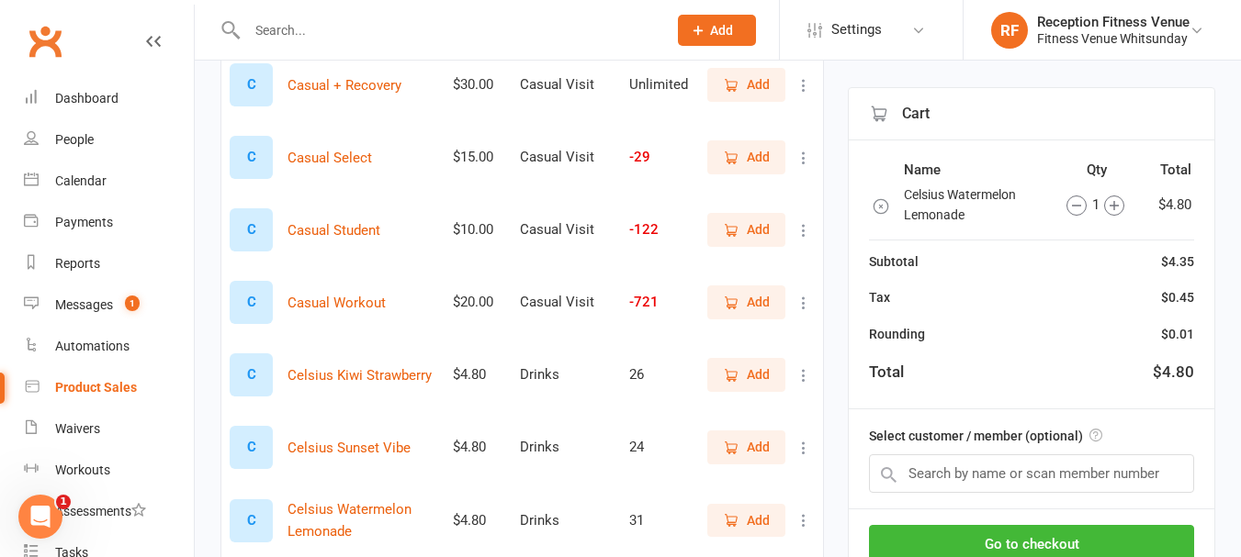
scroll to position [1102, 0]
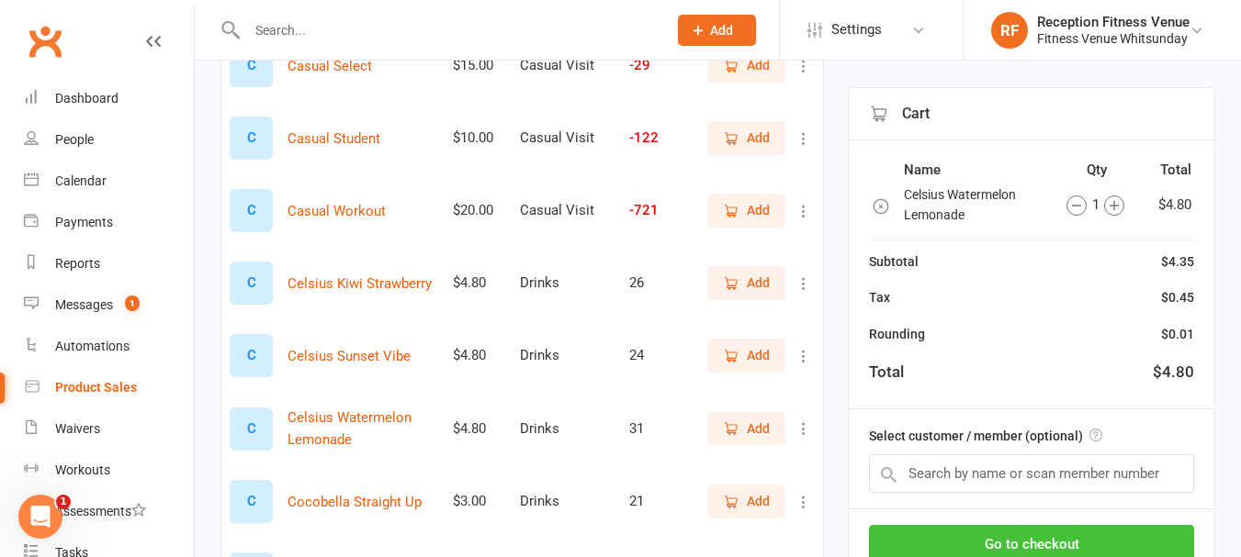
click at [1138, 542] on button "Go to checkout" at bounding box center [1031, 544] width 325 height 39
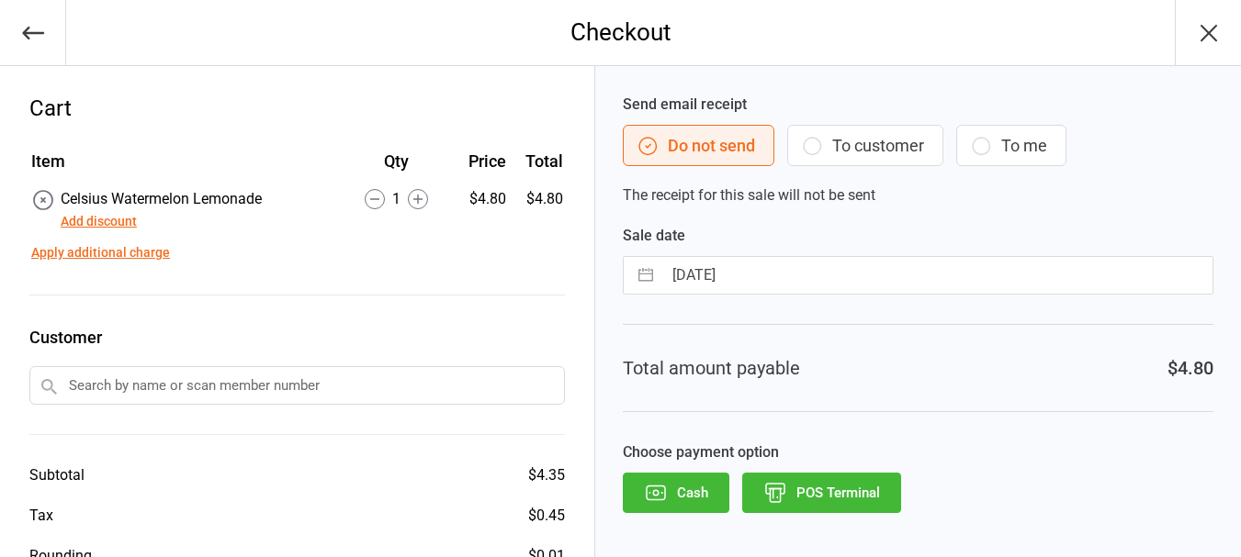
click at [658, 503] on icon "button" at bounding box center [656, 493] width 24 height 24
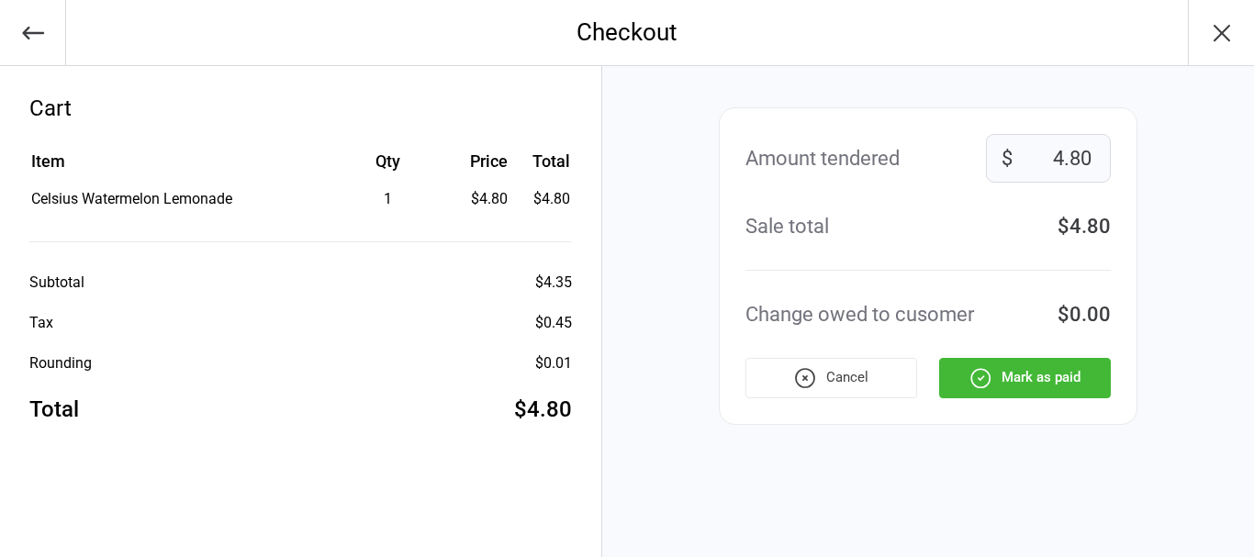
click at [1061, 380] on button "Mark as paid" at bounding box center [1025, 378] width 172 height 40
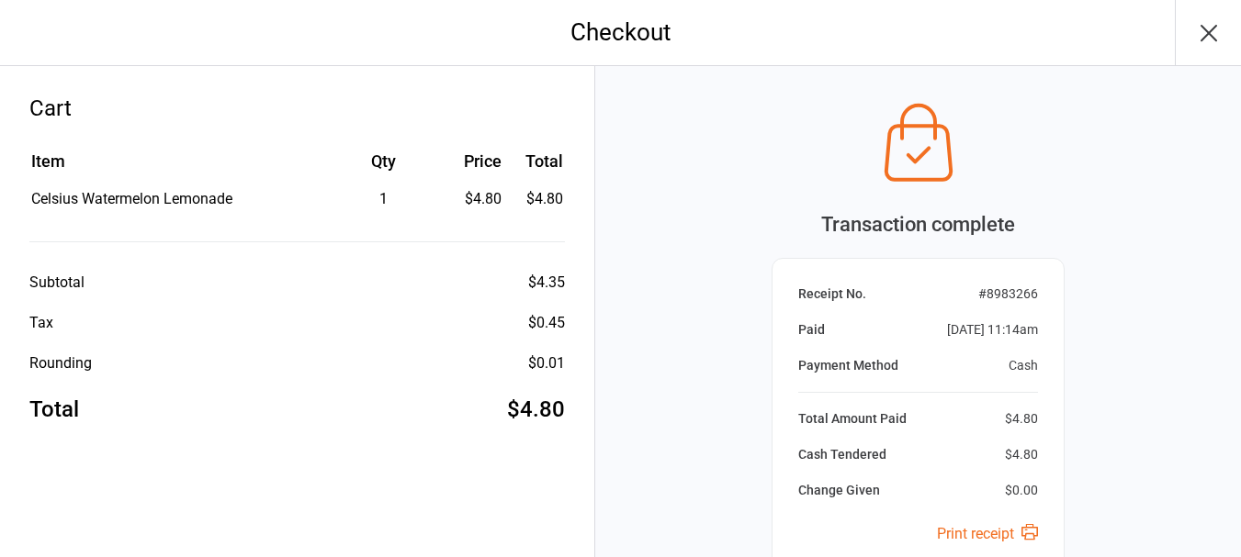
scroll to position [193, 0]
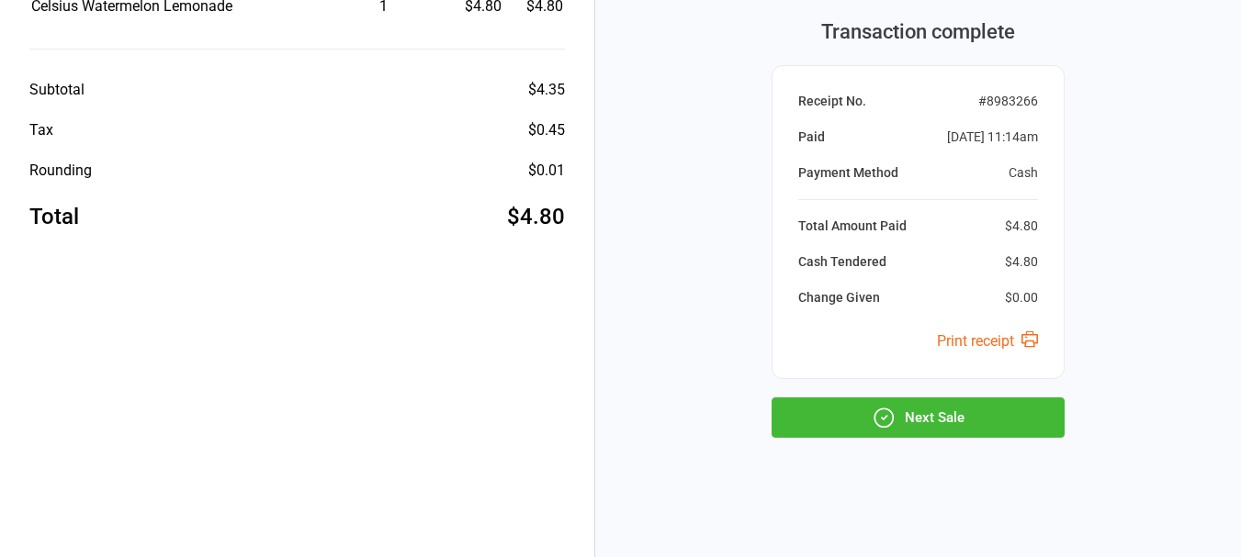
click at [978, 430] on button "Next Sale" at bounding box center [917, 418] width 293 height 40
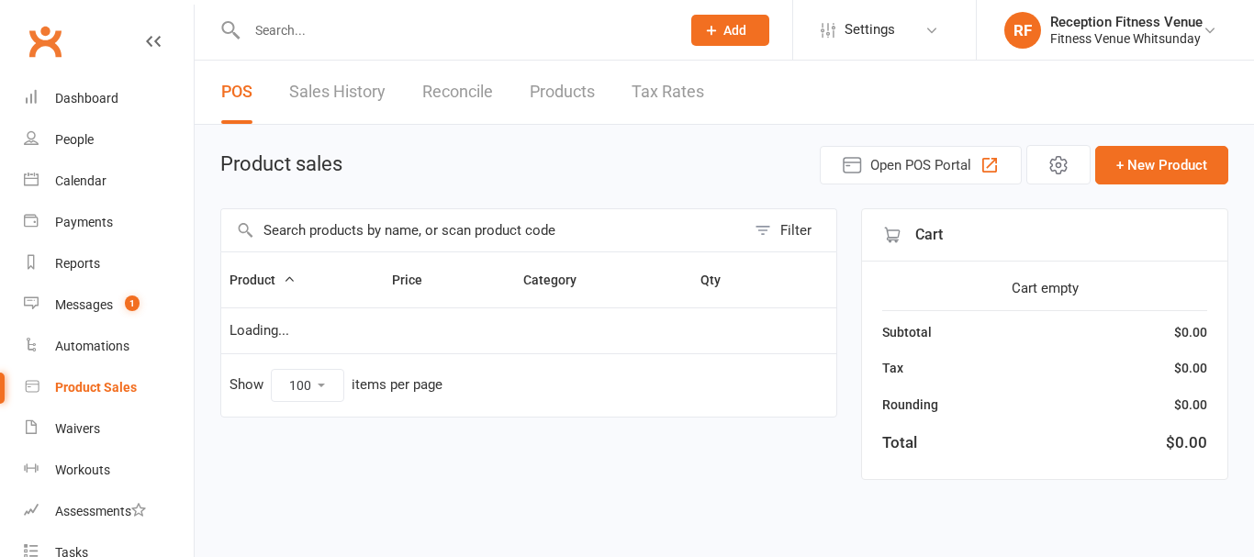
select select "100"
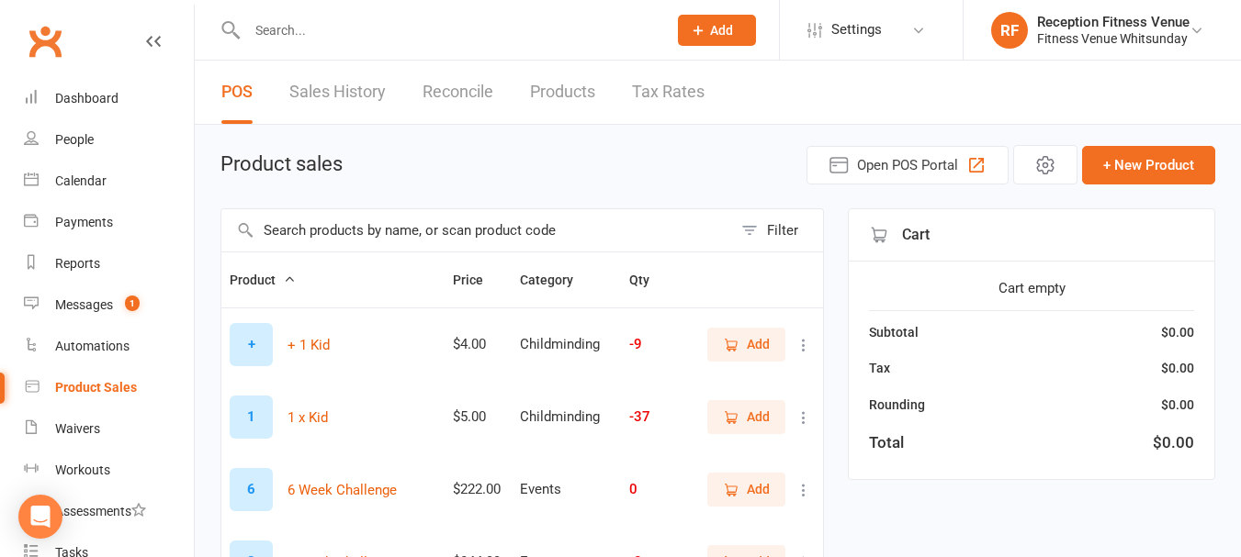
click at [336, 236] on input "text" at bounding box center [476, 230] width 511 height 42
type input "9351978001041"
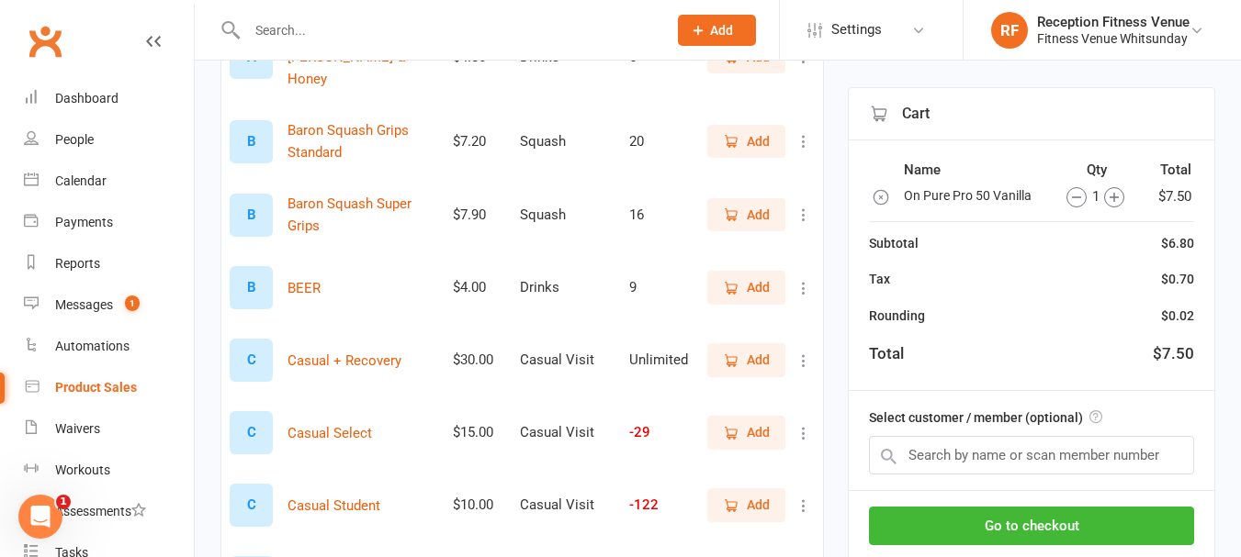
scroll to position [826, 0]
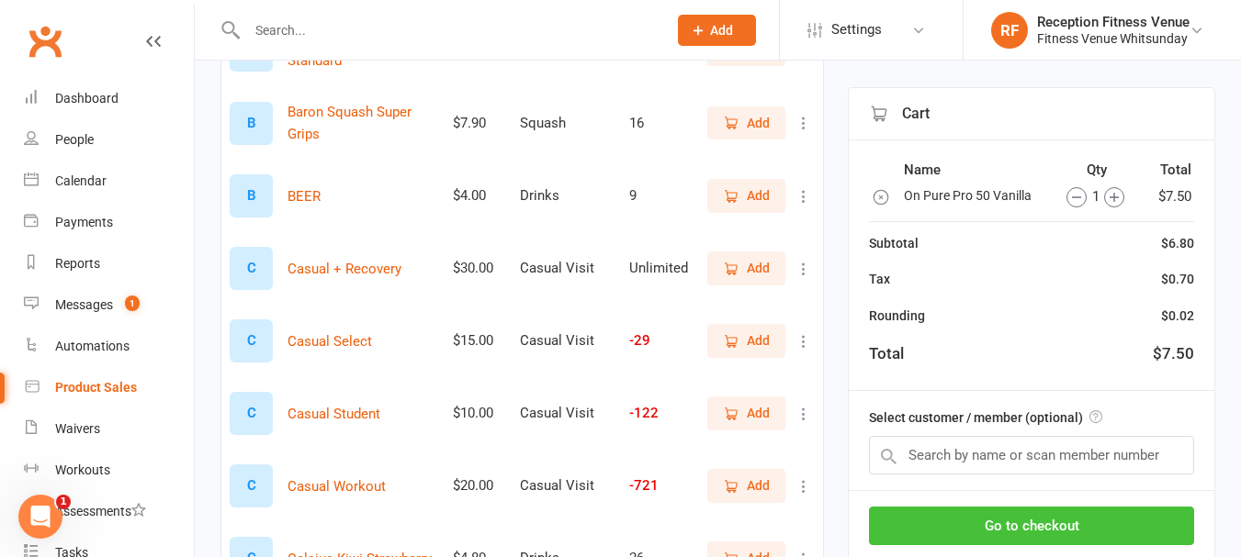
click at [1083, 521] on button "Go to checkout" at bounding box center [1031, 526] width 325 height 39
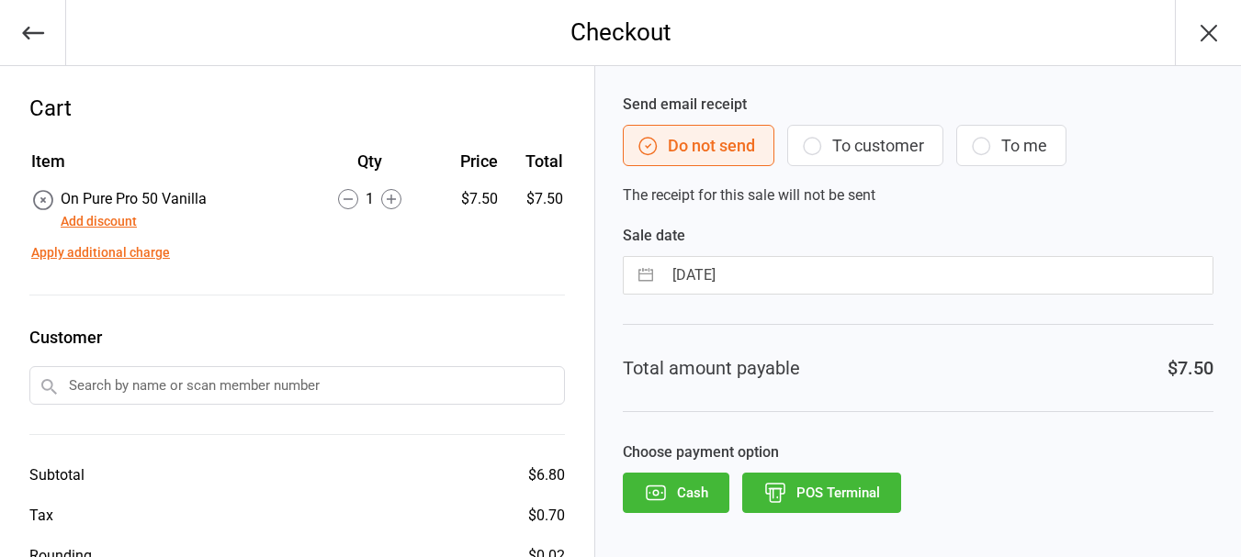
click at [820, 489] on button "POS Terminal" at bounding box center [821, 493] width 159 height 40
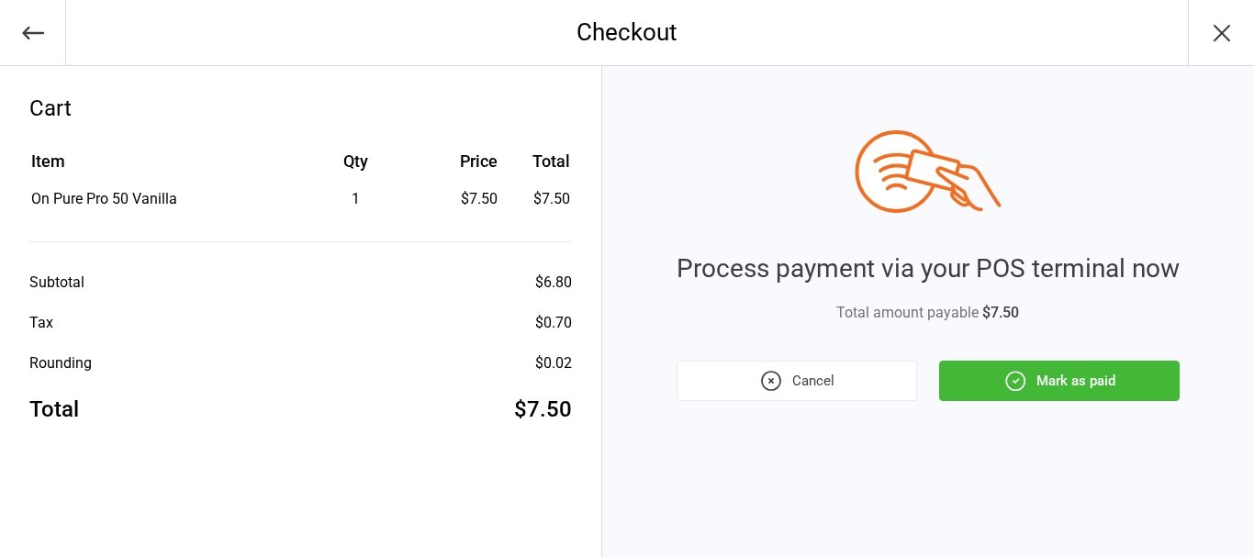
click at [993, 375] on button "Mark as paid" at bounding box center [1059, 381] width 241 height 40
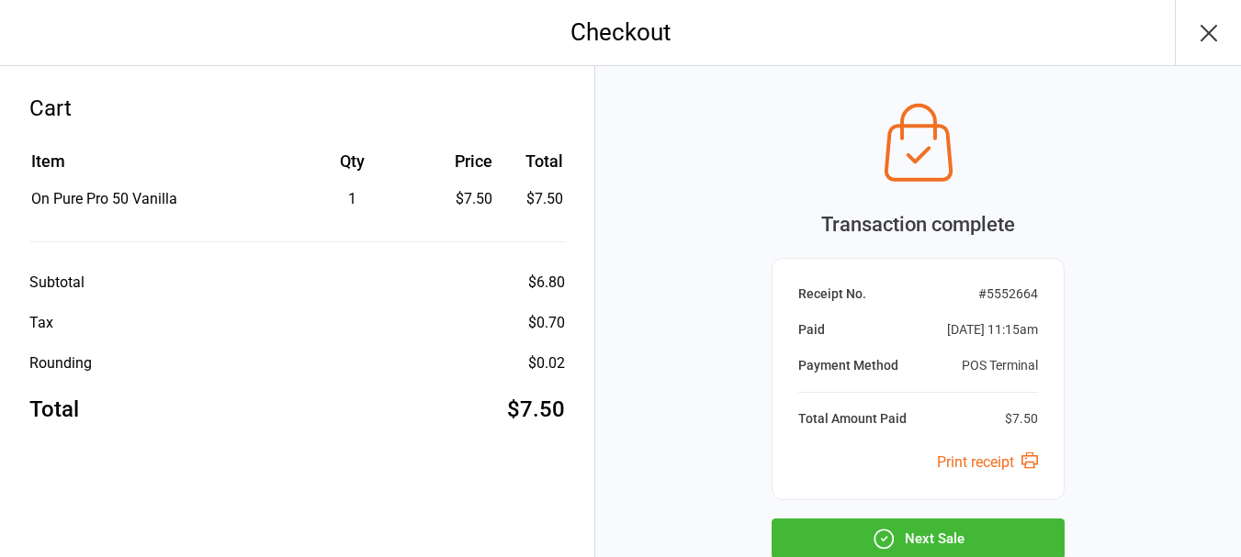
scroll to position [121, 0]
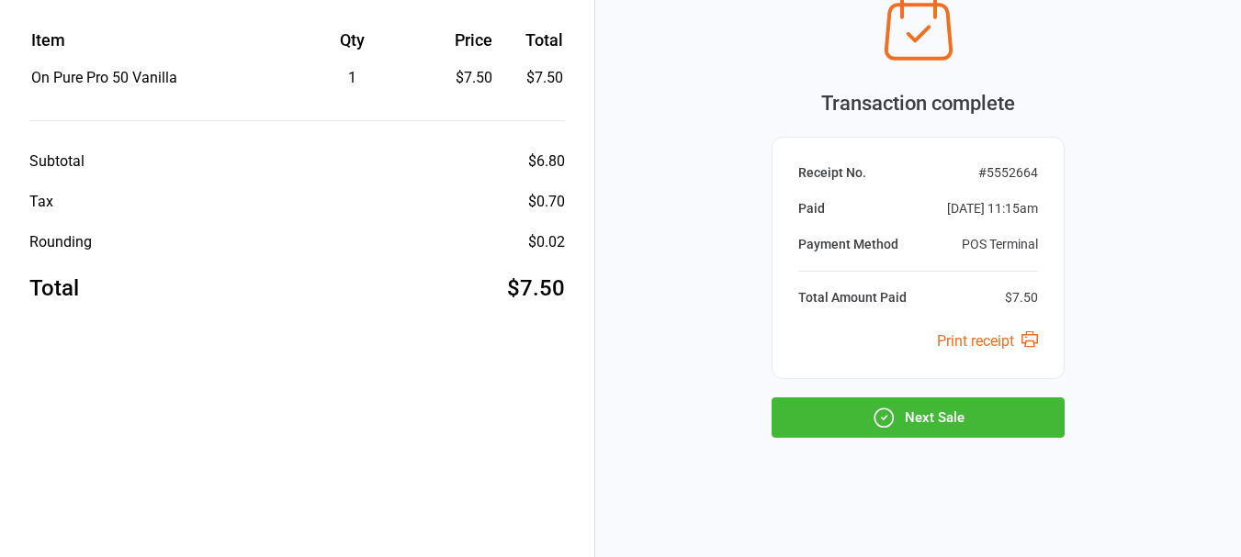
click at [904, 412] on button "Next Sale" at bounding box center [917, 418] width 293 height 40
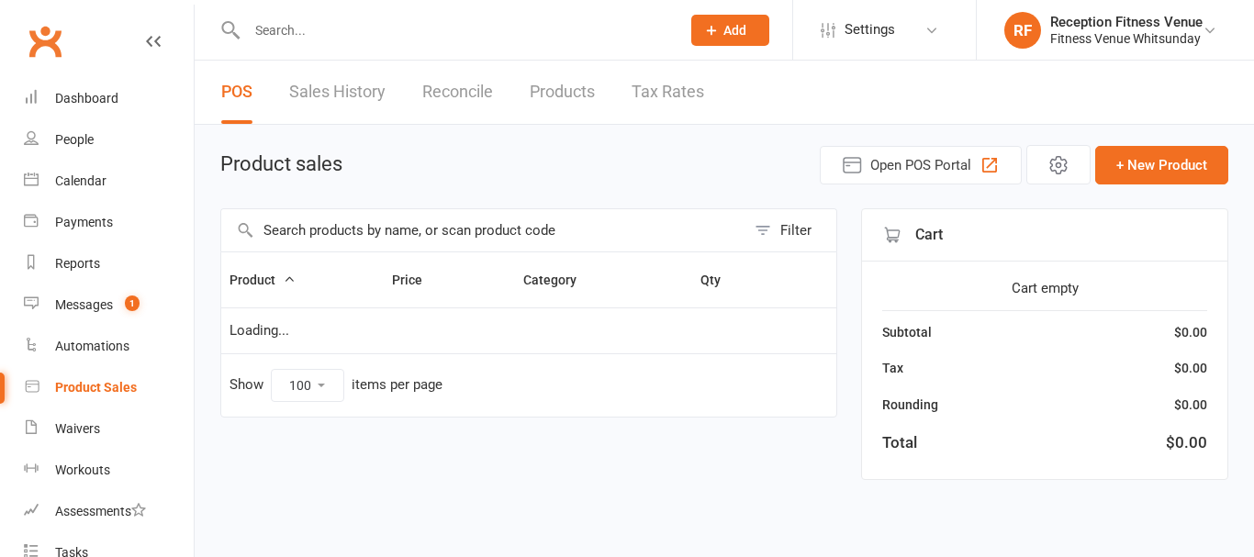
select select "100"
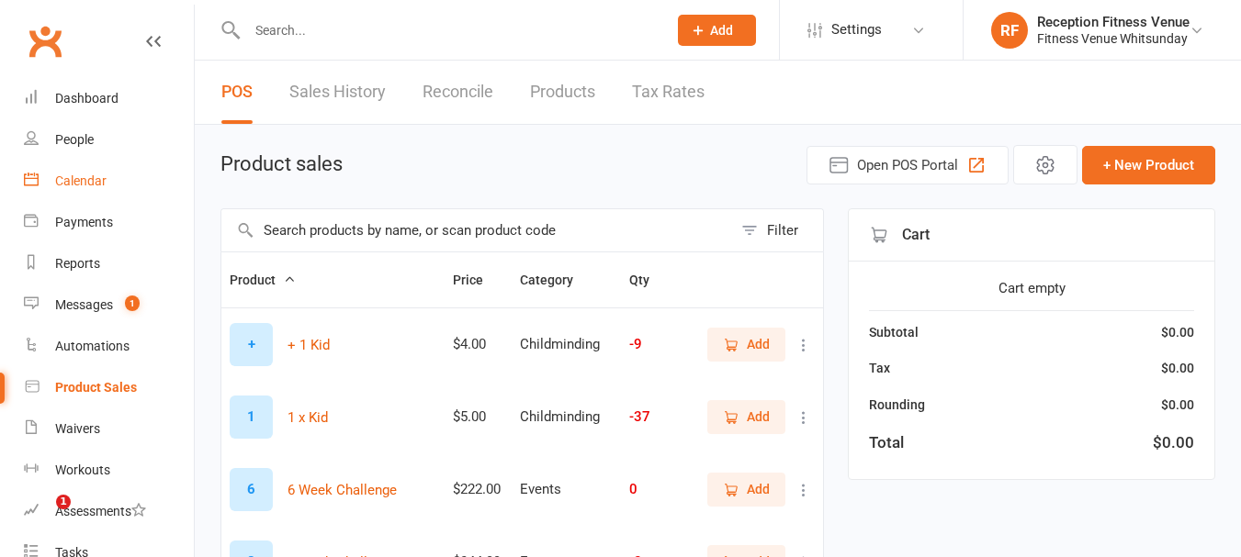
click at [87, 177] on div "Calendar" at bounding box center [80, 181] width 51 height 15
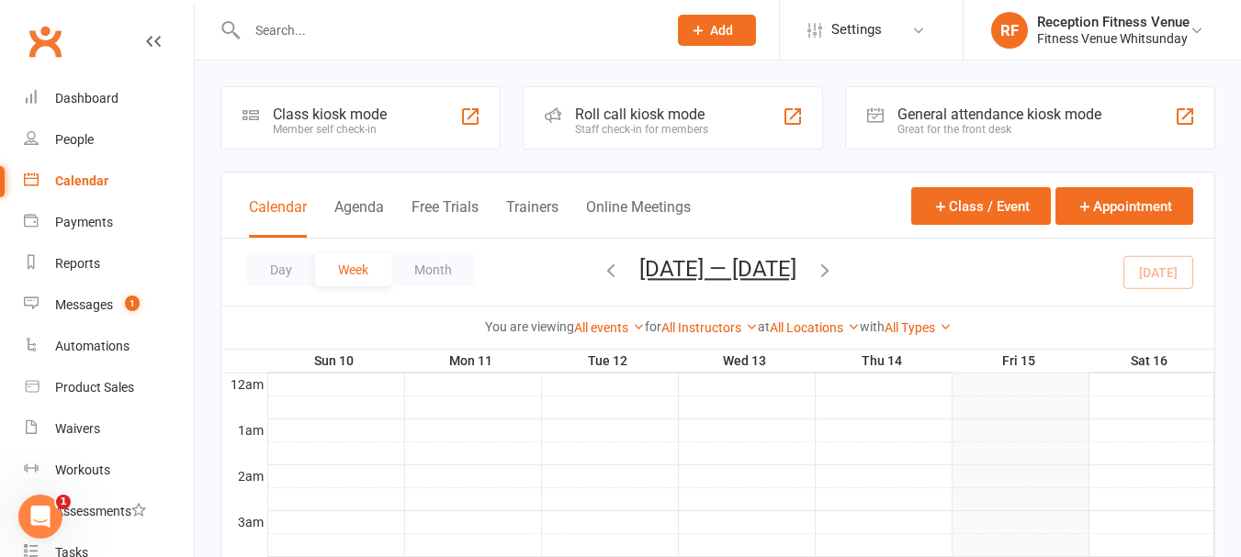
click at [974, 110] on div "General attendance kiosk mode" at bounding box center [999, 114] width 204 height 17
